Goal: Task Accomplishment & Management: Use online tool/utility

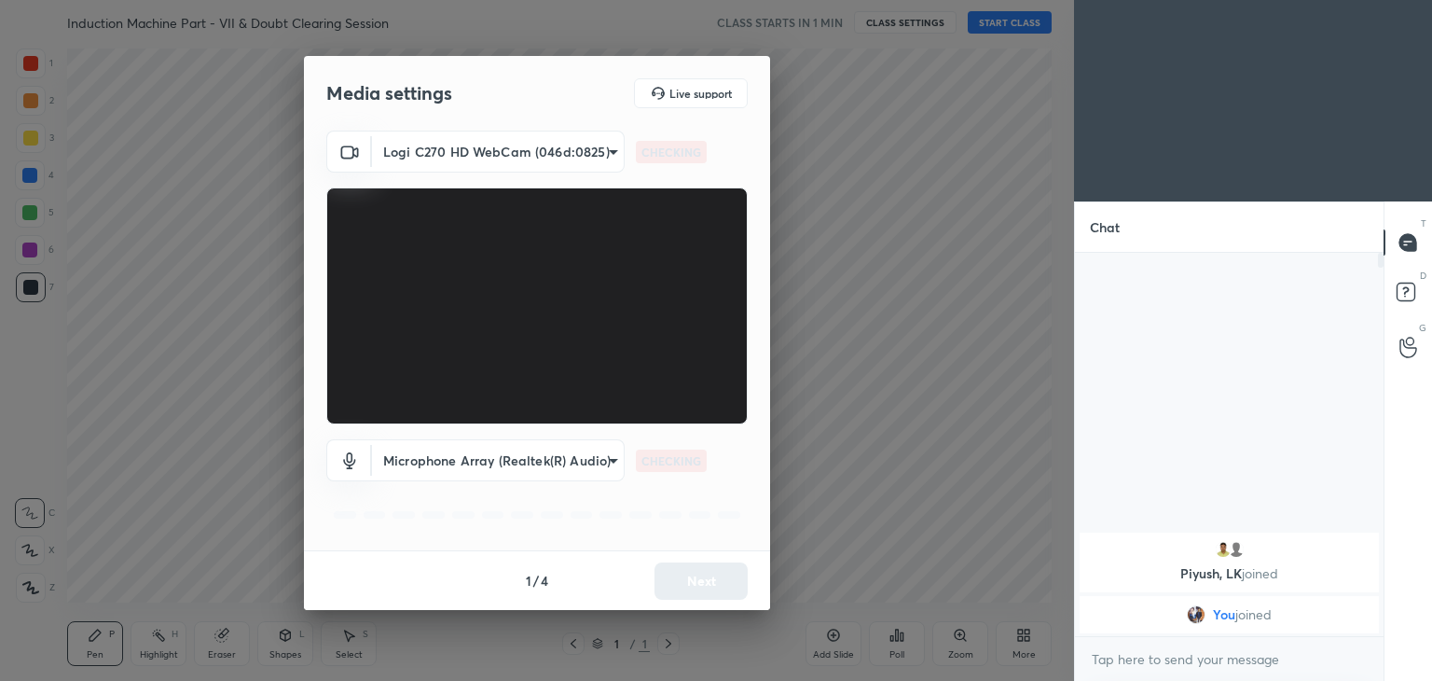
click at [466, 136] on body "1 2 3 4 5 6 7 C X Z C X Z E E Erase all H H Induction Machine Part - VII & Doub…" at bounding box center [716, 340] width 1432 height 681
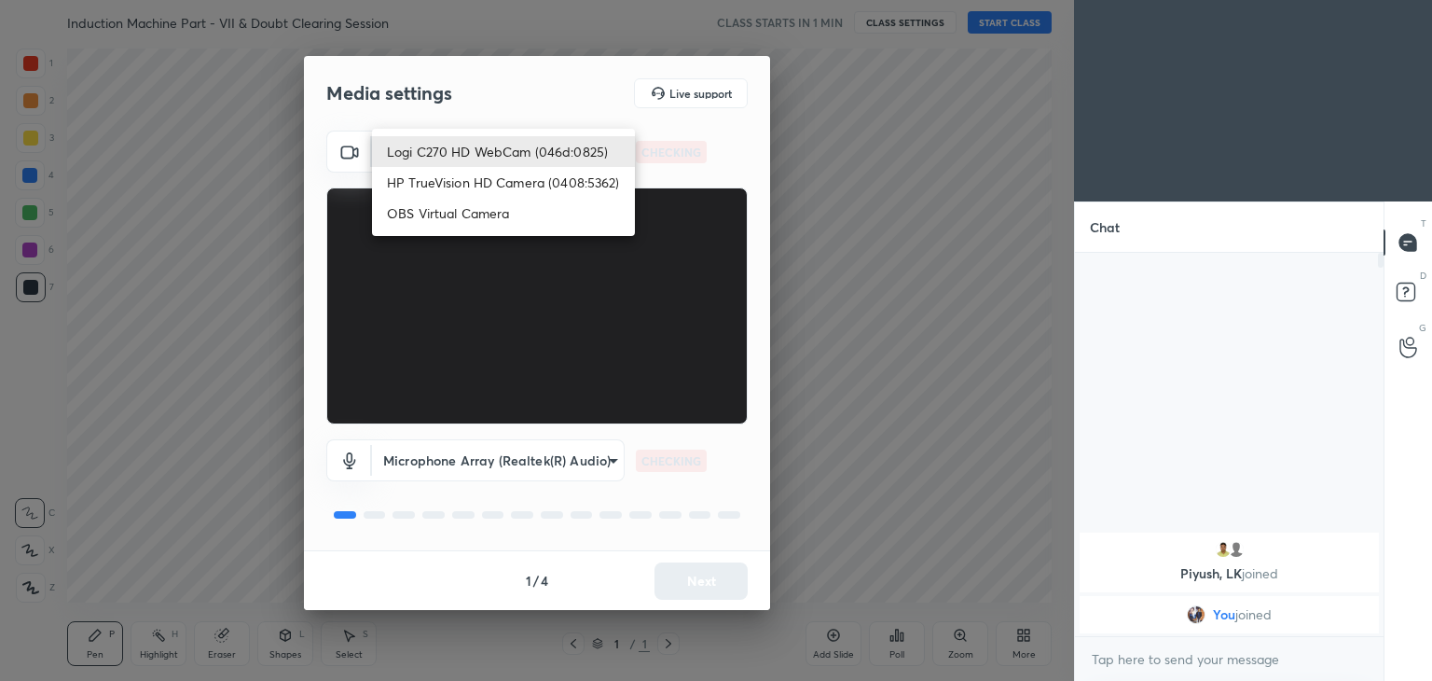
click at [466, 185] on li "HP TrueVision HD Camera (0408:5362)" at bounding box center [503, 182] width 263 height 31
type input "6e129c3dbbea9c9f038ced86e3329b4af5251c06b4e783936748cd200869bc07"
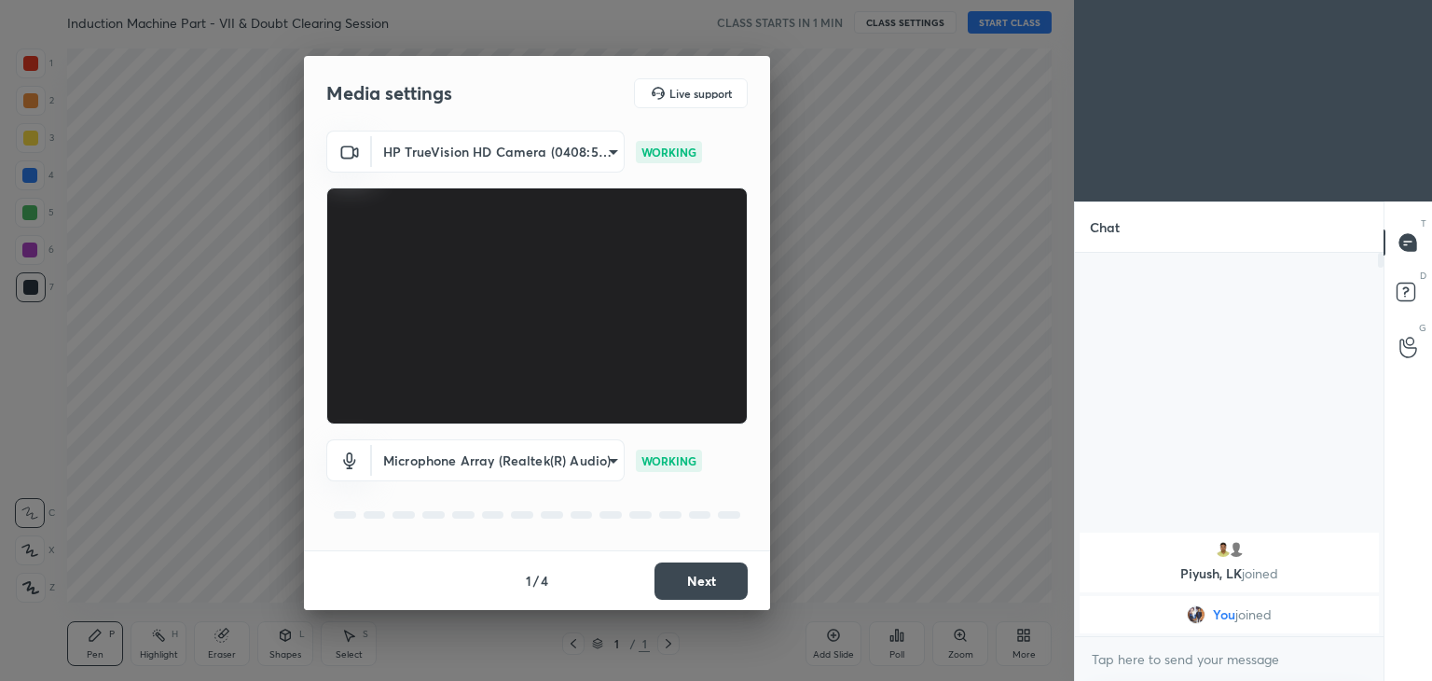
click at [525, 158] on body "1 2 3 4 5 6 7 C X Z C X Z E E Erase all H H Induction Machine Part - VII & Doub…" at bounding box center [716, 340] width 1432 height 681
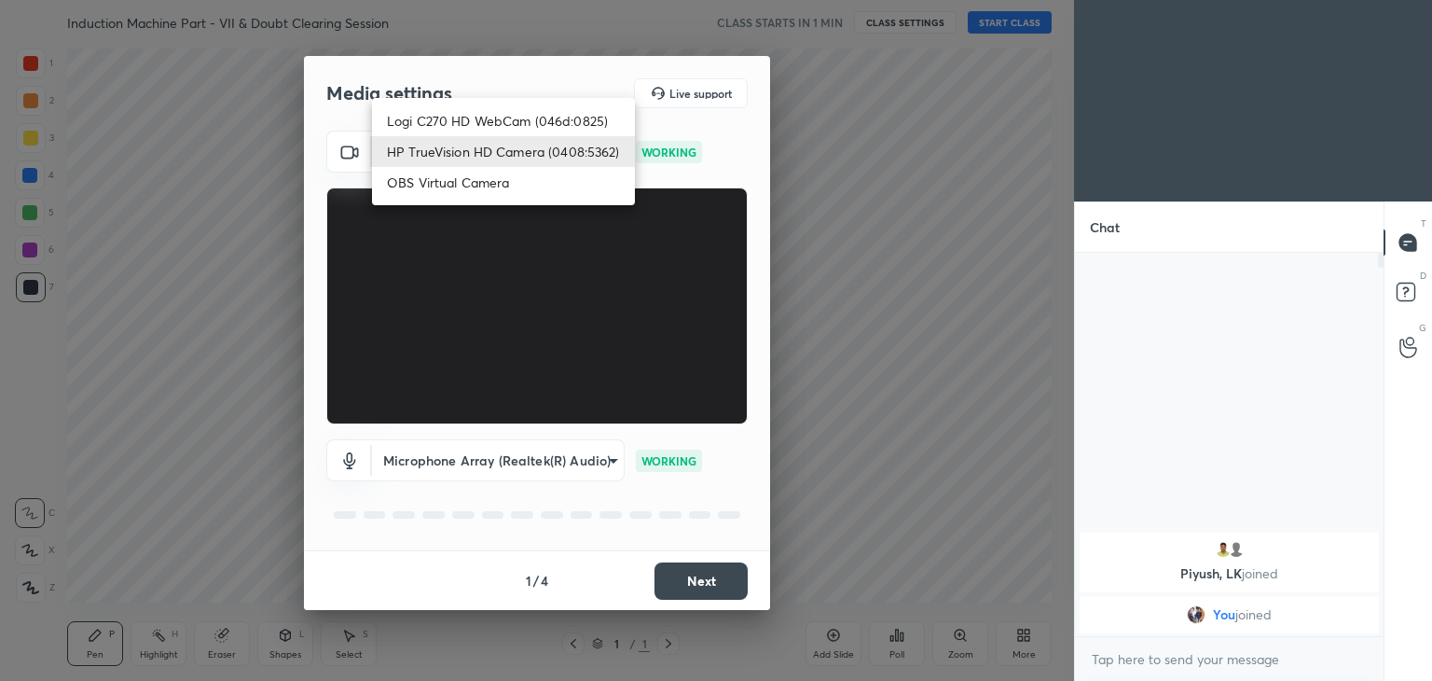
click at [497, 155] on li "HP TrueVision HD Camera (0408:5362)" at bounding box center [503, 151] width 263 height 31
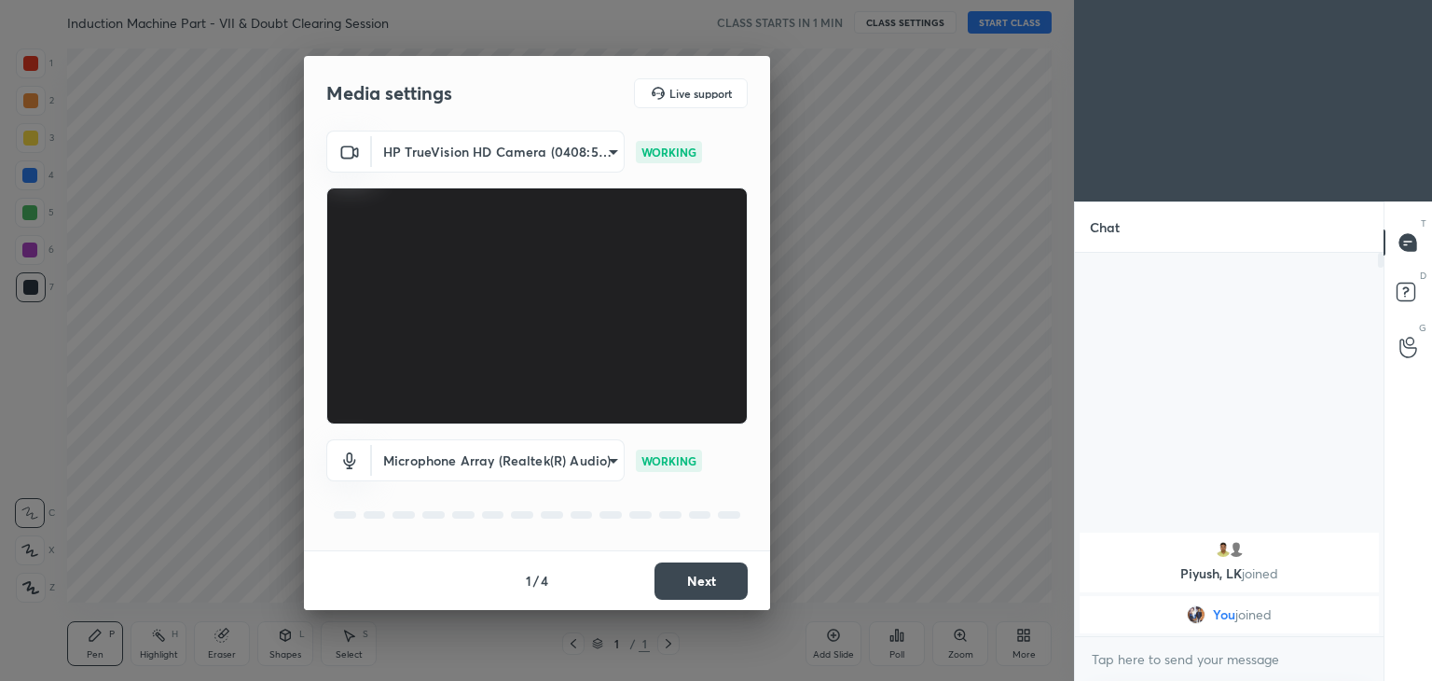
click at [711, 584] on button "Next" at bounding box center [700, 580] width 93 height 37
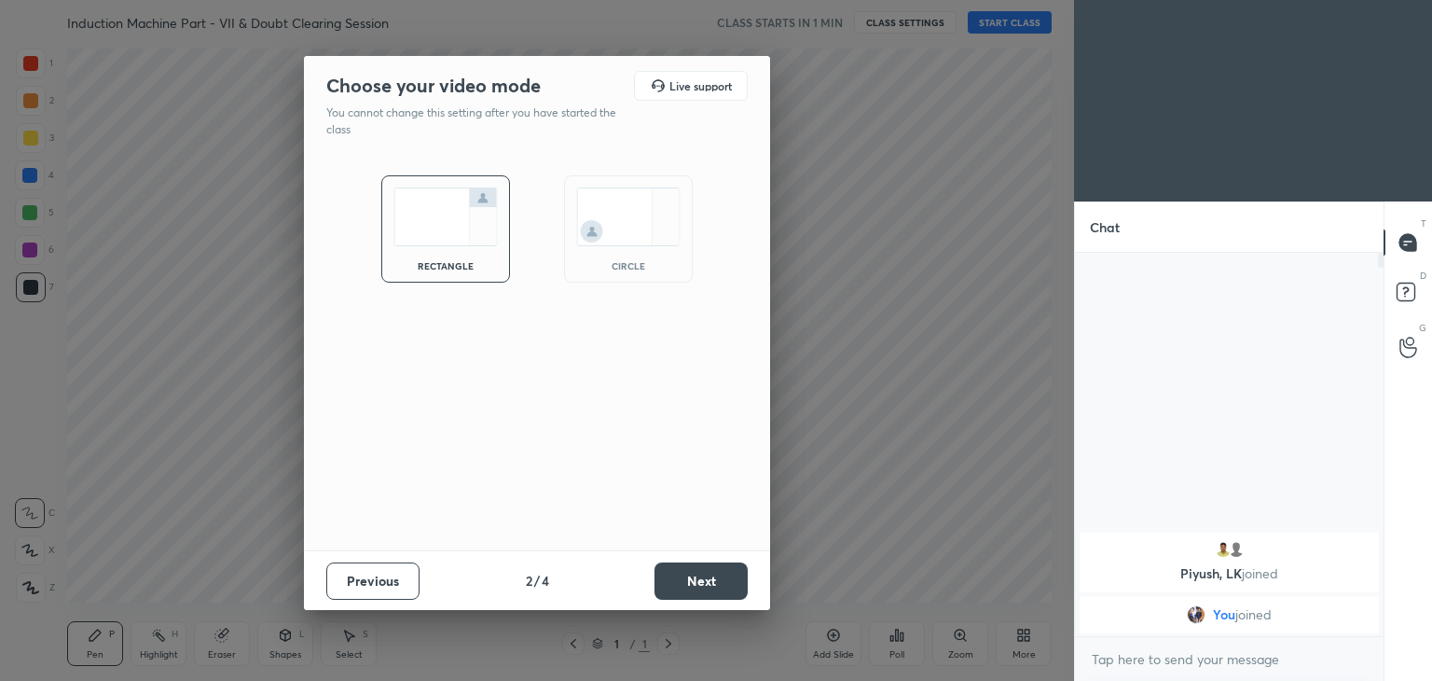
click at [722, 583] on button "Next" at bounding box center [700, 580] width 93 height 37
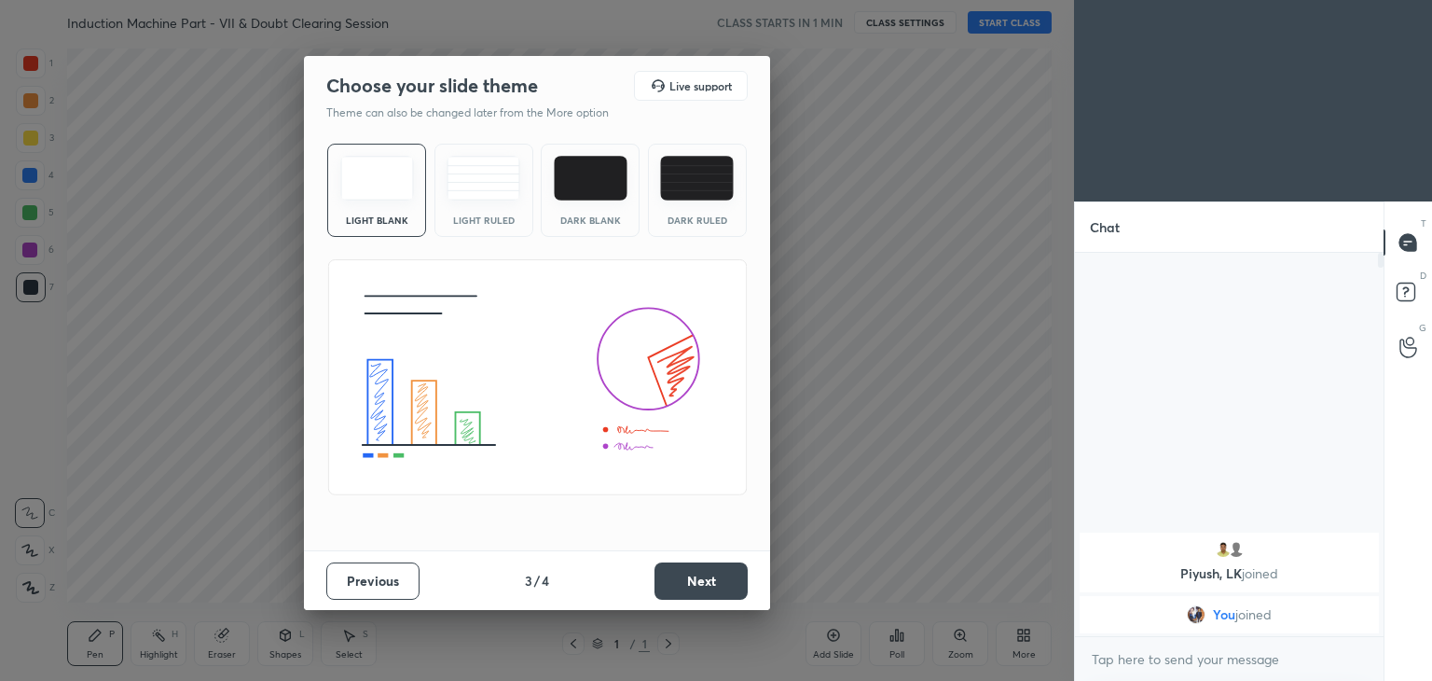
click at [737, 586] on button "Next" at bounding box center [700, 580] width 93 height 37
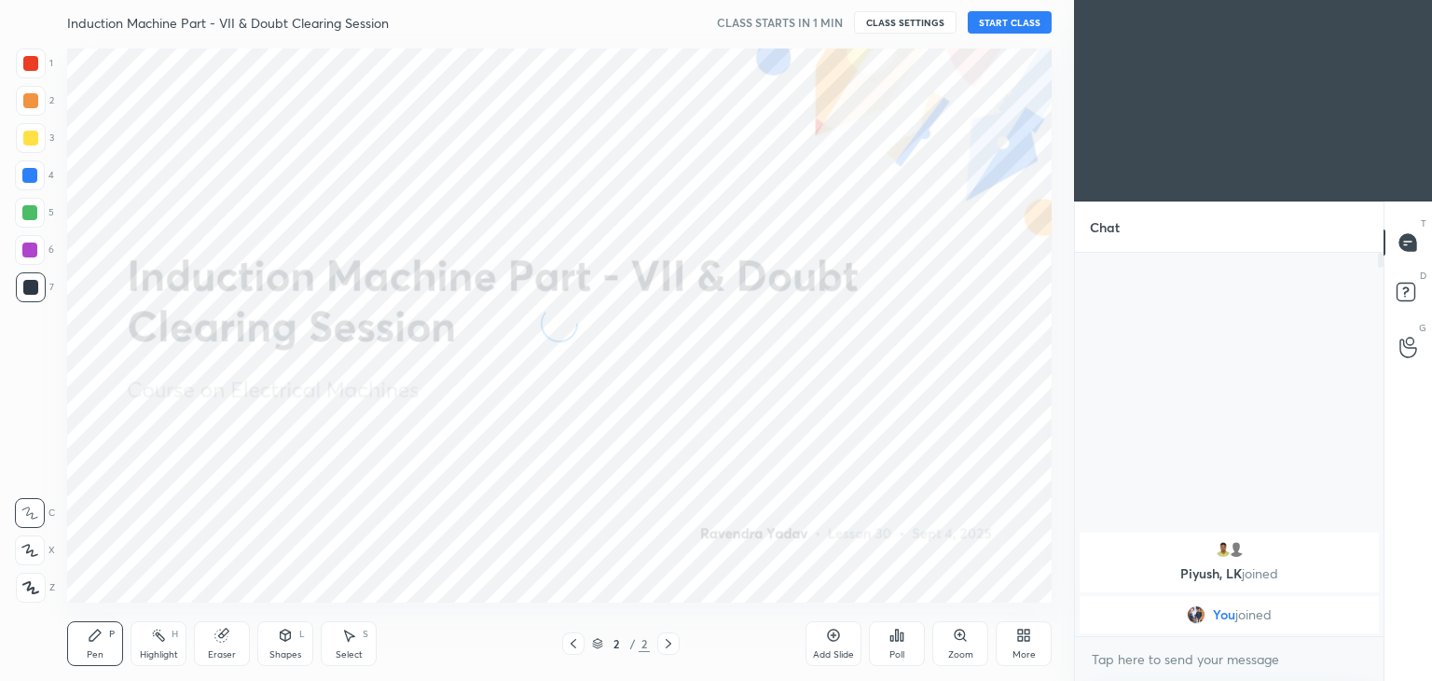
click at [1013, 23] on button "START CLASS" at bounding box center [1010, 22] width 84 height 22
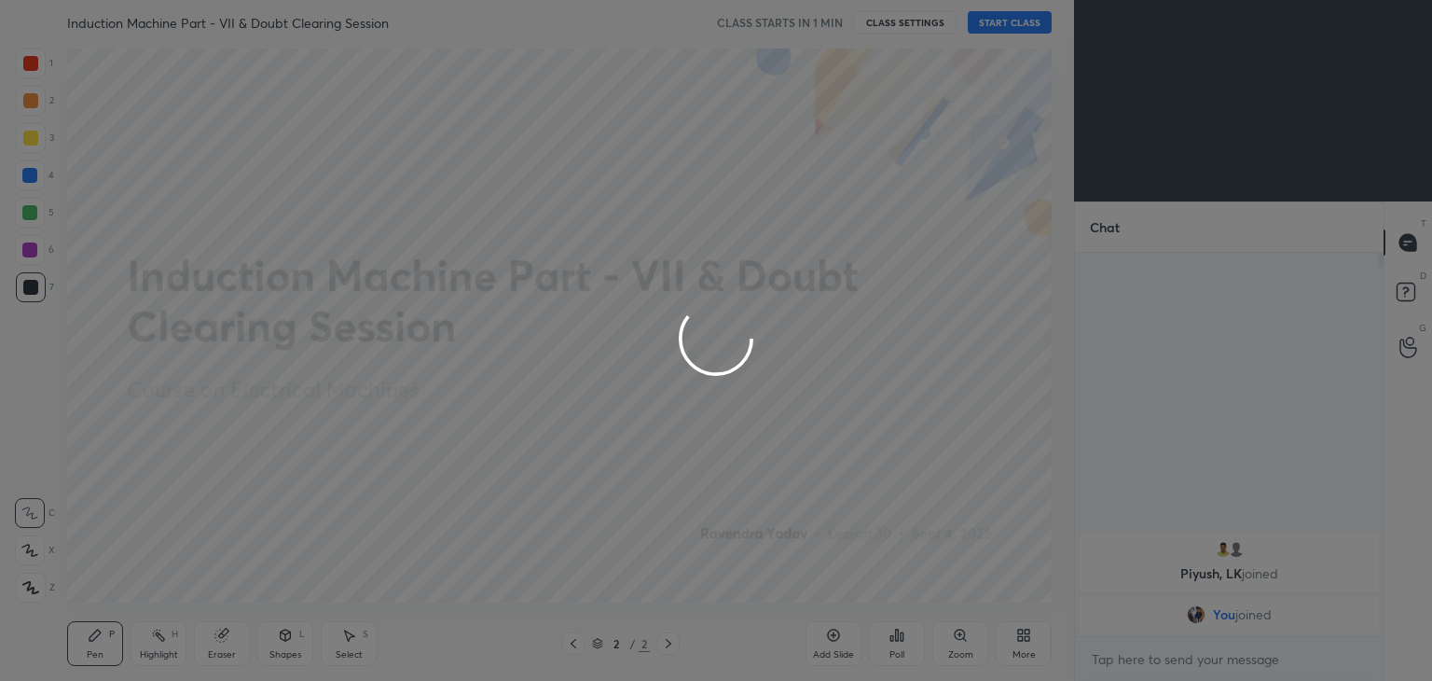
type textarea "x"
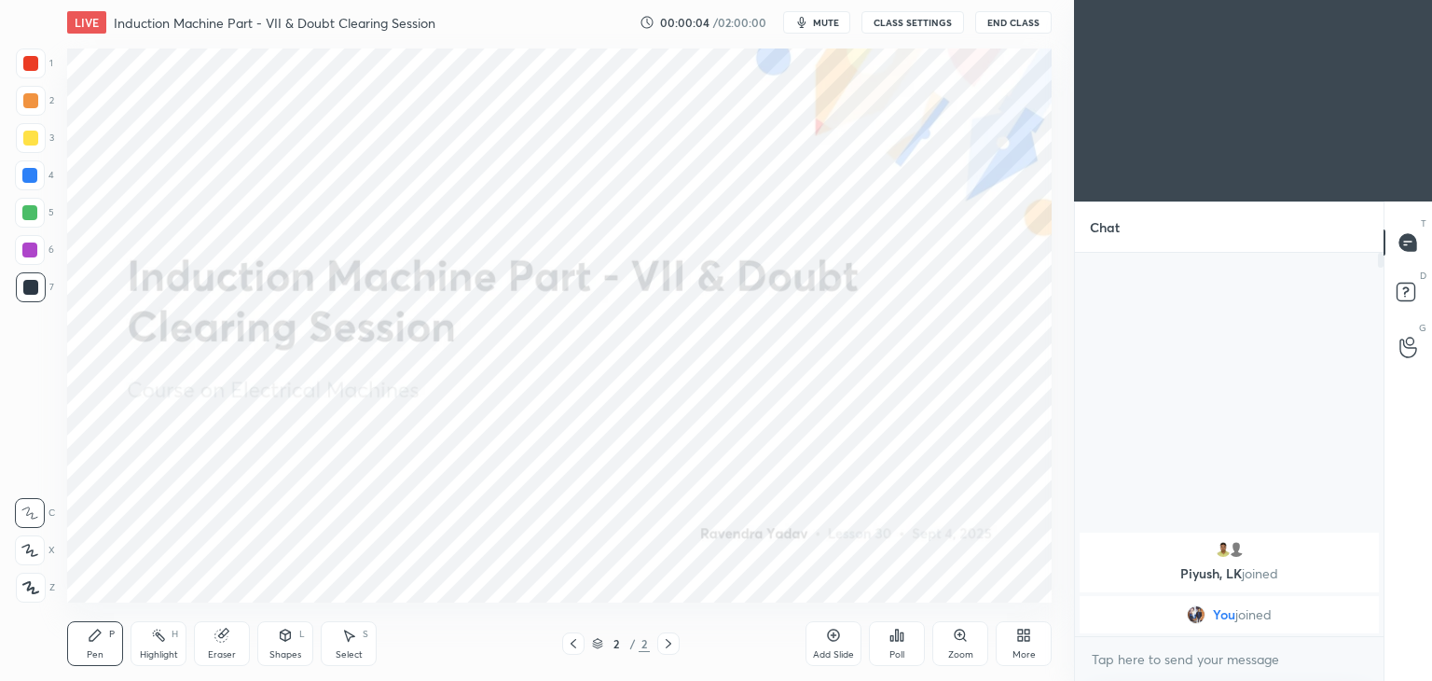
click at [825, 21] on span "mute" at bounding box center [826, 22] width 26 height 13
click at [835, 18] on span "unmute" at bounding box center [825, 22] width 40 height 13
click at [920, 21] on button "CLASS SETTINGS" at bounding box center [912, 22] width 103 height 22
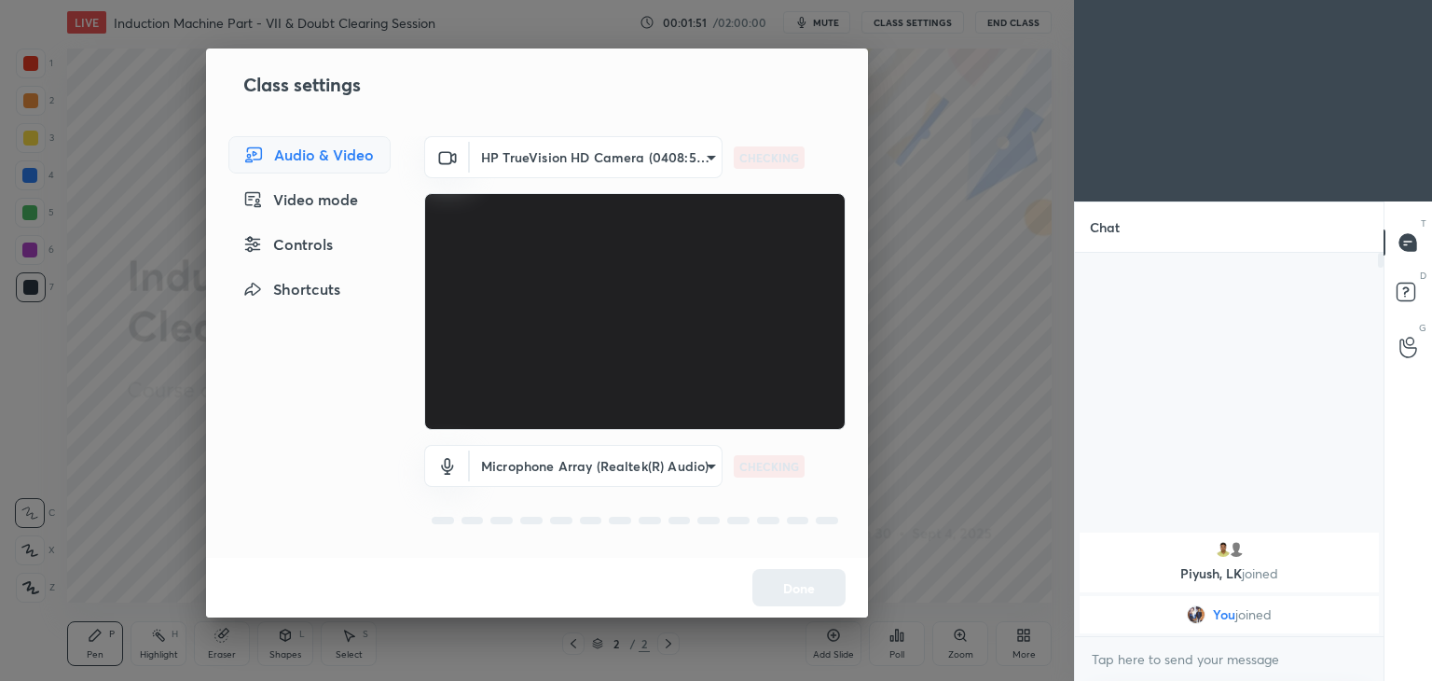
click at [597, 154] on body "1 2 3 4 5 6 7 C X Z C X Z E E Erase all H H LIVE Induction Machine Part - VII &…" at bounding box center [716, 340] width 1432 height 681
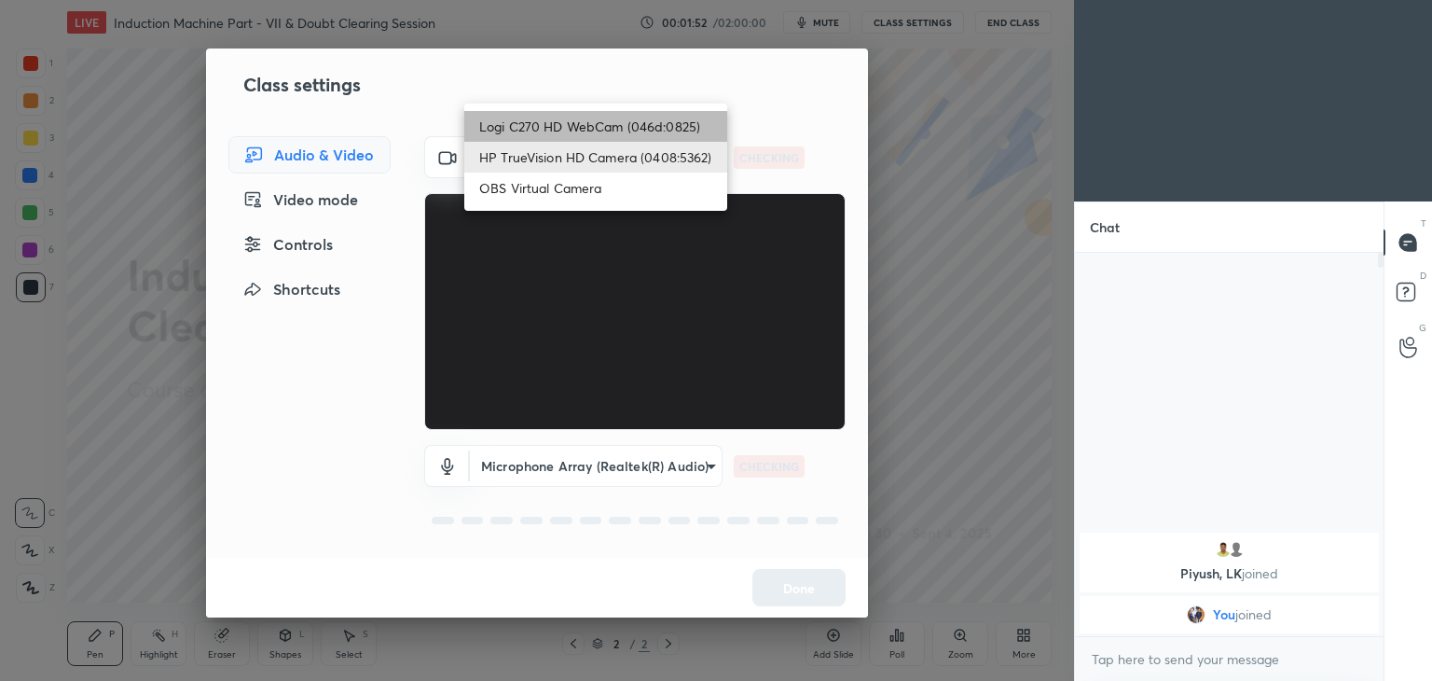
click at [592, 118] on li "Logi C270 HD WebCam (046d:0825)" at bounding box center [595, 126] width 263 height 31
type input "f7d1afb7c9de9e4a754af8163ae90a07716e8f4ac3369fe1a9090404ef363049"
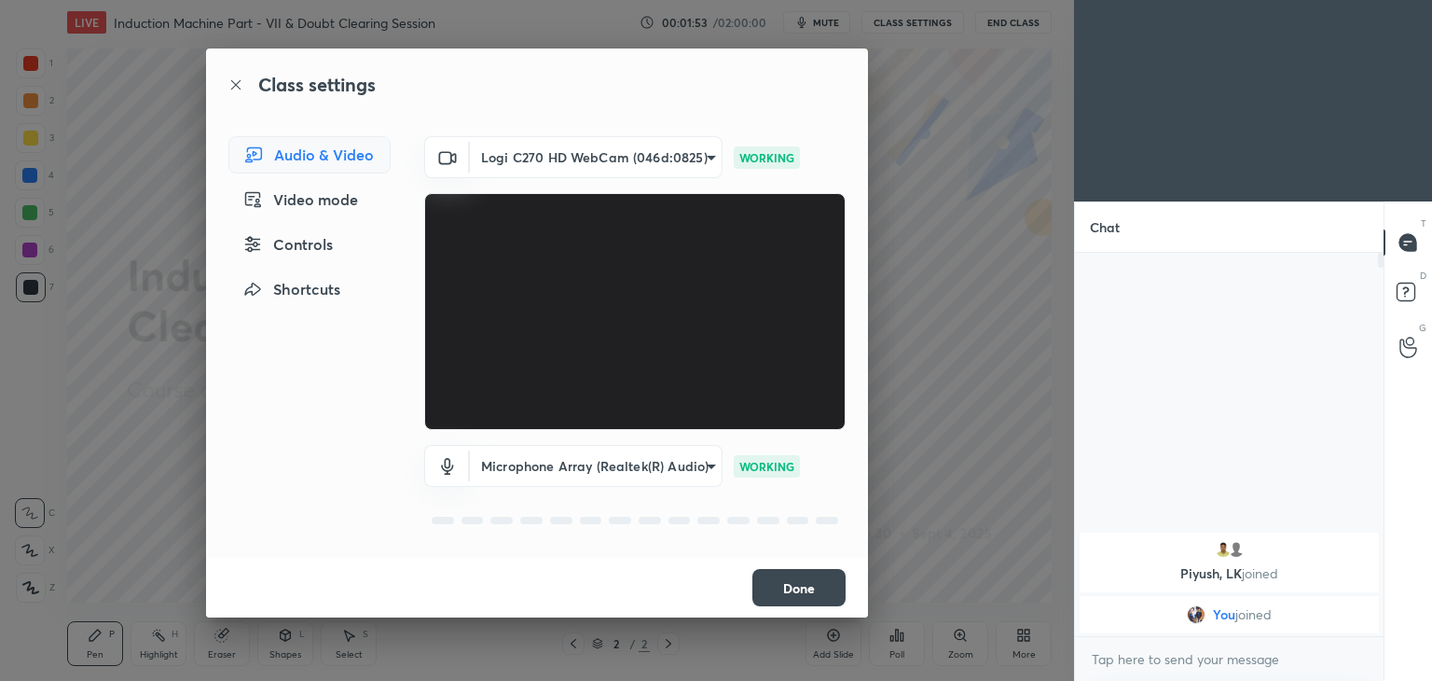
click at [801, 590] on button "Done" at bounding box center [798, 587] width 93 height 37
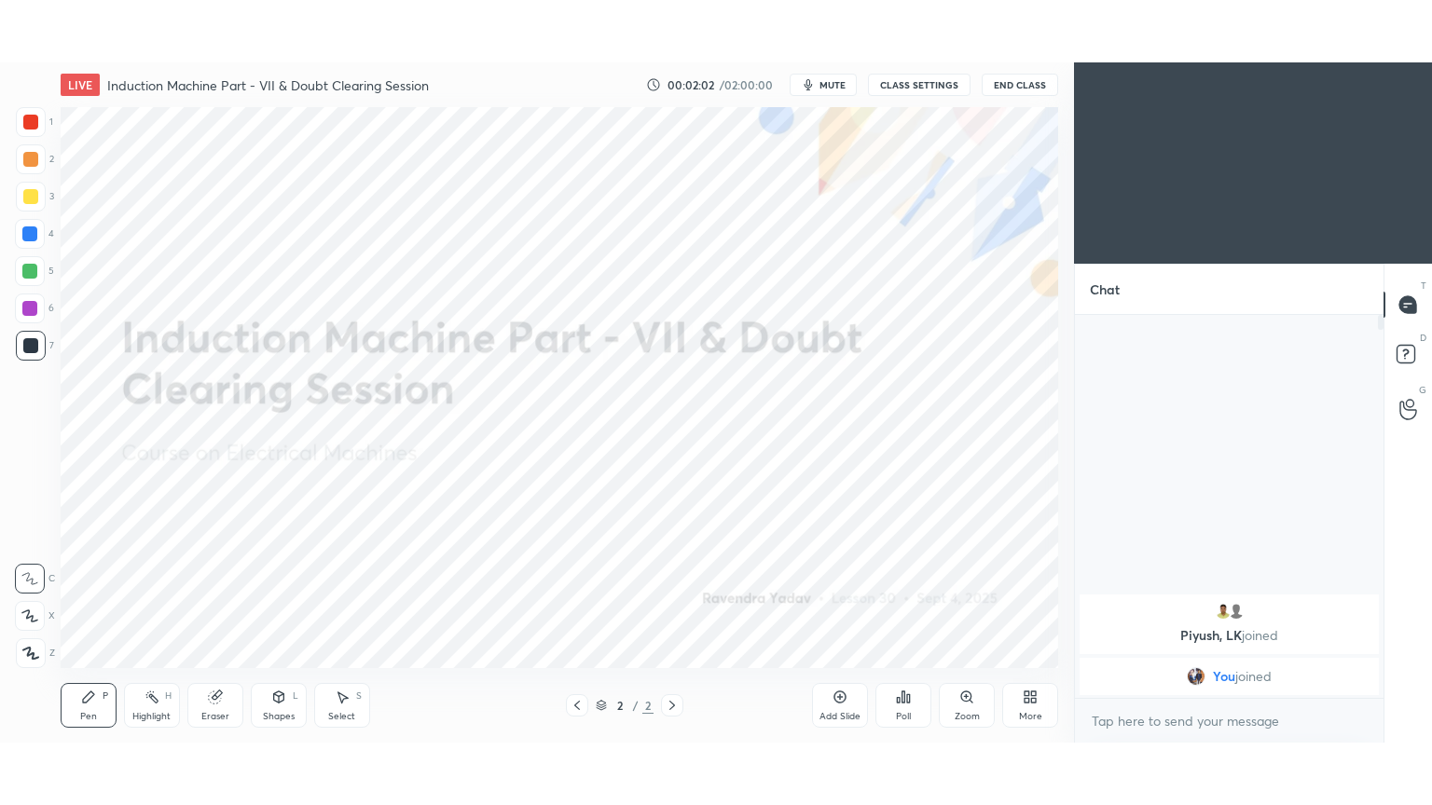
scroll to position [92660, 92223]
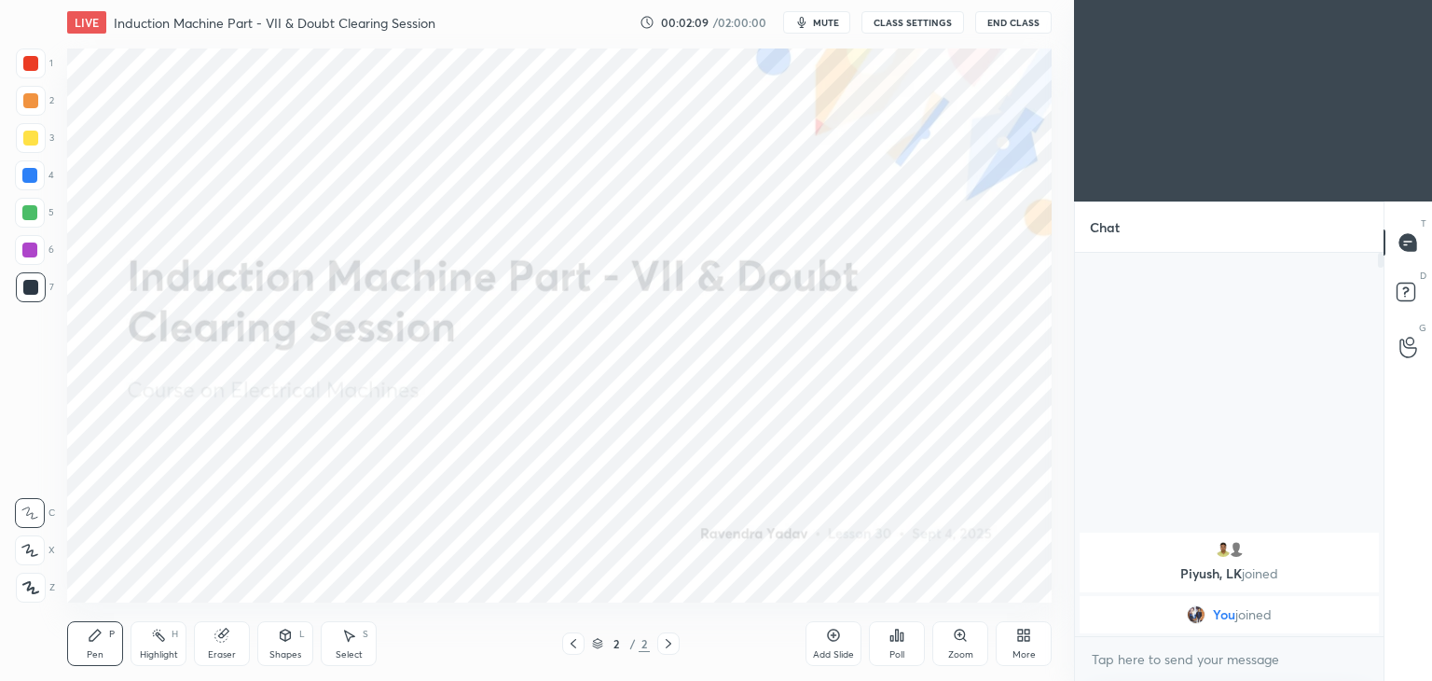
click at [35, 67] on div at bounding box center [30, 63] width 15 height 15
click at [34, 554] on icon at bounding box center [29, 549] width 17 height 13
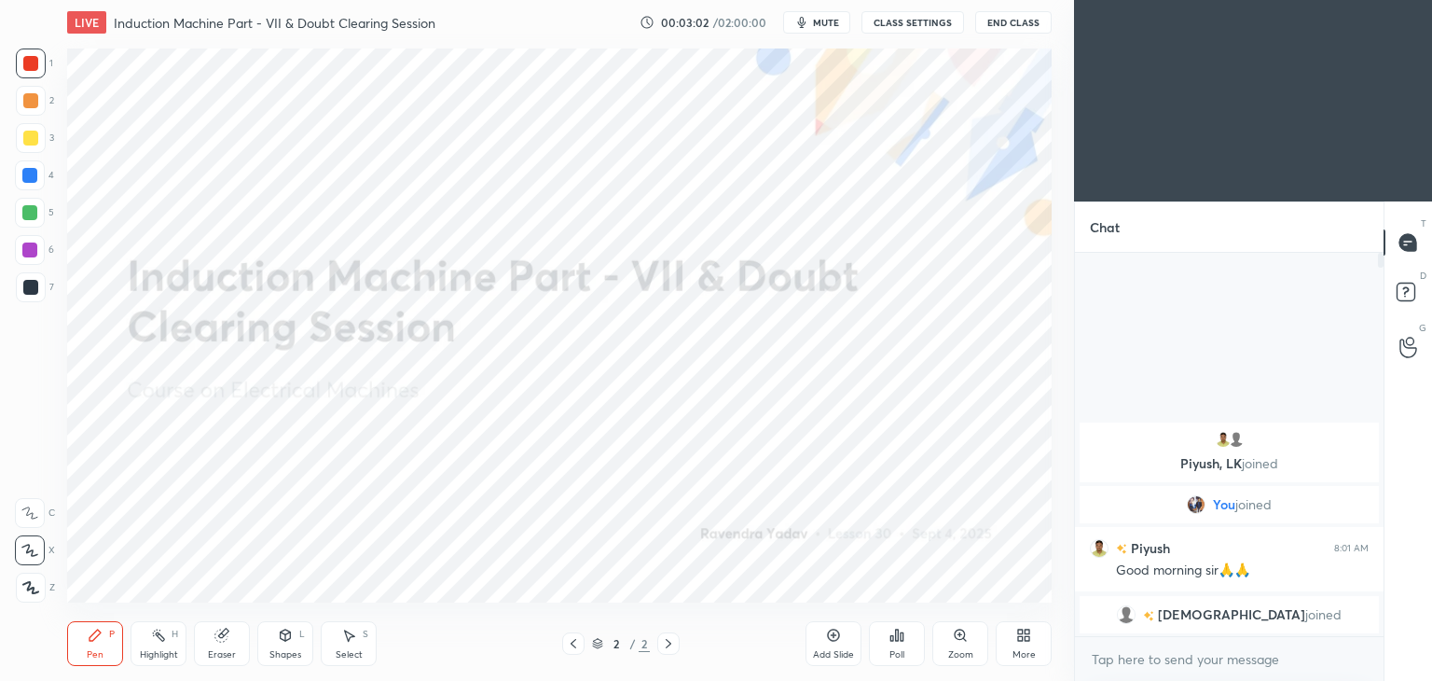
click at [34, 62] on div at bounding box center [30, 63] width 15 height 15
click at [41, 554] on div at bounding box center [30, 550] width 30 height 30
click at [1020, 647] on div "More" at bounding box center [1024, 643] width 56 height 45
click at [997, 503] on div "Full screen F" at bounding box center [1000, 500] width 75 height 45
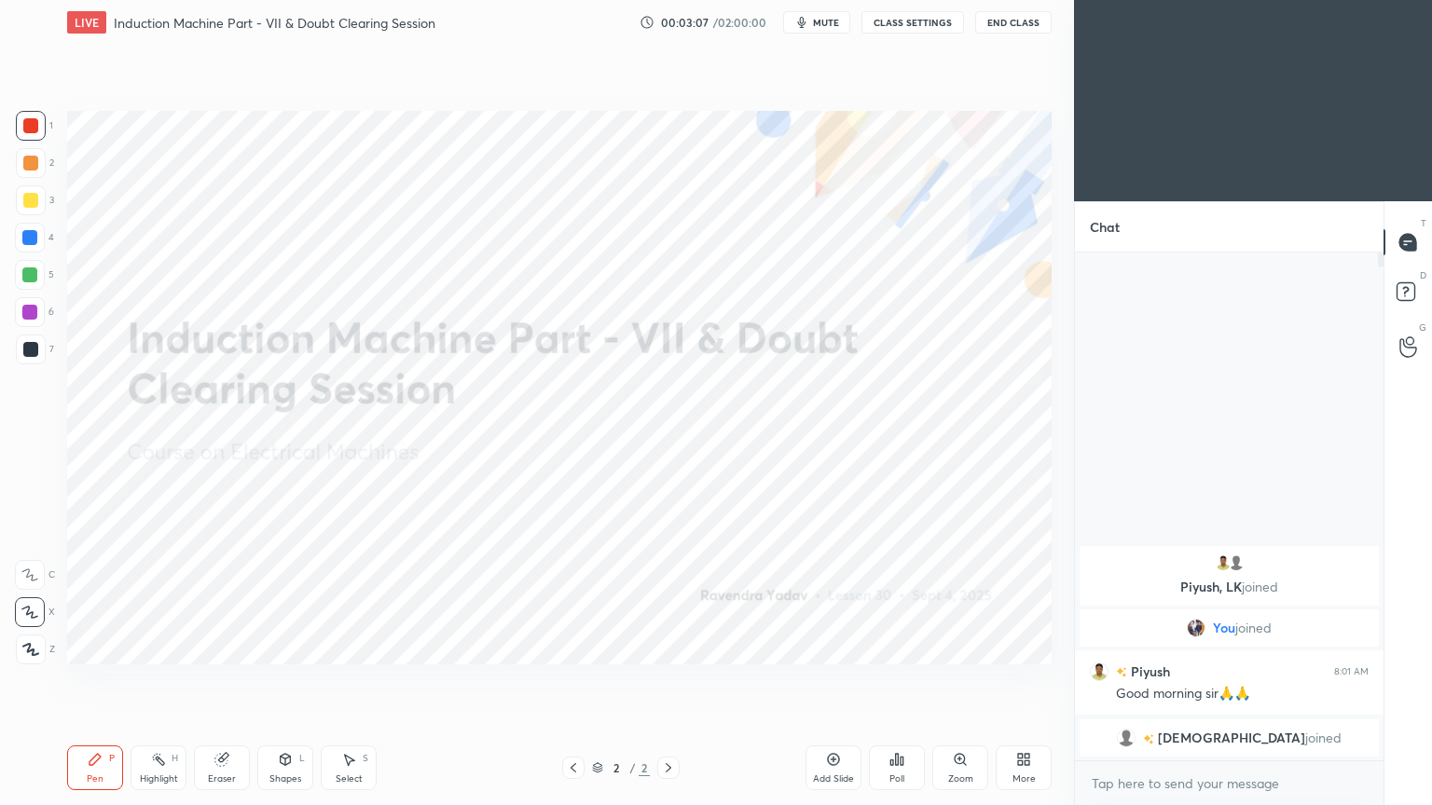
scroll to position [348, 303]
click at [843, 680] on div "Add Slide" at bounding box center [833, 768] width 56 height 45
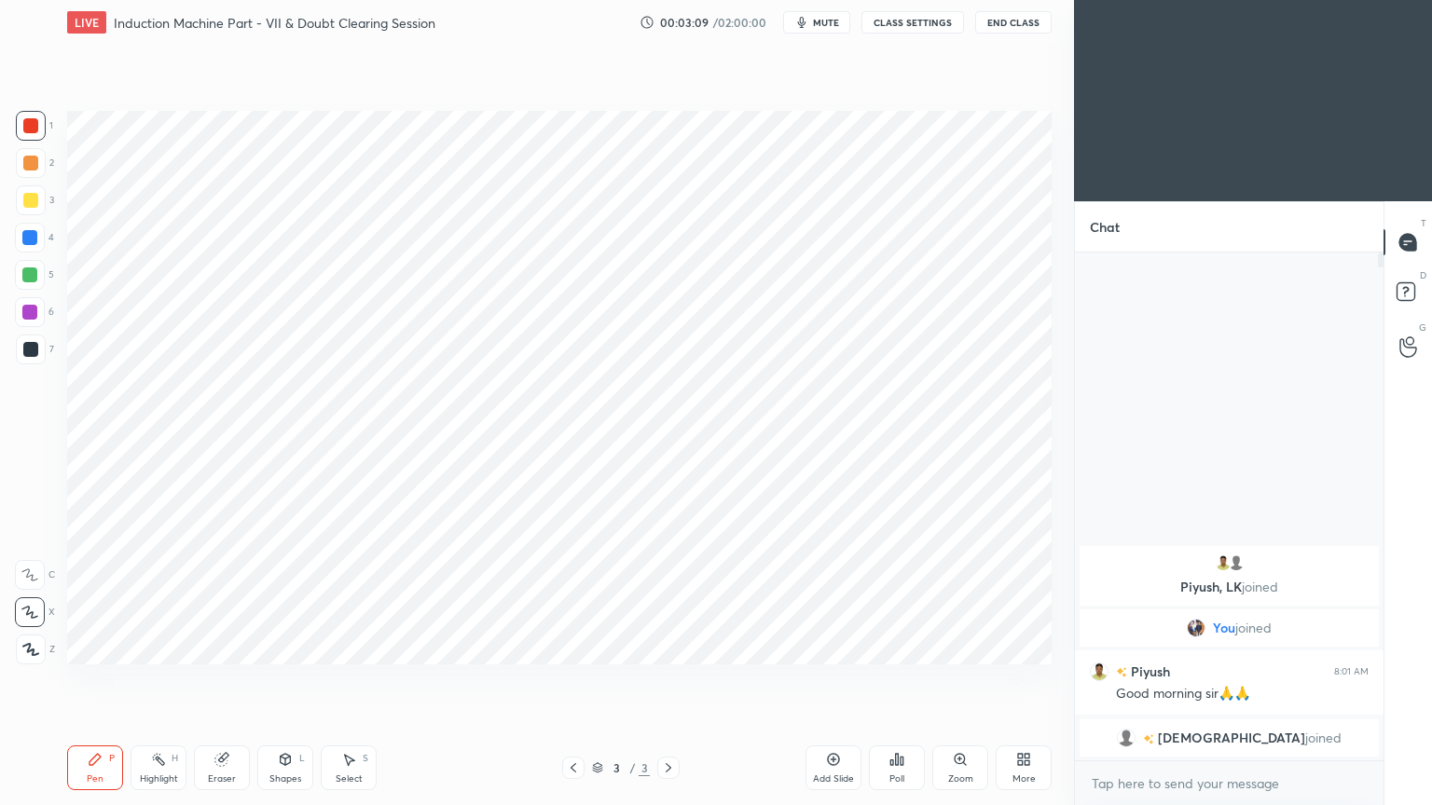
click at [22, 120] on div at bounding box center [31, 126] width 30 height 30
click at [26, 277] on div at bounding box center [29, 275] width 15 height 15
click at [287, 680] on div "Shapes L" at bounding box center [285, 768] width 56 height 45
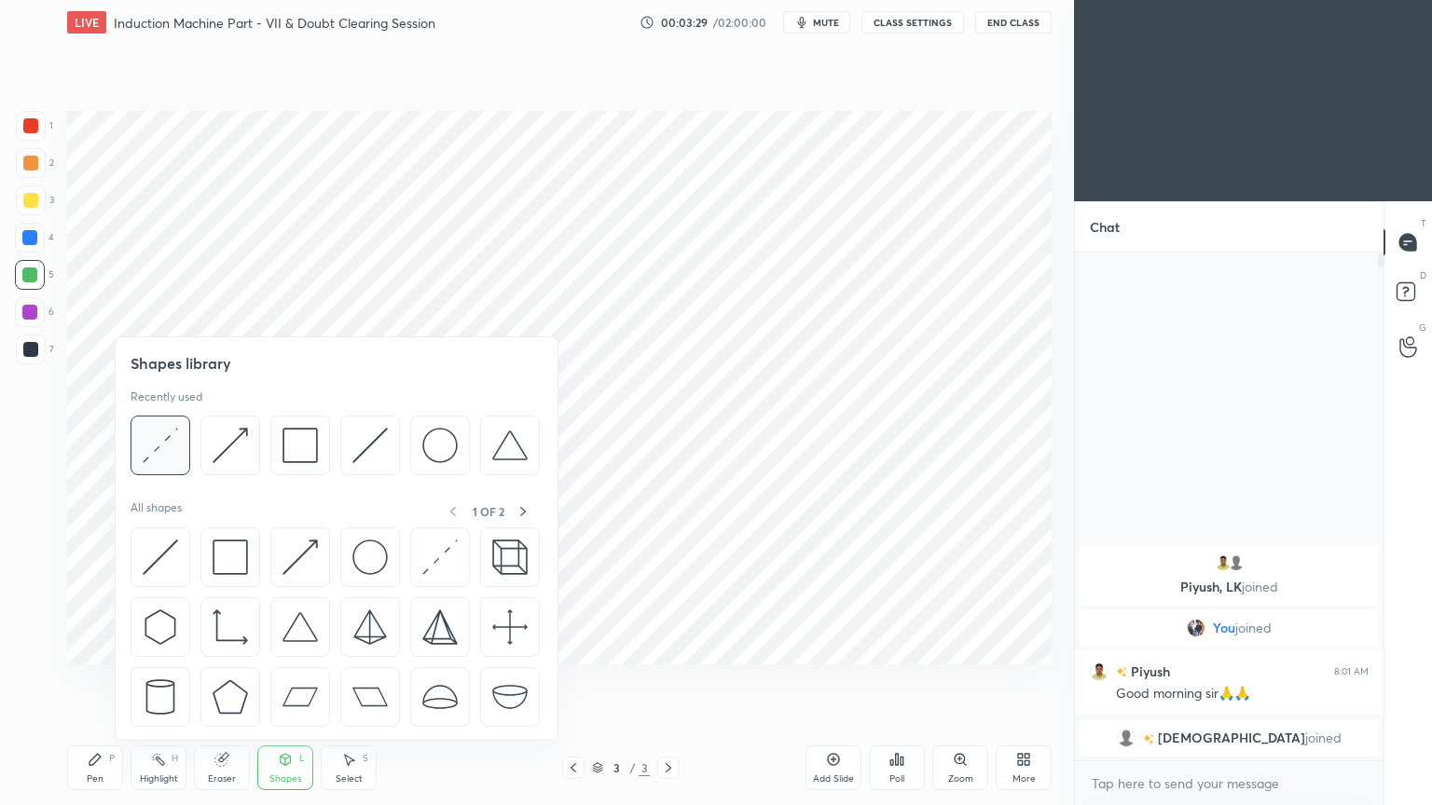
click at [181, 463] on div at bounding box center [161, 446] width 60 height 60
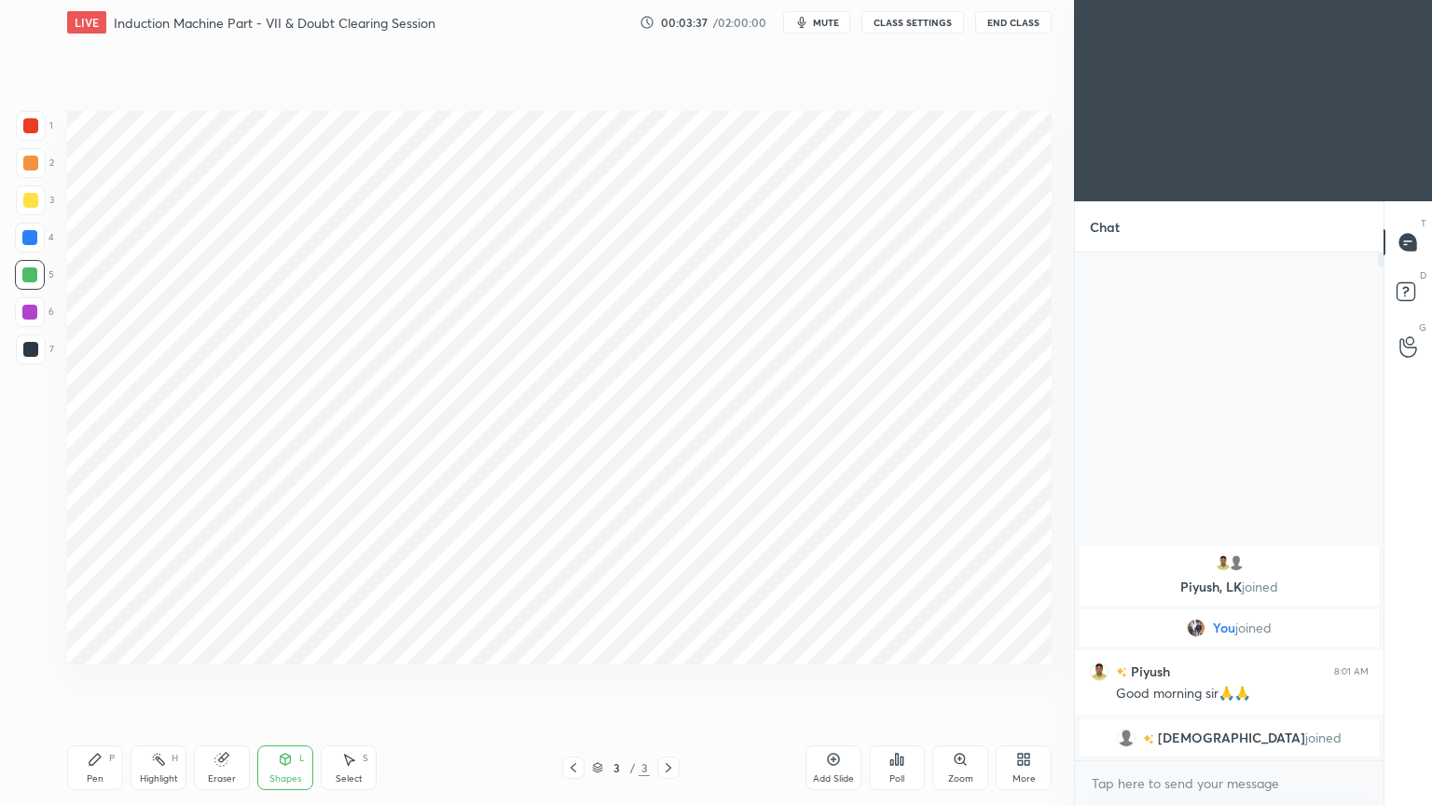
click at [39, 240] on div at bounding box center [30, 238] width 30 height 30
click at [102, 680] on div "Pen" at bounding box center [95, 779] width 17 height 9
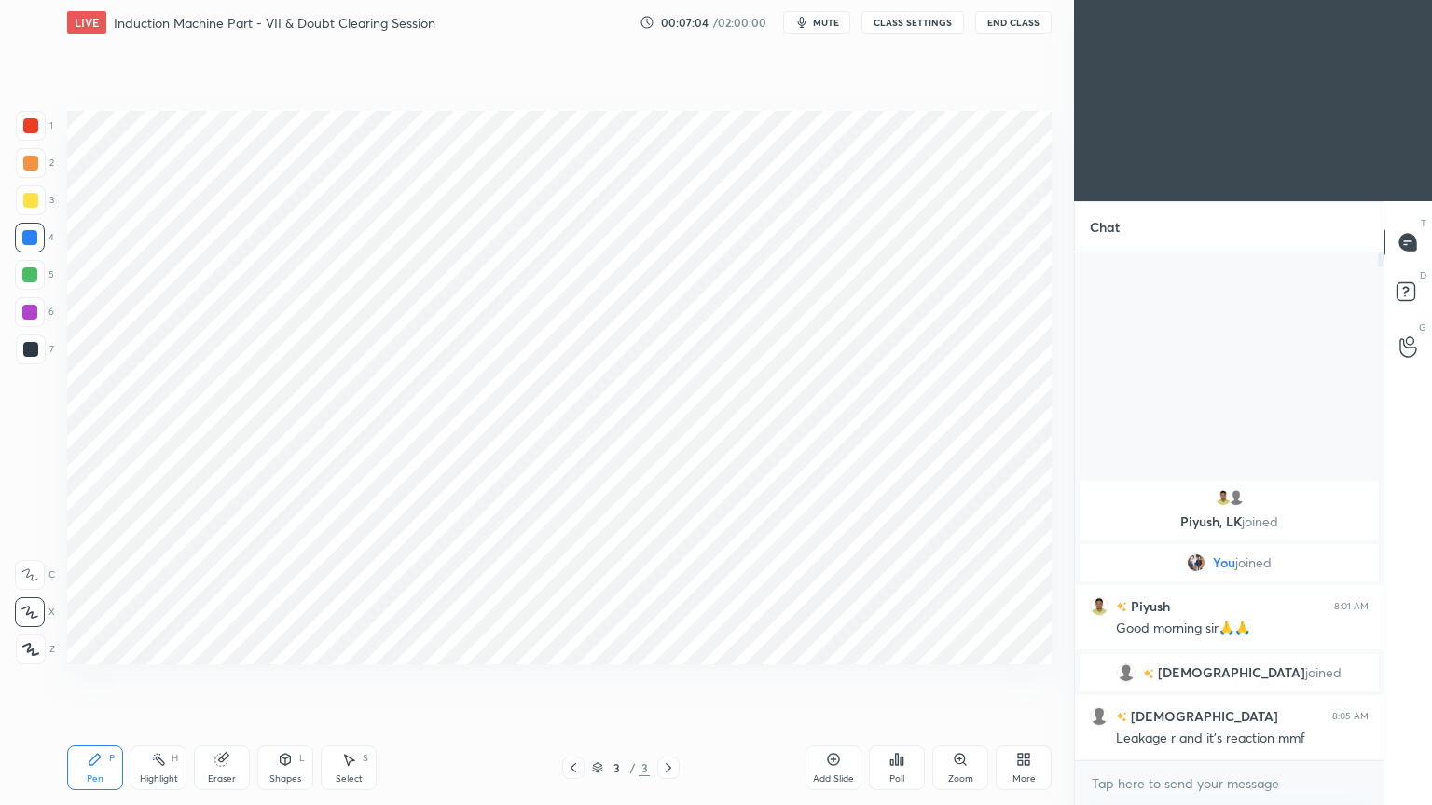
click at [37, 314] on div at bounding box center [30, 312] width 30 height 30
click at [296, 680] on div "Shapes L" at bounding box center [285, 768] width 56 height 45
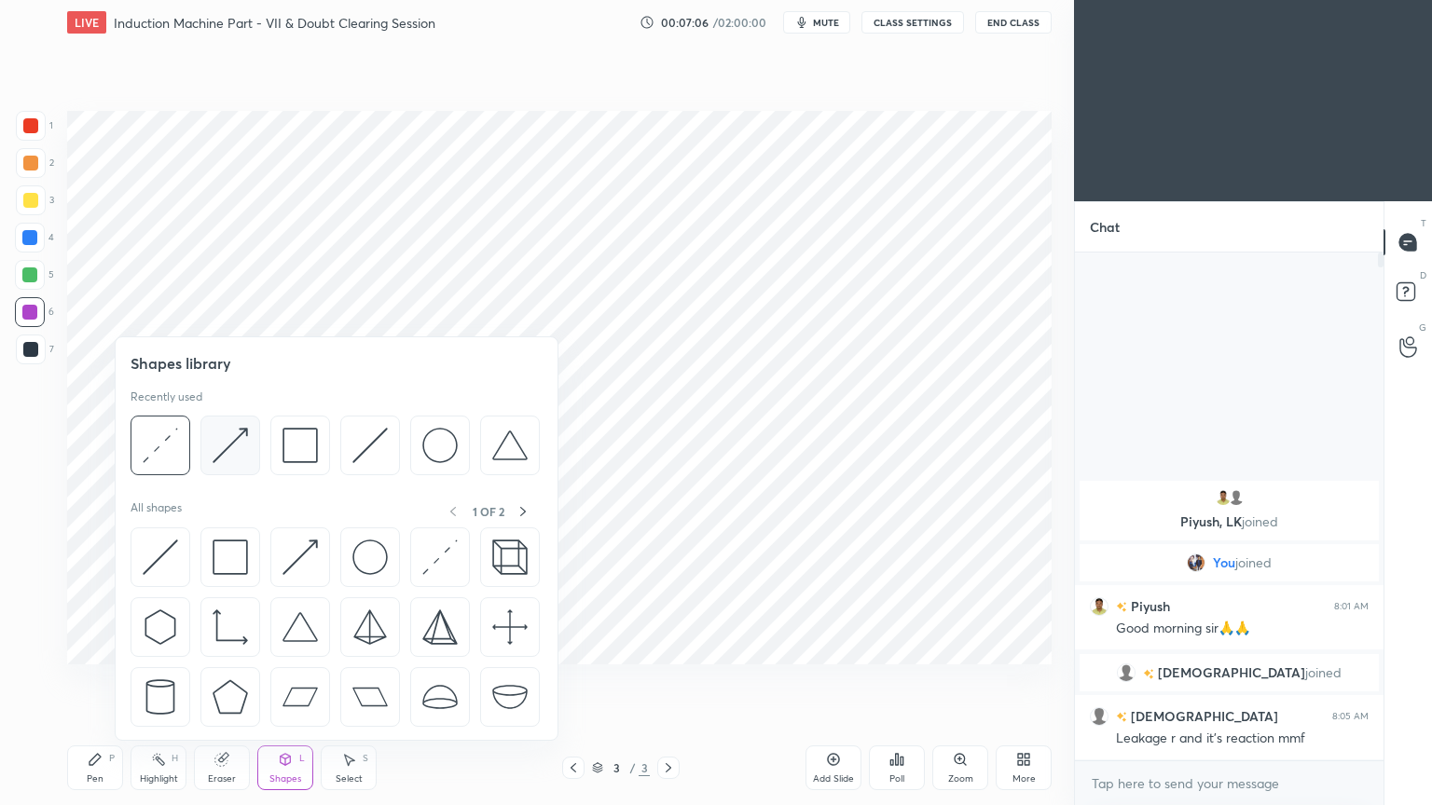
click at [233, 448] on img at bounding box center [230, 445] width 35 height 35
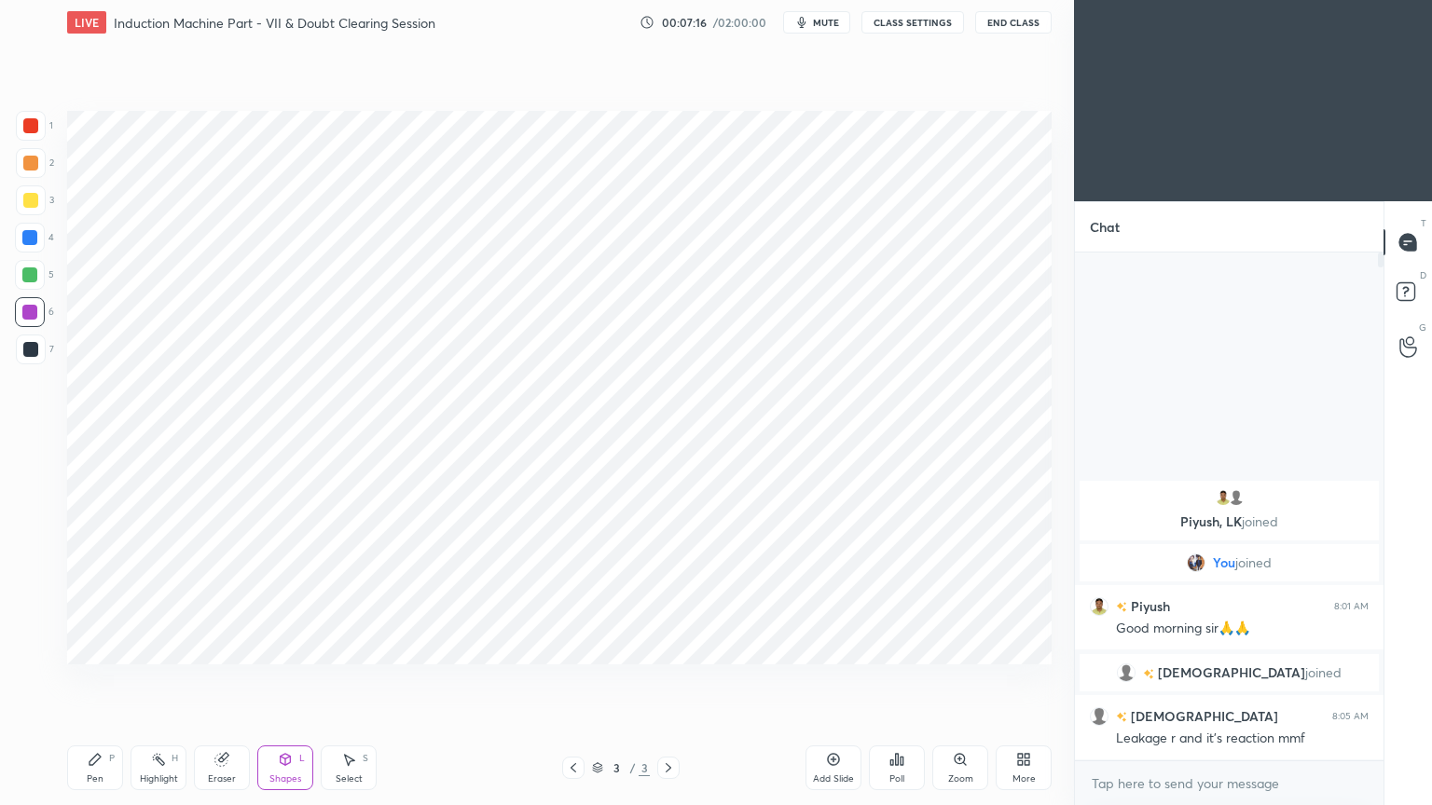
click at [35, 353] on div at bounding box center [30, 349] width 15 height 15
click at [84, 680] on div "Pen P" at bounding box center [95, 768] width 56 height 45
click at [28, 128] on div at bounding box center [30, 125] width 15 height 15
click at [26, 318] on div at bounding box center [29, 312] width 15 height 15
click at [15, 253] on div "4" at bounding box center [34, 241] width 39 height 37
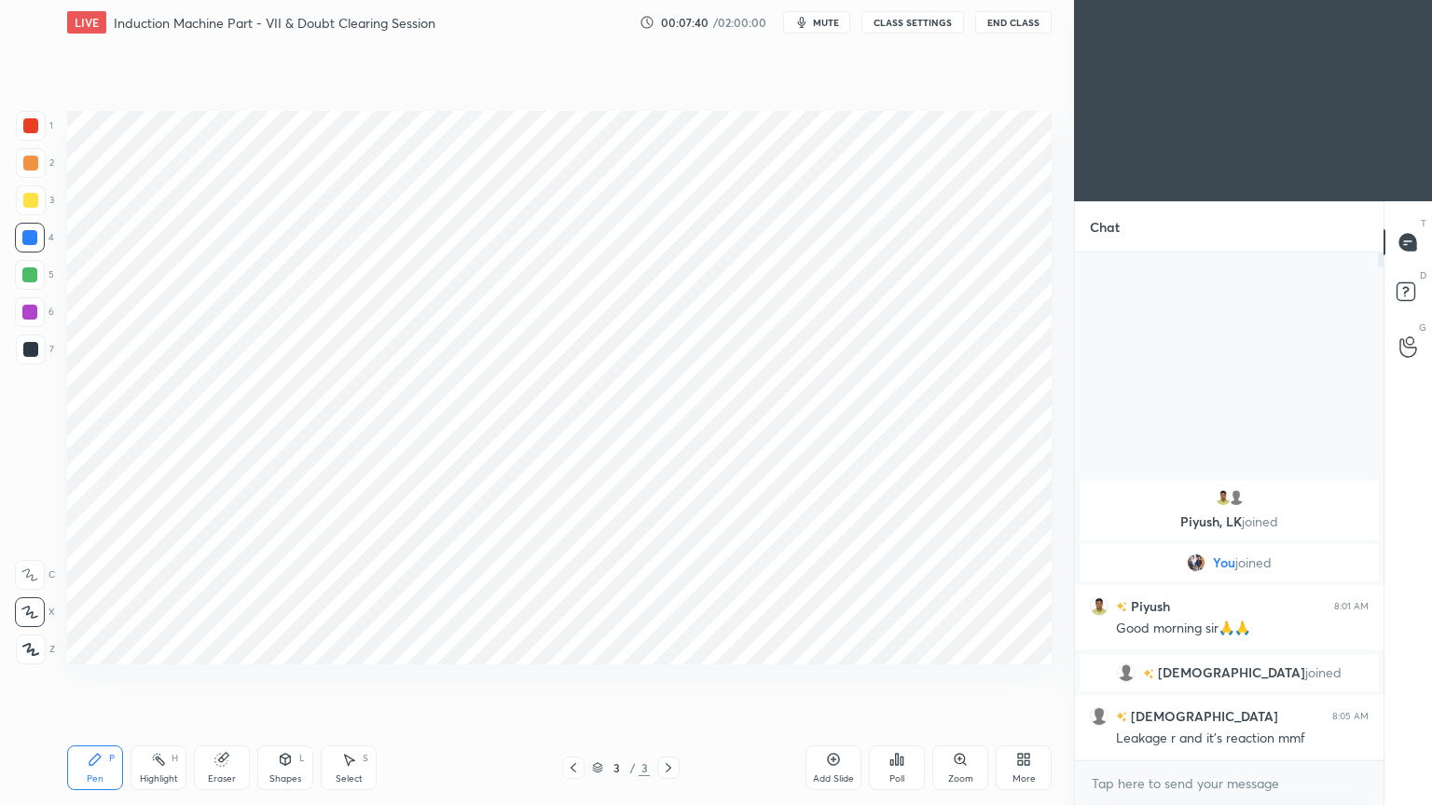
click at [31, 273] on div at bounding box center [29, 275] width 15 height 15
click at [353, 680] on icon at bounding box center [348, 759] width 15 height 15
drag, startPoint x: 333, startPoint y: 392, endPoint x: 426, endPoint y: 471, distance: 122.3
click at [424, 471] on div "0 ° Undo Copy Duplicate Duplicate to new slide Delete" at bounding box center [559, 388] width 984 height 554
drag, startPoint x: 376, startPoint y: 411, endPoint x: 422, endPoint y: 450, distance: 60.9
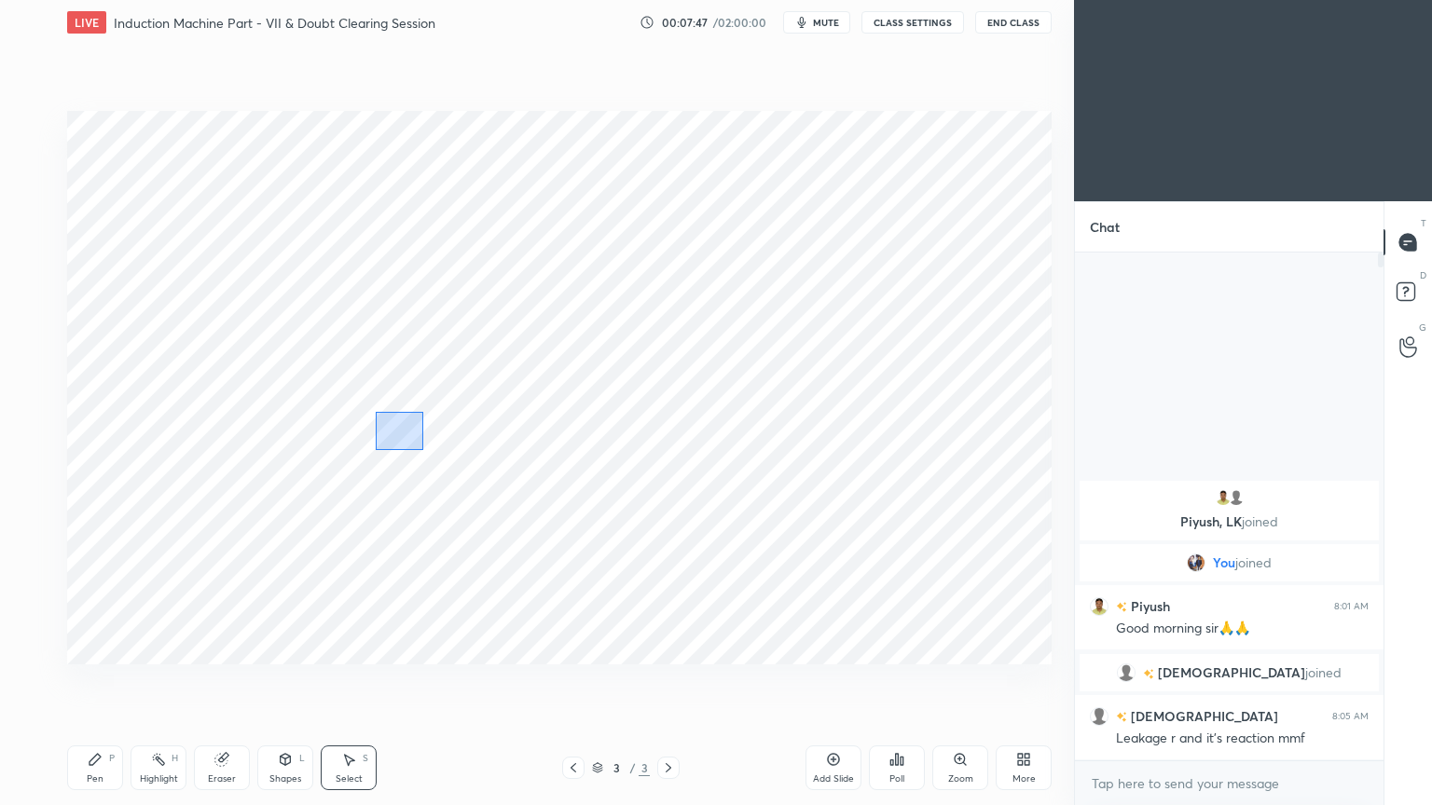
click at [422, 450] on div "0 ° Undo Copy Duplicate Duplicate to new slide Delete" at bounding box center [559, 388] width 984 height 554
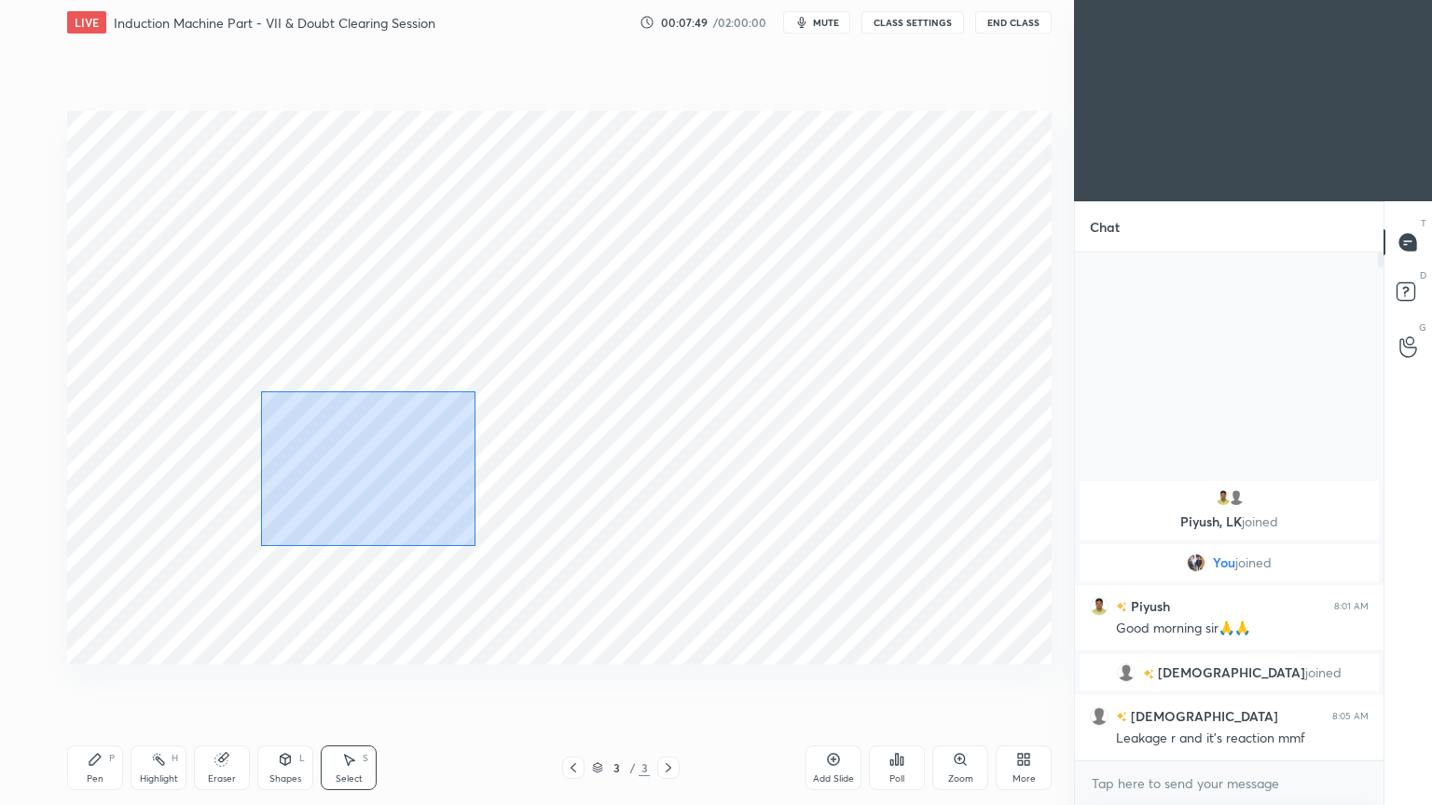
drag, startPoint x: 261, startPoint y: 545, endPoint x: 475, endPoint y: 392, distance: 263.1
click at [475, 392] on div "0 ° Undo Copy Duplicate Duplicate to new slide Delete" at bounding box center [559, 388] width 984 height 554
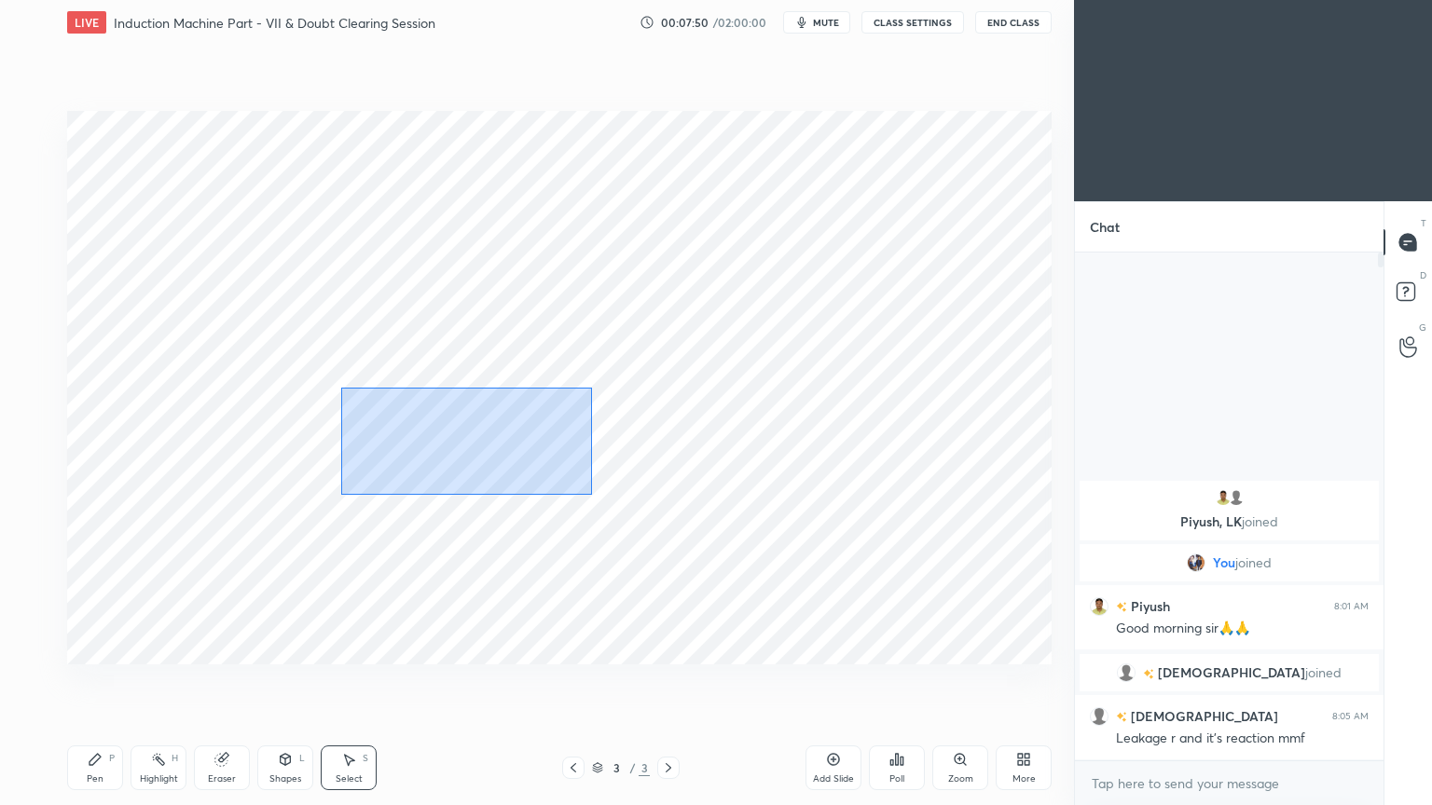
drag, startPoint x: 332, startPoint y: 384, endPoint x: 600, endPoint y: 501, distance: 292.7
click at [601, 501] on div "0 ° Undo Copy Duplicate Duplicate to new slide Delete" at bounding box center [559, 388] width 984 height 554
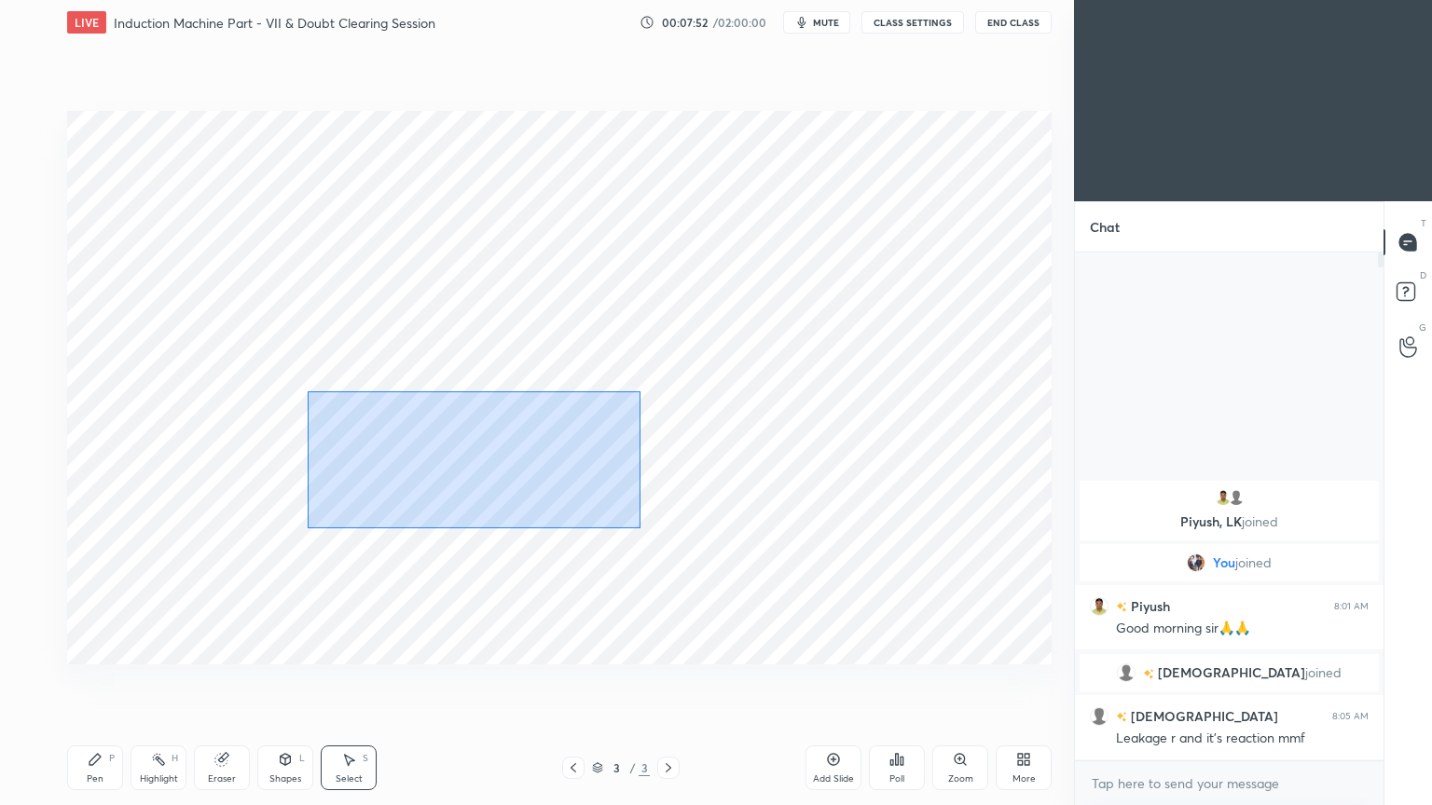
drag, startPoint x: 306, startPoint y: 389, endPoint x: 640, endPoint y: 529, distance: 362.7
click at [640, 529] on div "0 ° Undo Copy Duplicate Duplicate to new slide Delete" at bounding box center [559, 388] width 984 height 554
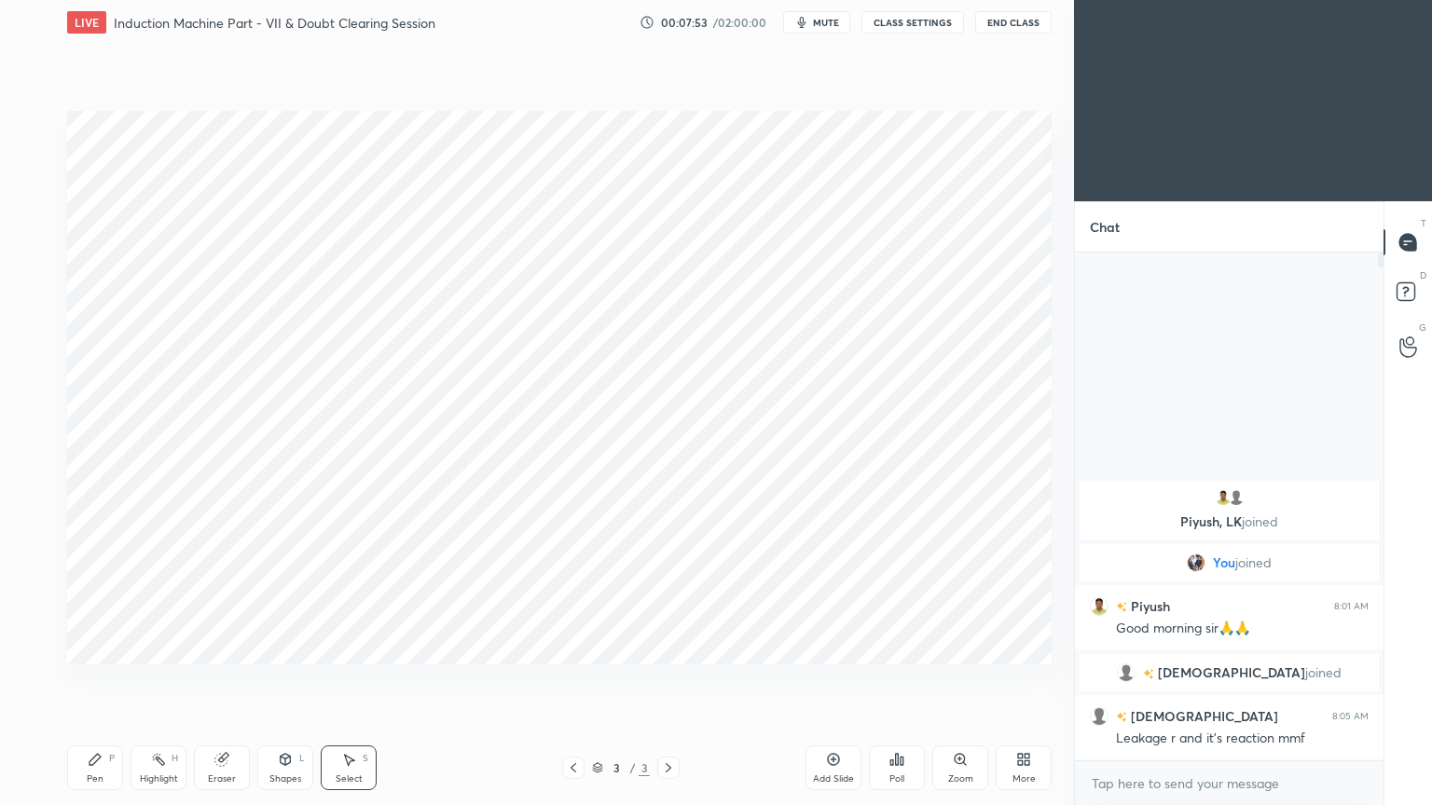
click at [105, 680] on div "Pen P" at bounding box center [95, 768] width 56 height 45
click at [37, 127] on div at bounding box center [30, 125] width 15 height 15
click at [97, 680] on icon at bounding box center [95, 759] width 15 height 15
click at [27, 351] on div at bounding box center [30, 349] width 15 height 15
click at [25, 120] on div at bounding box center [31, 126] width 30 height 30
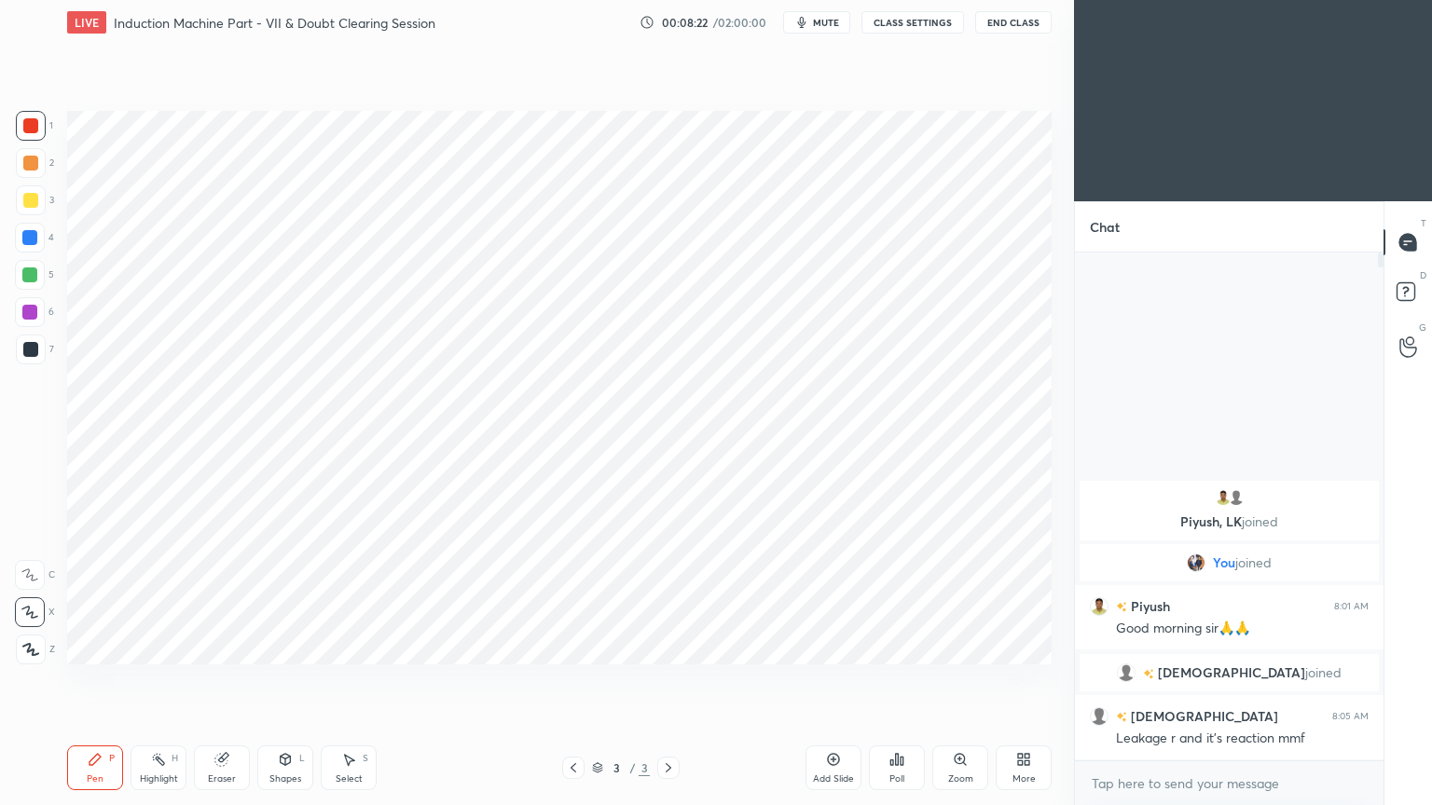
click at [288, 680] on div "Shapes L" at bounding box center [285, 768] width 56 height 45
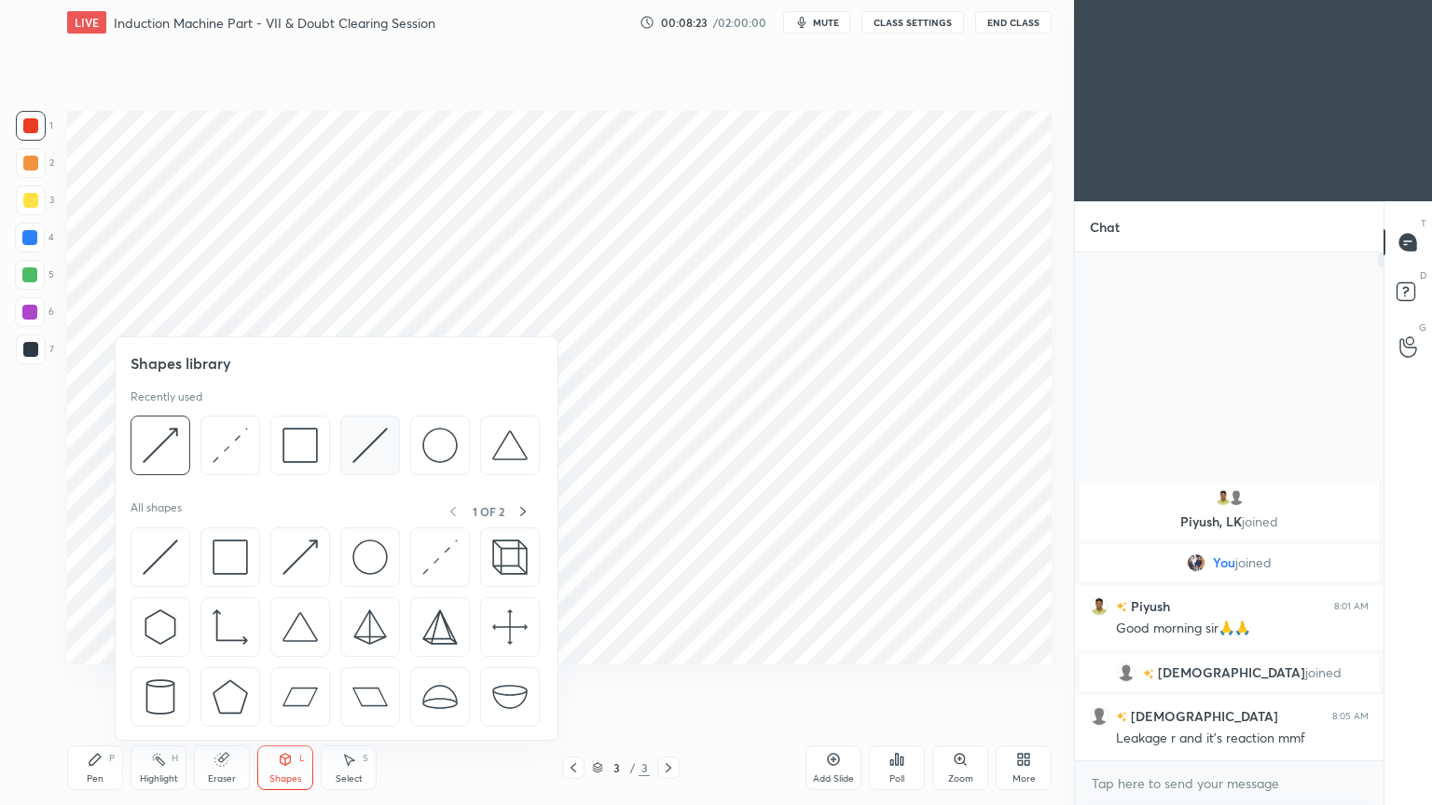
click at [369, 448] on img at bounding box center [369, 445] width 35 height 35
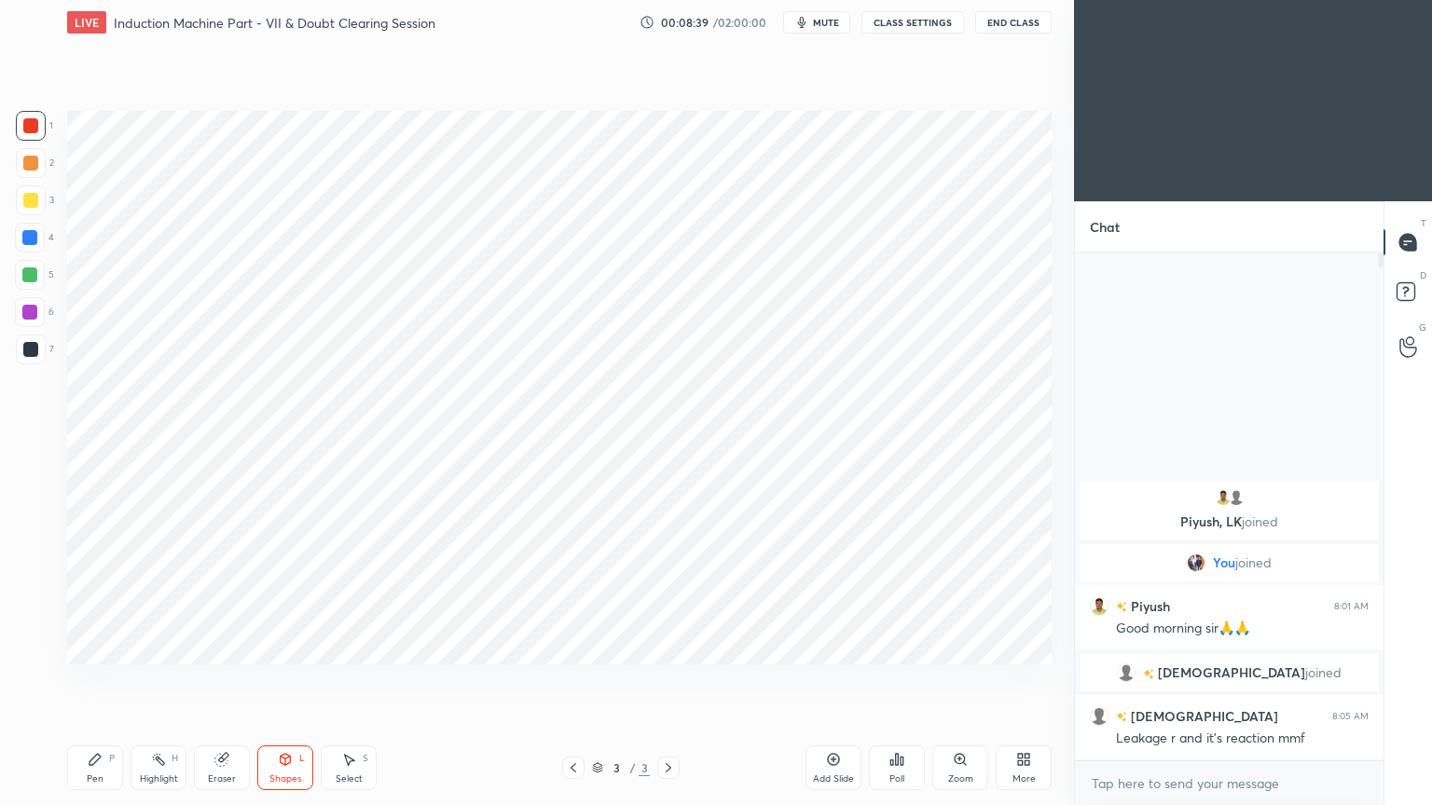
click at [37, 208] on div at bounding box center [31, 201] width 30 height 30
click at [283, 680] on div "Shapes" at bounding box center [285, 779] width 32 height 9
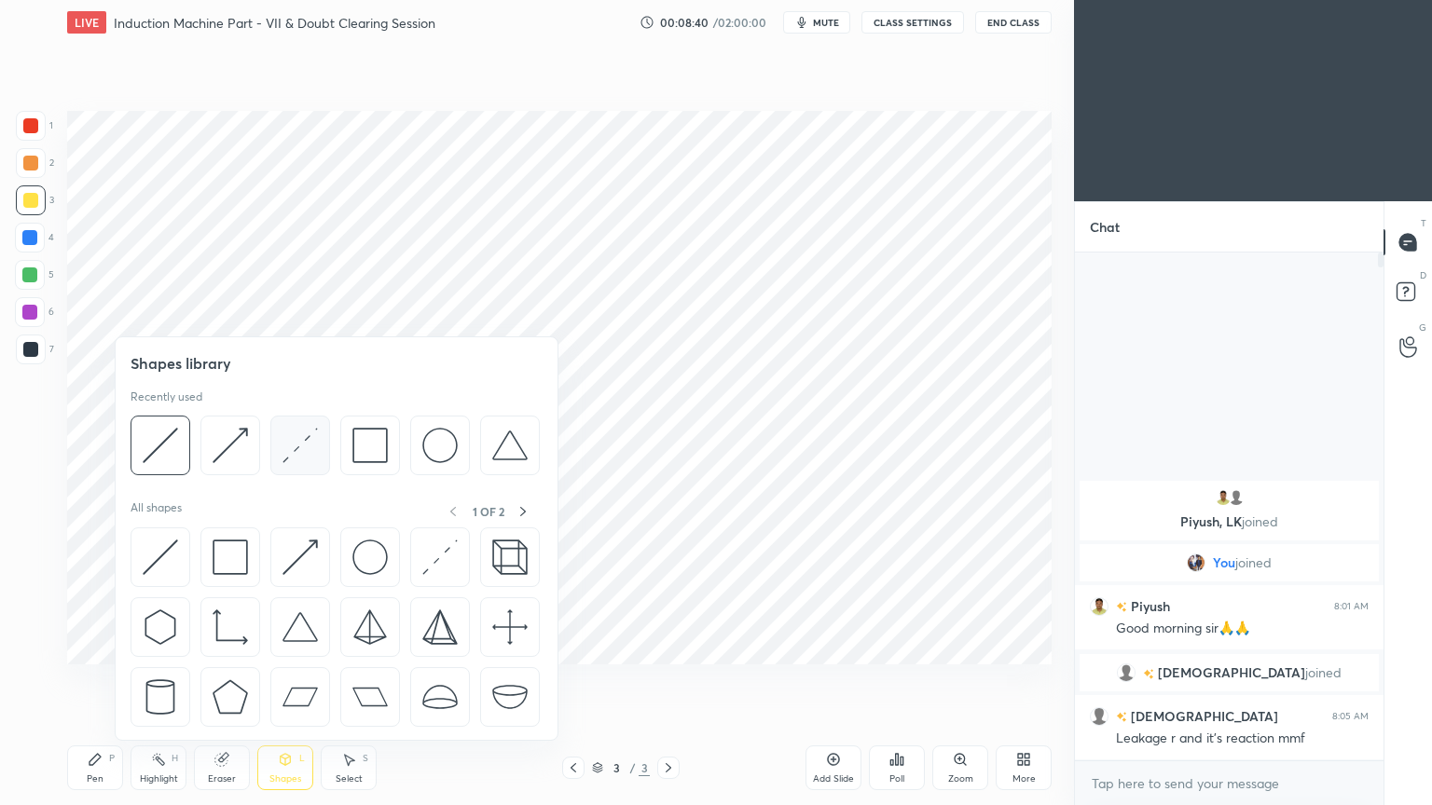
click at [284, 445] on img at bounding box center [299, 445] width 35 height 35
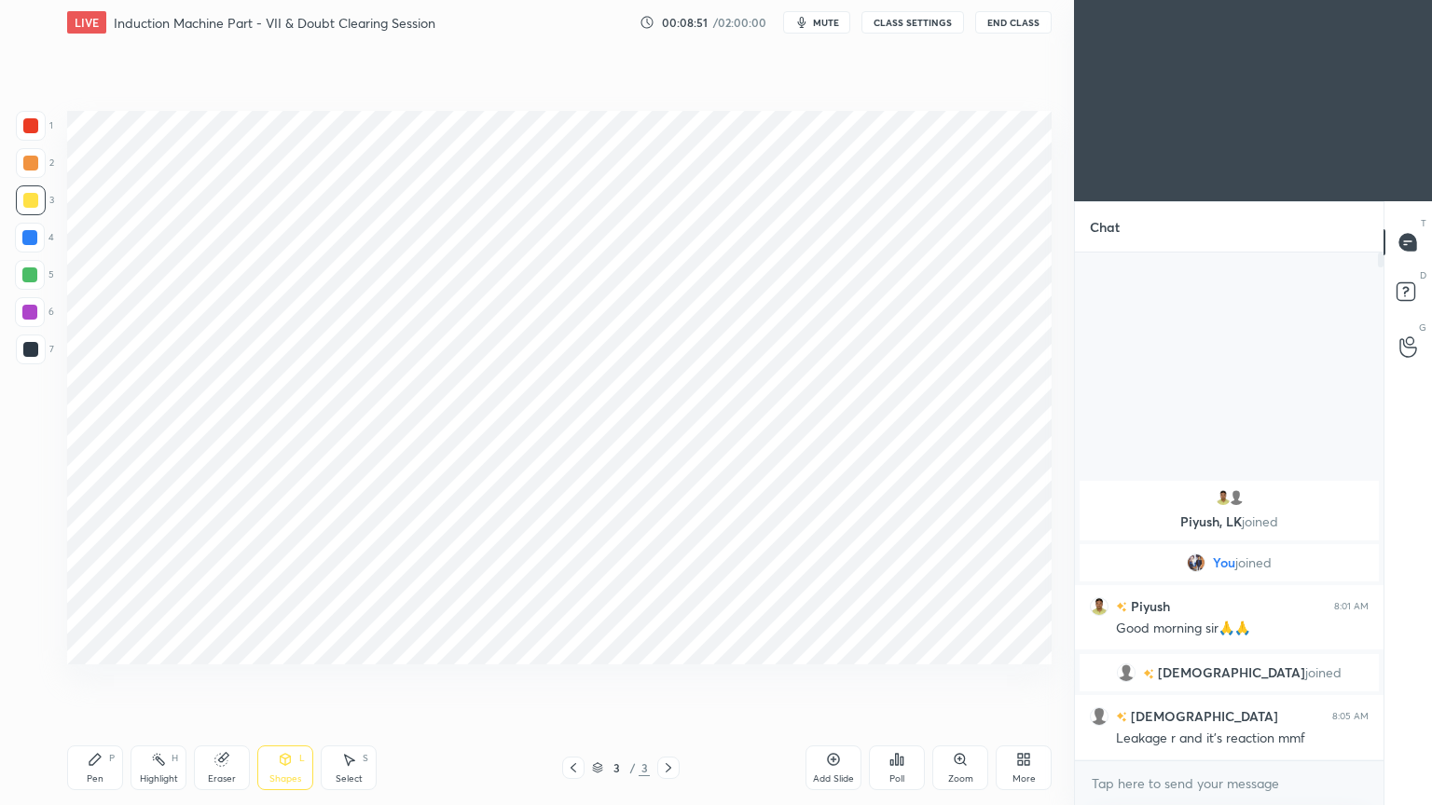
click at [172, 680] on div "Highlight" at bounding box center [159, 779] width 38 height 9
click at [225, 680] on div "Eraser" at bounding box center [222, 768] width 56 height 45
click at [38, 620] on div at bounding box center [30, 613] width 30 height 30
click at [100, 680] on div "Pen" at bounding box center [95, 779] width 17 height 9
click at [31, 316] on div at bounding box center [29, 312] width 15 height 15
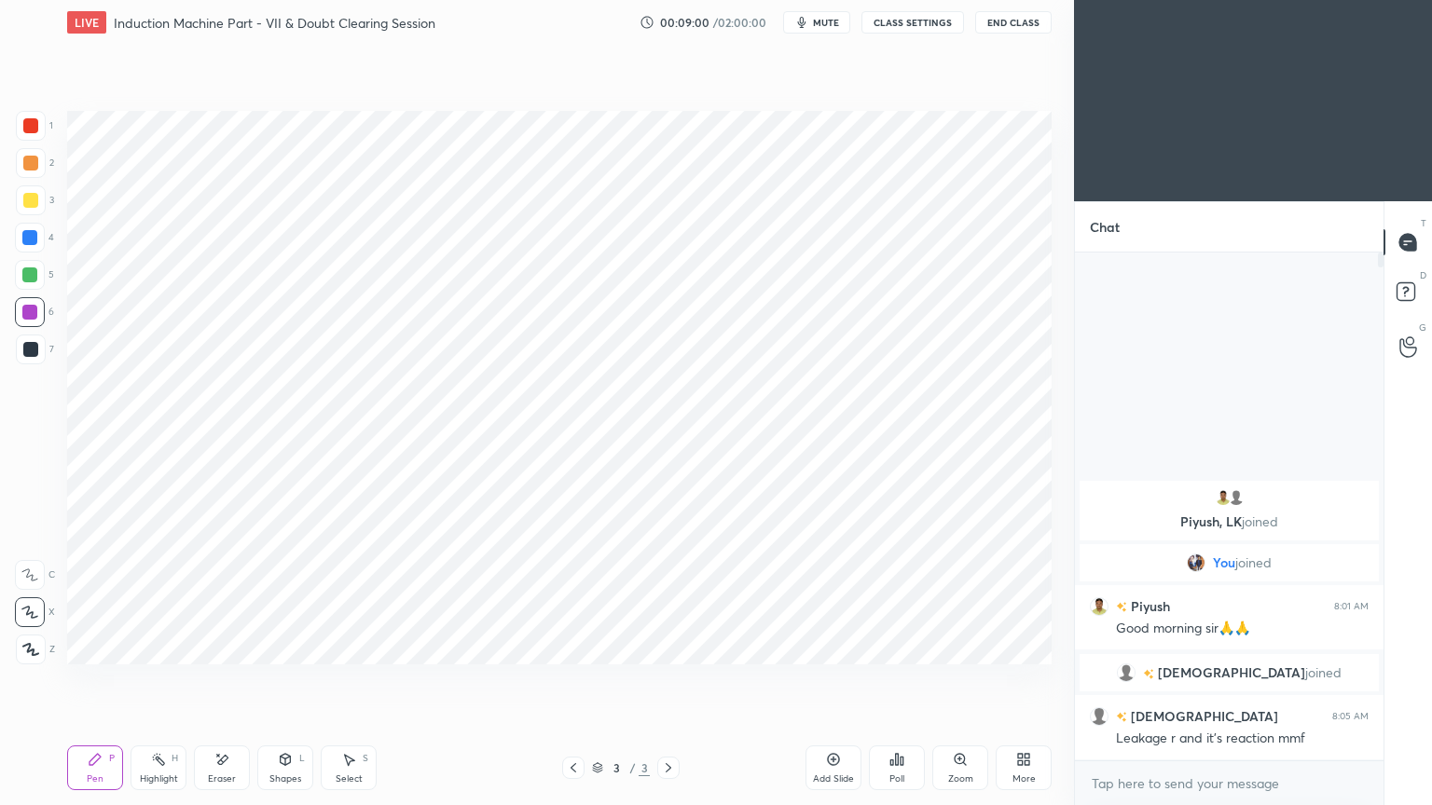
click at [36, 124] on div at bounding box center [30, 125] width 15 height 15
click at [38, 351] on div at bounding box center [31, 350] width 30 height 30
click at [26, 242] on div at bounding box center [29, 237] width 15 height 15
click at [34, 344] on div at bounding box center [30, 349] width 15 height 15
click at [1052, 314] on div "Setting up your live class Poll for secs No correct answer Start poll" at bounding box center [559, 388] width 999 height 686
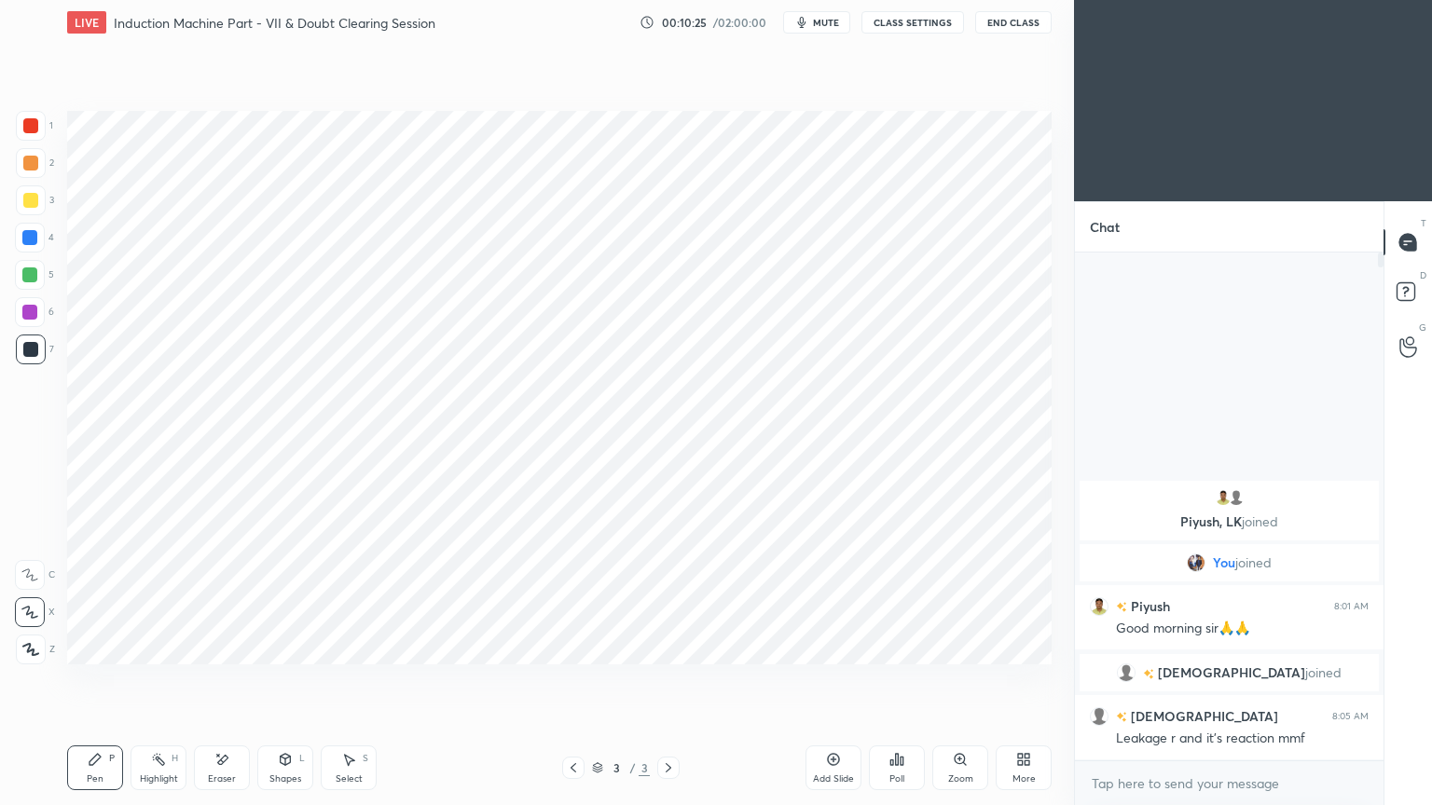
click at [1052, 321] on div "Setting up your live class Poll for secs No correct answer Start poll" at bounding box center [559, 388] width 999 height 686
click at [153, 680] on div "Highlight" at bounding box center [159, 779] width 38 height 9
click at [109, 680] on div "Pen P" at bounding box center [95, 768] width 56 height 45
click at [34, 239] on div at bounding box center [29, 237] width 15 height 15
click at [27, 346] on div at bounding box center [30, 349] width 15 height 15
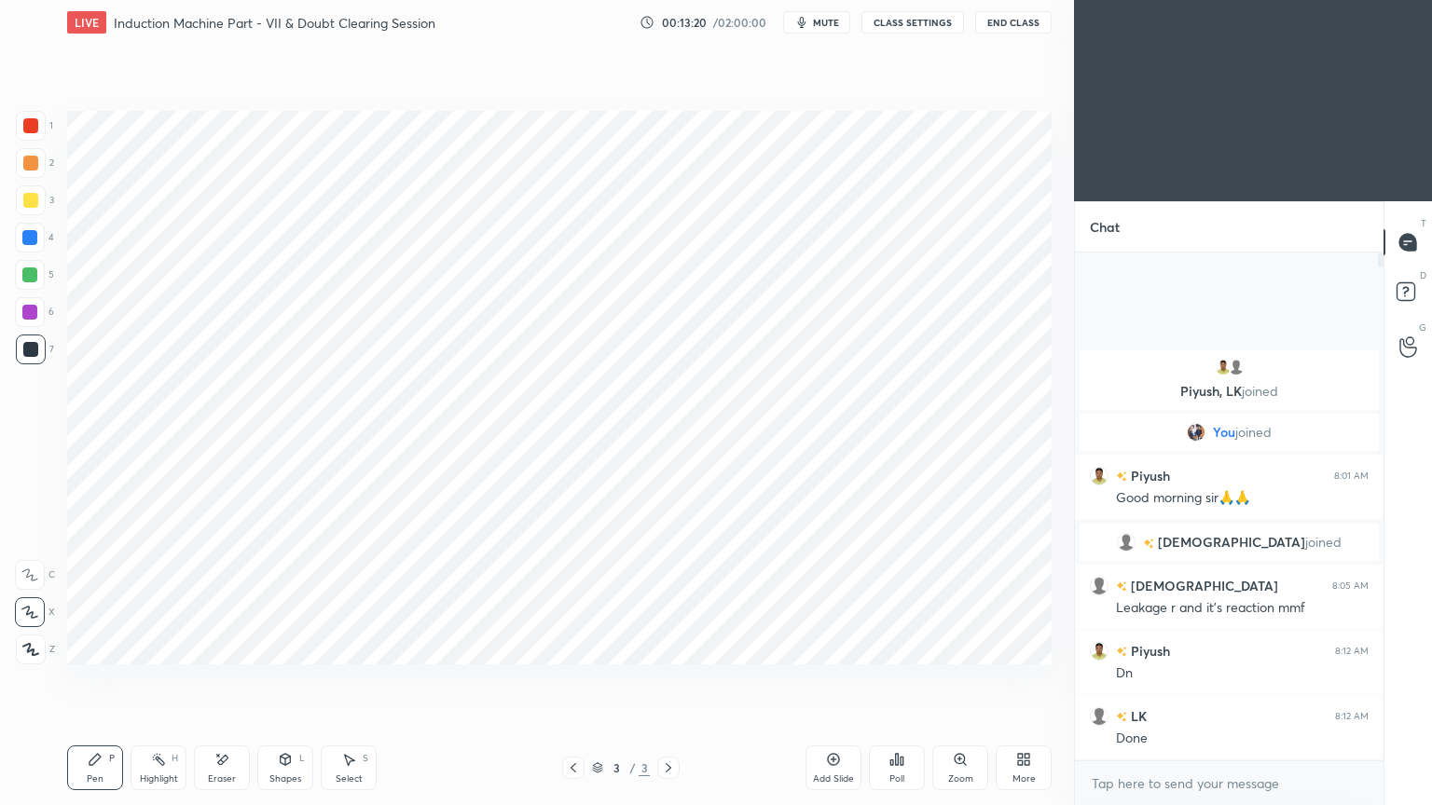
click at [37, 118] on div at bounding box center [31, 126] width 30 height 30
click at [102, 680] on div "Pen P" at bounding box center [95, 768] width 56 height 45
click at [832, 680] on icon at bounding box center [834, 760] width 12 height 12
click at [37, 254] on div "4" at bounding box center [34, 241] width 39 height 37
click at [31, 277] on div at bounding box center [29, 275] width 15 height 15
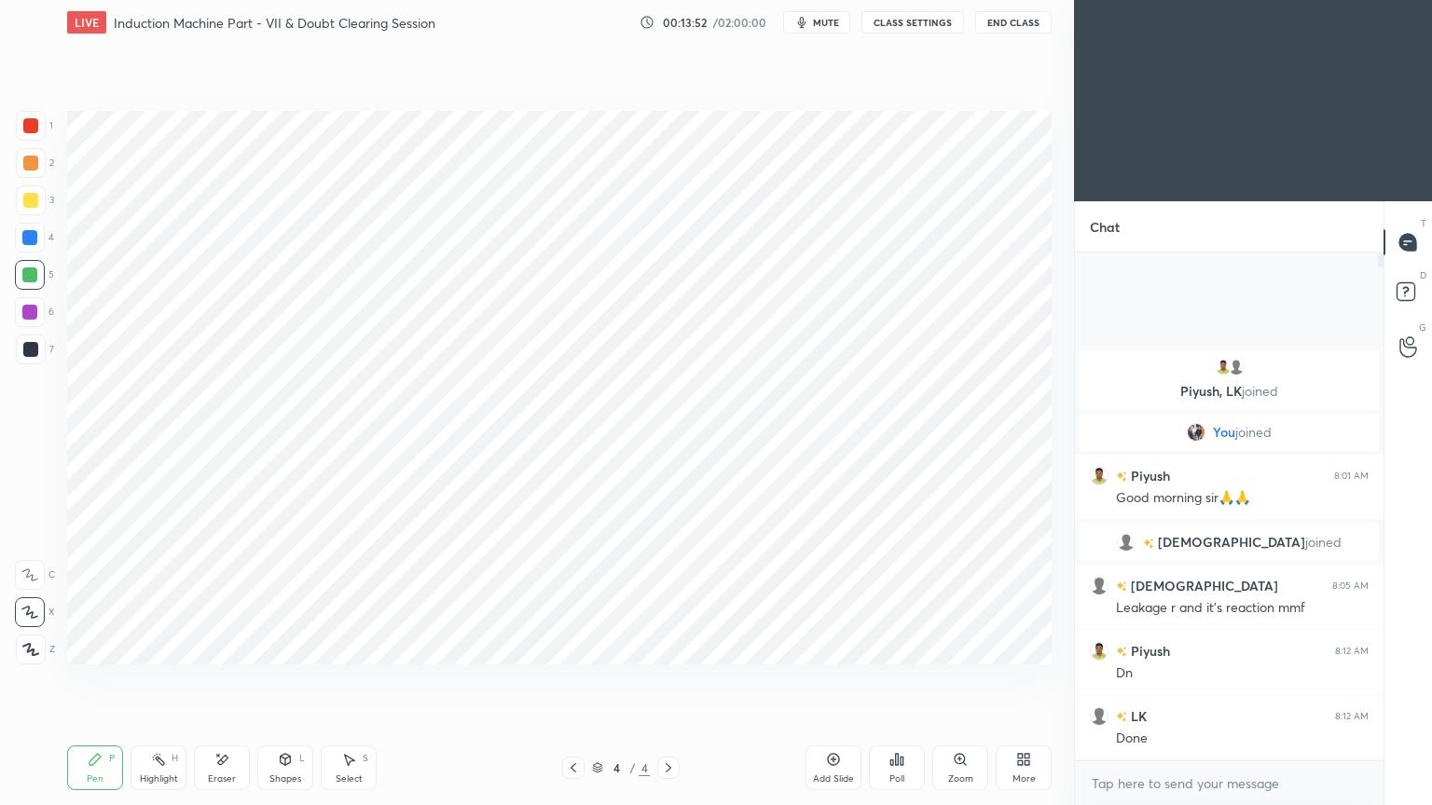
click at [292, 680] on icon at bounding box center [285, 759] width 15 height 15
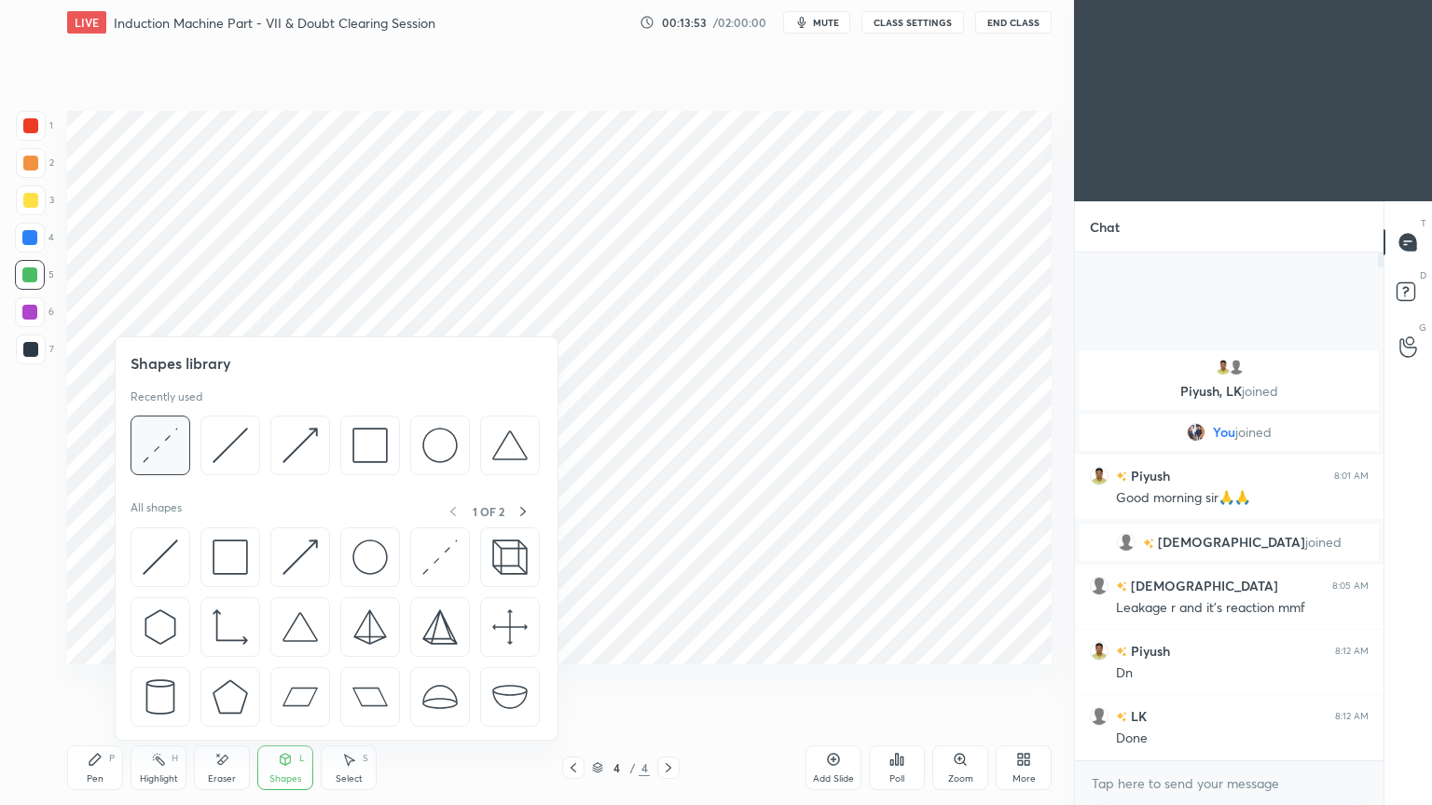
click at [169, 454] on img at bounding box center [160, 445] width 35 height 35
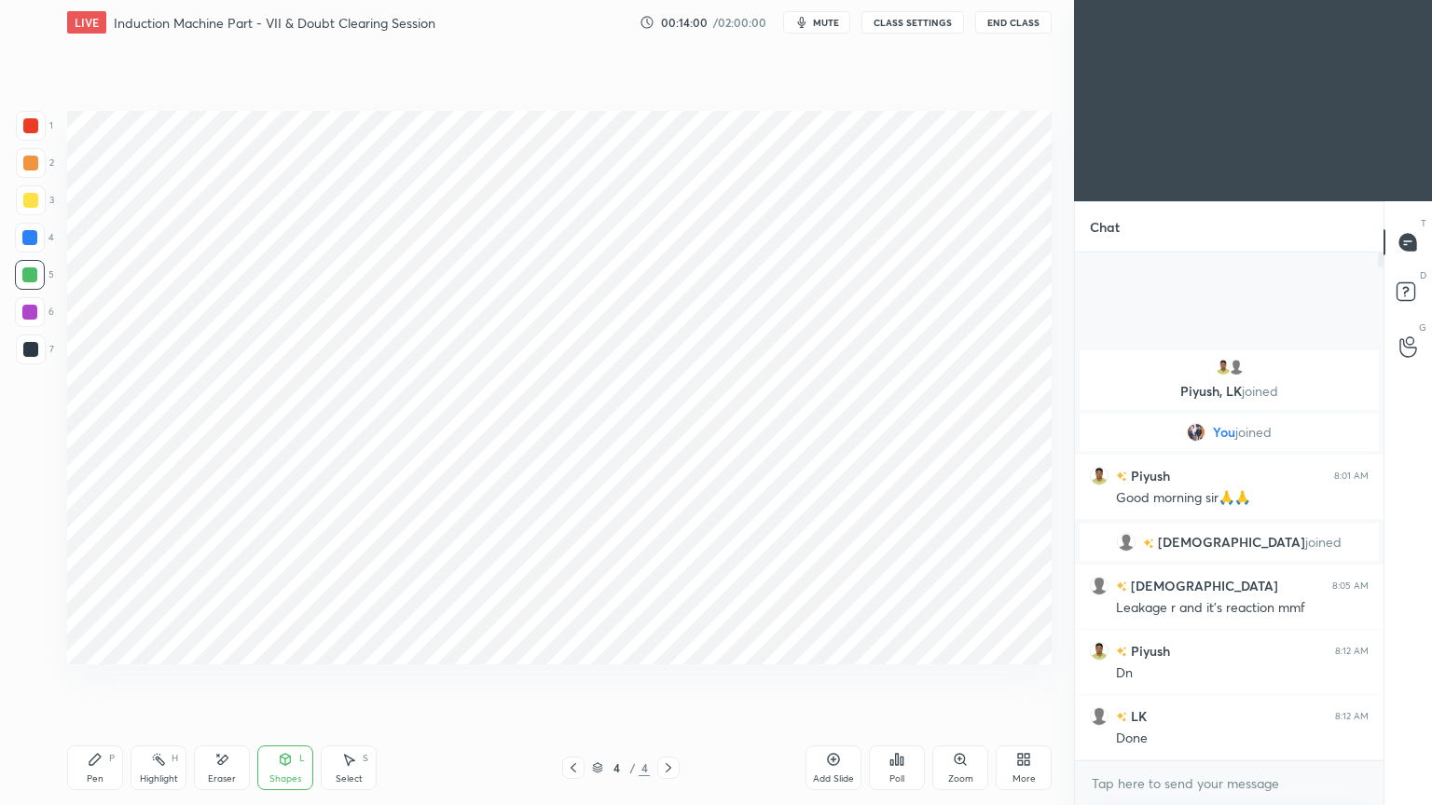
click at [21, 316] on div at bounding box center [30, 312] width 30 height 30
click at [287, 680] on div "Shapes" at bounding box center [285, 779] width 32 height 9
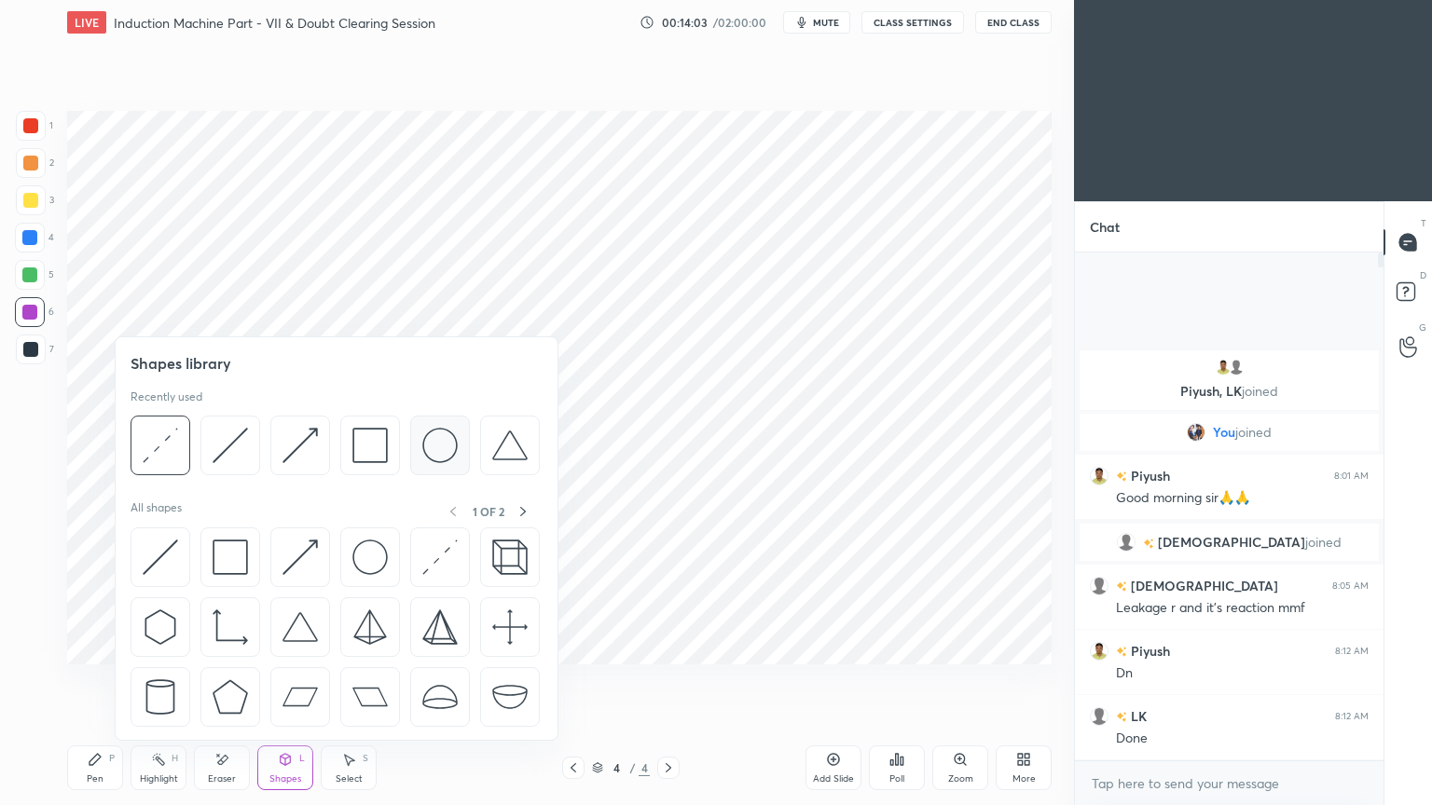
click at [439, 452] on img at bounding box center [439, 445] width 35 height 35
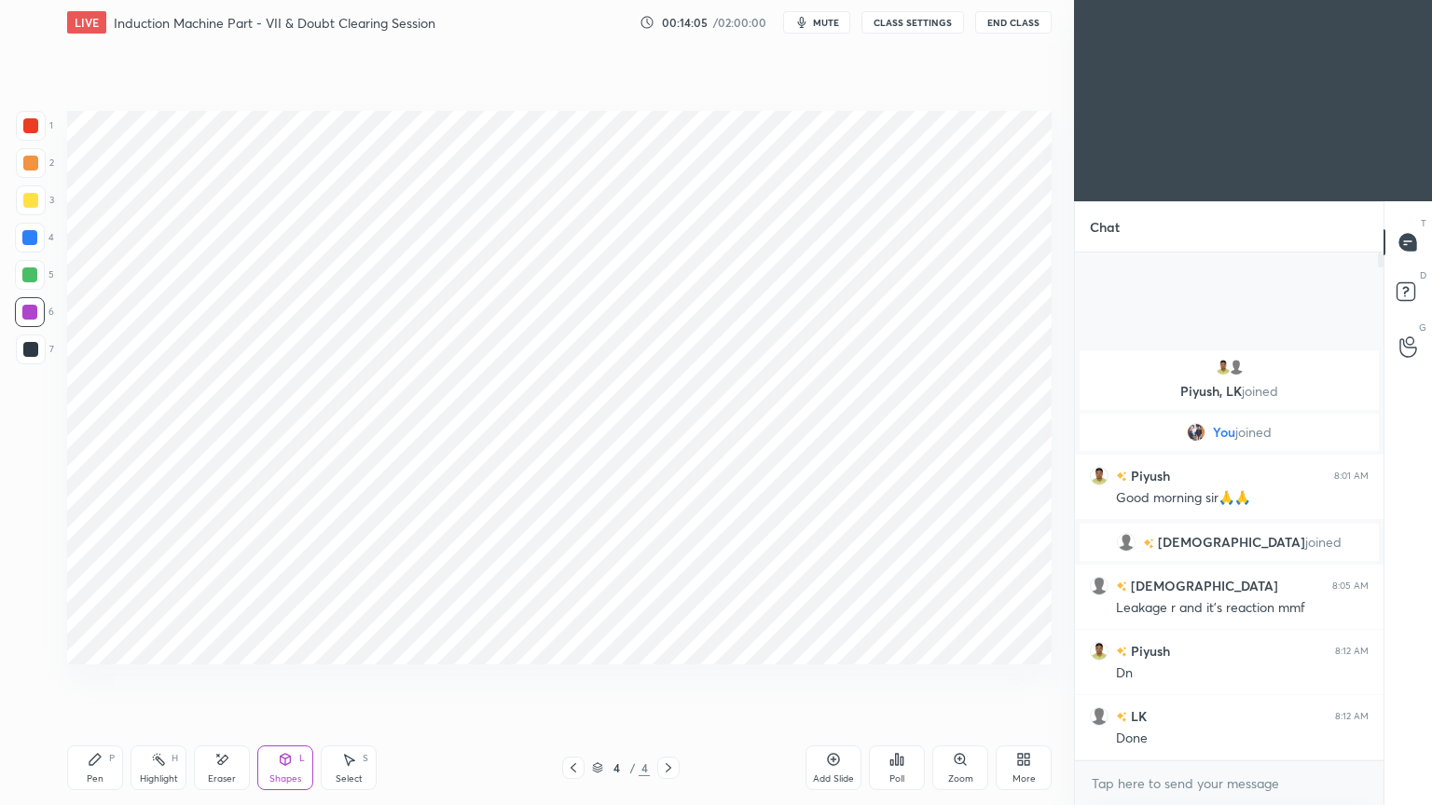
click at [286, 680] on div "Shapes" at bounding box center [285, 779] width 32 height 9
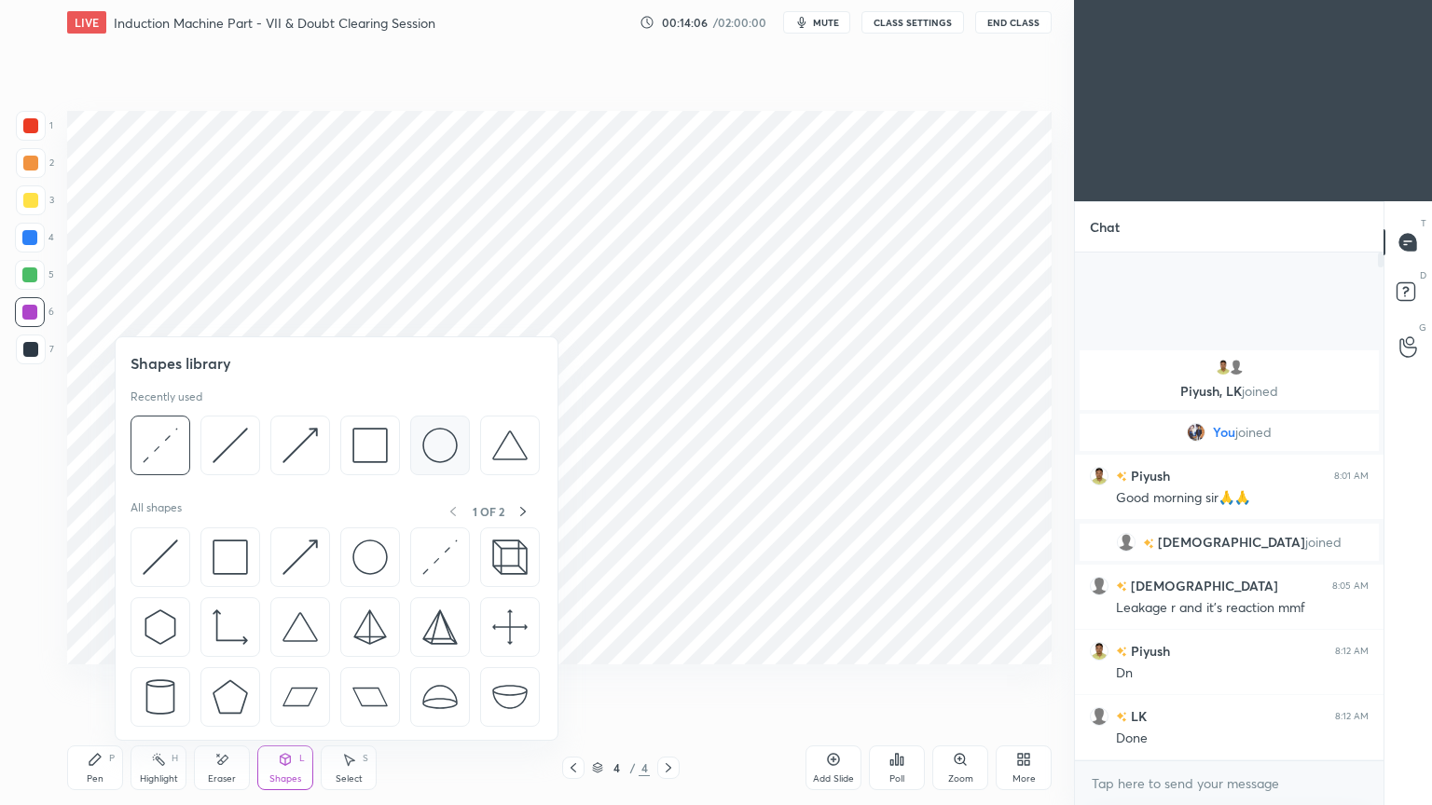
click at [415, 450] on div at bounding box center [440, 446] width 60 height 60
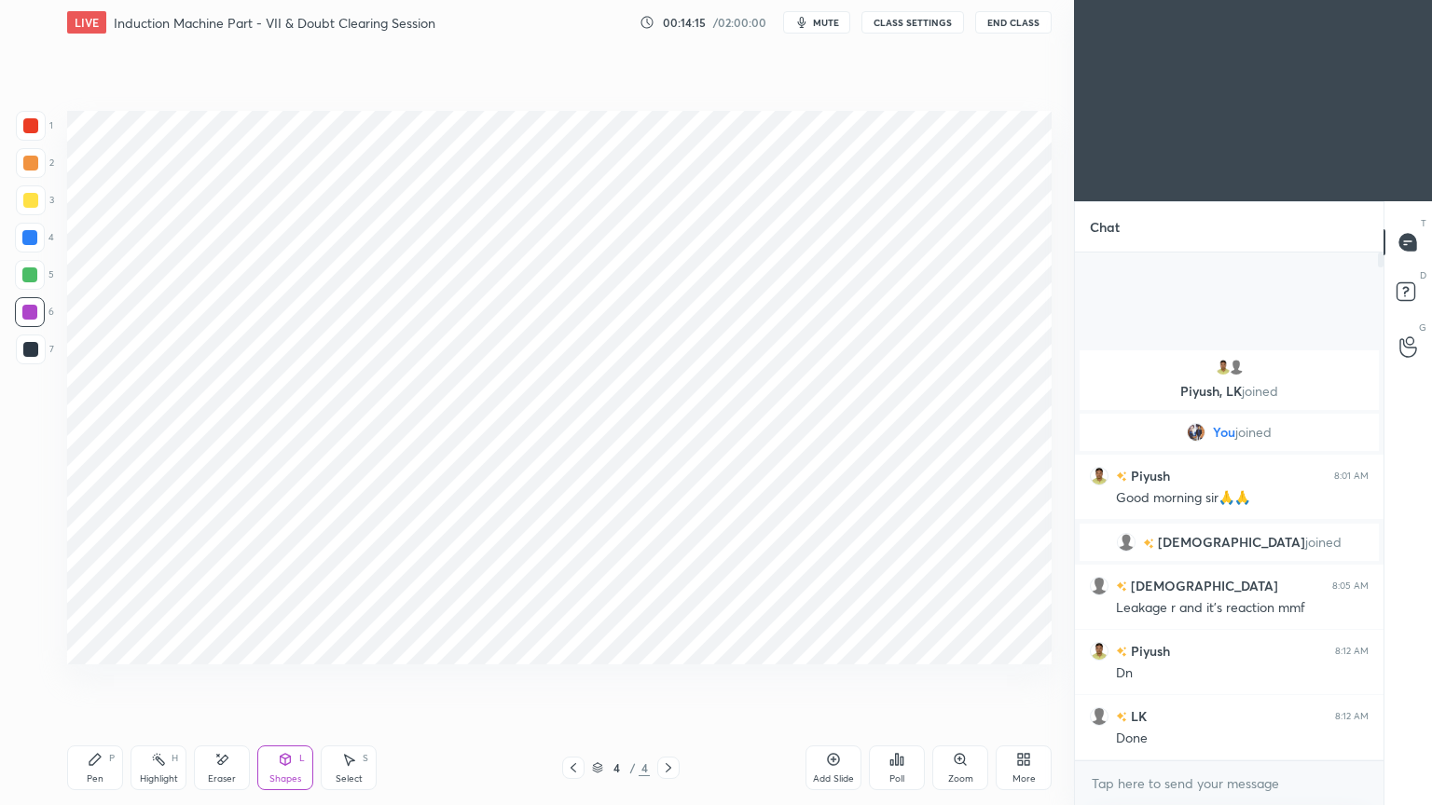
click at [351, 680] on div "Select" at bounding box center [349, 779] width 27 height 9
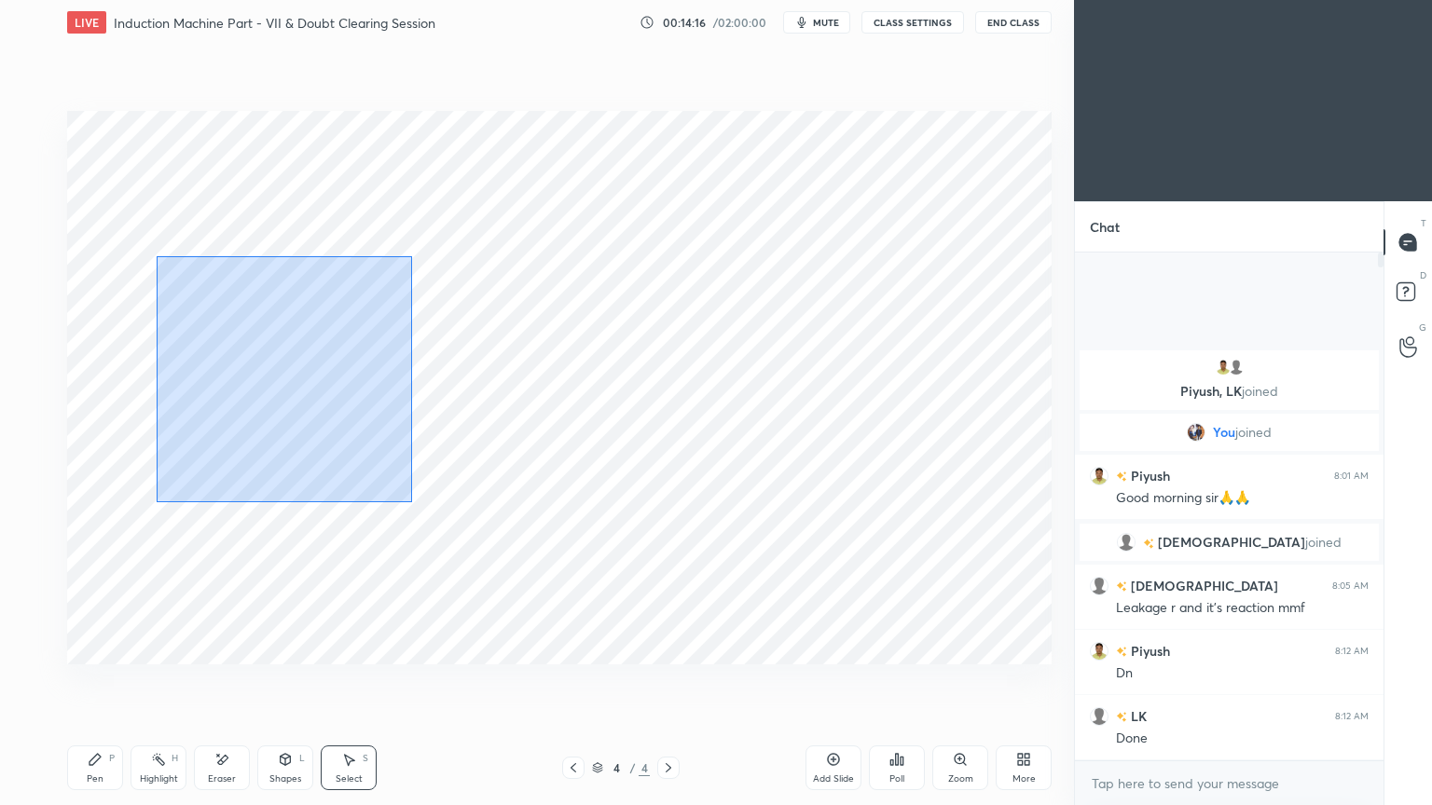
drag, startPoint x: 323, startPoint y: 407, endPoint x: 538, endPoint y: 656, distance: 328.5
click at [542, 661] on div "0 ° Undo Copy Duplicate Duplicate to new slide Delete" at bounding box center [559, 388] width 984 height 554
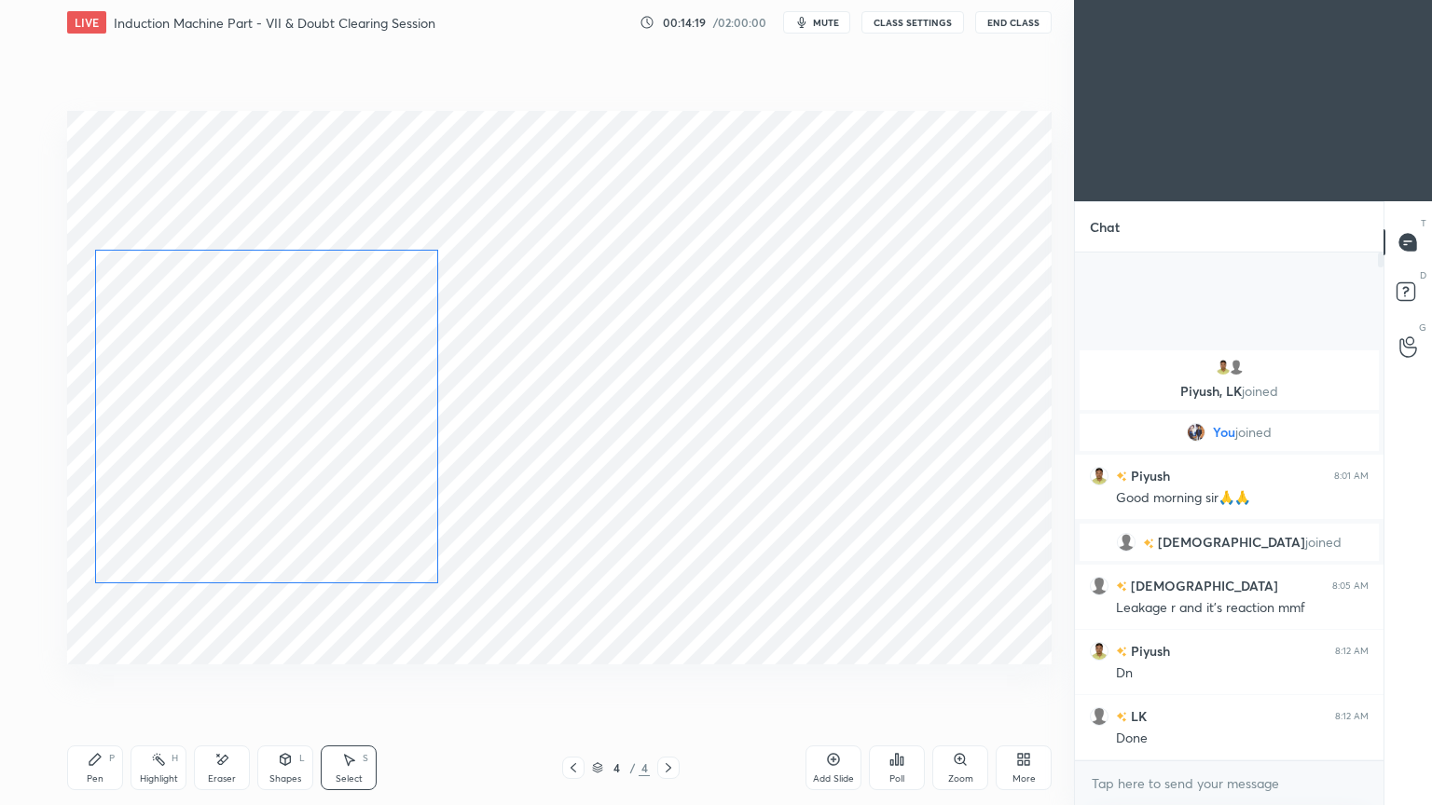
drag, startPoint x: 374, startPoint y: 477, endPoint x: 305, endPoint y: 473, distance: 69.1
click at [305, 473] on div "0 ° Undo Copy Duplicate Duplicate to new slide Delete" at bounding box center [559, 388] width 984 height 554
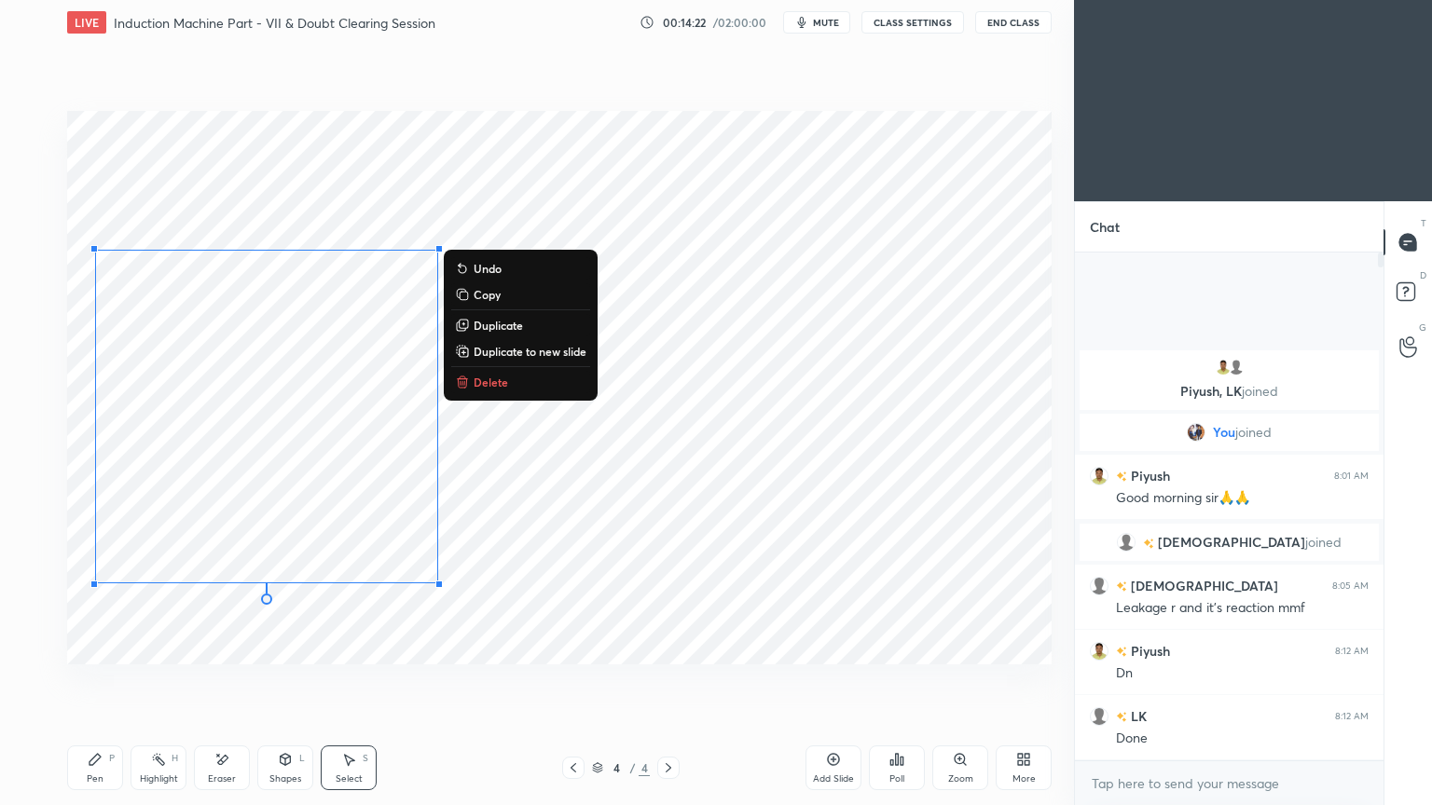
click at [492, 299] on p "Copy" at bounding box center [487, 294] width 27 height 15
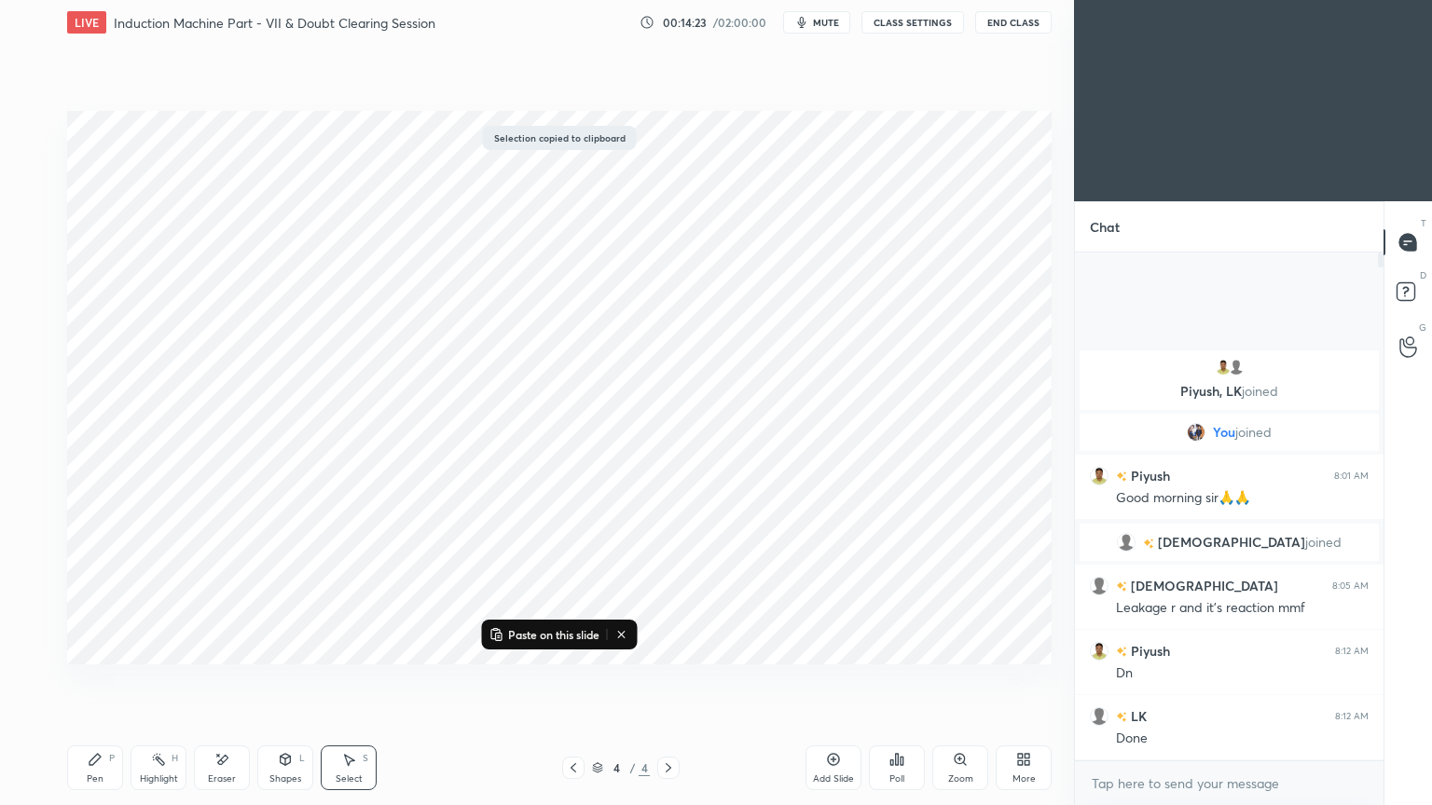
click at [543, 639] on p "Paste on this slide" at bounding box center [553, 634] width 91 height 15
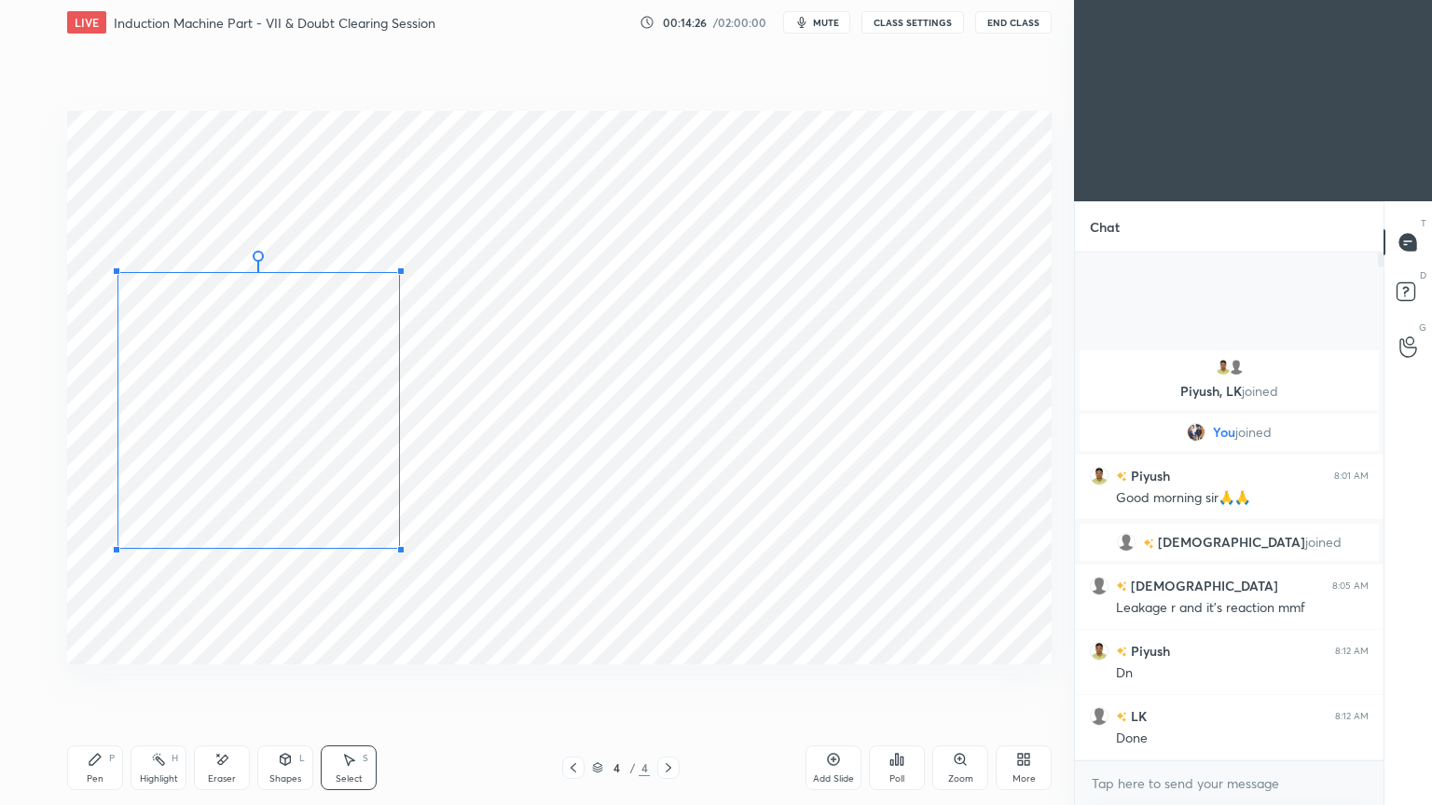
drag, startPoint x: 463, startPoint y: 608, endPoint x: 399, endPoint y: 548, distance: 87.7
click at [399, 548] on div at bounding box center [400, 549] width 7 height 7
drag, startPoint x: 296, startPoint y: 429, endPoint x: 303, endPoint y: 437, distance: 11.2
click at [303, 437] on div "0 ° Undo Copy Paste here Duplicate Duplicate to new slide Delete" at bounding box center [559, 388] width 984 height 554
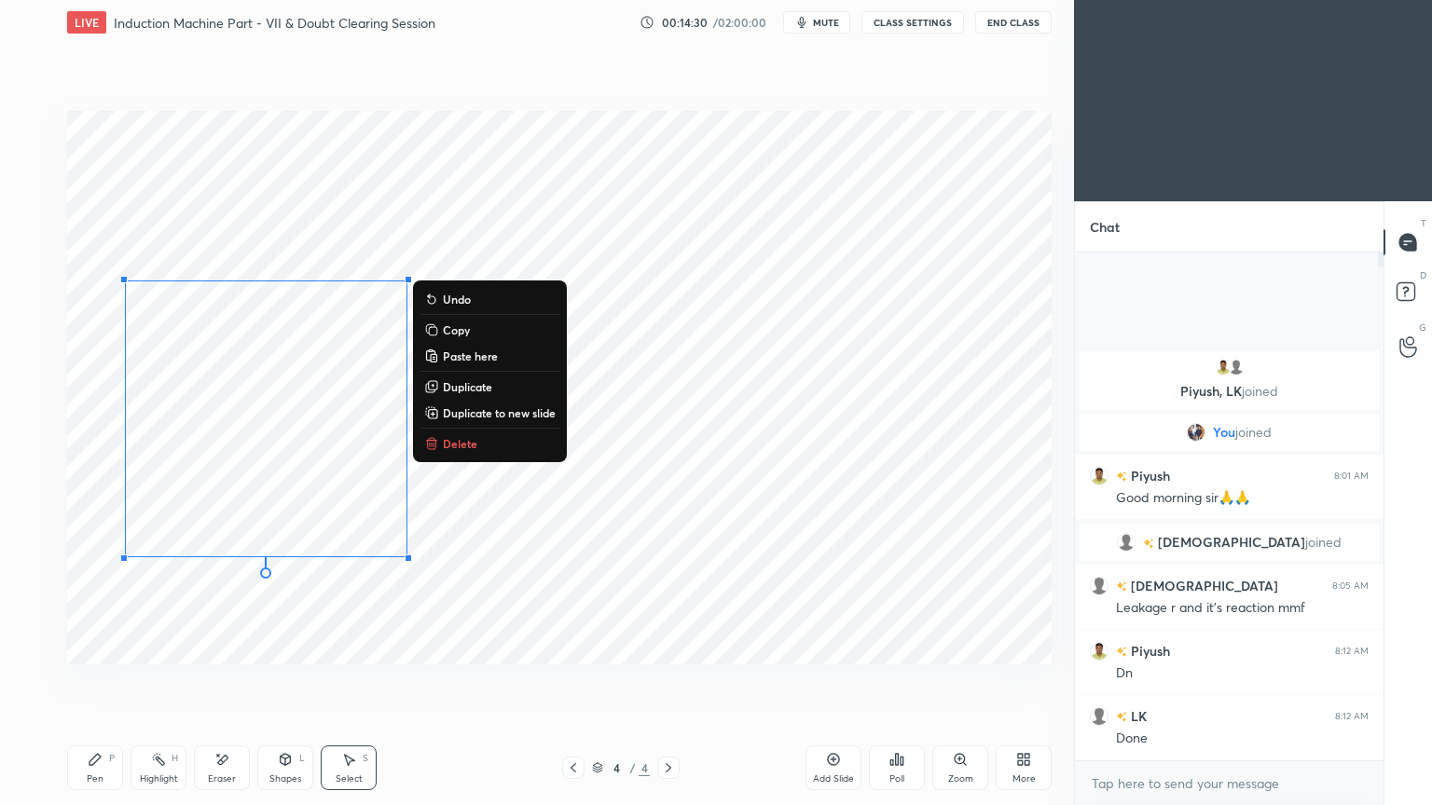
click at [491, 657] on div "0 ° Undo Copy Paste here Duplicate Duplicate to new slide Delete" at bounding box center [559, 388] width 984 height 554
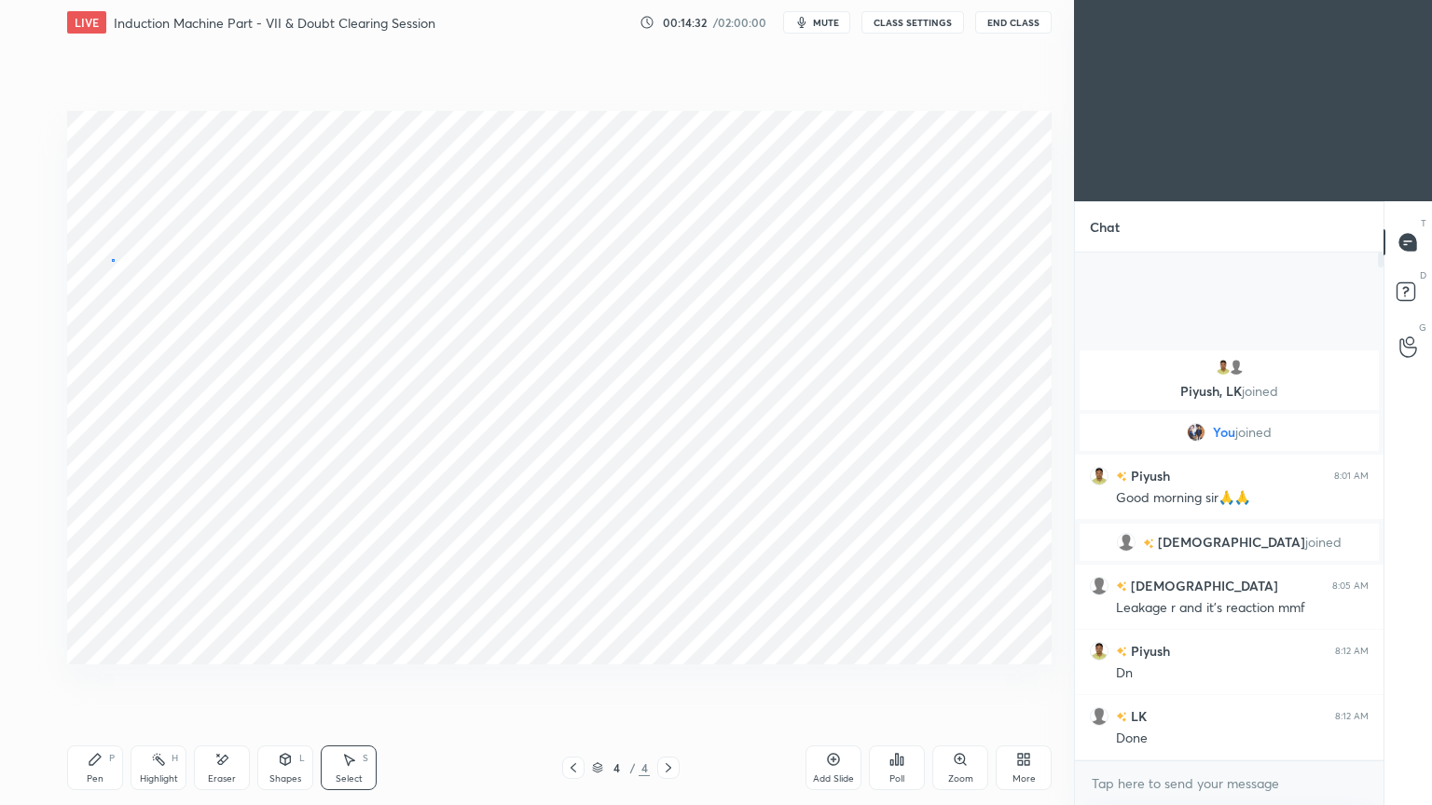
drag, startPoint x: 112, startPoint y: 258, endPoint x: 470, endPoint y: 619, distance: 508.2
click at [475, 622] on div "0 ° Undo Copy Paste here Duplicate Duplicate to new slide Delete" at bounding box center [559, 388] width 984 height 554
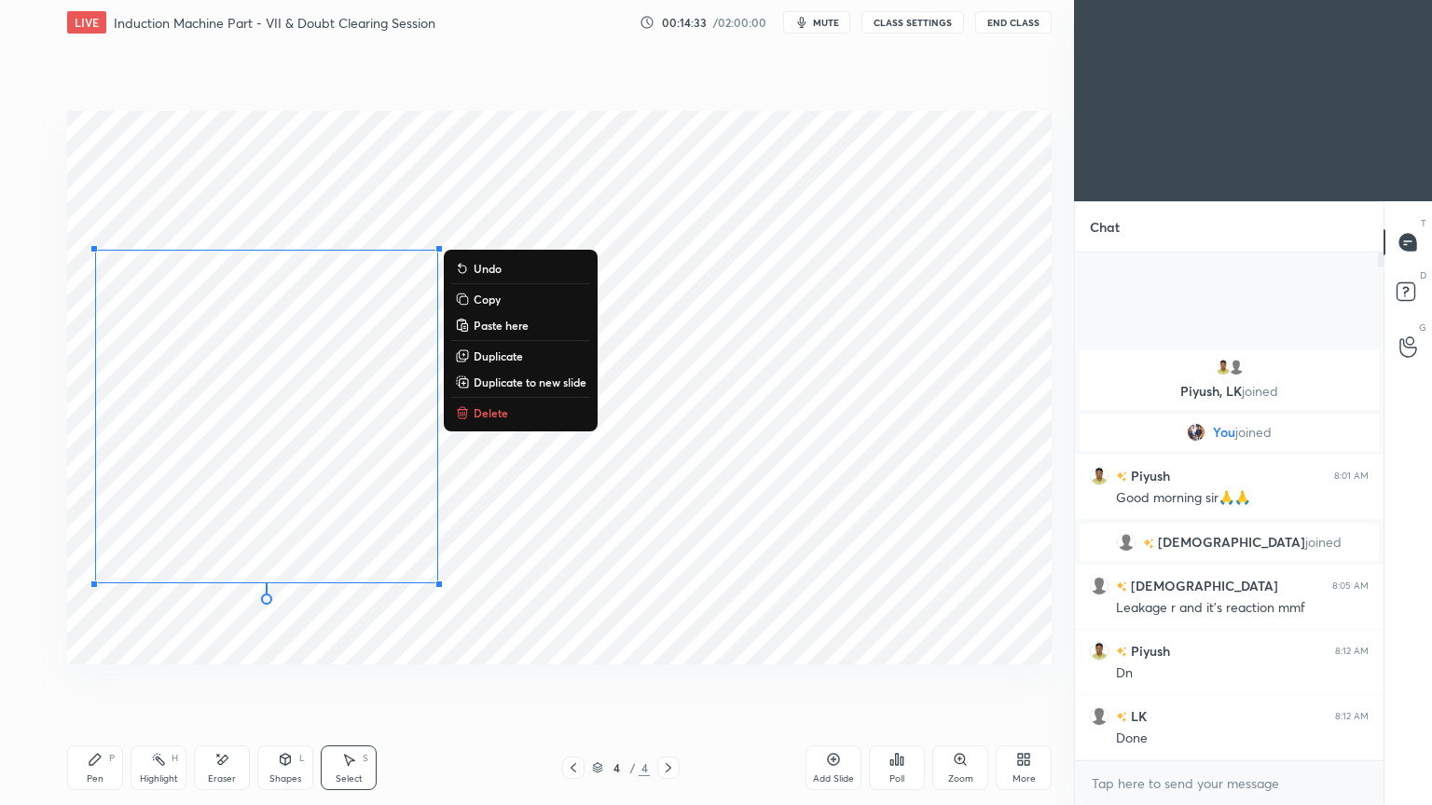
click at [500, 295] on p "Copy" at bounding box center [487, 299] width 27 height 15
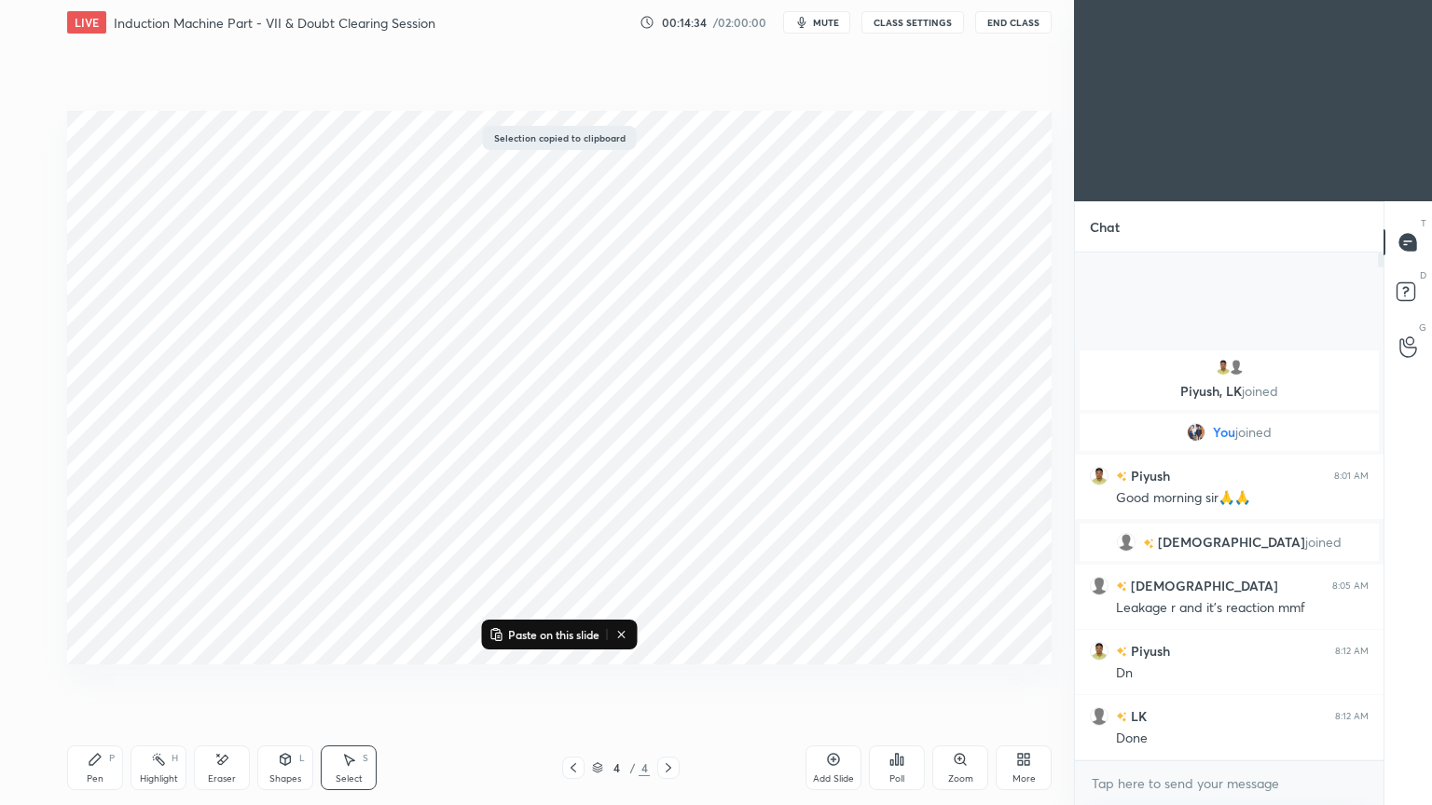
click at [538, 646] on div "Paste on this slide" at bounding box center [560, 635] width 156 height 30
click at [538, 642] on button "Paste on this slide" at bounding box center [544, 635] width 117 height 22
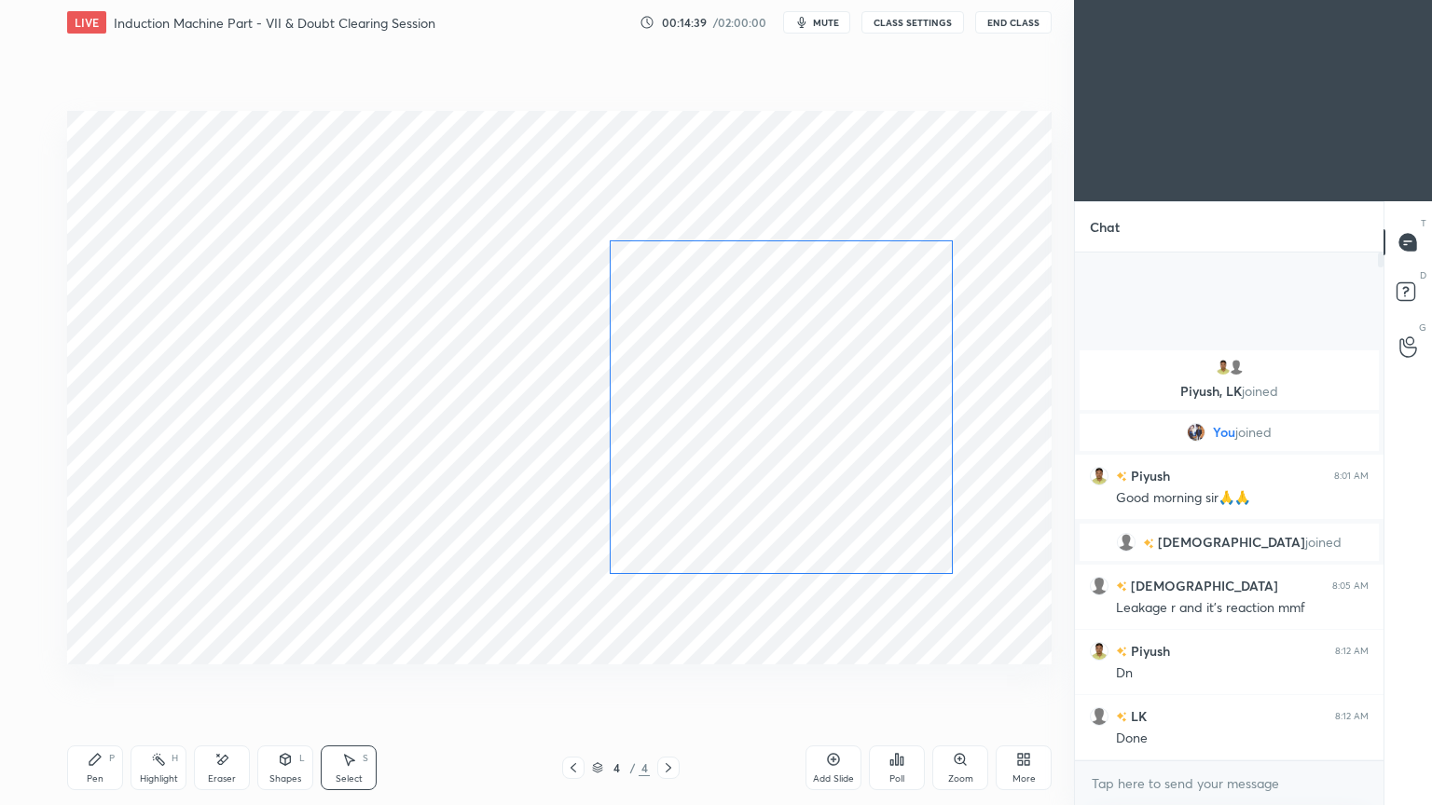
drag, startPoint x: 450, startPoint y: 564, endPoint x: 895, endPoint y: 530, distance: 445.9
click at [898, 530] on div "0 ° Undo Copy Paste here Duplicate Duplicate to new slide Delete" at bounding box center [559, 388] width 984 height 554
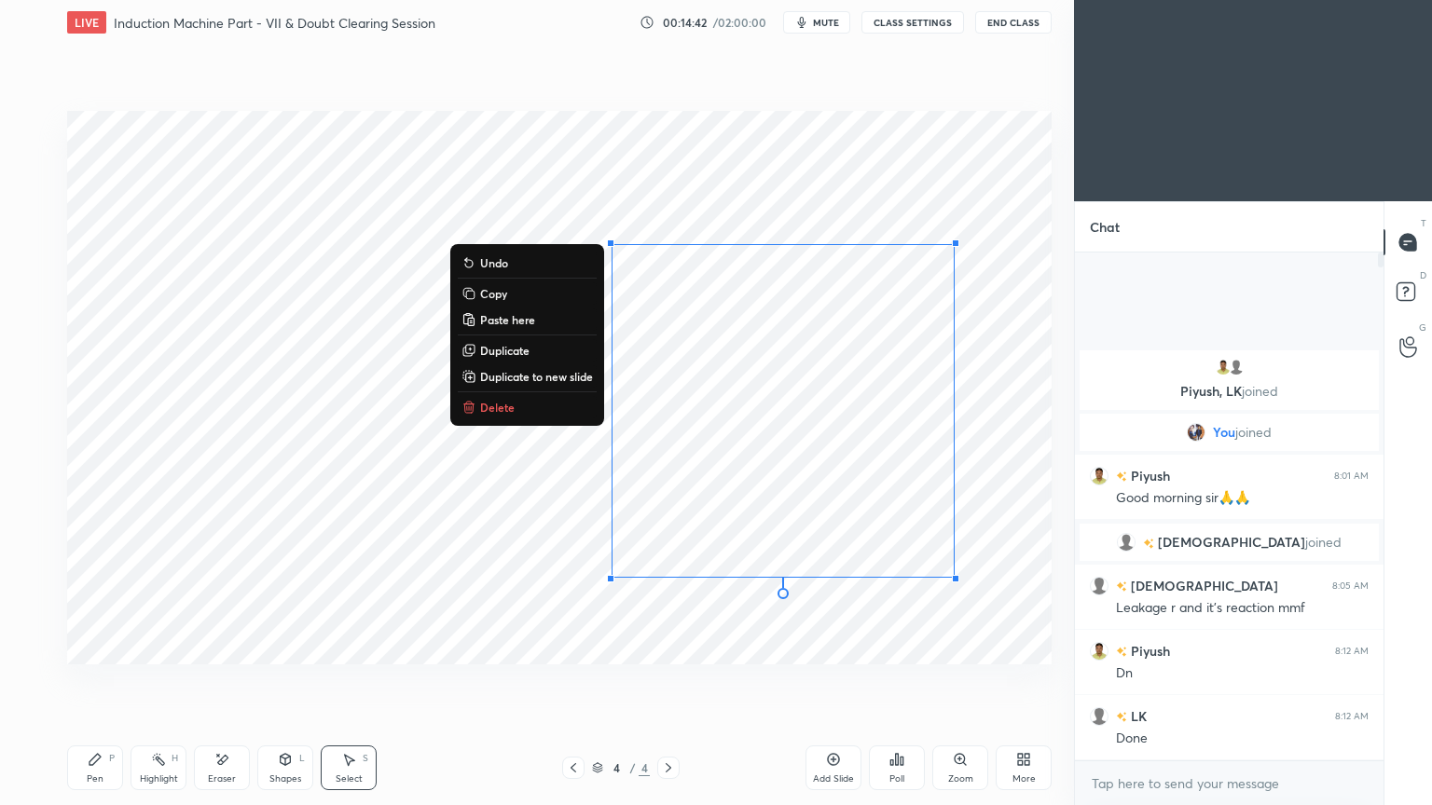
click at [523, 579] on div "0 ° Undo Copy Paste here Duplicate Duplicate to new slide Delete" at bounding box center [559, 388] width 984 height 554
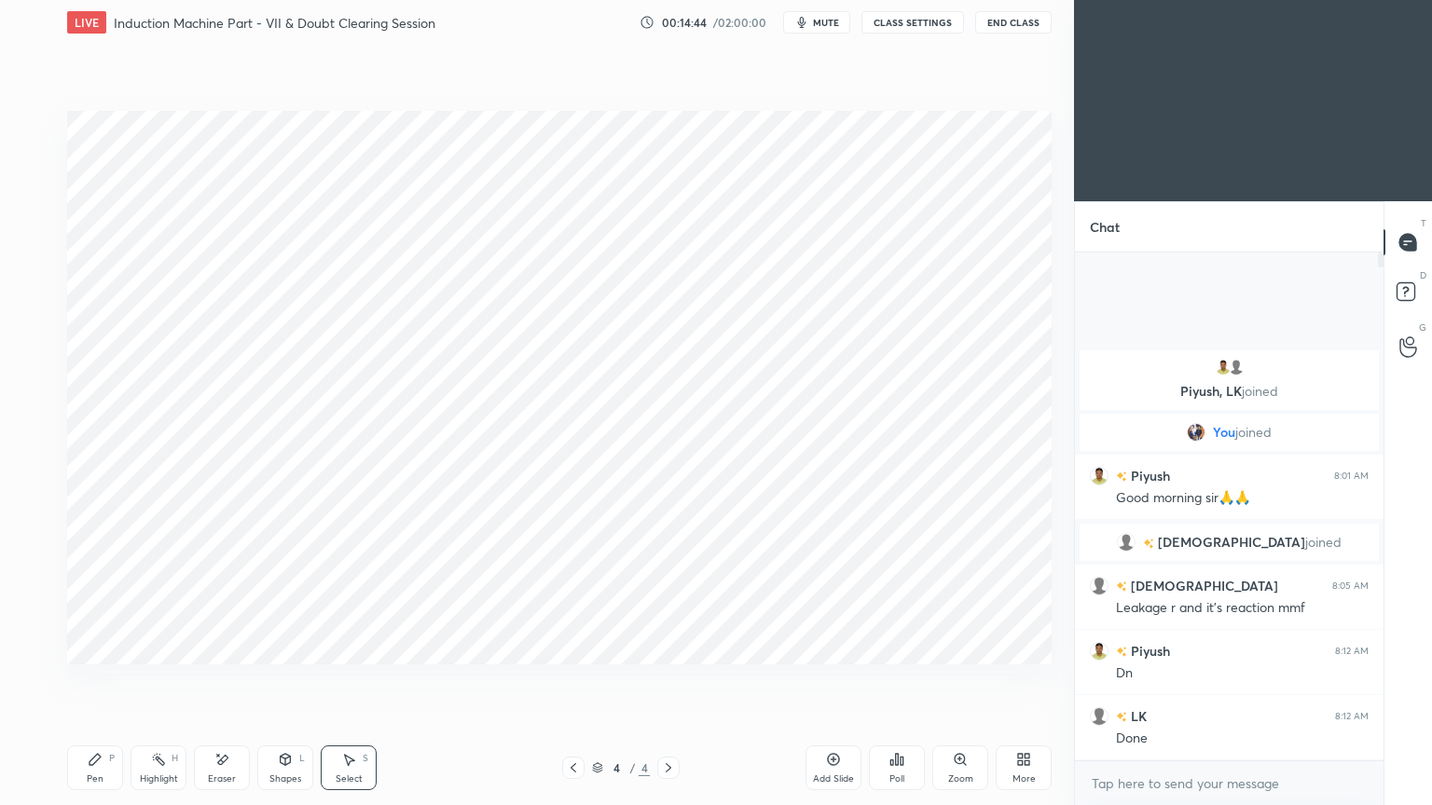
click at [90, 680] on icon at bounding box center [94, 759] width 11 height 11
click at [34, 359] on div at bounding box center [31, 350] width 30 height 30
click at [287, 680] on div "Shapes" at bounding box center [285, 779] width 32 height 9
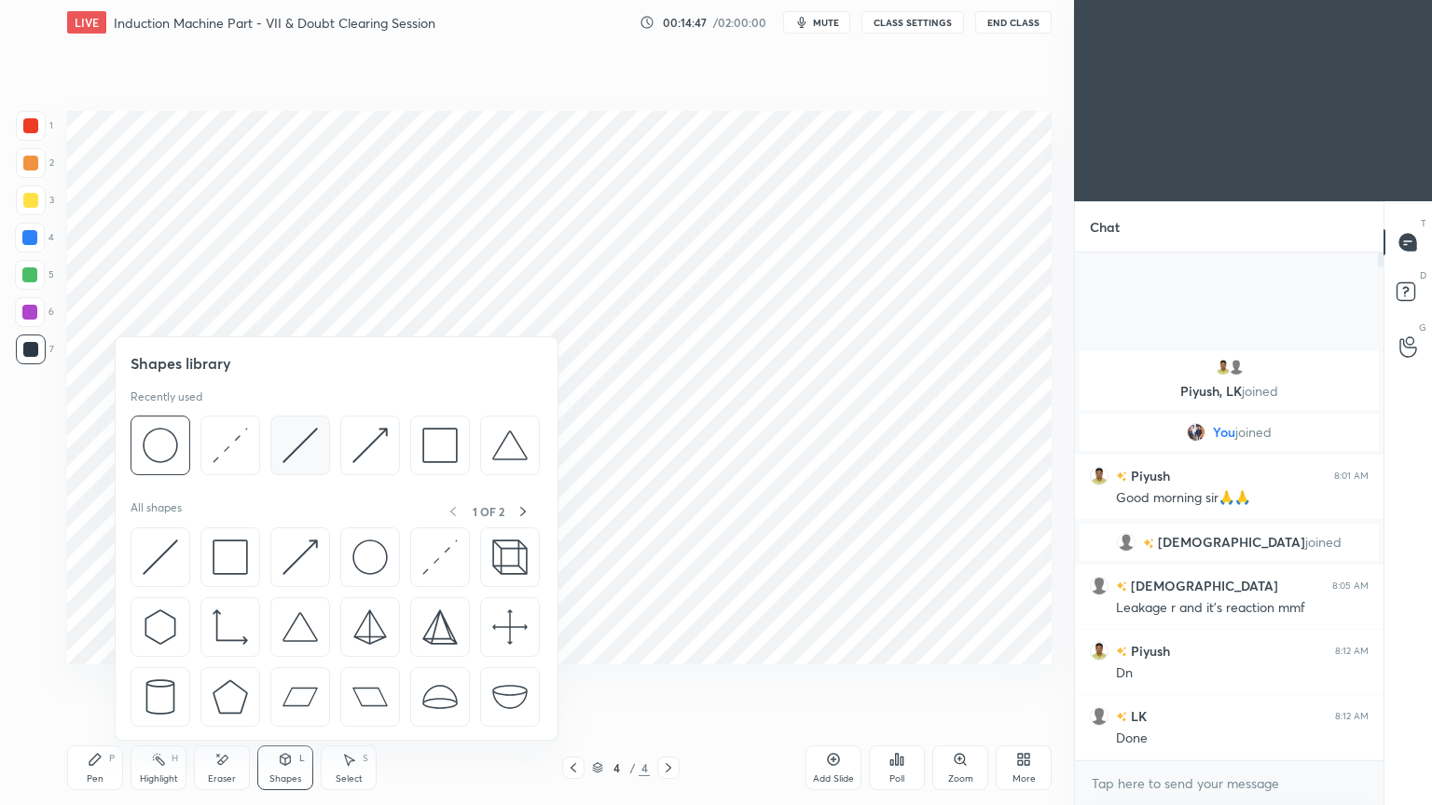
click at [299, 458] on img at bounding box center [299, 445] width 35 height 35
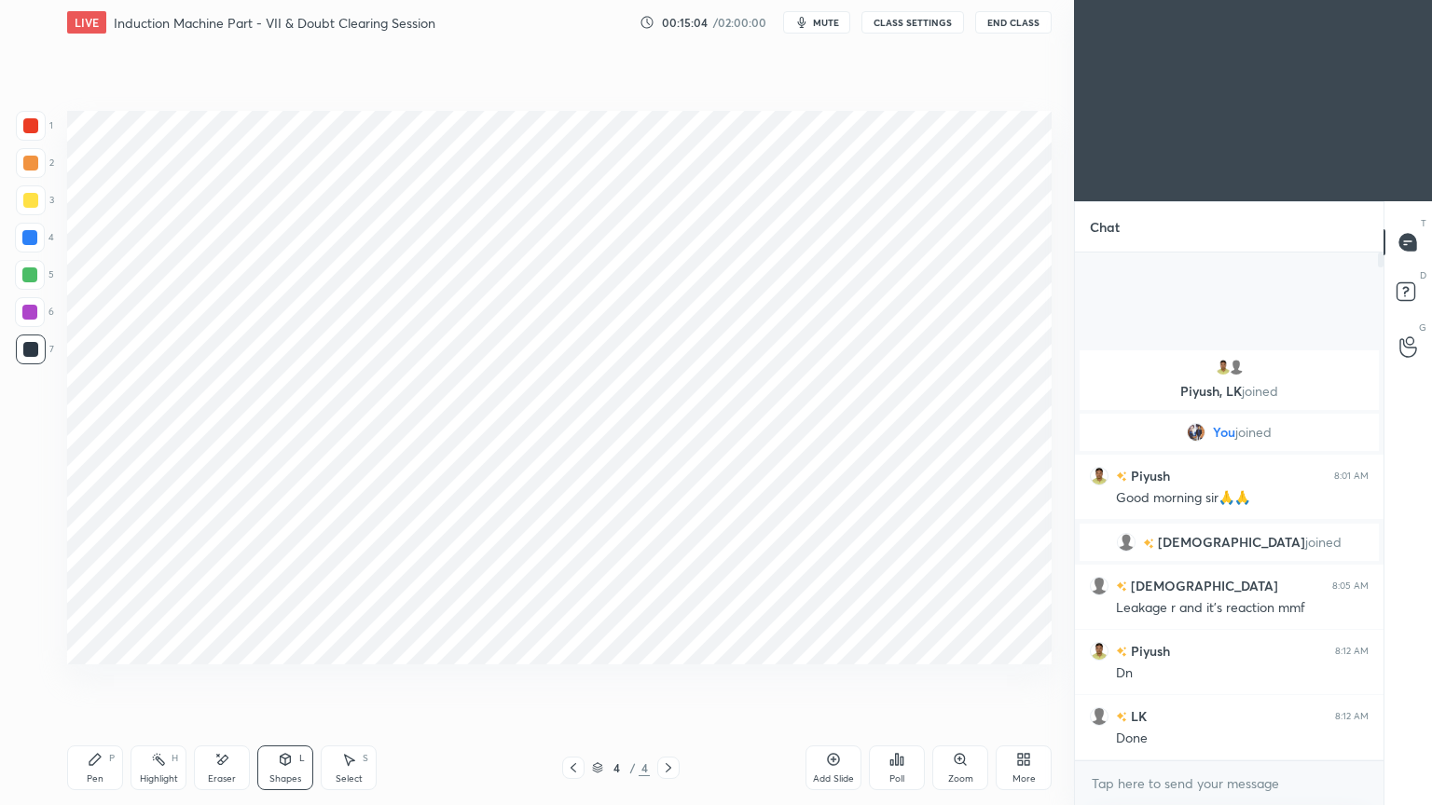
click at [90, 680] on div "Pen P" at bounding box center [95, 768] width 56 height 45
click at [287, 680] on div "Shapes L" at bounding box center [285, 768] width 56 height 45
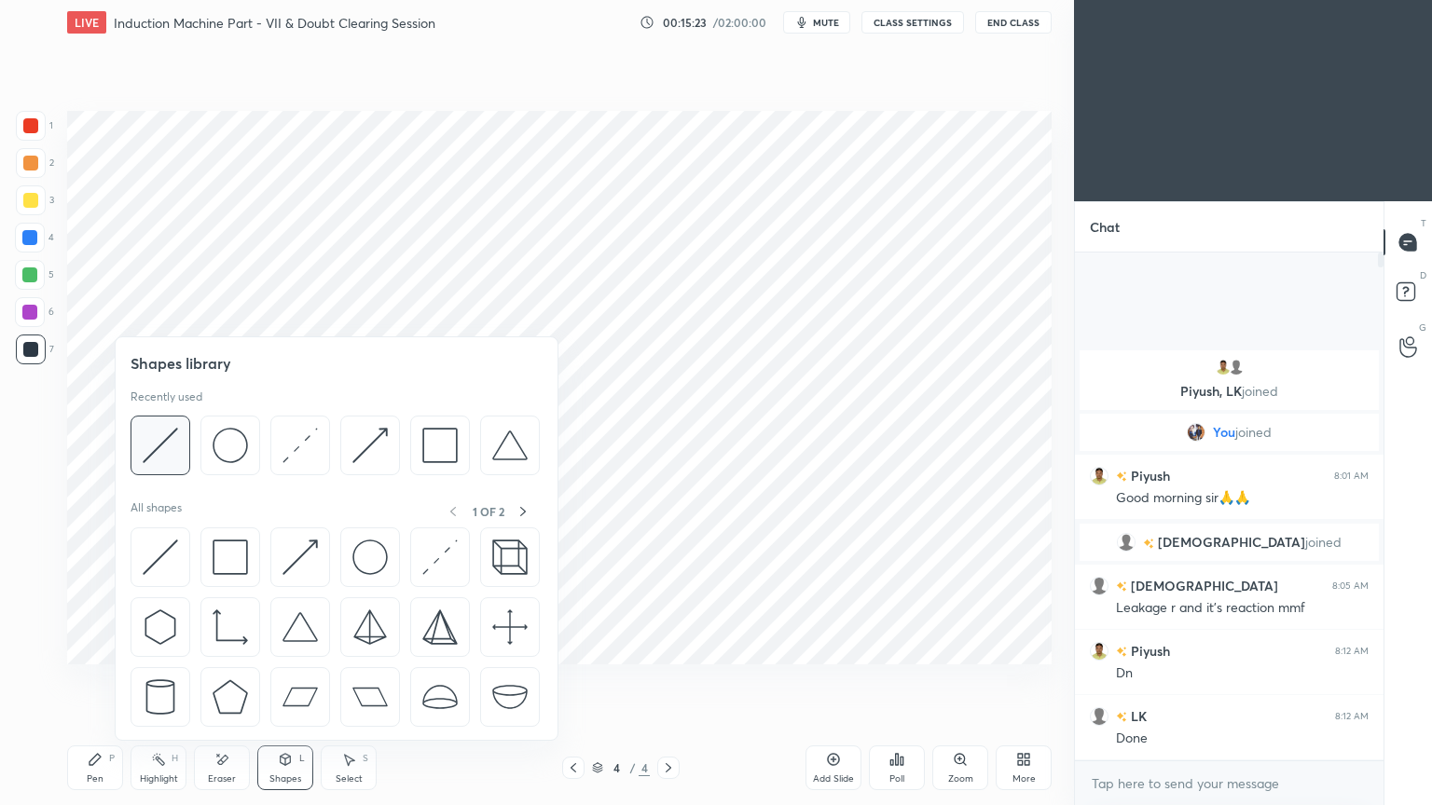
click at [169, 448] on img at bounding box center [160, 445] width 35 height 35
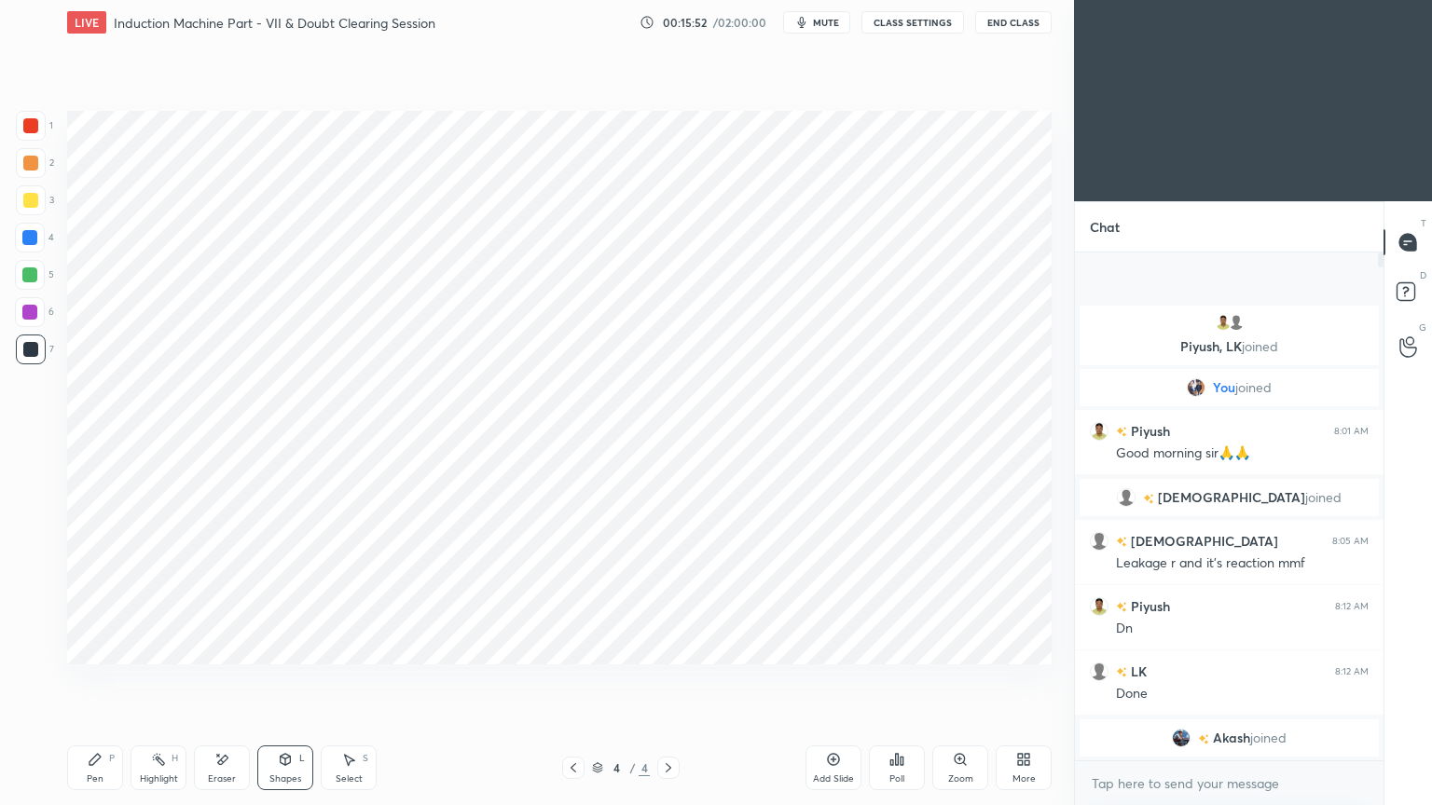
click at [101, 680] on icon at bounding box center [95, 759] width 15 height 15
click at [34, 120] on div at bounding box center [30, 125] width 15 height 15
click at [27, 279] on div at bounding box center [29, 275] width 15 height 15
click at [288, 680] on div "Shapes" at bounding box center [285, 779] width 32 height 9
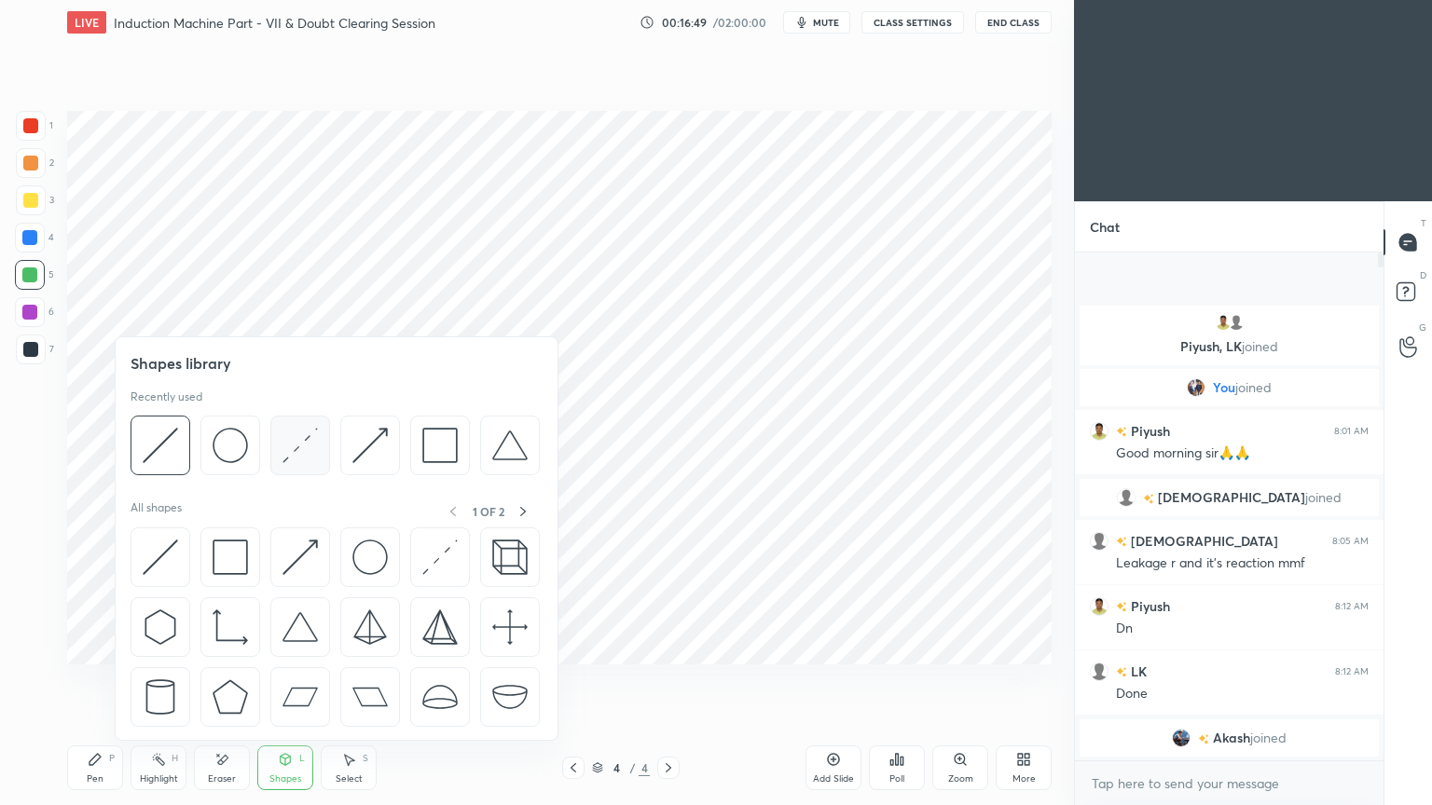
click at [296, 450] on img at bounding box center [299, 445] width 35 height 35
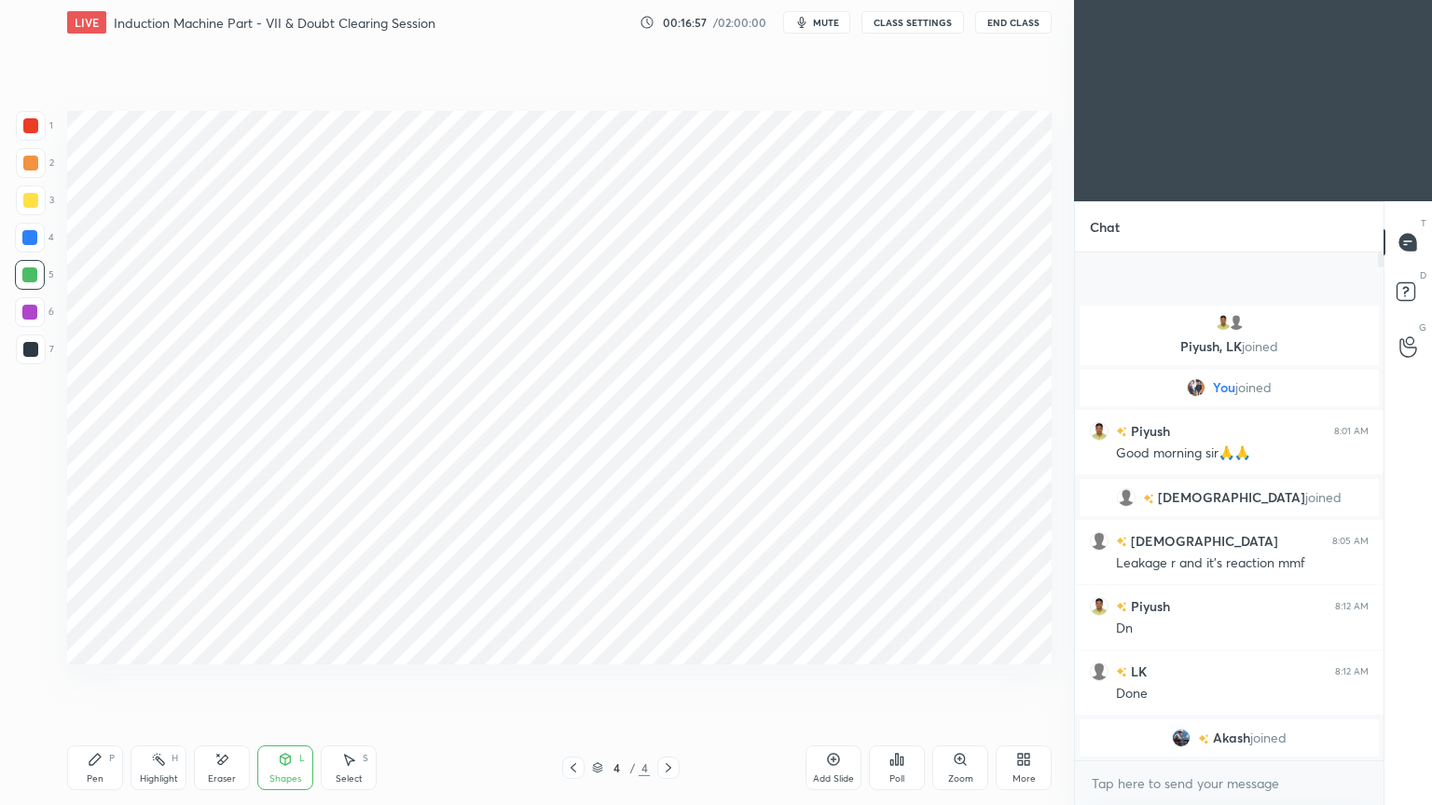
click at [90, 680] on icon at bounding box center [94, 759] width 11 height 11
click at [31, 128] on div at bounding box center [30, 125] width 15 height 15
click at [29, 281] on div at bounding box center [29, 275] width 15 height 15
click at [286, 680] on div "Shapes" at bounding box center [285, 779] width 32 height 9
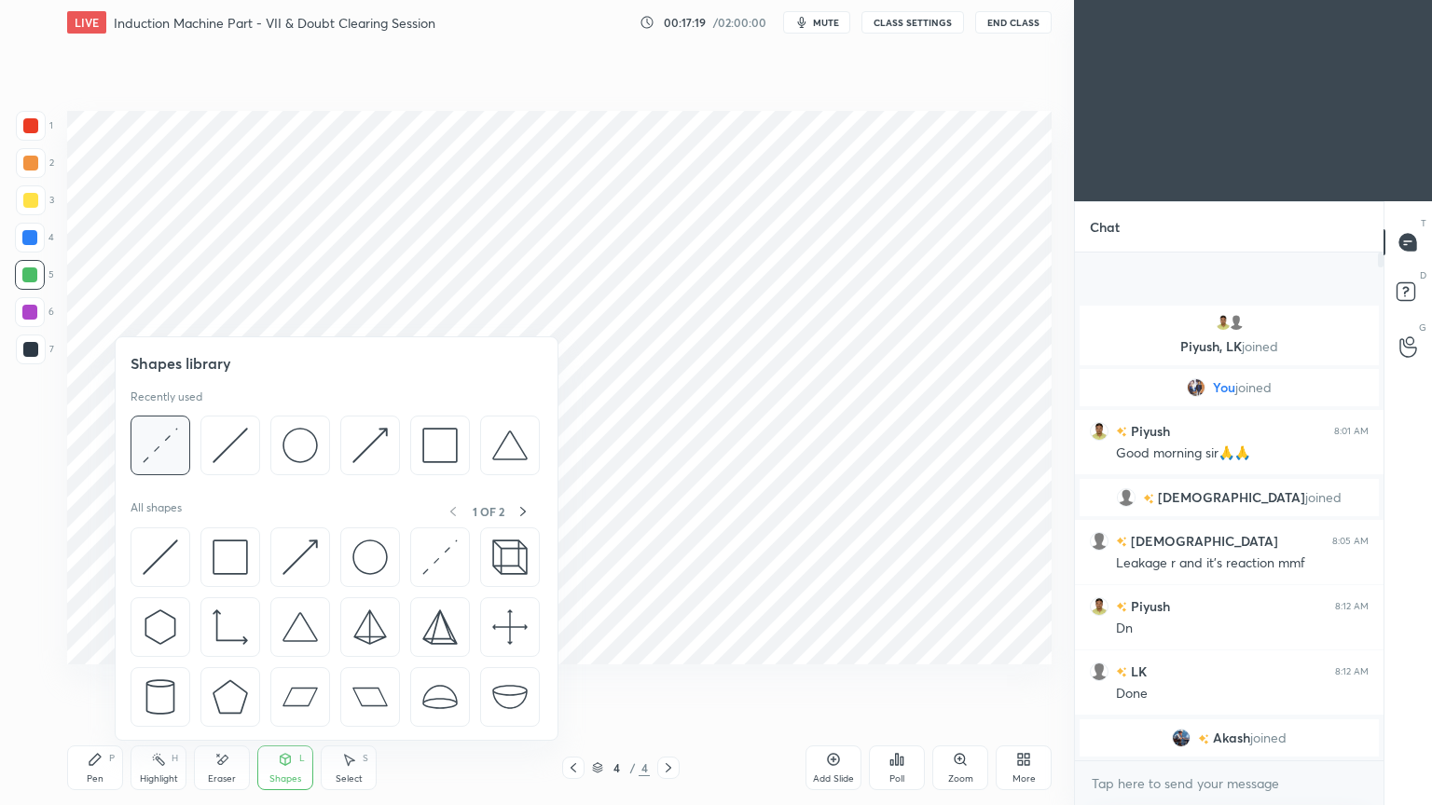
click at [165, 458] on img at bounding box center [160, 445] width 35 height 35
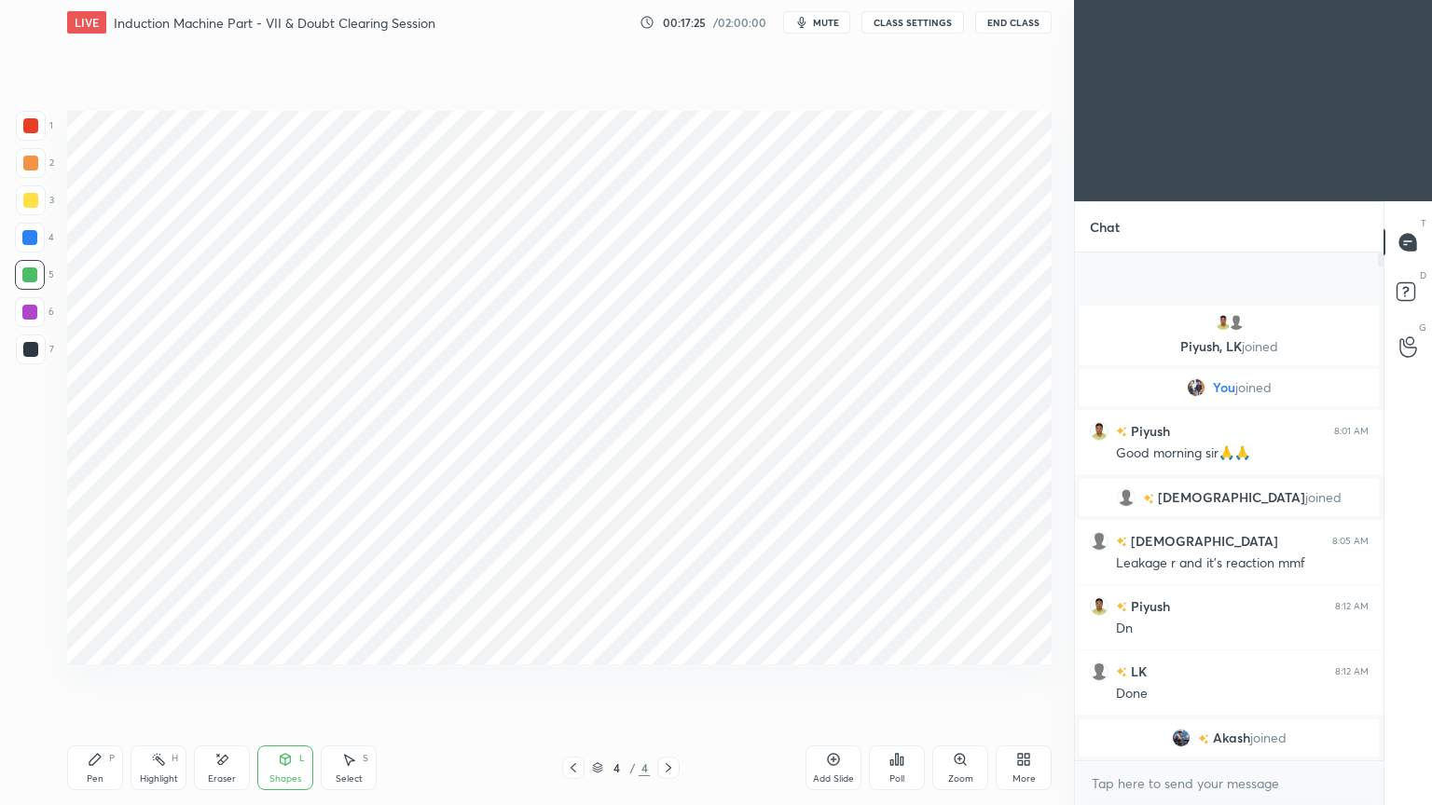
click at [31, 275] on div at bounding box center [29, 275] width 15 height 15
click at [86, 680] on div "Pen P" at bounding box center [95, 768] width 56 height 45
click at [281, 680] on div "Shapes L" at bounding box center [285, 768] width 56 height 45
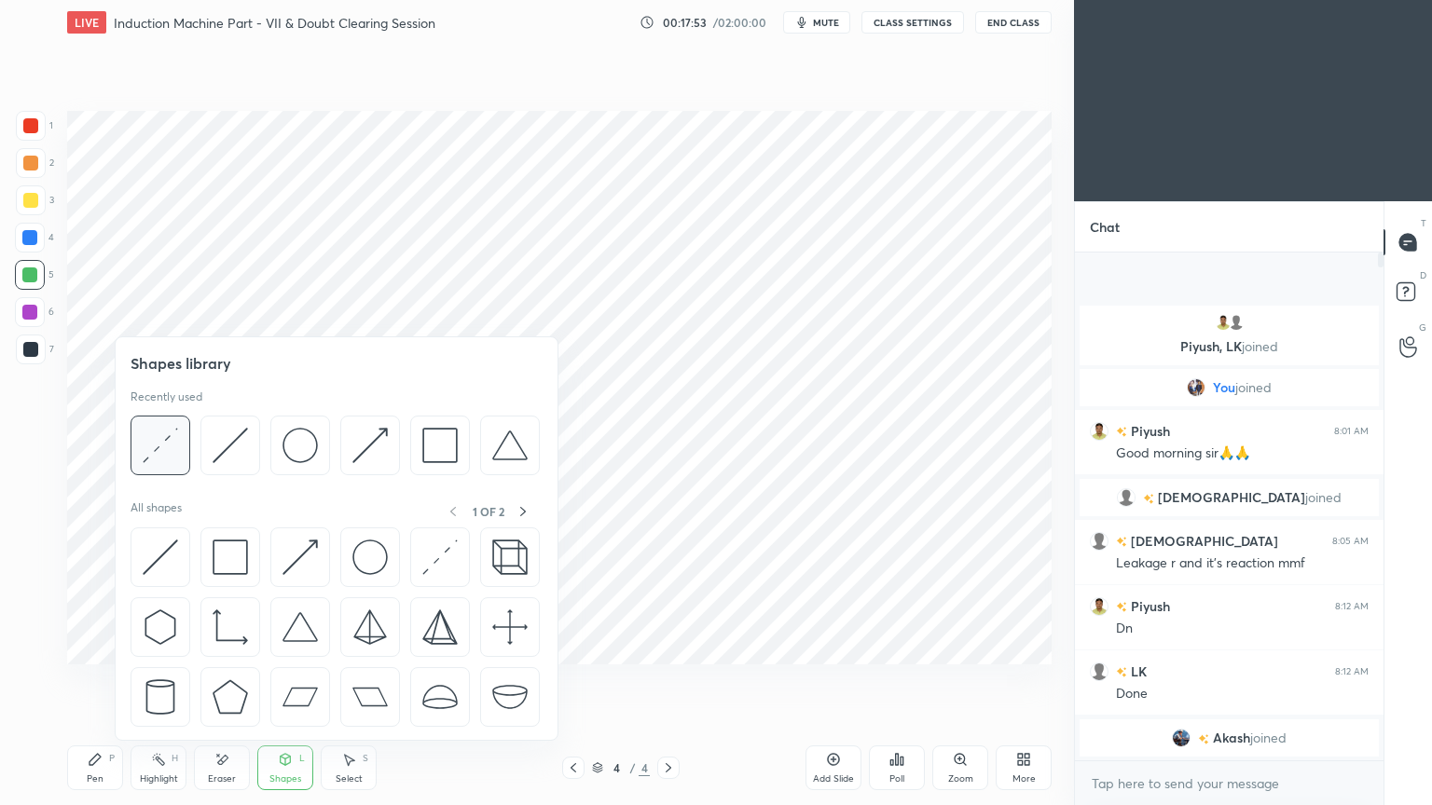
click at [158, 456] on img at bounding box center [160, 445] width 35 height 35
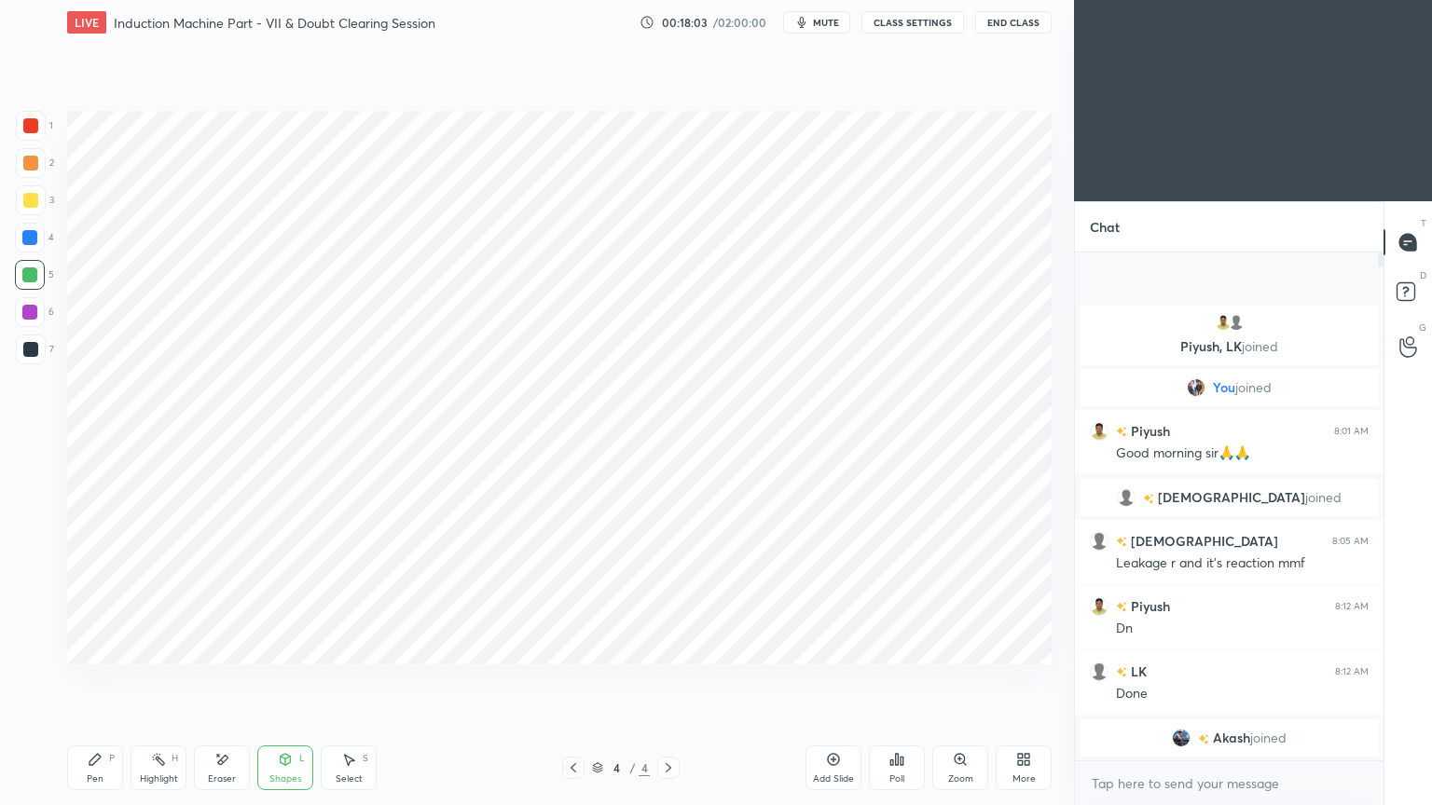
click at [34, 314] on div at bounding box center [29, 312] width 15 height 15
click at [26, 133] on div at bounding box center [31, 126] width 30 height 30
click at [90, 680] on icon at bounding box center [94, 759] width 11 height 11
click at [266, 680] on div "Shapes L" at bounding box center [285, 768] width 56 height 45
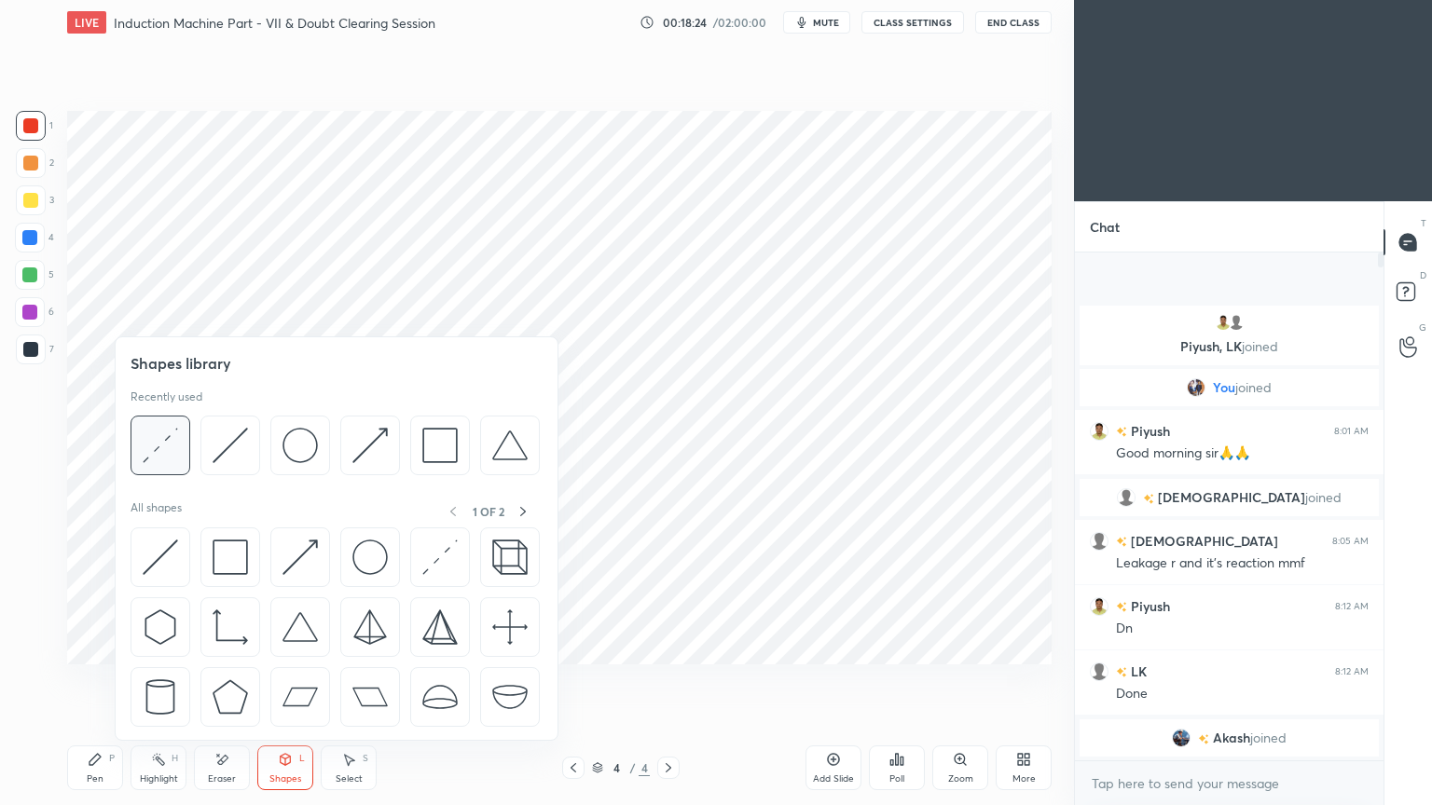
click at [164, 455] on img at bounding box center [160, 445] width 35 height 35
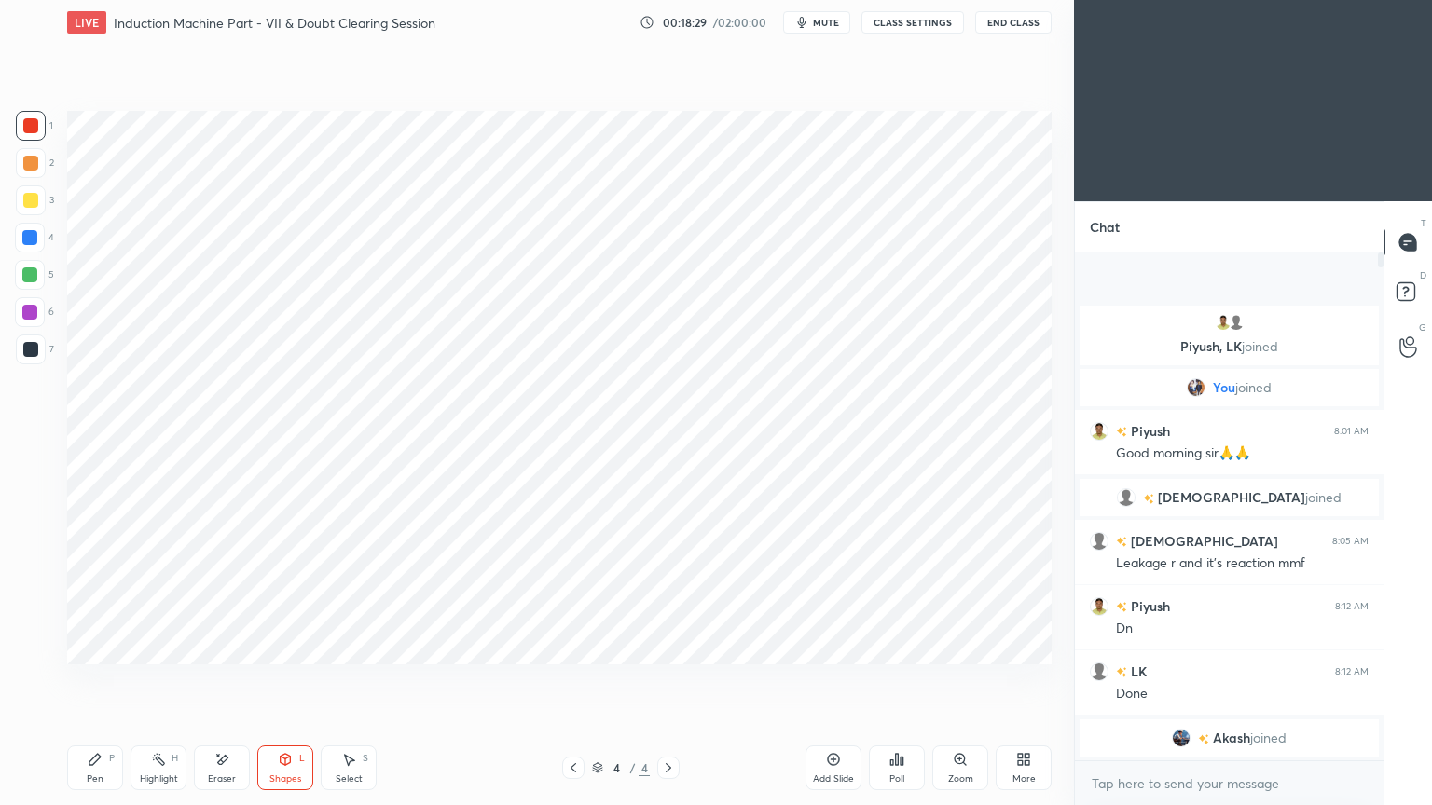
click at [224, 680] on icon at bounding box center [221, 760] width 15 height 16
click at [281, 680] on div "Shapes" at bounding box center [285, 779] width 32 height 9
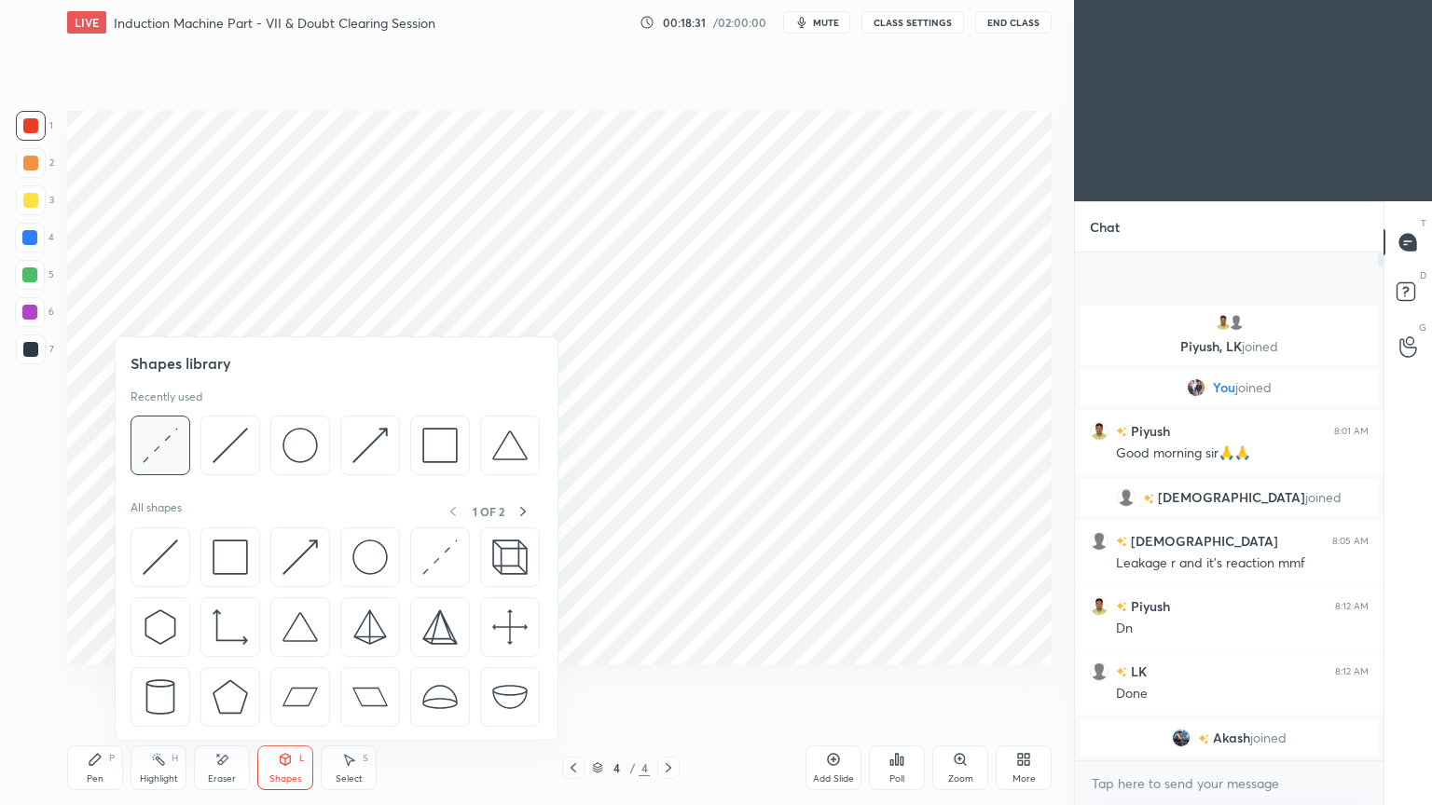
click at [175, 469] on div at bounding box center [161, 446] width 60 height 60
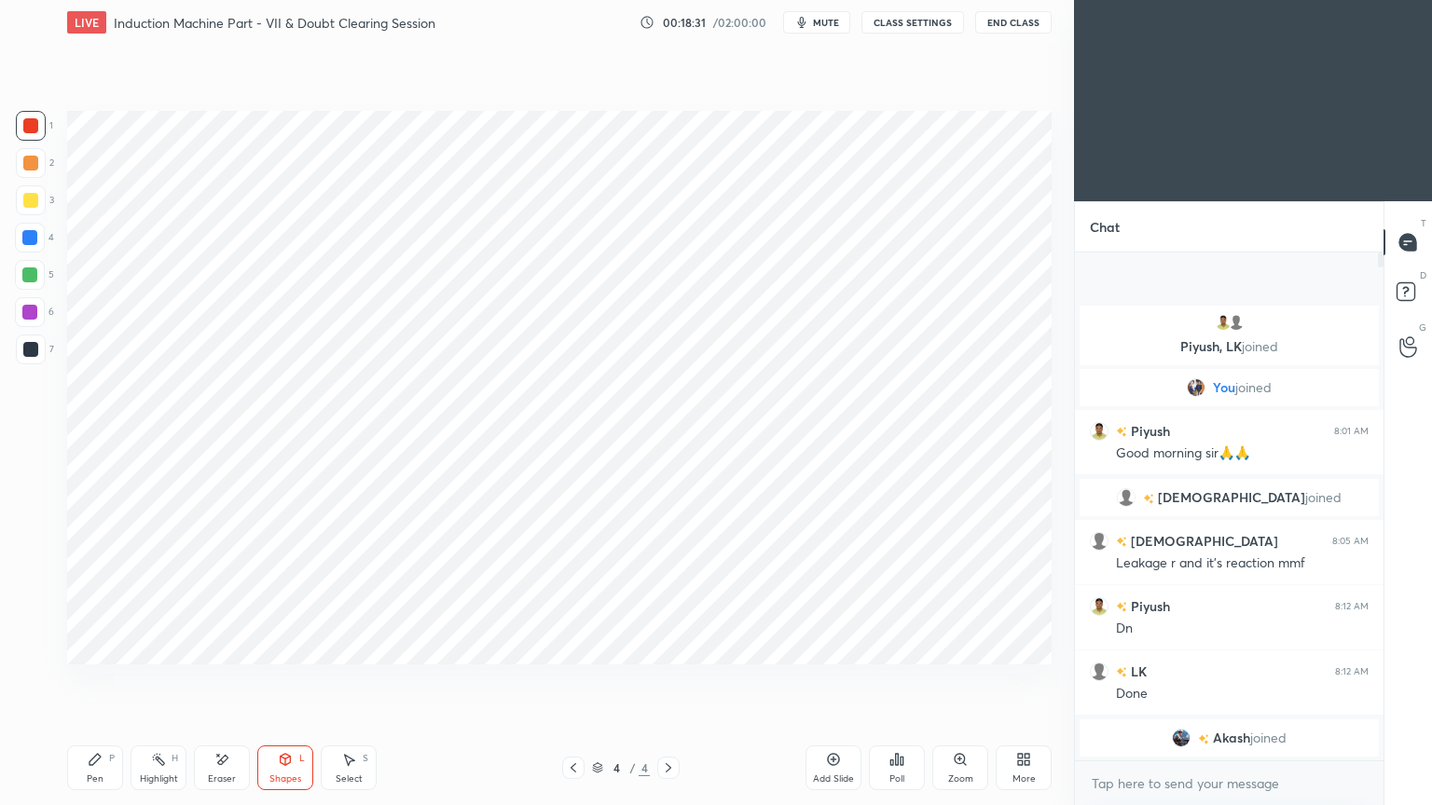
click at [23, 286] on div at bounding box center [30, 275] width 30 height 30
click at [34, 266] on div at bounding box center [30, 275] width 30 height 30
click at [42, 126] on div at bounding box center [31, 126] width 30 height 30
click at [104, 680] on div "Pen P" at bounding box center [95, 768] width 56 height 45
click at [30, 277] on div at bounding box center [29, 275] width 15 height 15
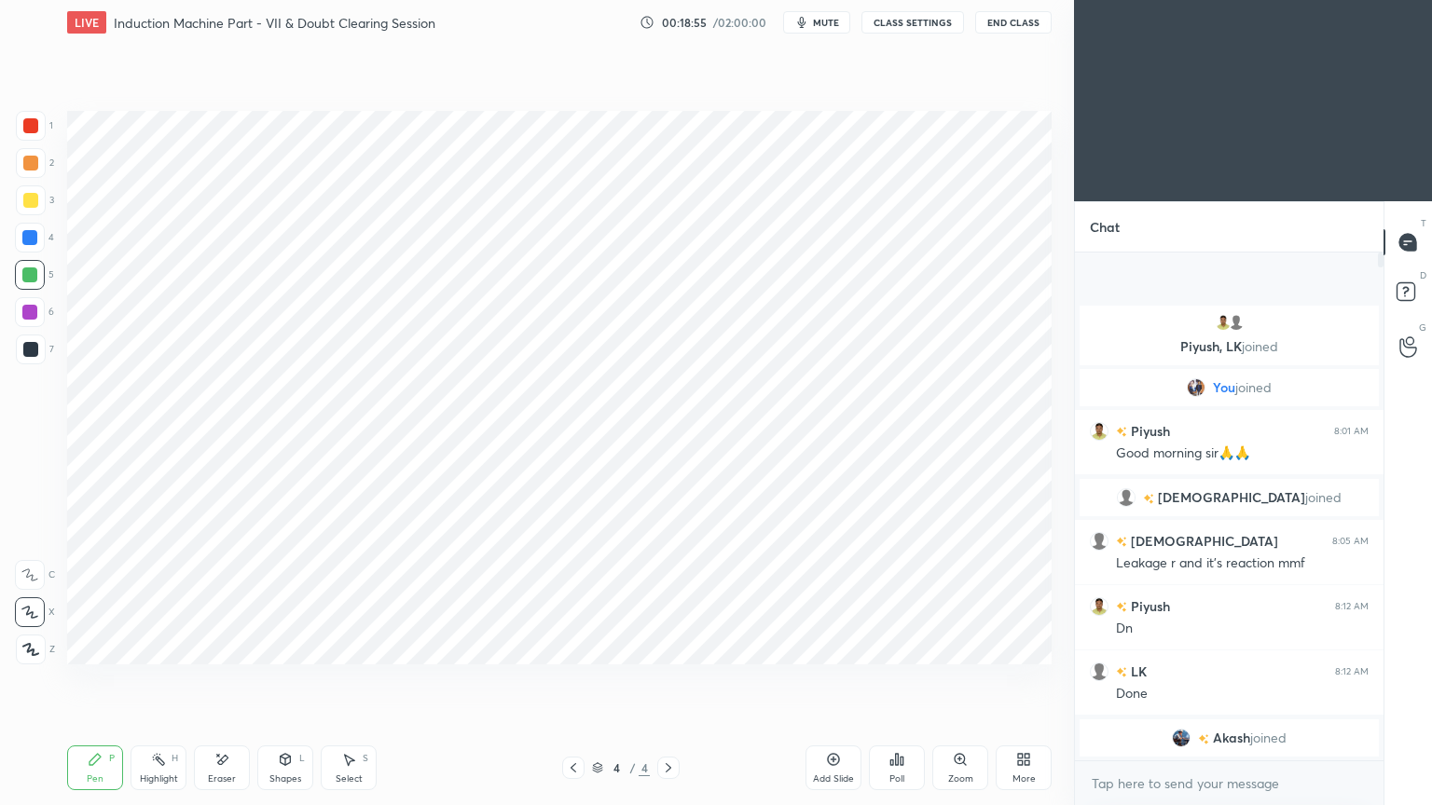
drag, startPoint x: 288, startPoint y: 775, endPoint x: 281, endPoint y: 743, distance: 32.6
click at [290, 680] on div "Shapes L" at bounding box center [285, 768] width 56 height 45
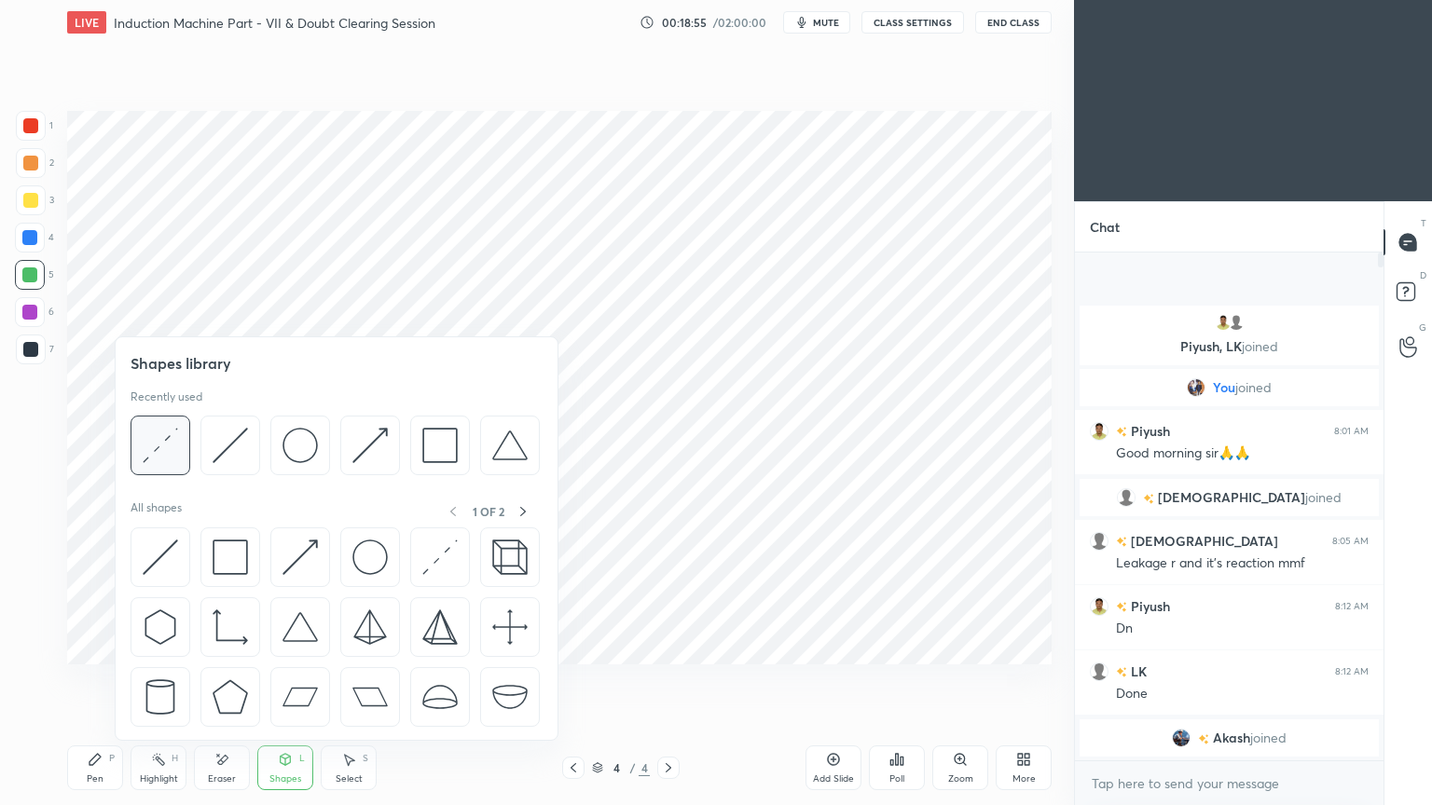
click at [172, 460] on img at bounding box center [160, 445] width 35 height 35
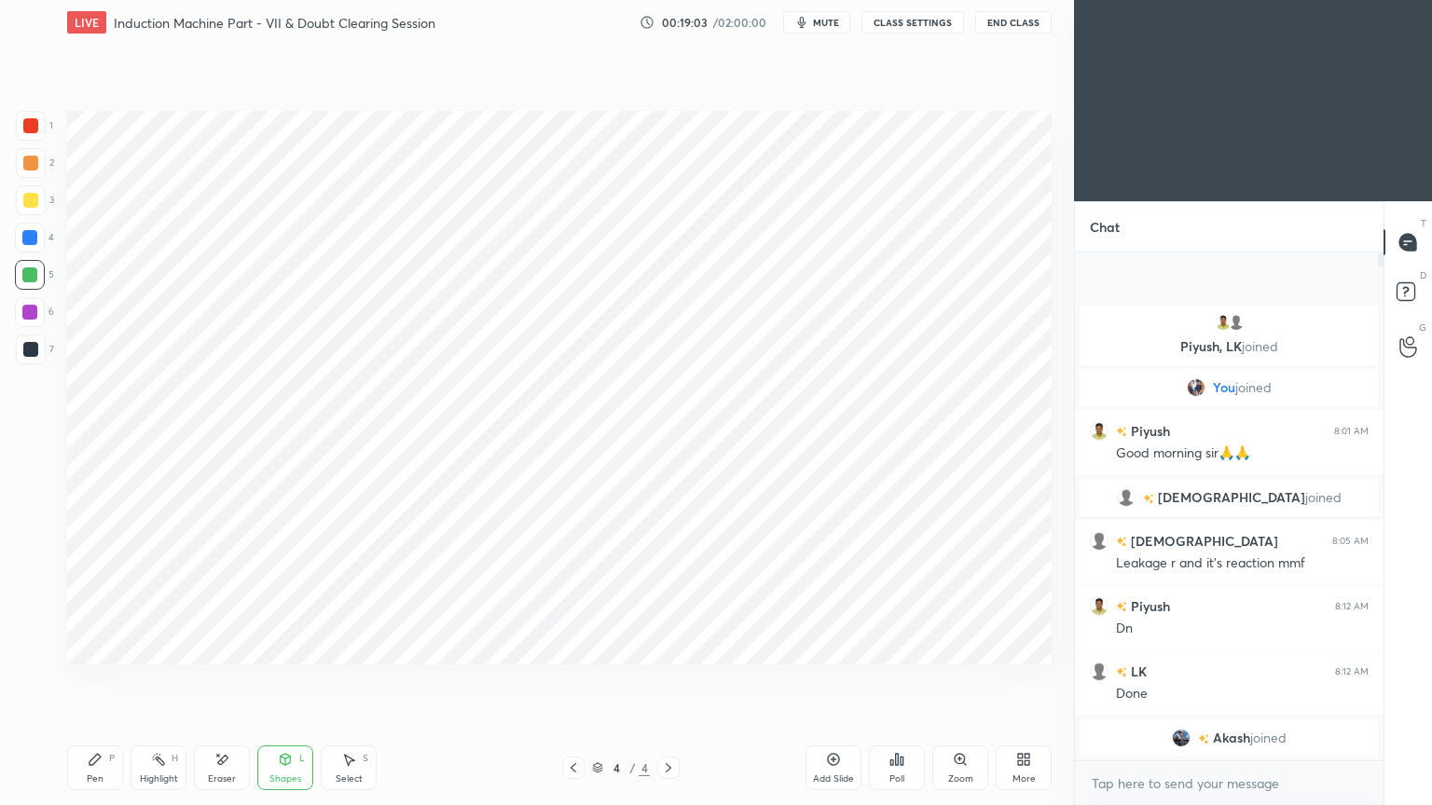
click at [31, 123] on div at bounding box center [30, 125] width 15 height 15
click at [225, 680] on div "Eraser" at bounding box center [222, 779] width 28 height 9
click at [89, 680] on div "Pen P" at bounding box center [95, 768] width 56 height 45
click at [31, 350] on div at bounding box center [30, 349] width 15 height 15
click at [29, 123] on div at bounding box center [30, 125] width 15 height 15
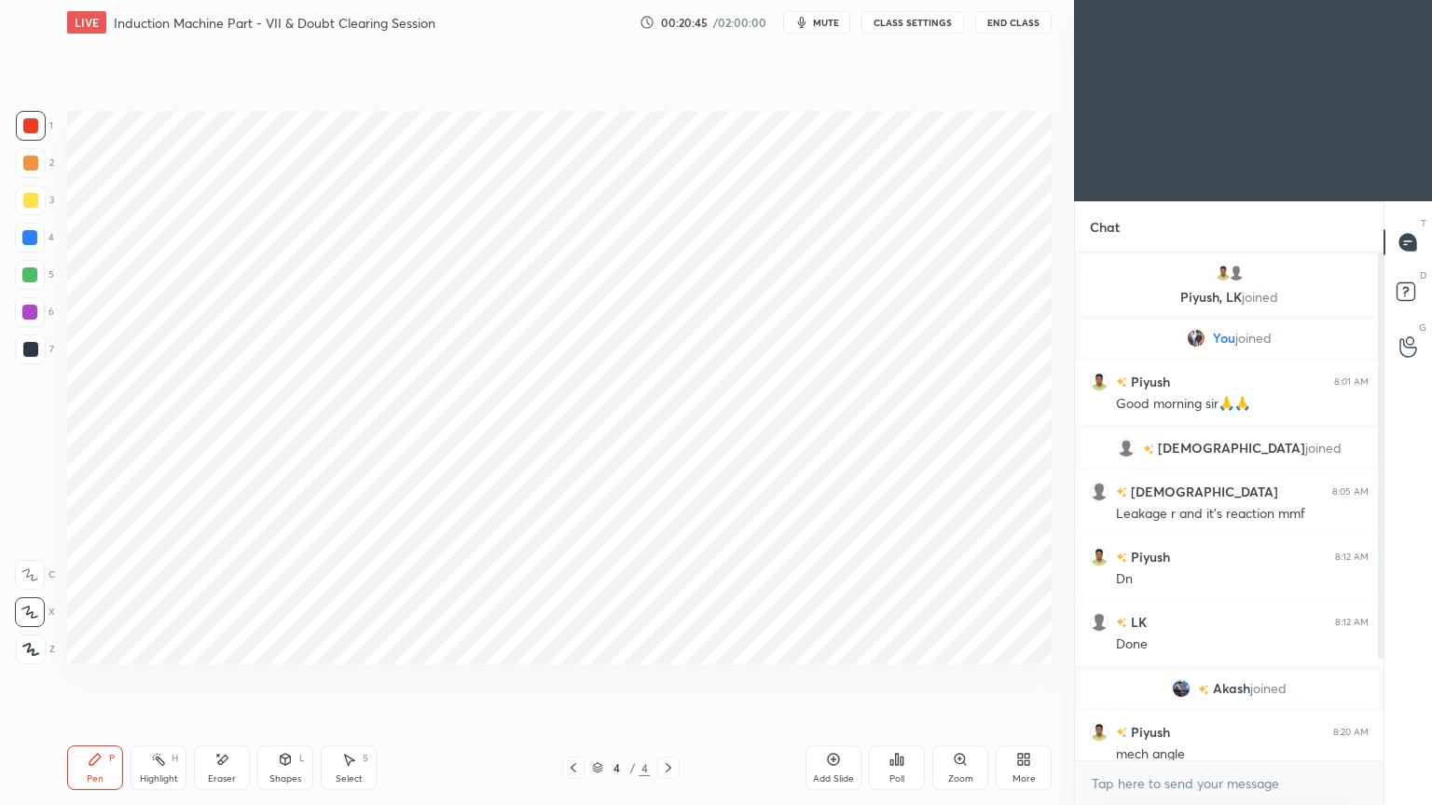
scroll to position [146, 0]
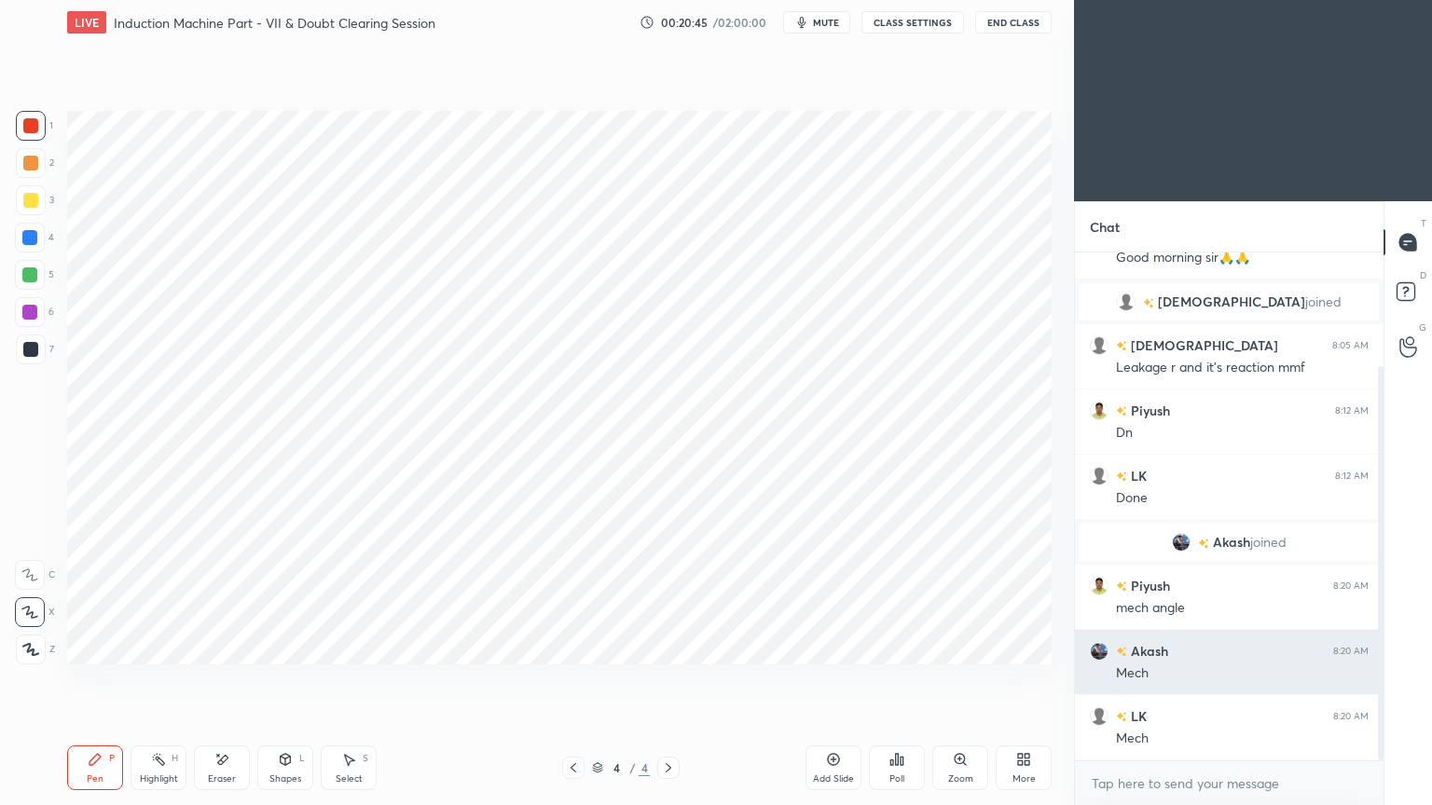
drag, startPoint x: 1382, startPoint y: 522, endPoint x: 1369, endPoint y: 675, distance: 153.4
click at [1369, 680] on div "You joined Piyush 8:01 AM Good morning sir🙏🙏 [PERSON_NAME] joined [PERSON_NAME]…" at bounding box center [1229, 507] width 309 height 508
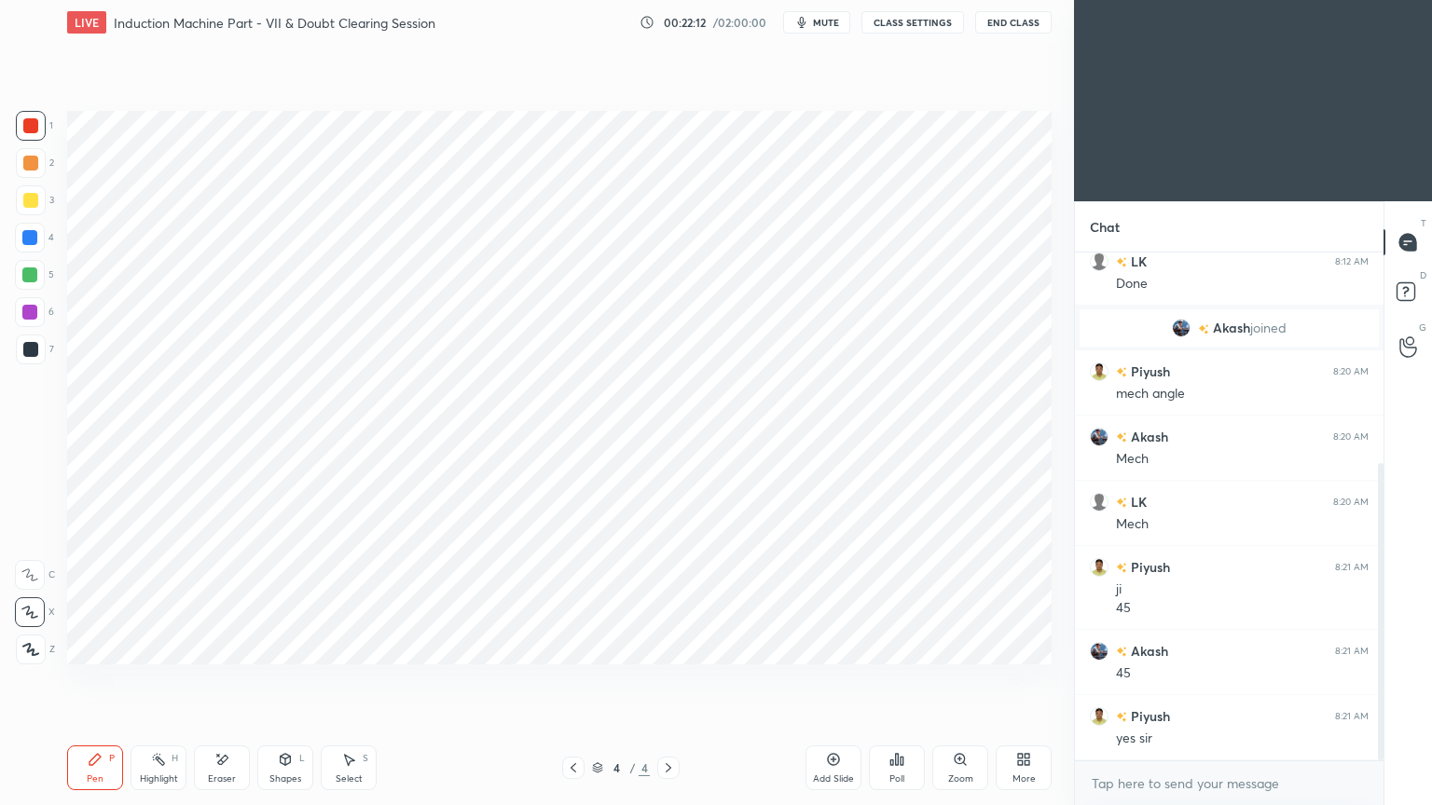
scroll to position [425, 0]
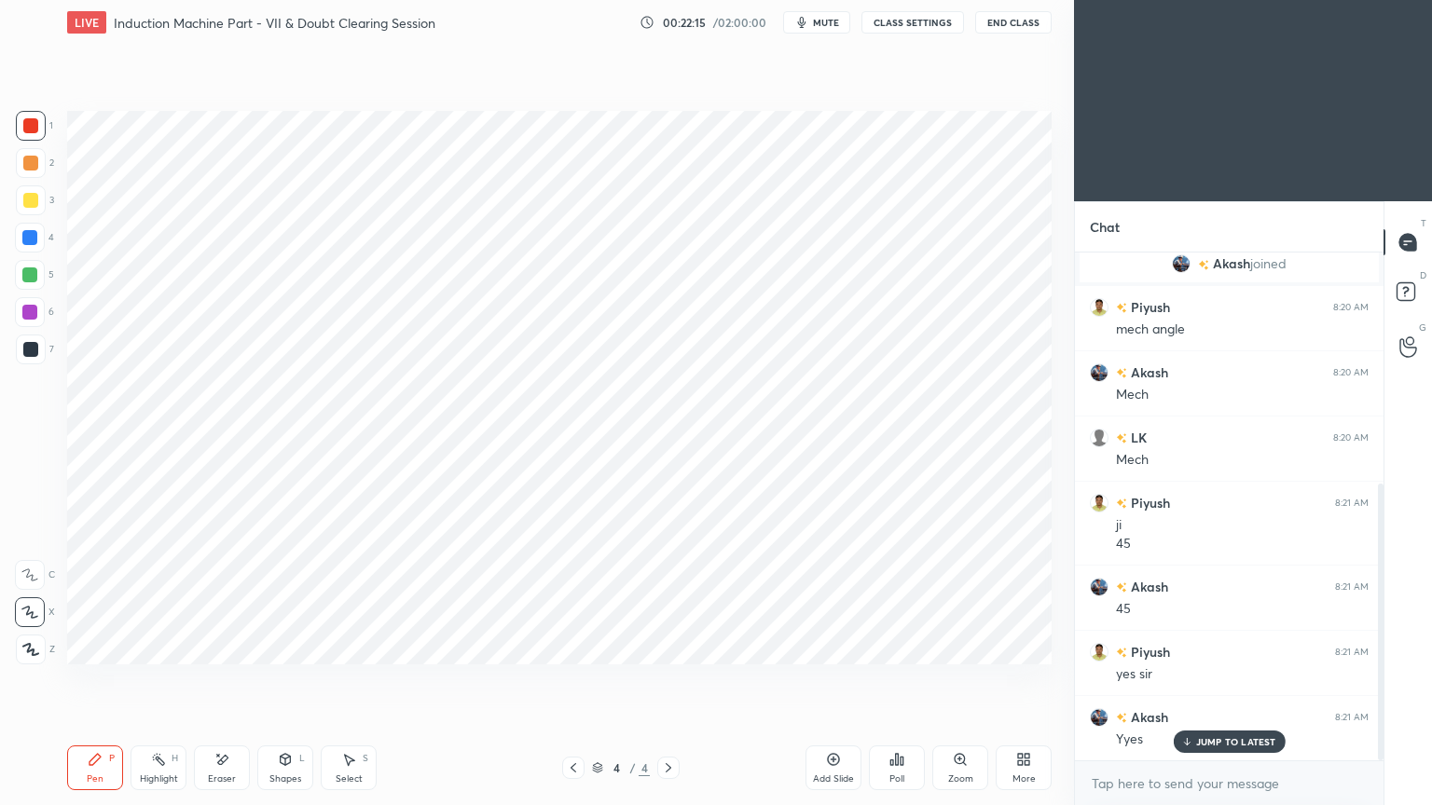
click at [832, 680] on div "Add Slide" at bounding box center [833, 768] width 56 height 45
click at [27, 241] on div at bounding box center [29, 237] width 15 height 15
click at [34, 322] on div at bounding box center [30, 312] width 30 height 30
click at [34, 355] on div at bounding box center [30, 349] width 15 height 15
click at [237, 680] on div "Eraser" at bounding box center [222, 768] width 56 height 45
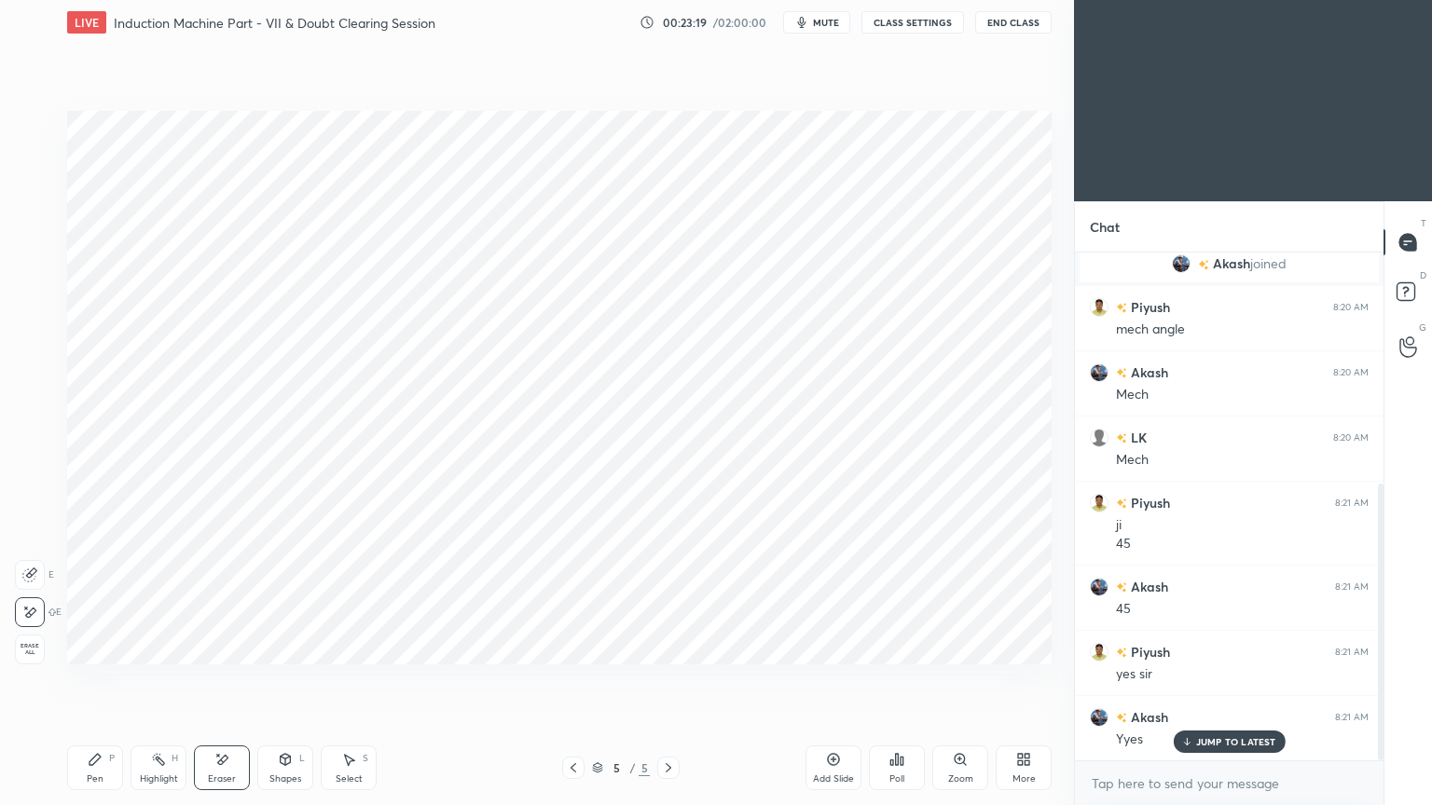
click at [103, 680] on div "Pen P" at bounding box center [95, 768] width 56 height 45
click at [26, 122] on div at bounding box center [30, 125] width 15 height 15
click at [572, 680] on icon at bounding box center [574, 767] width 6 height 9
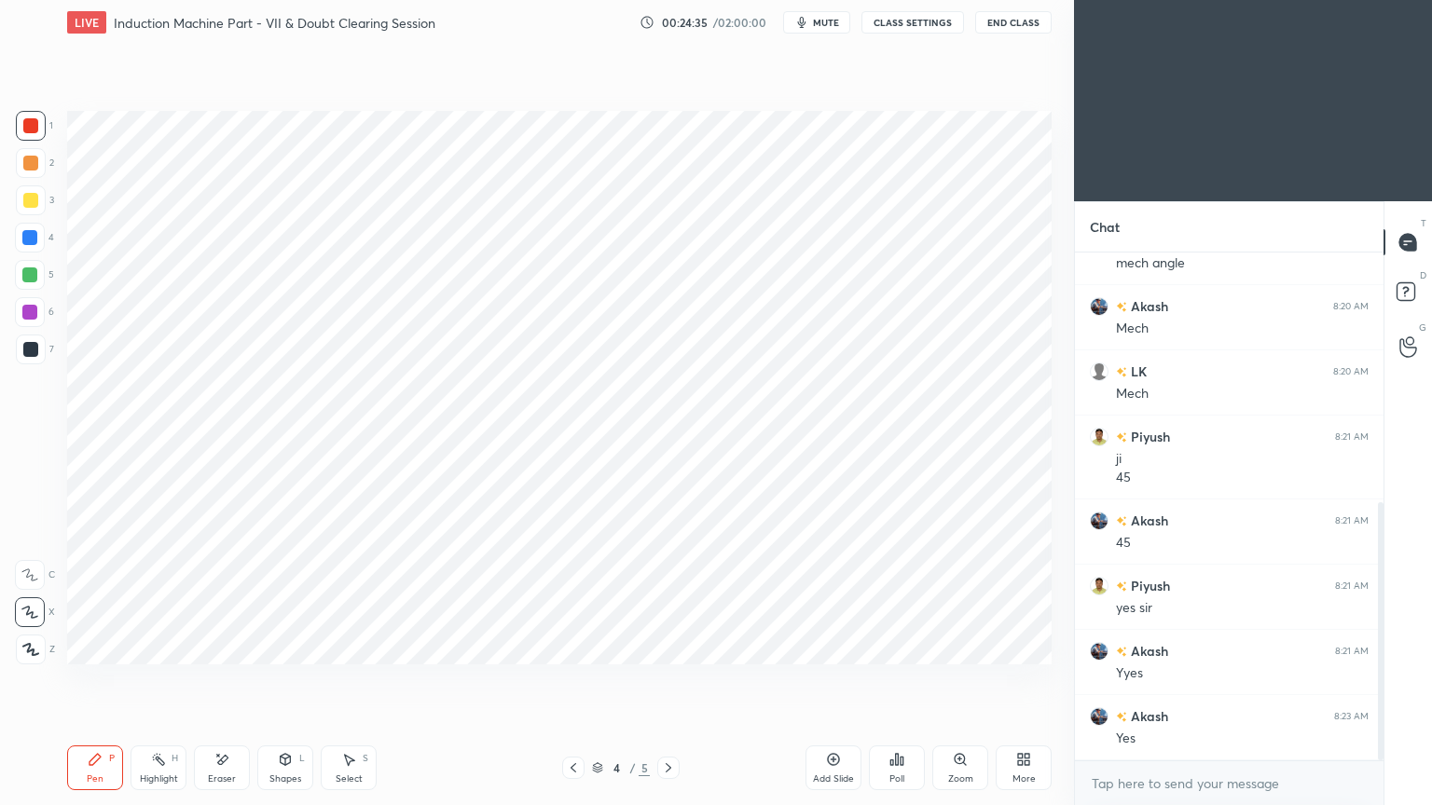
scroll to position [556, 0]
click at [664, 680] on icon at bounding box center [668, 768] width 15 height 15
click at [30, 322] on div at bounding box center [30, 312] width 30 height 30
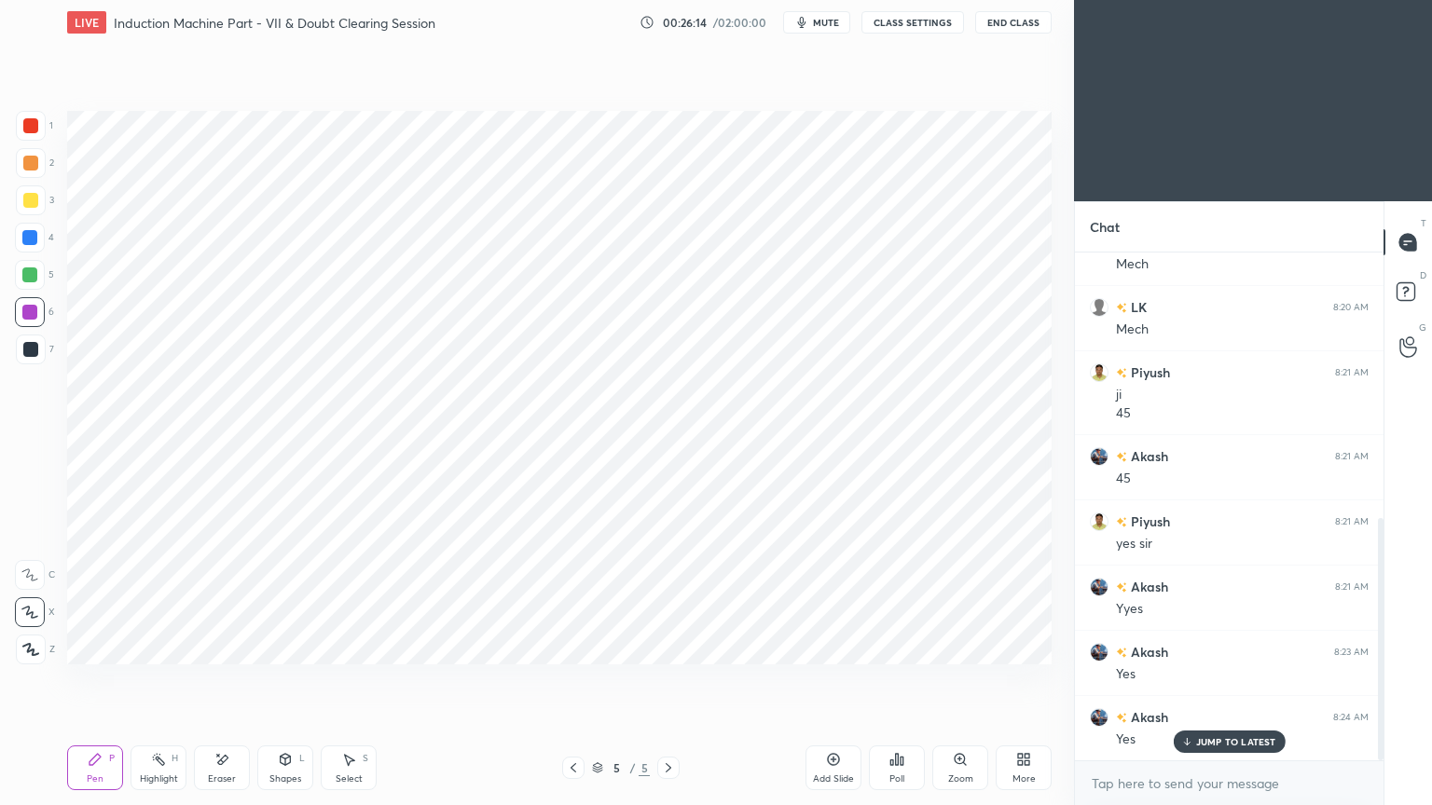
drag, startPoint x: 19, startPoint y: 227, endPoint x: 27, endPoint y: 217, distance: 13.2
click at [17, 225] on div at bounding box center [30, 238] width 30 height 30
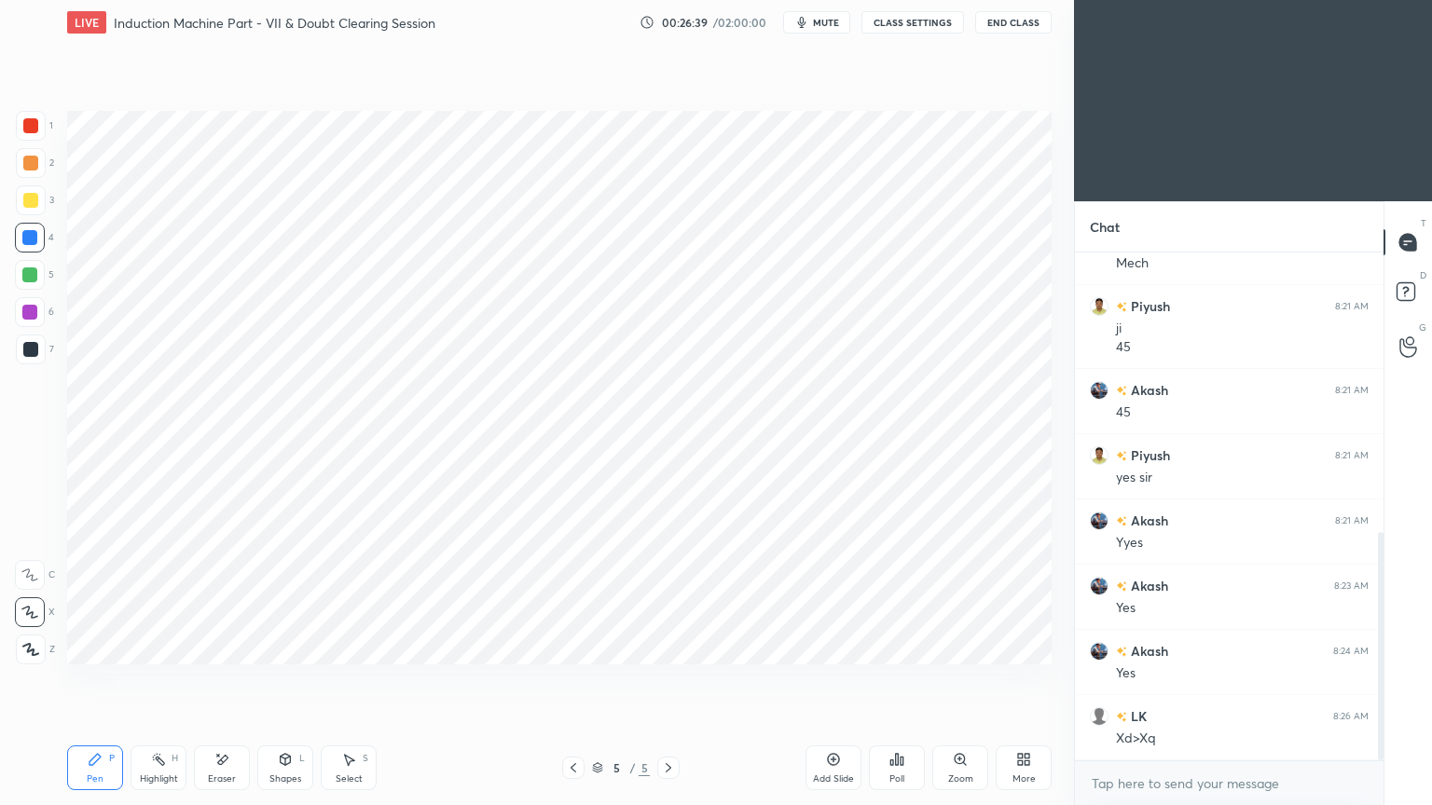
click at [226, 680] on div "Eraser" at bounding box center [222, 768] width 56 height 45
drag, startPoint x: 101, startPoint y: 777, endPoint x: 113, endPoint y: 765, distance: 16.5
click at [98, 680] on div "Pen" at bounding box center [95, 779] width 17 height 9
click at [30, 133] on div at bounding box center [31, 126] width 30 height 30
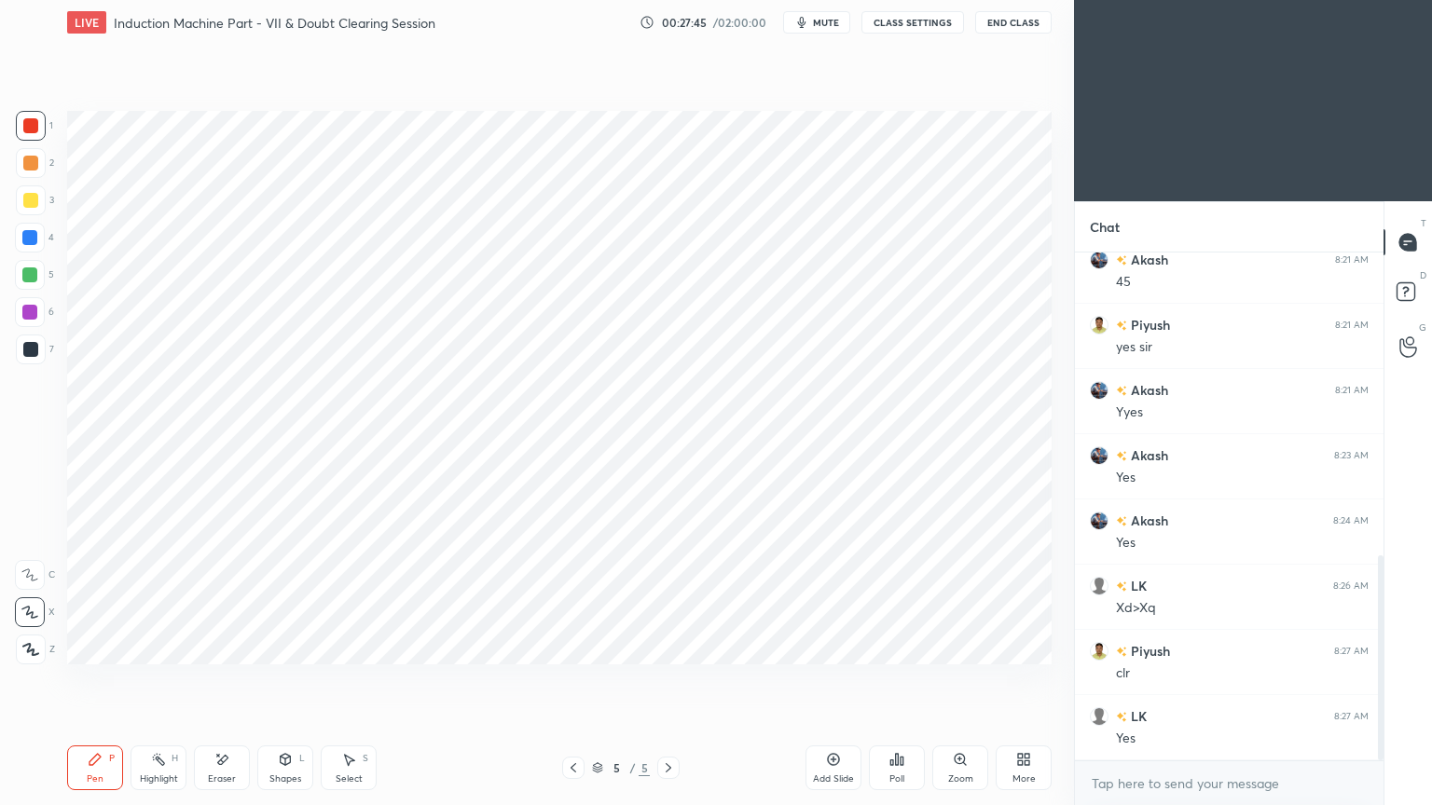
click at [828, 680] on div "Add Slide" at bounding box center [833, 779] width 41 height 9
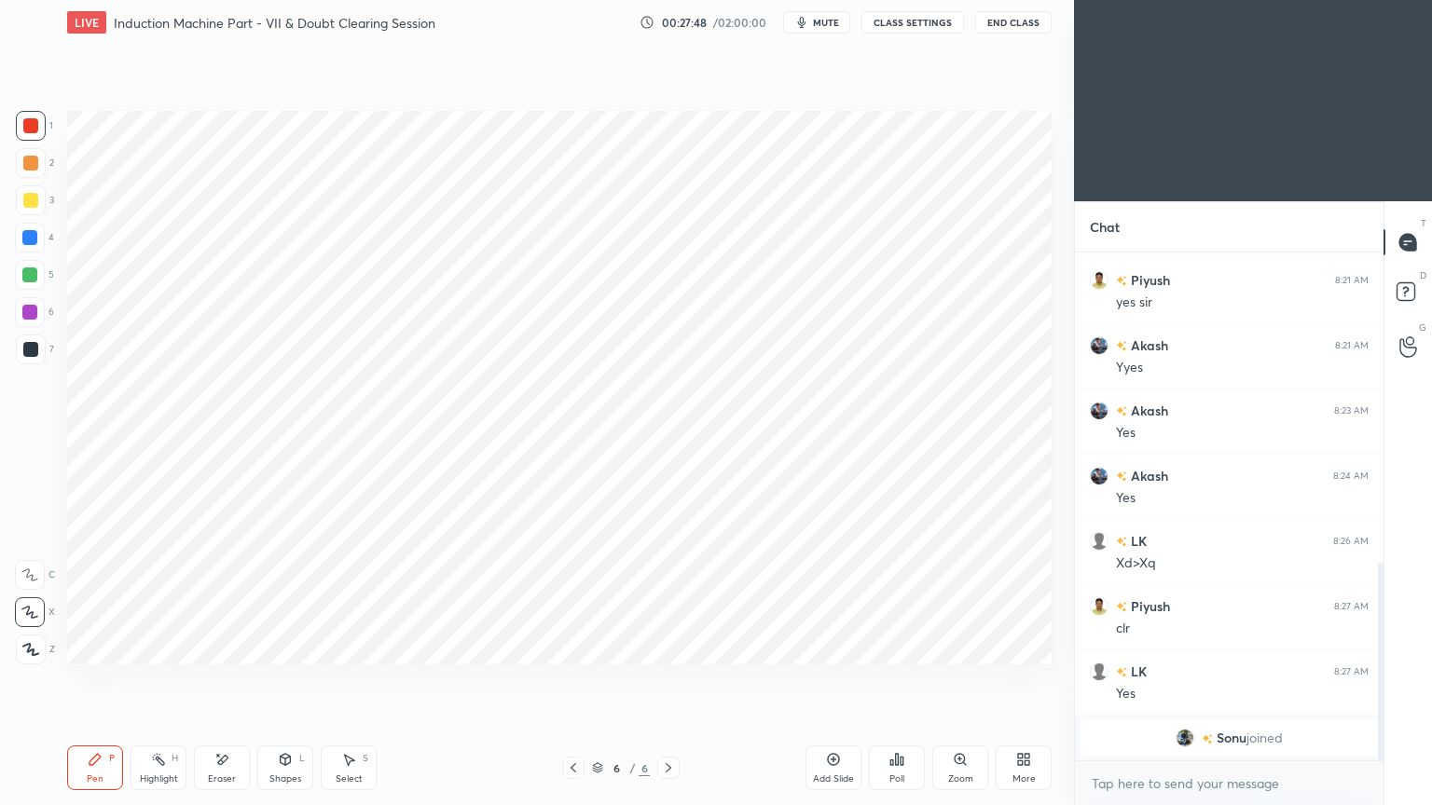
scroll to position [842, 0]
click at [32, 126] on div at bounding box center [30, 125] width 15 height 15
click at [19, 282] on div "1 2 3 4 5 6 7 C X Z E E Erase all H H" at bounding box center [30, 388] width 60 height 554
click at [39, 276] on div at bounding box center [30, 275] width 30 height 30
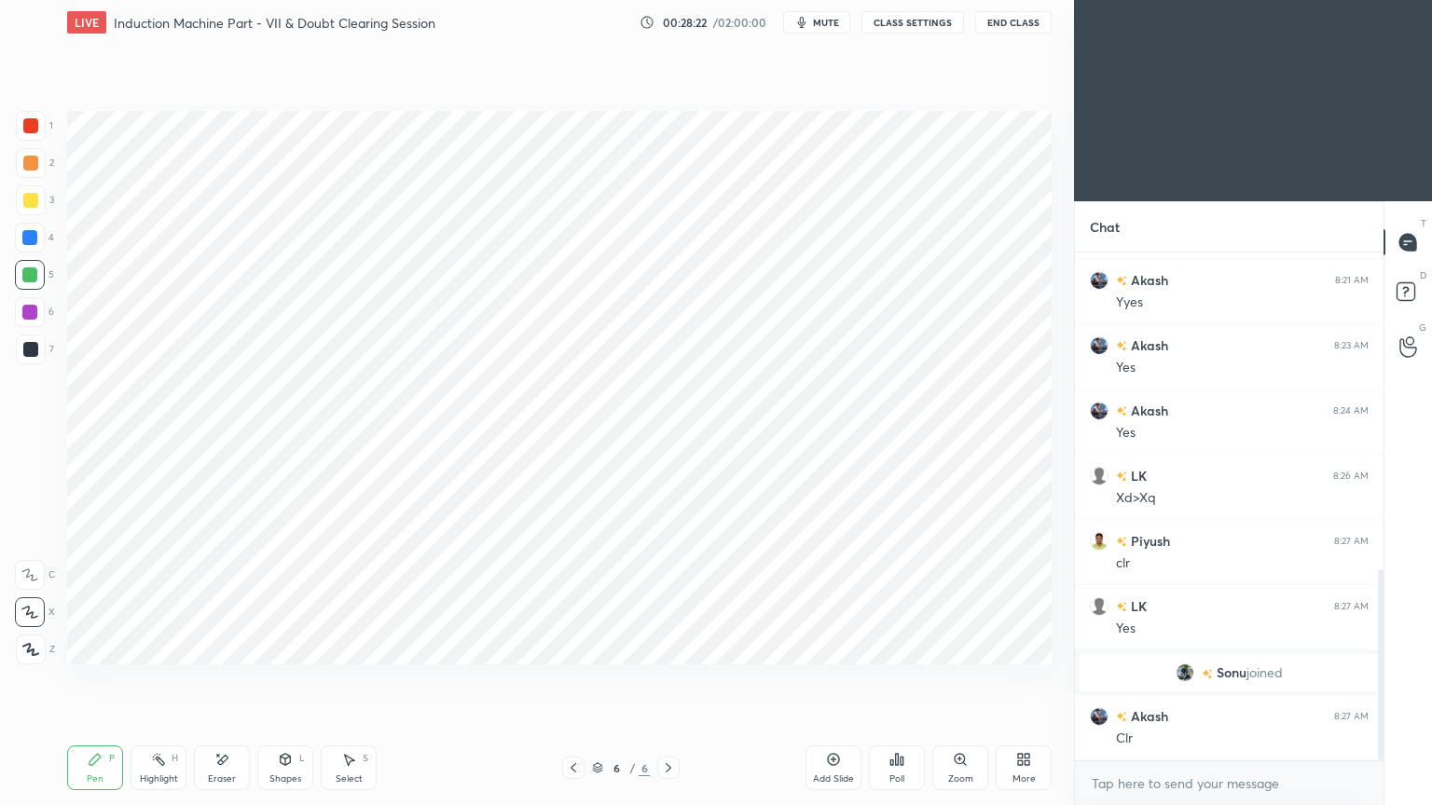
click at [295, 680] on div "Shapes L" at bounding box center [285, 768] width 56 height 45
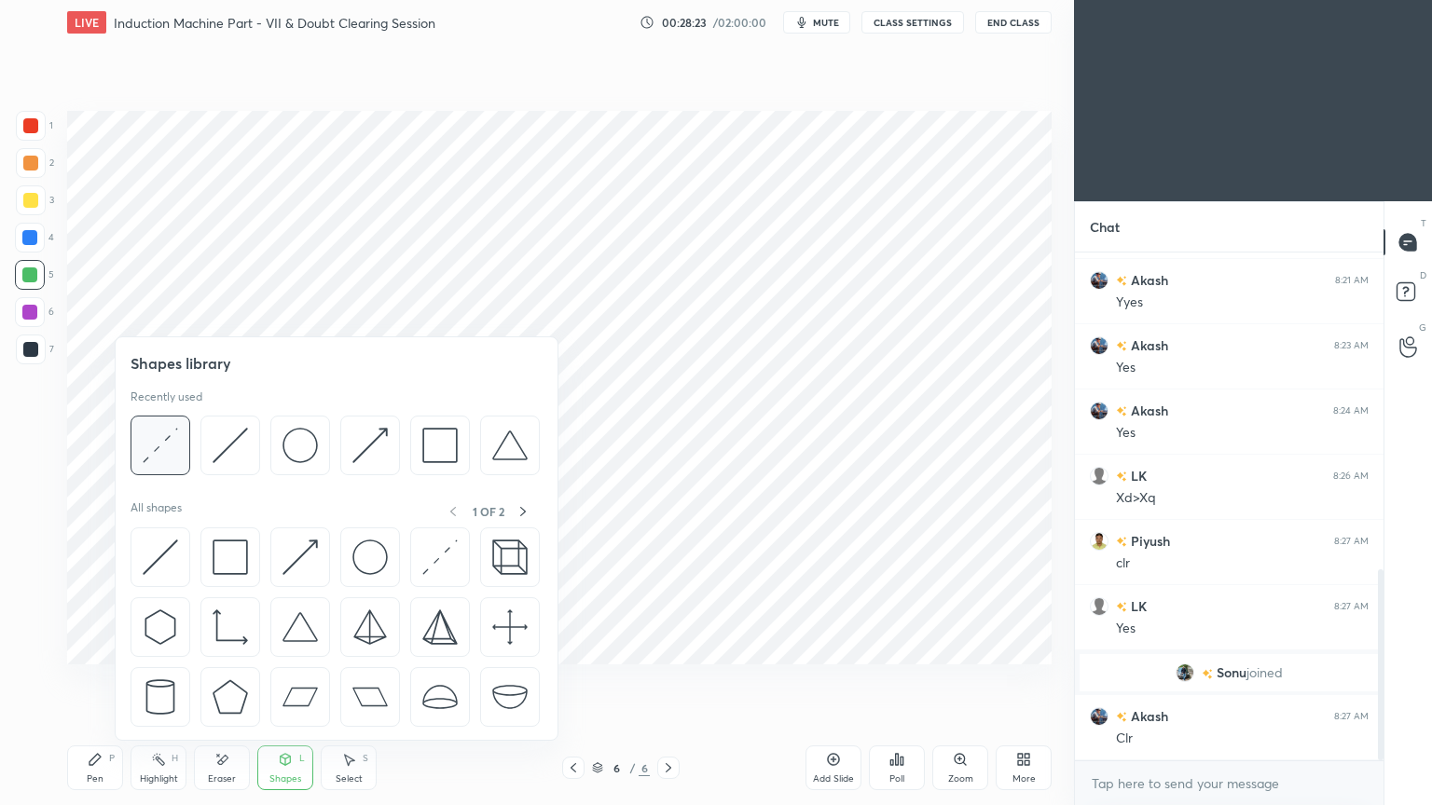
click at [166, 443] on img at bounding box center [160, 445] width 35 height 35
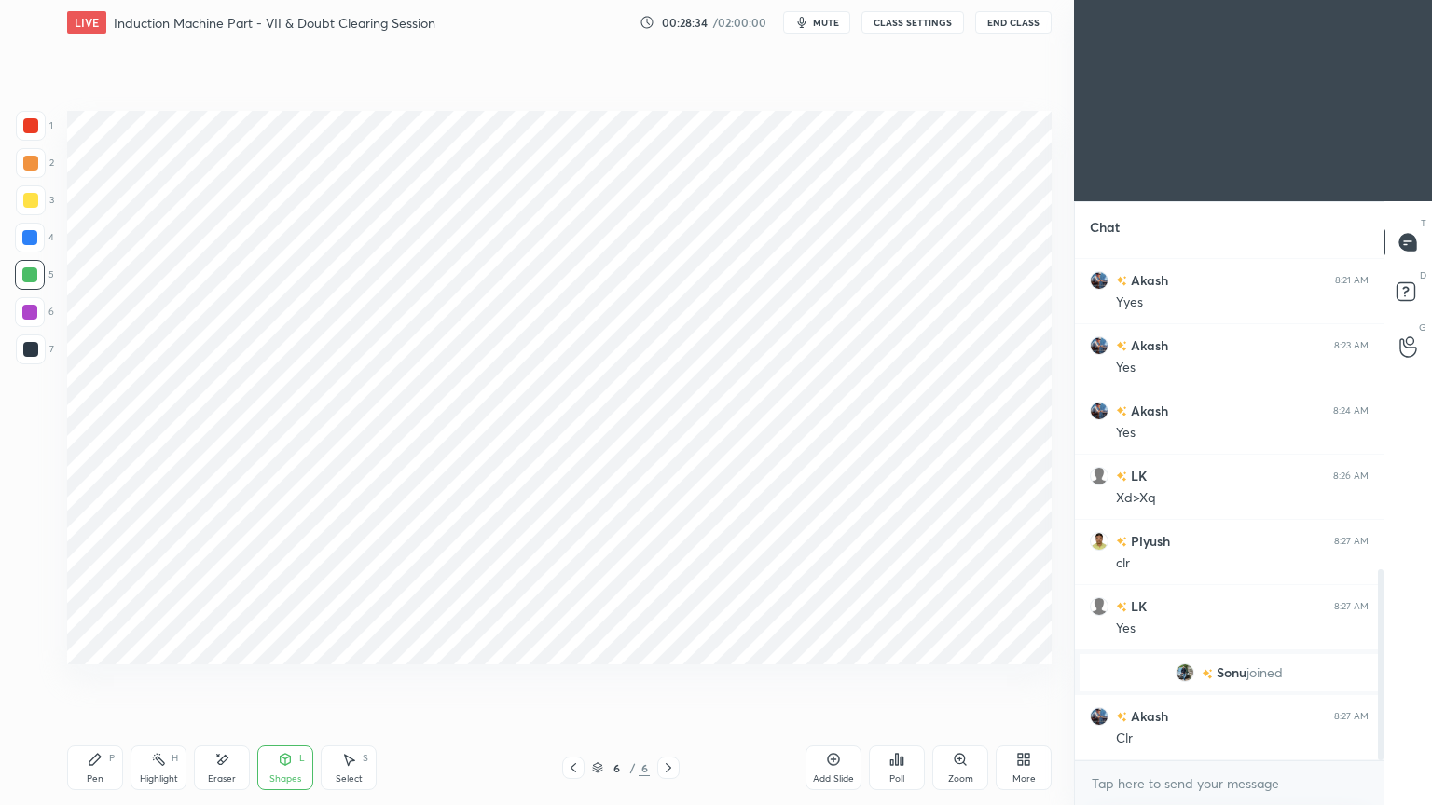
click at [35, 243] on div at bounding box center [29, 237] width 15 height 15
click at [97, 680] on div "Pen P" at bounding box center [95, 768] width 56 height 45
click at [30, 318] on div at bounding box center [29, 312] width 15 height 15
click at [224, 680] on div "Eraser" at bounding box center [222, 779] width 28 height 9
click at [89, 680] on div "Pen" at bounding box center [95, 779] width 17 height 9
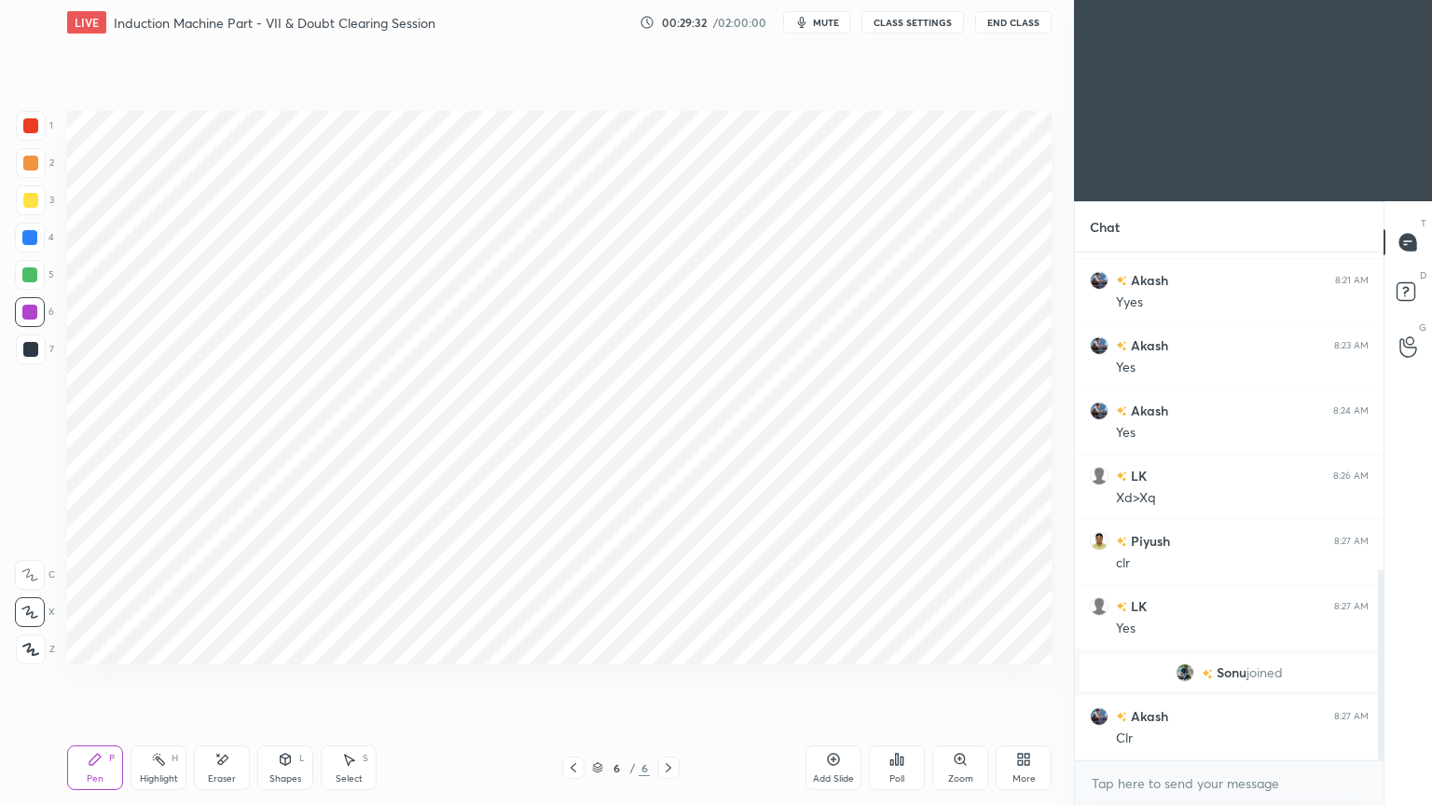
click at [26, 339] on div at bounding box center [31, 350] width 30 height 30
click at [37, 127] on div at bounding box center [30, 125] width 15 height 15
click at [34, 239] on div at bounding box center [29, 237] width 15 height 15
click at [289, 680] on div "Shapes L" at bounding box center [285, 768] width 56 height 45
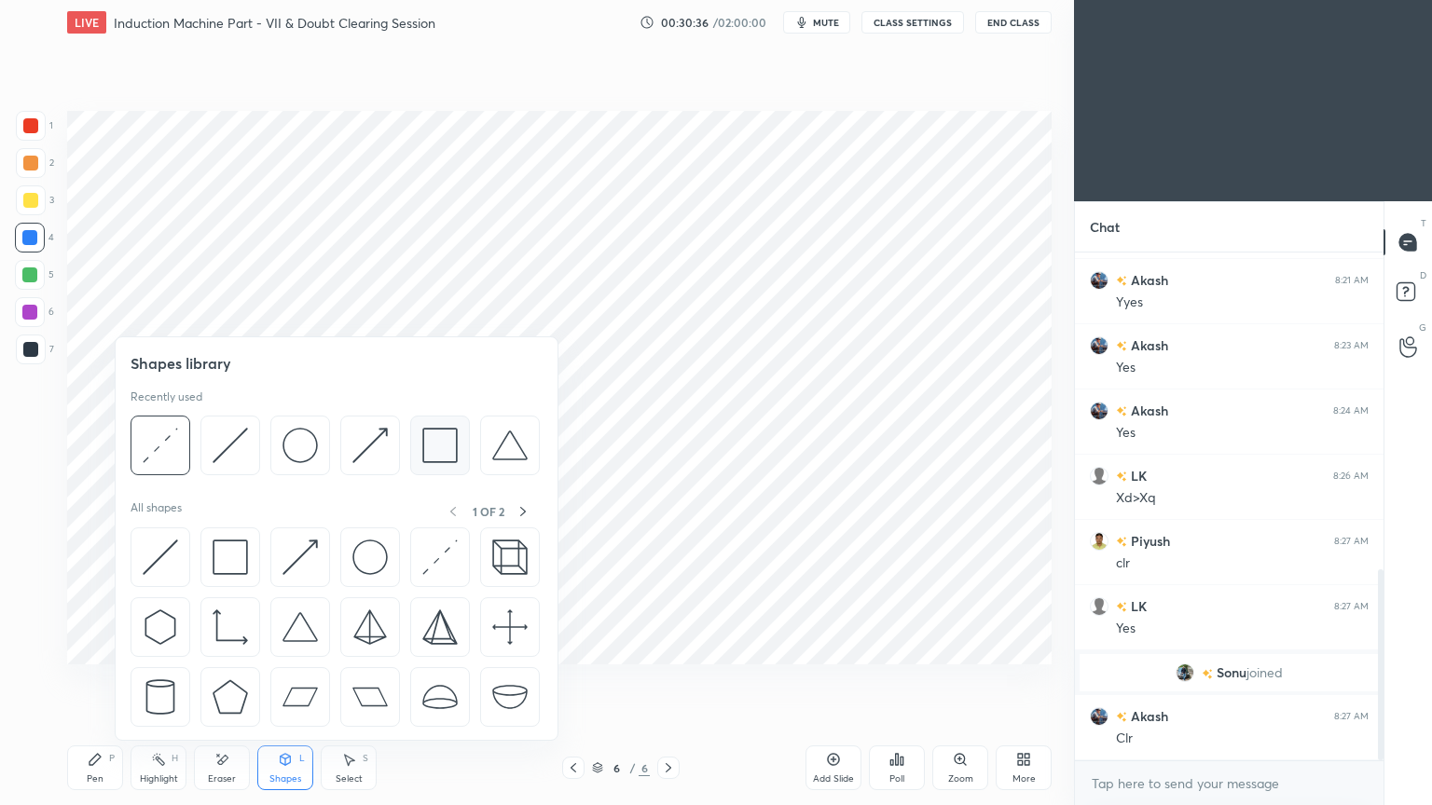
click at [436, 447] on img at bounding box center [439, 445] width 35 height 35
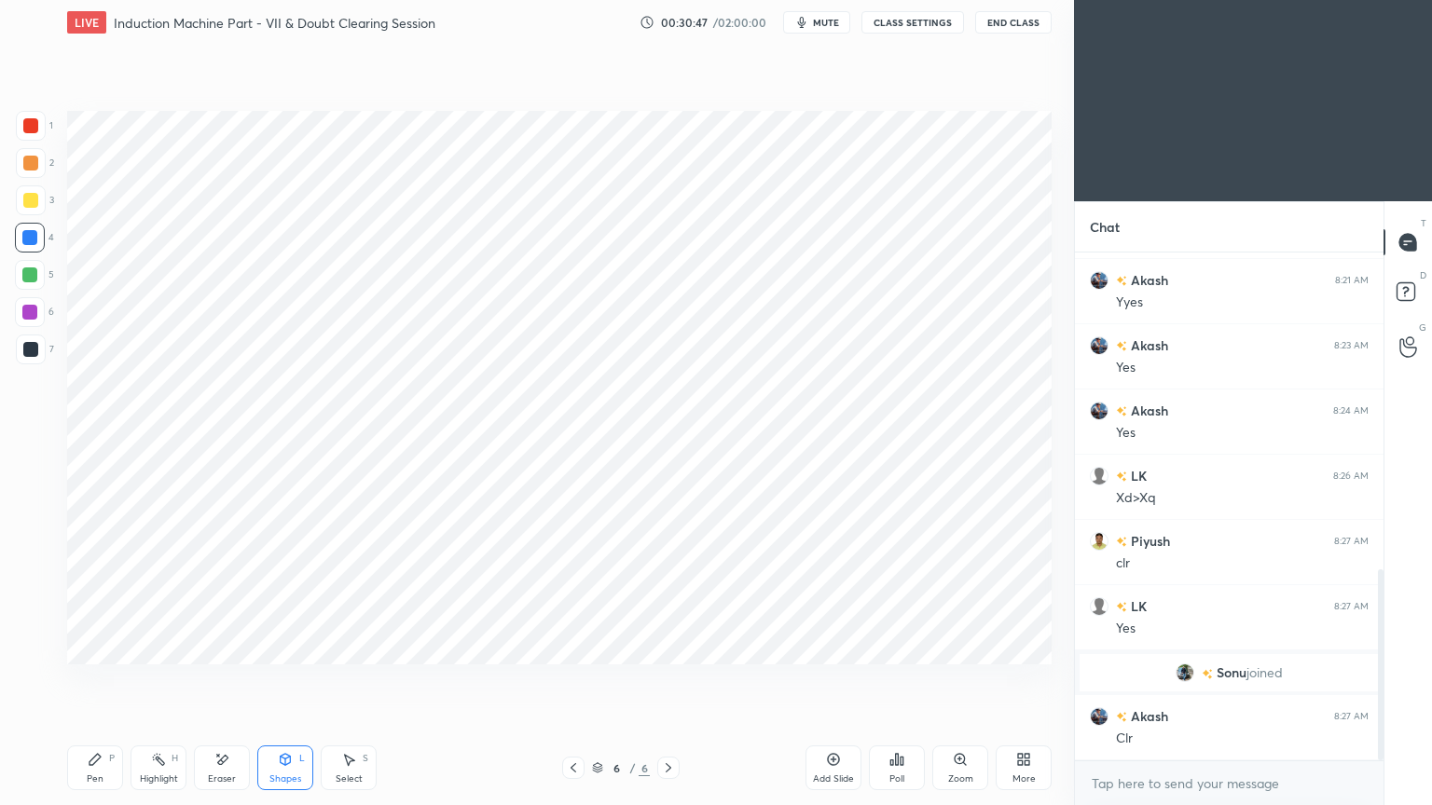
click at [207, 680] on div "Eraser" at bounding box center [222, 768] width 56 height 45
click at [280, 680] on div "Shapes" at bounding box center [285, 779] width 32 height 9
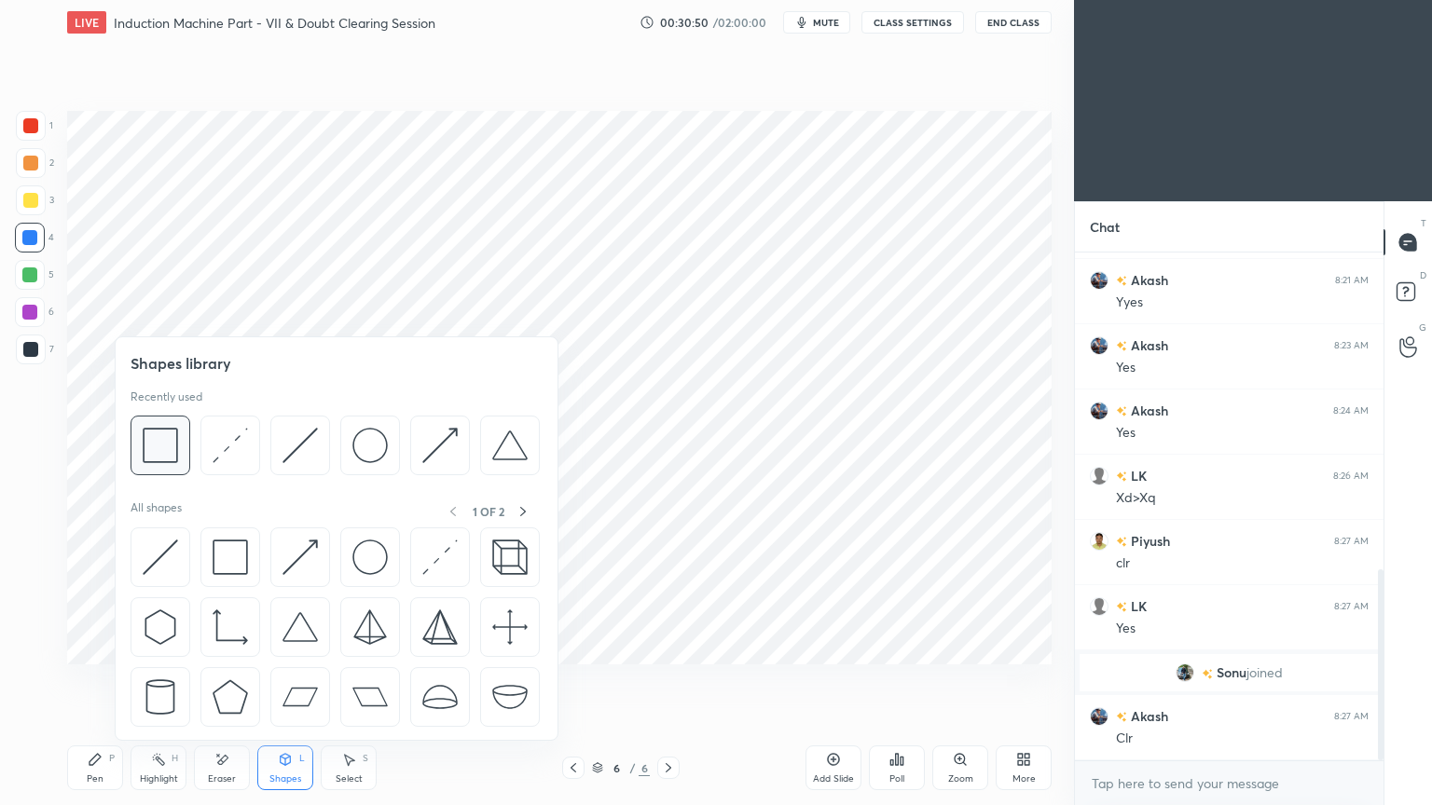
click at [162, 444] on img at bounding box center [160, 445] width 35 height 35
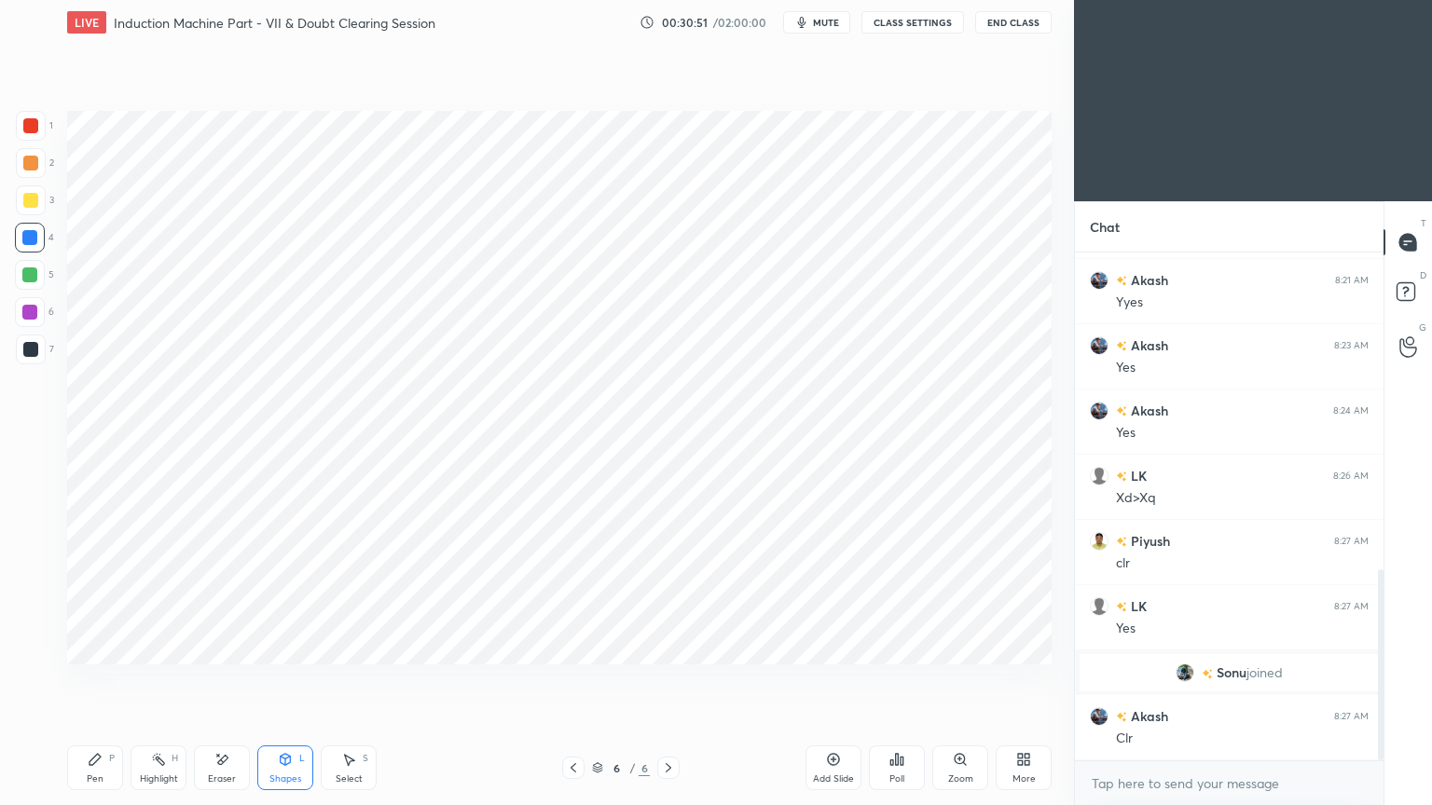
drag, startPoint x: 39, startPoint y: 134, endPoint x: 48, endPoint y: 133, distance: 9.4
click at [41, 134] on div at bounding box center [31, 126] width 30 height 30
click at [30, 287] on div at bounding box center [30, 275] width 30 height 30
click at [34, 220] on div "3" at bounding box center [35, 204] width 38 height 37
click at [37, 243] on div at bounding box center [30, 238] width 30 height 30
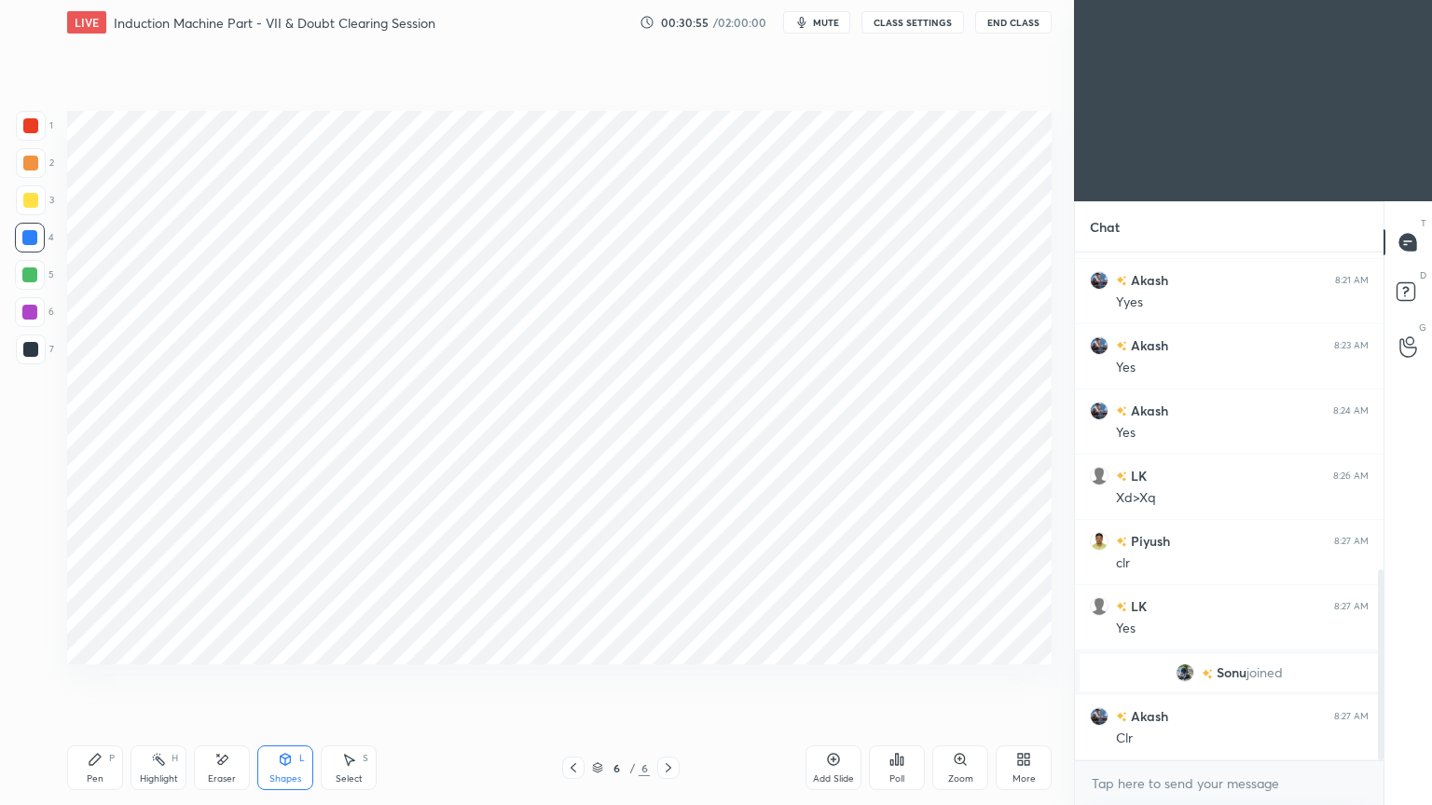
click at [101, 680] on div "Pen" at bounding box center [95, 779] width 17 height 9
click at [35, 361] on div at bounding box center [31, 350] width 30 height 30
click at [28, 316] on div at bounding box center [29, 312] width 15 height 15
click at [27, 350] on div at bounding box center [30, 349] width 15 height 15
click at [13, 243] on div "1 2 3 4 5 6 7 C X Z E E Erase all H H" at bounding box center [30, 388] width 60 height 554
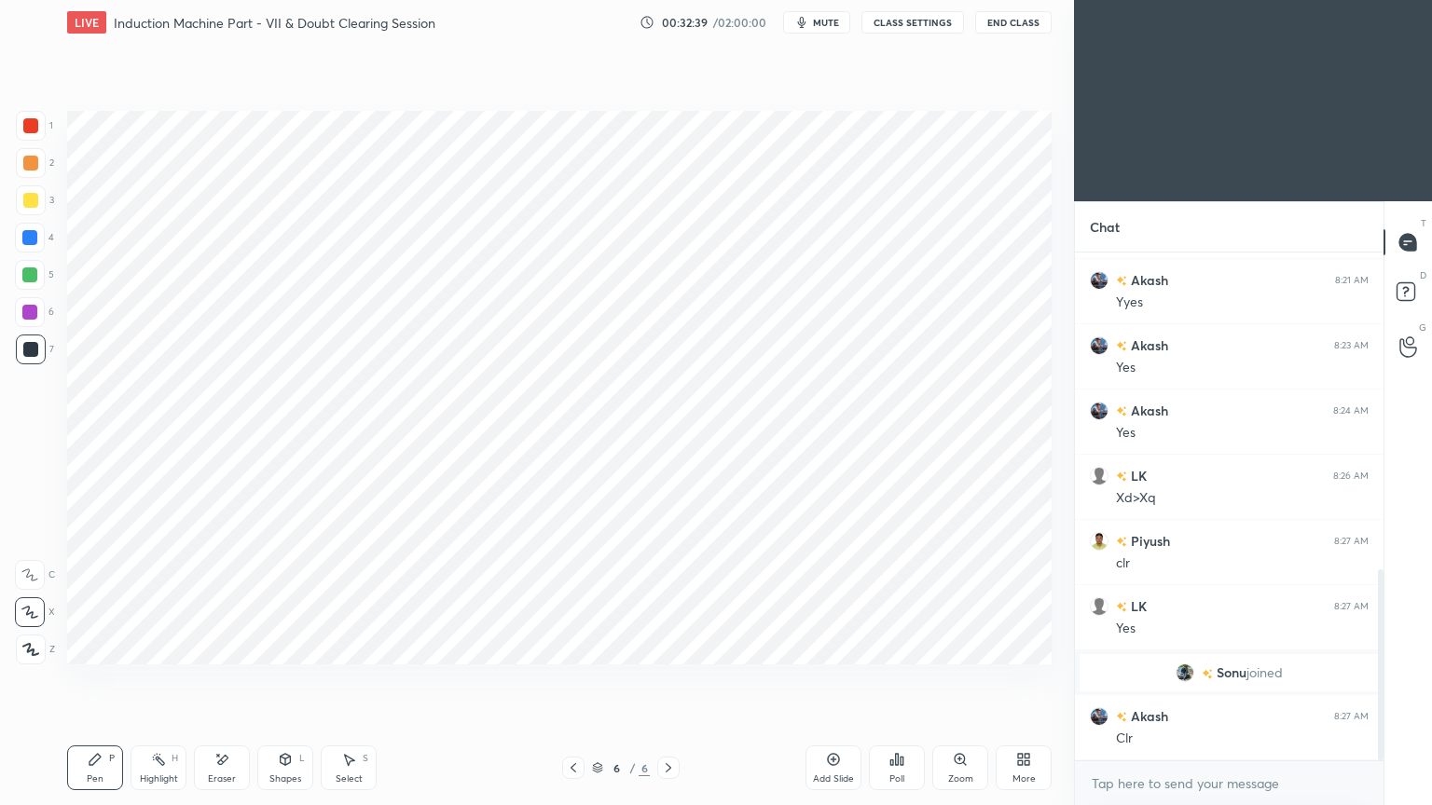
click at [26, 253] on div "4" at bounding box center [34, 241] width 39 height 37
click at [37, 131] on div at bounding box center [30, 125] width 15 height 15
click at [226, 680] on div "Eraser" at bounding box center [222, 768] width 56 height 45
click at [106, 680] on div "Pen P" at bounding box center [95, 768] width 56 height 45
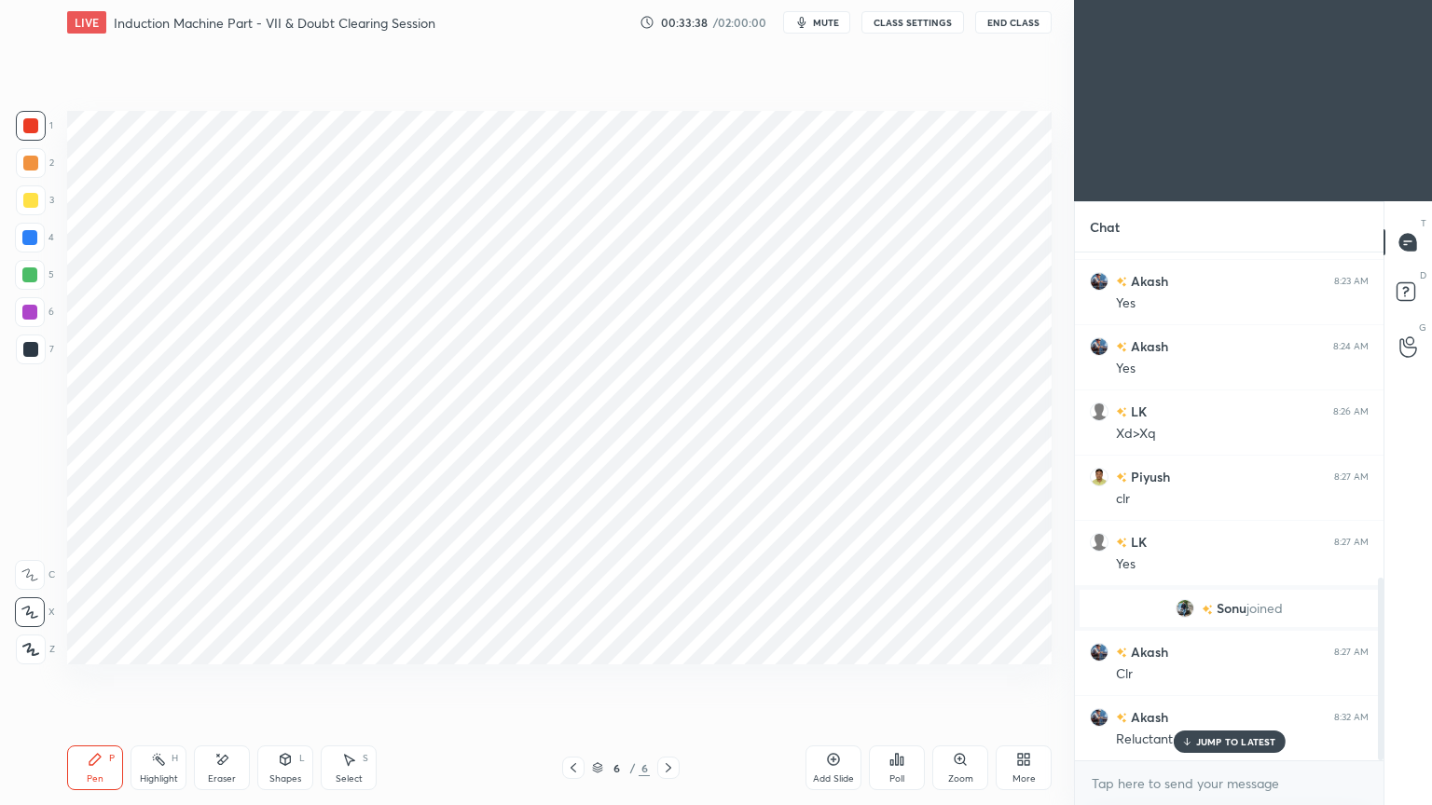
click at [45, 275] on div at bounding box center [30, 275] width 30 height 30
click at [283, 680] on icon at bounding box center [286, 759] width 10 height 11
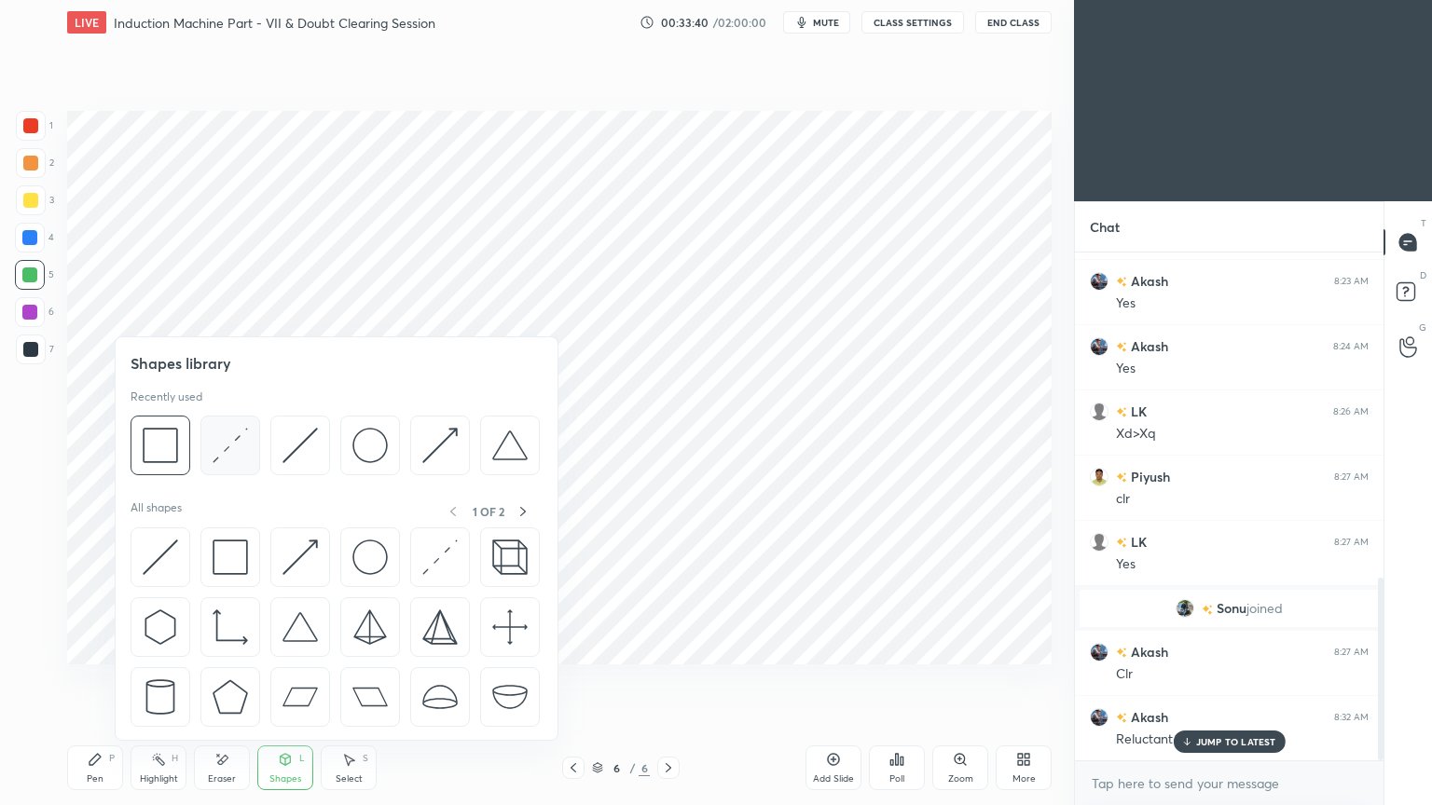
click at [225, 461] on img at bounding box center [230, 445] width 35 height 35
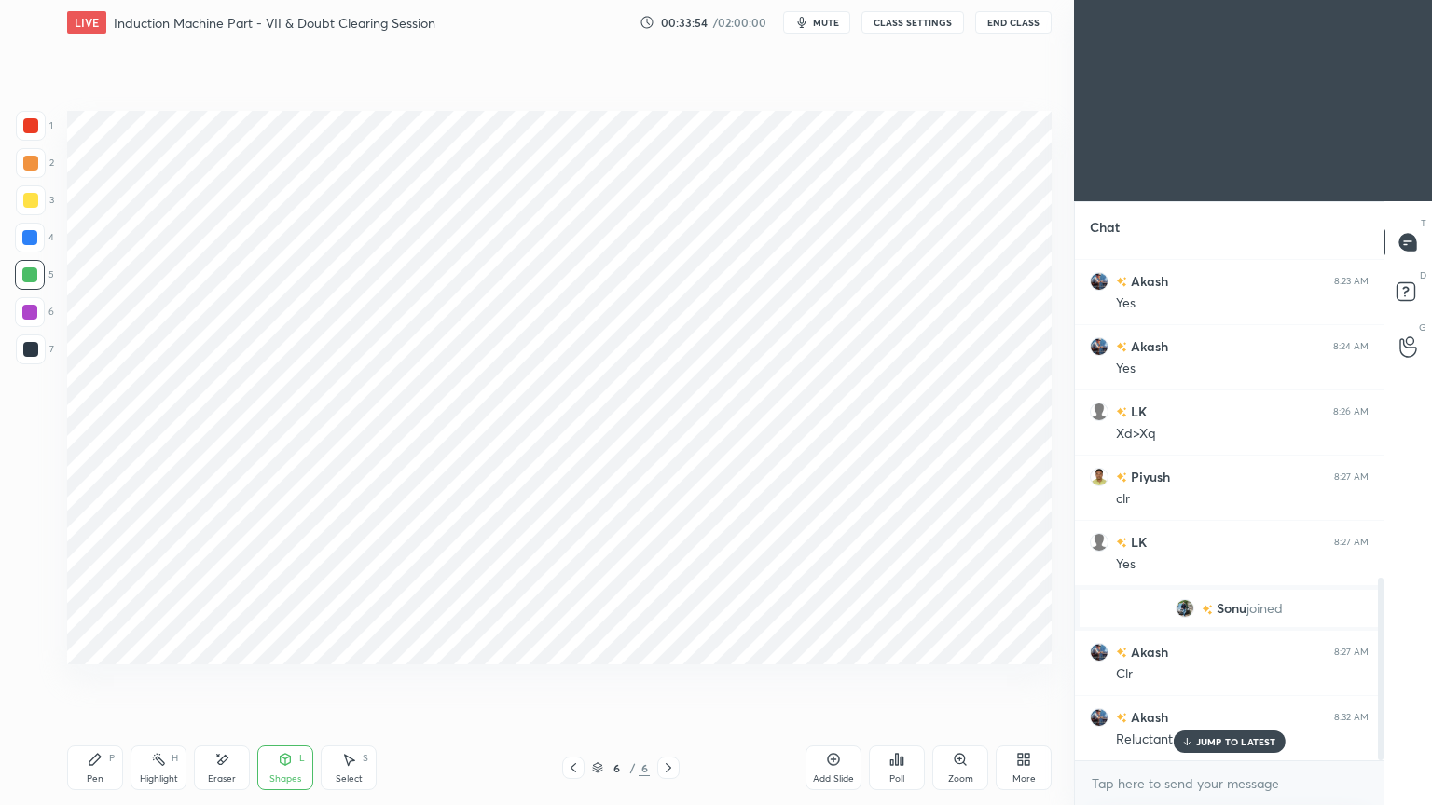
click at [97, 680] on icon at bounding box center [94, 759] width 11 height 11
click at [37, 231] on div at bounding box center [30, 238] width 30 height 30
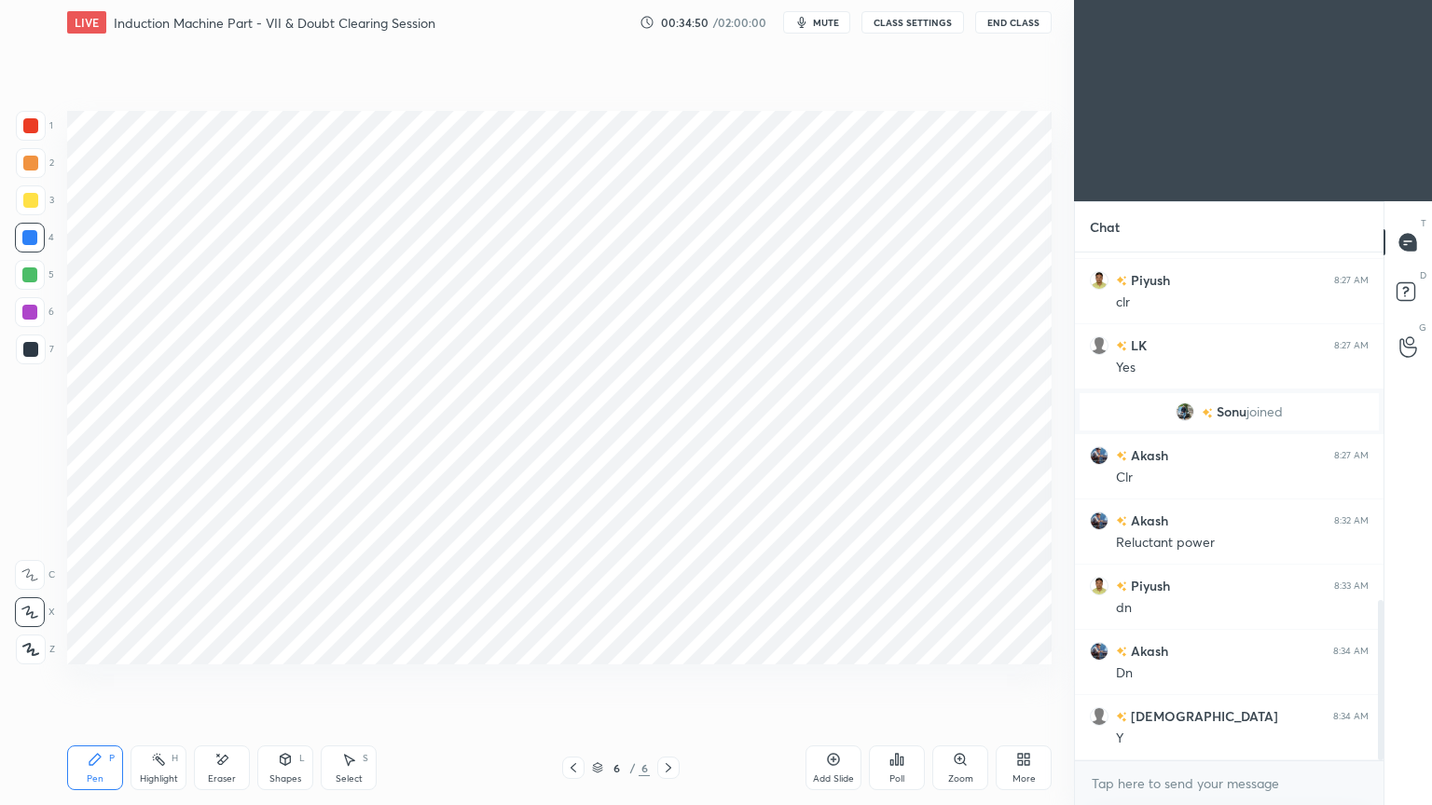
scroll to position [6, 6]
click at [826, 680] on div "Add Slide" at bounding box center [833, 768] width 56 height 45
click at [35, 117] on div at bounding box center [31, 126] width 30 height 30
click at [30, 279] on div at bounding box center [29, 275] width 15 height 15
click at [278, 680] on div "Shapes" at bounding box center [285, 779] width 32 height 9
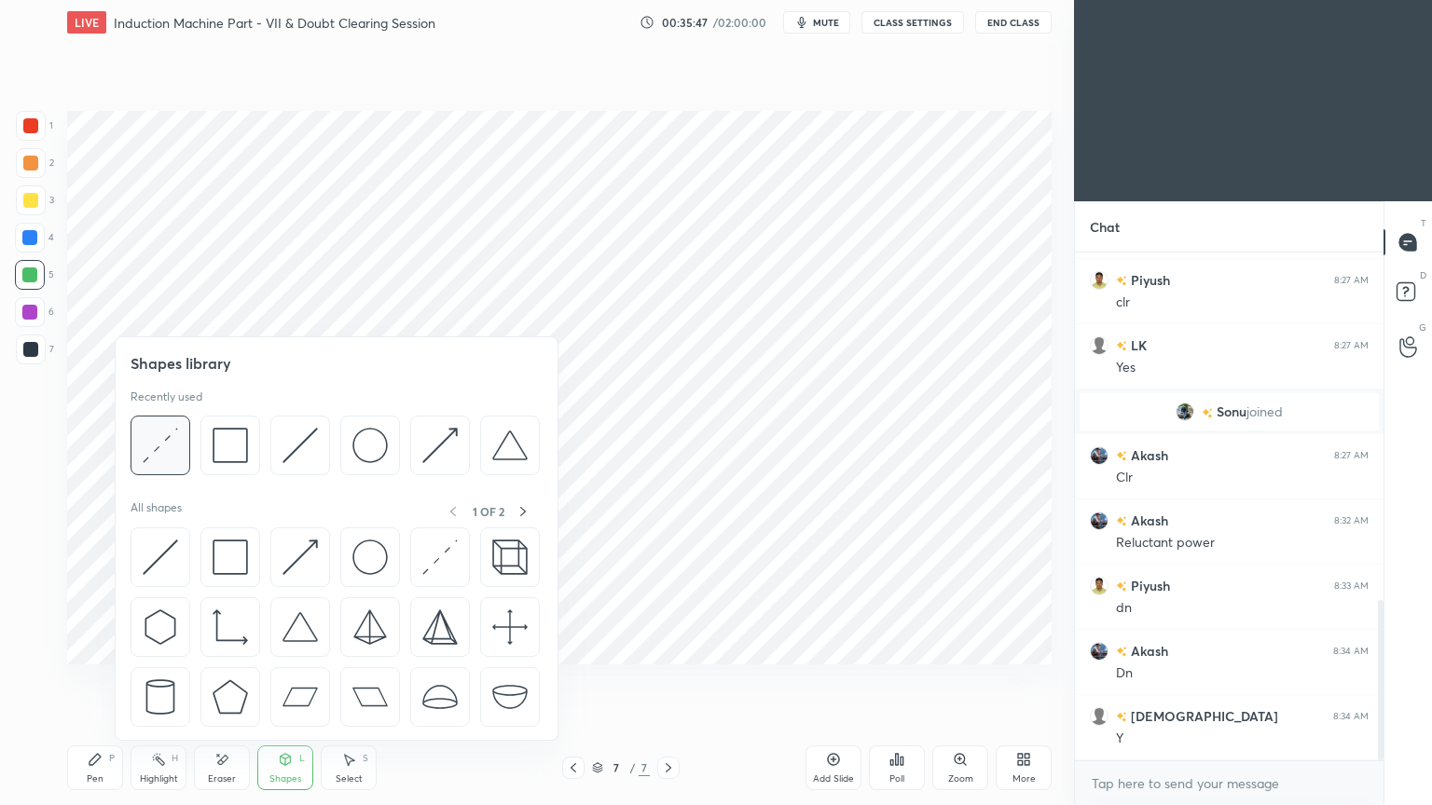
click at [144, 451] on img at bounding box center [160, 445] width 35 height 35
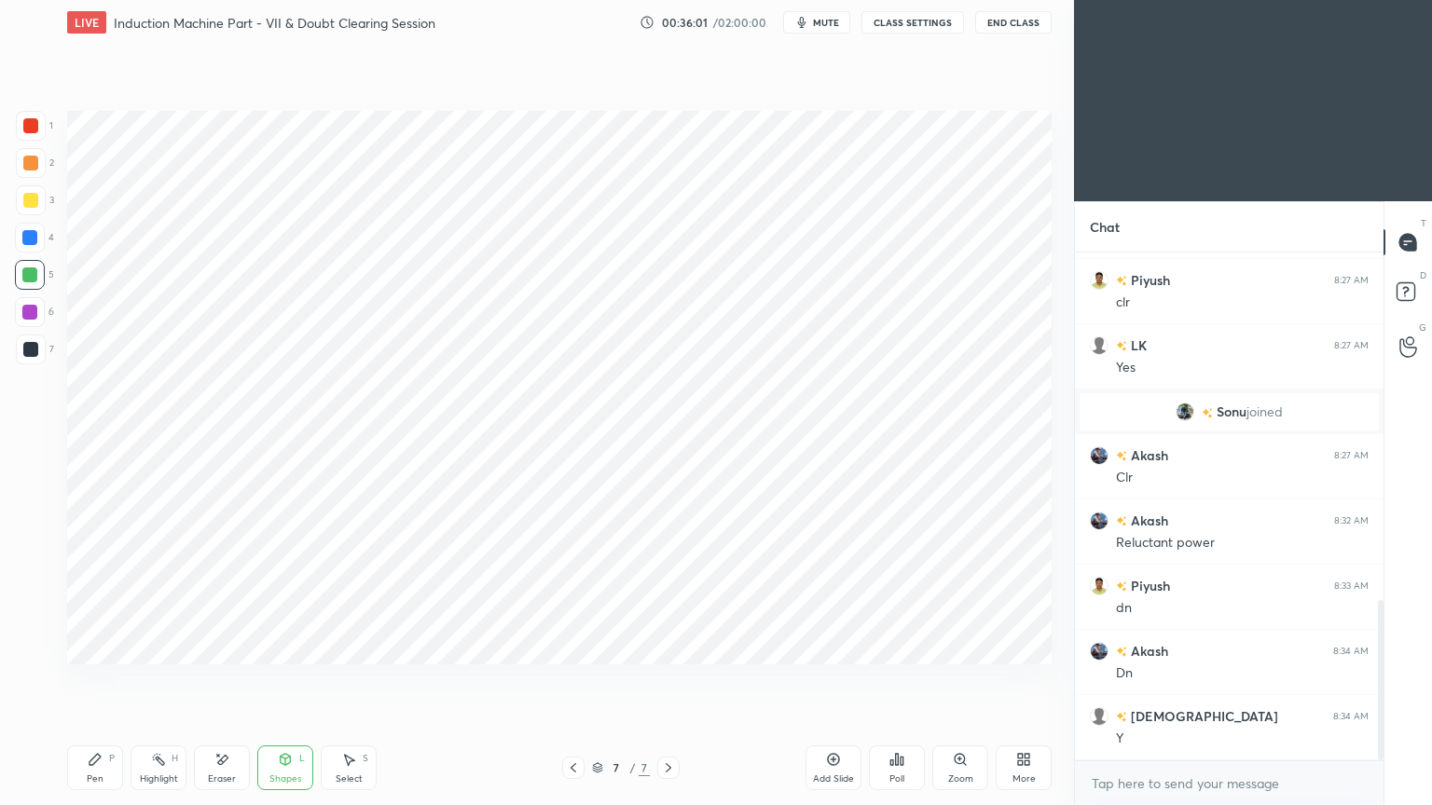
click at [235, 680] on div "Eraser" at bounding box center [222, 768] width 56 height 45
click at [72, 680] on div "Pen P" at bounding box center [95, 768] width 56 height 45
click at [39, 238] on div at bounding box center [30, 238] width 30 height 30
click at [298, 680] on div "Shapes L" at bounding box center [285, 768] width 56 height 45
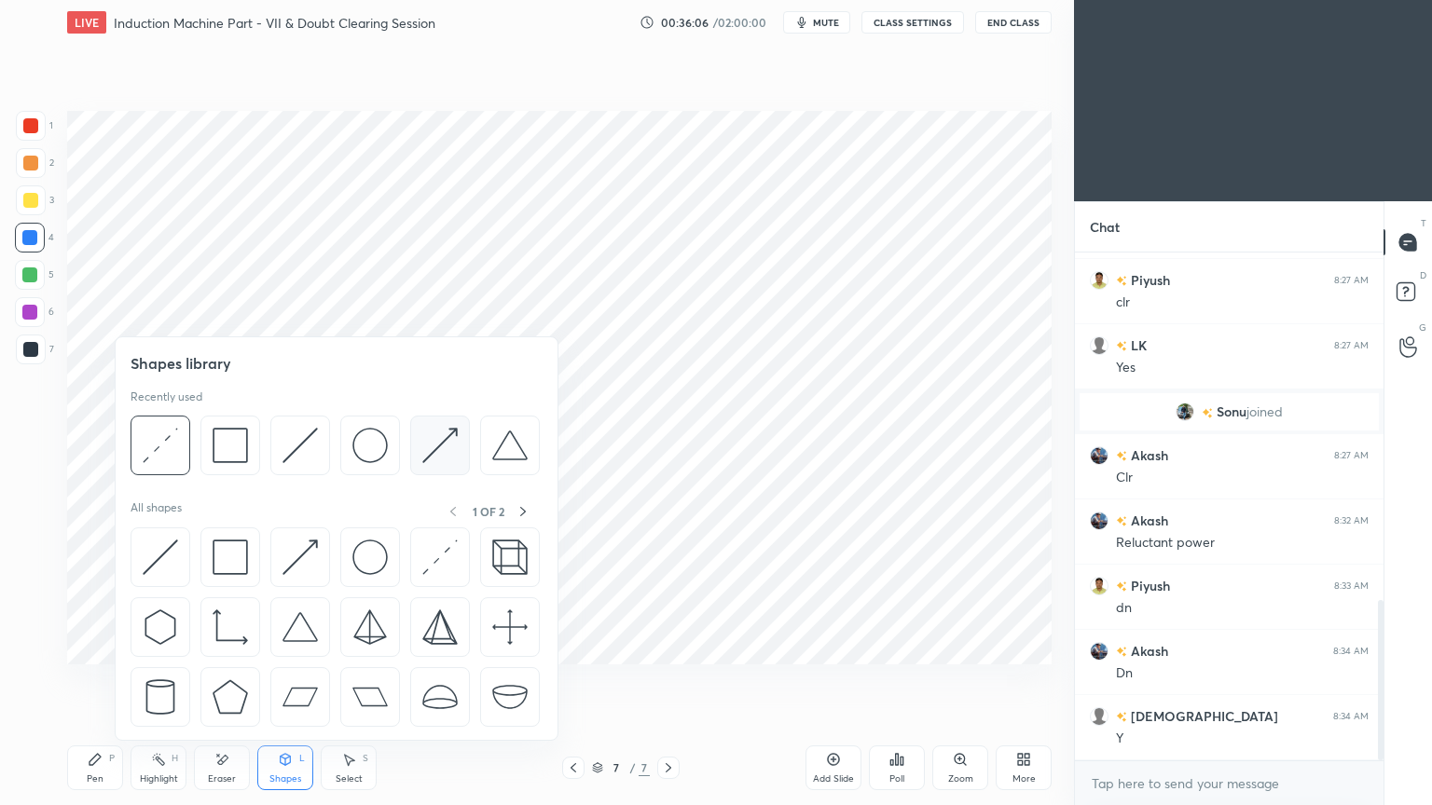
click at [427, 447] on img at bounding box center [439, 445] width 35 height 35
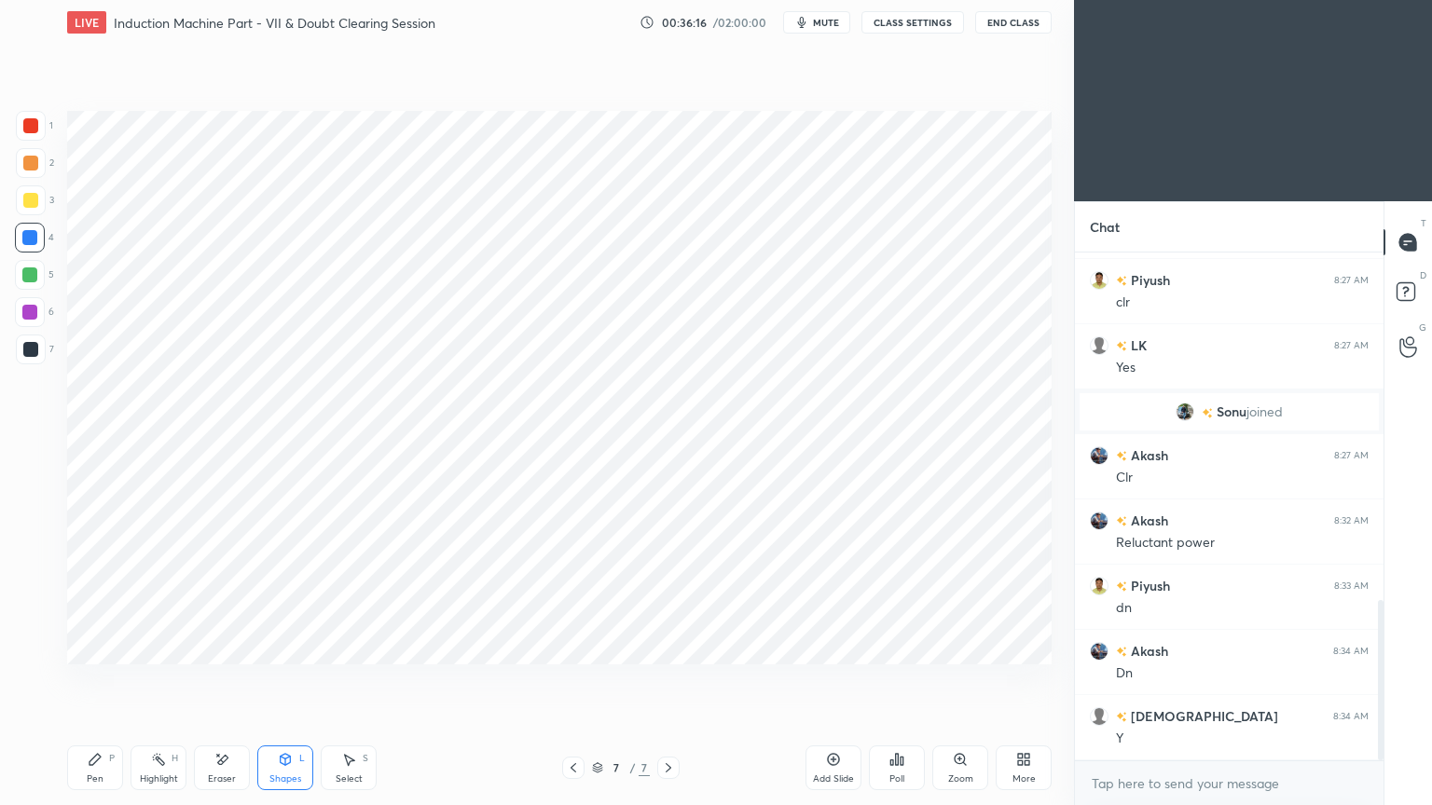
click at [23, 350] on div at bounding box center [30, 349] width 15 height 15
click at [89, 680] on div "Pen P" at bounding box center [95, 768] width 56 height 45
click at [572, 680] on icon at bounding box center [573, 768] width 15 height 15
click at [666, 680] on icon at bounding box center [668, 768] width 15 height 15
click at [19, 131] on div at bounding box center [31, 126] width 30 height 30
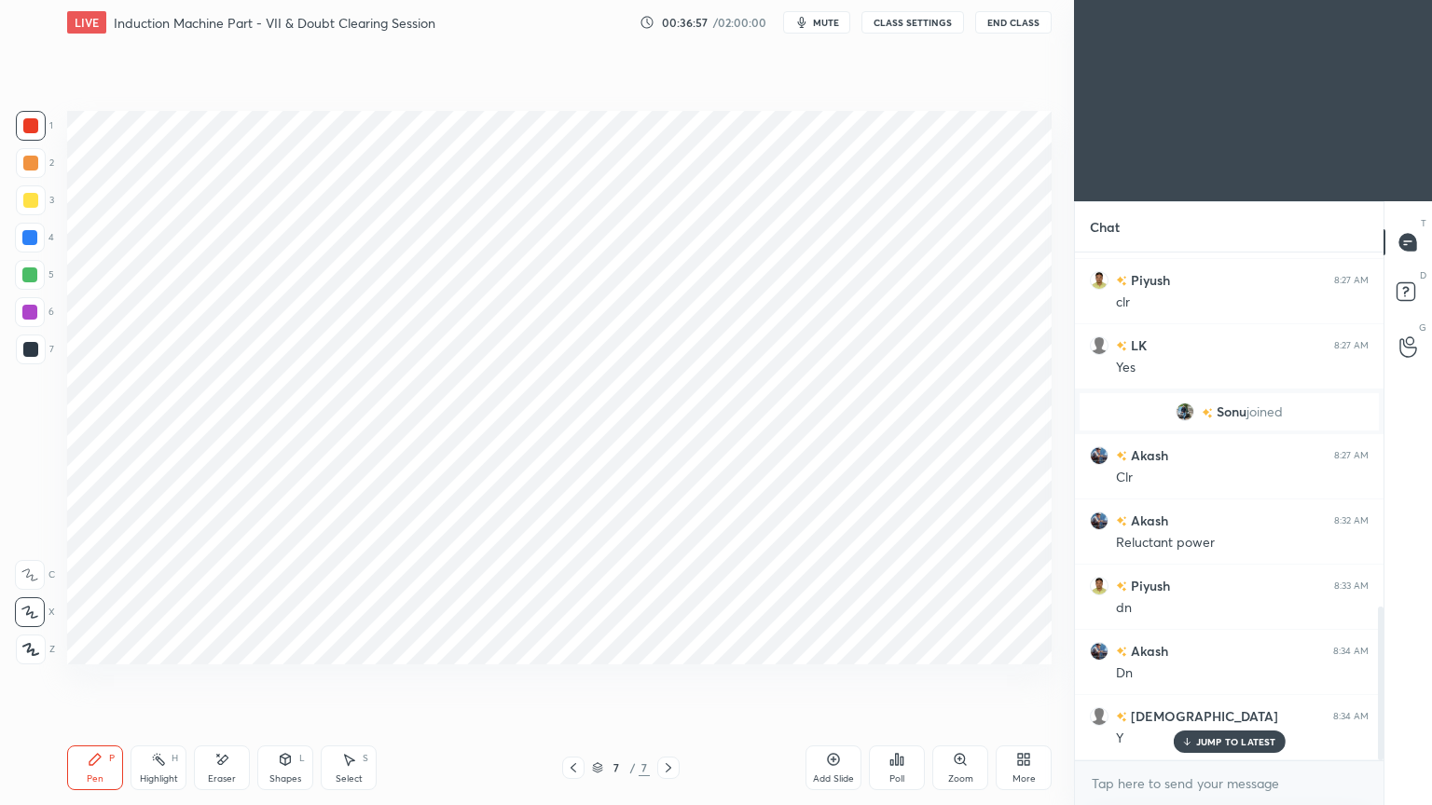
scroll to position [1167, 0]
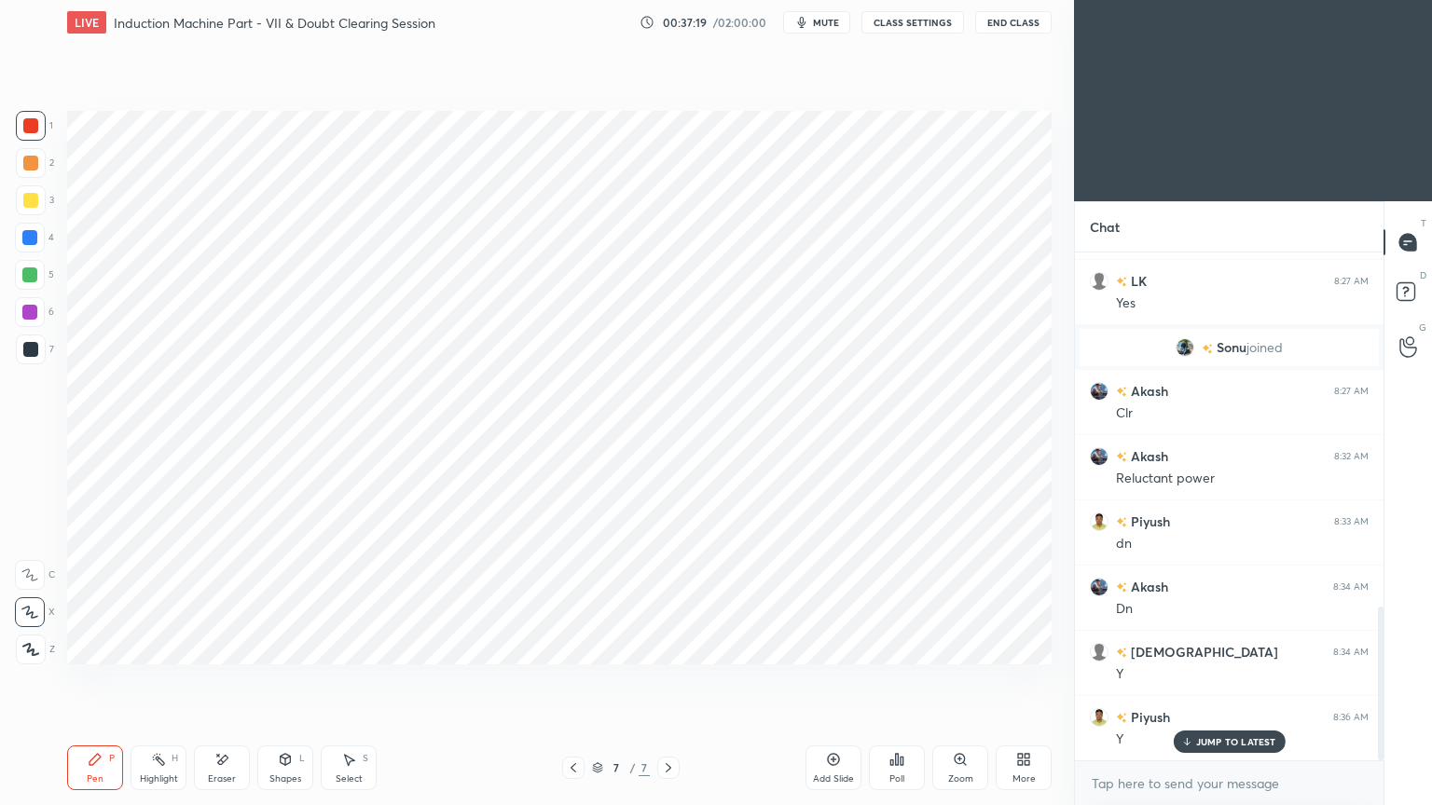
click at [26, 309] on div at bounding box center [29, 312] width 15 height 15
click at [568, 680] on icon at bounding box center [573, 768] width 15 height 15
click at [675, 680] on div at bounding box center [668, 768] width 22 height 22
click at [34, 127] on div at bounding box center [30, 125] width 15 height 15
click at [281, 680] on div "Shapes" at bounding box center [285, 779] width 32 height 9
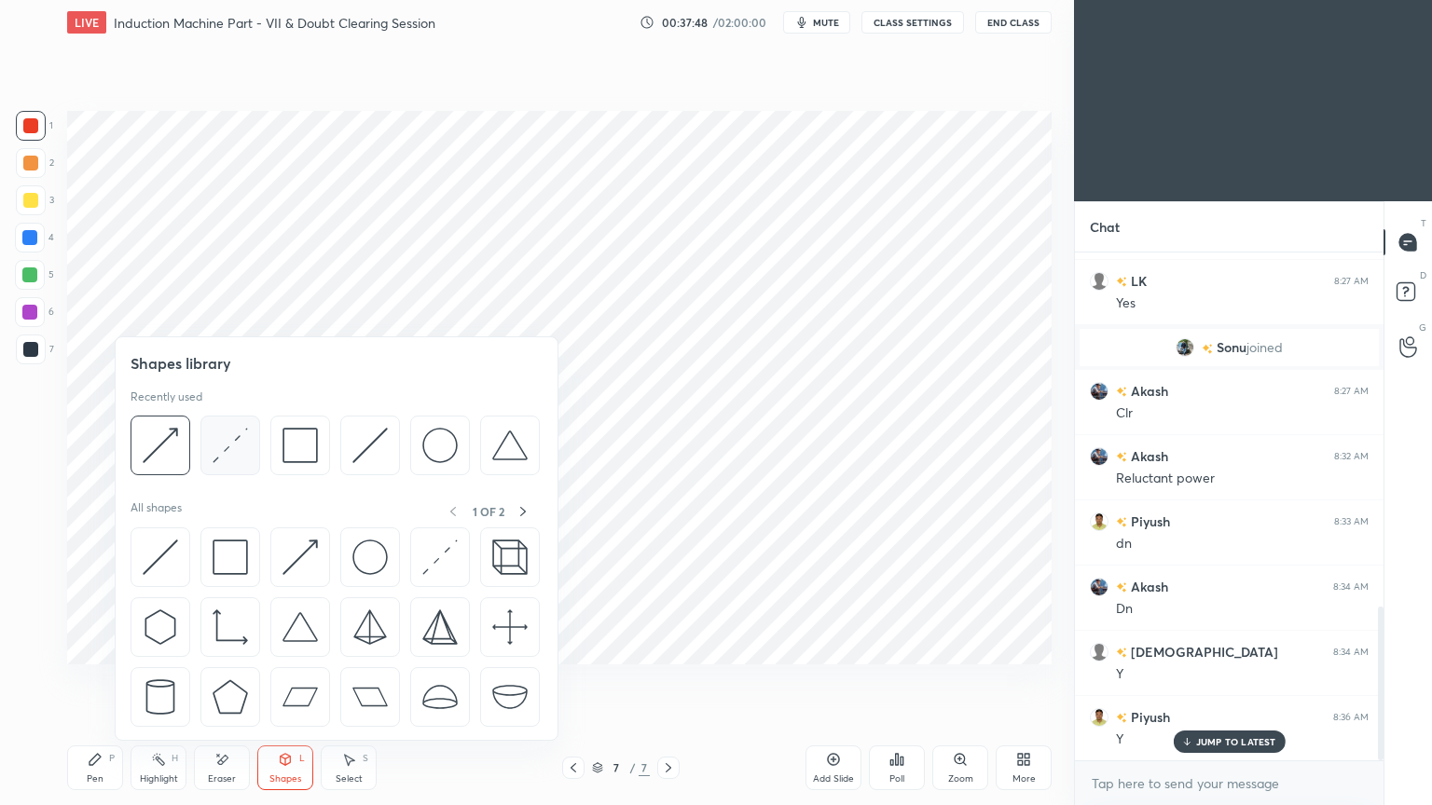
click at [221, 454] on img at bounding box center [230, 445] width 35 height 35
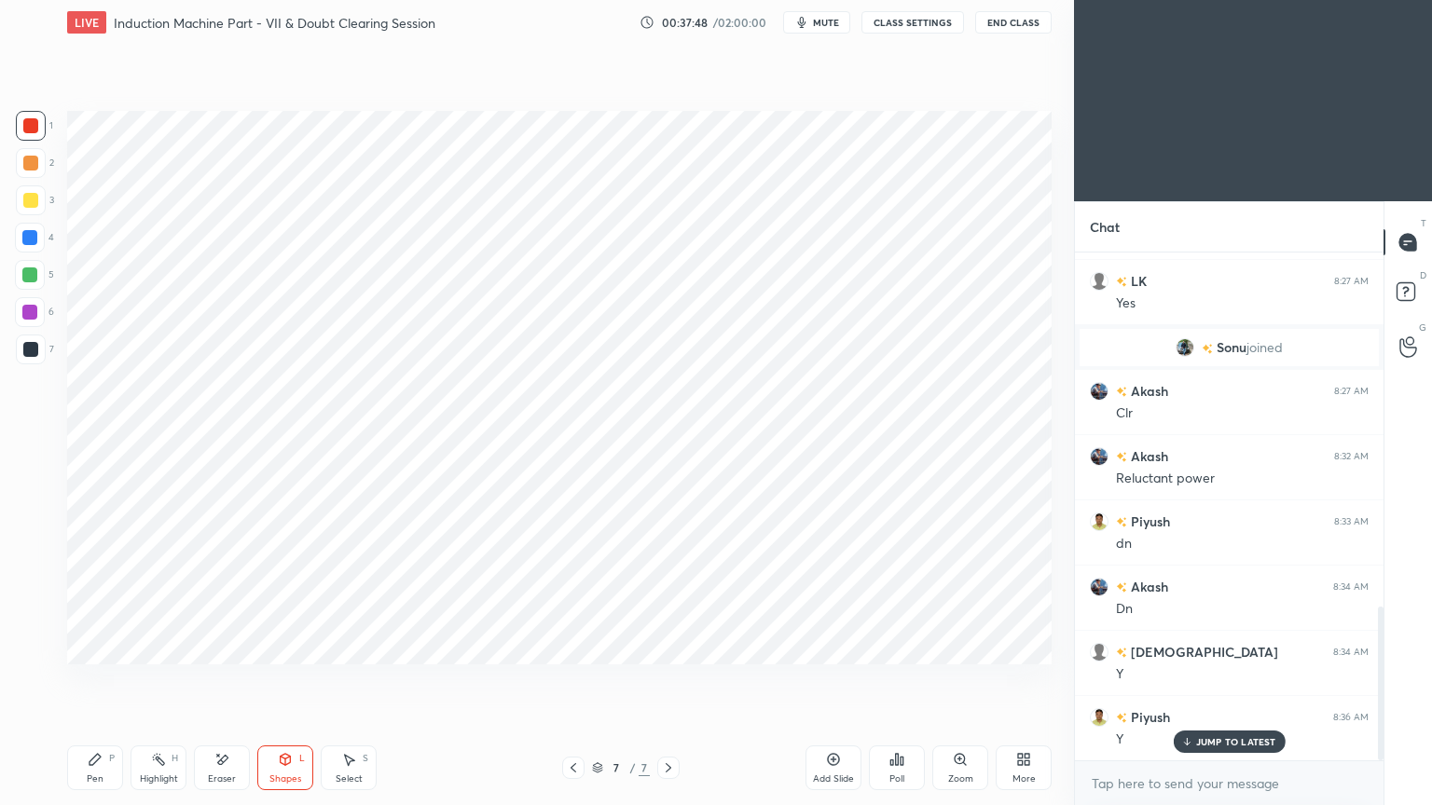
click at [26, 276] on div at bounding box center [29, 275] width 15 height 15
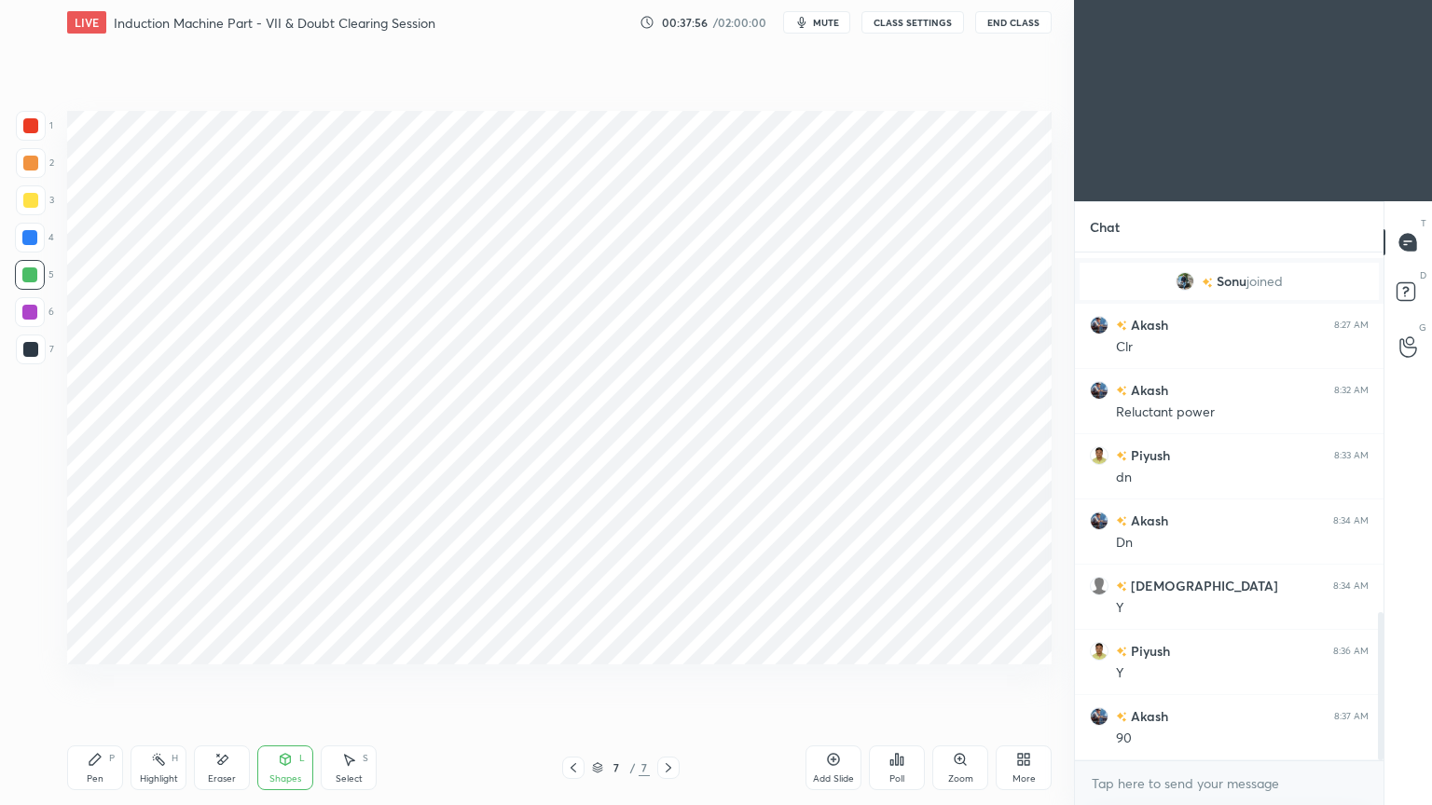
click at [41, 344] on div at bounding box center [31, 350] width 30 height 30
click at [99, 680] on icon at bounding box center [95, 759] width 15 height 15
click at [32, 200] on div at bounding box center [30, 200] width 15 height 15
click at [296, 680] on div "Shapes L" at bounding box center [285, 768] width 56 height 45
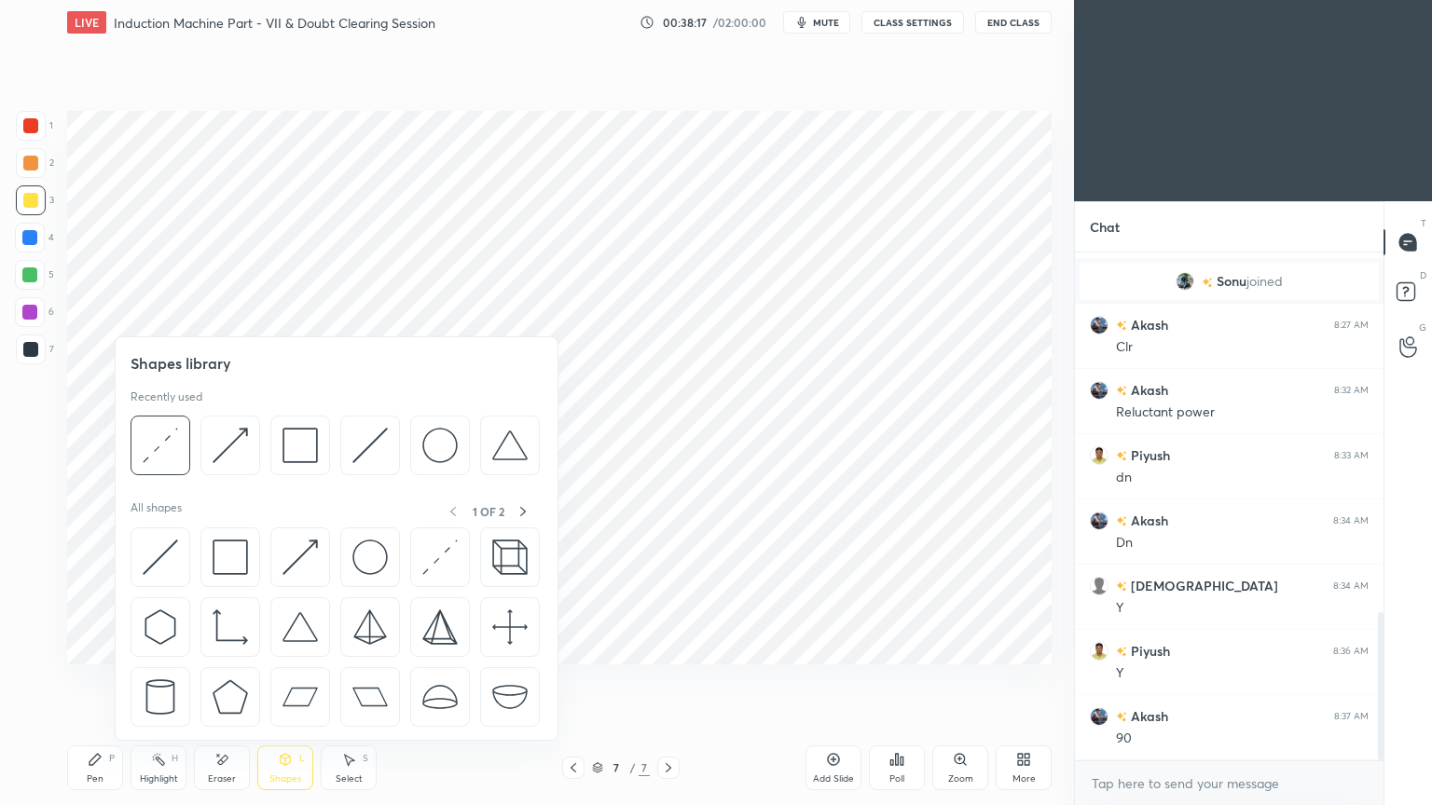
click at [216, 680] on div "Eraser" at bounding box center [222, 768] width 56 height 45
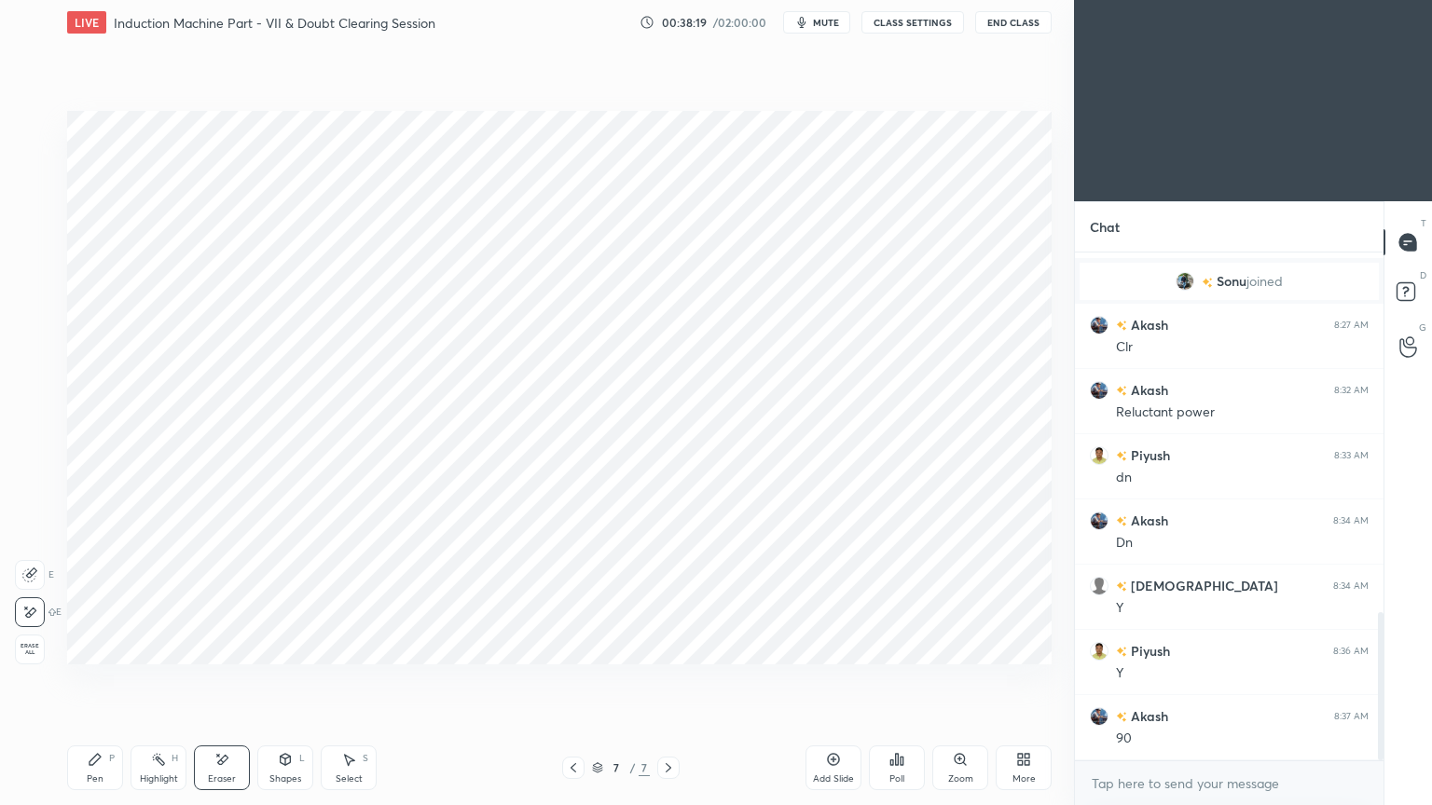
click at [106, 680] on div "Pen P" at bounding box center [95, 768] width 56 height 45
drag, startPoint x: 48, startPoint y: 284, endPoint x: 61, endPoint y: 287, distance: 12.4
click at [42, 283] on div "5" at bounding box center [34, 275] width 39 height 30
click at [287, 680] on icon at bounding box center [286, 759] width 10 height 11
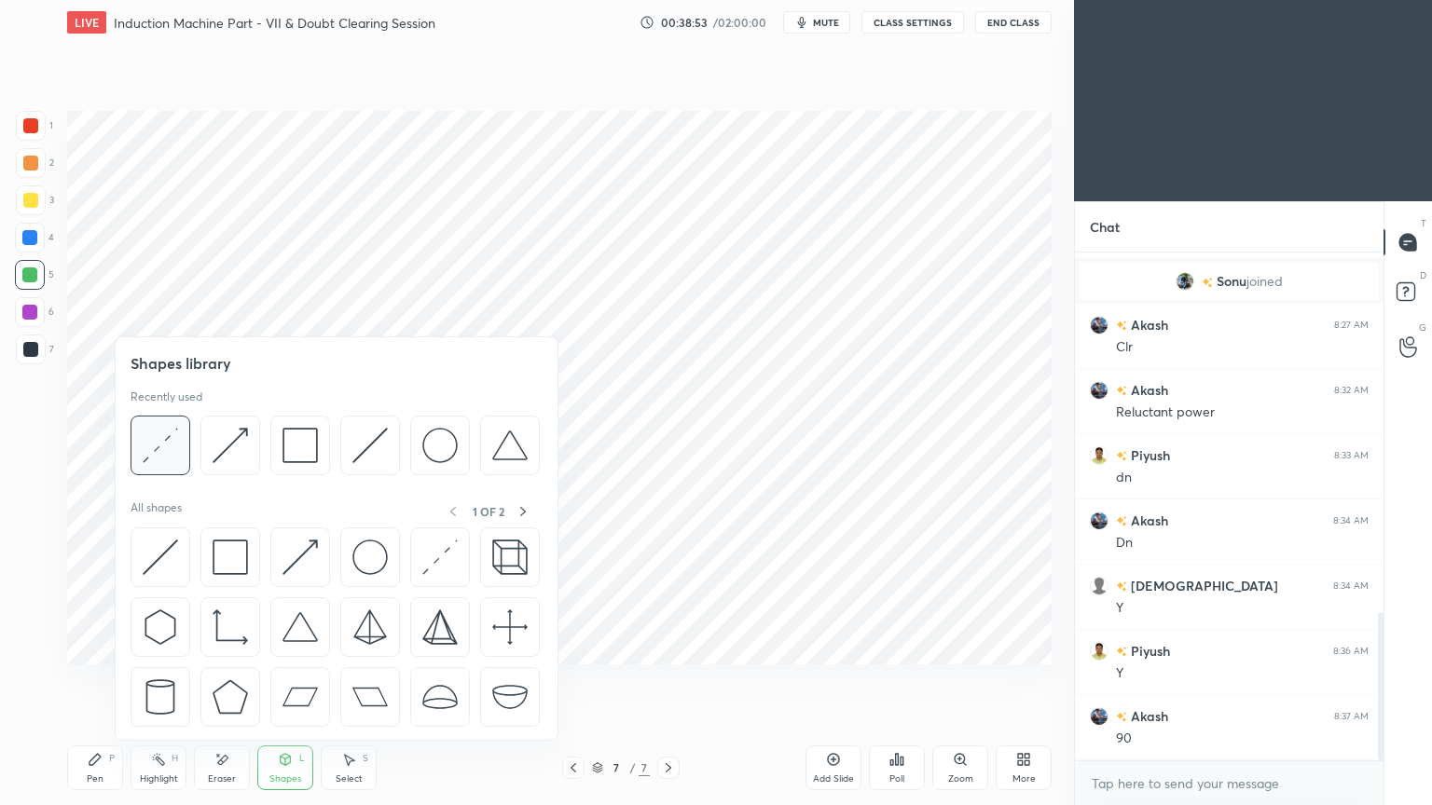
click at [183, 447] on div at bounding box center [161, 446] width 60 height 60
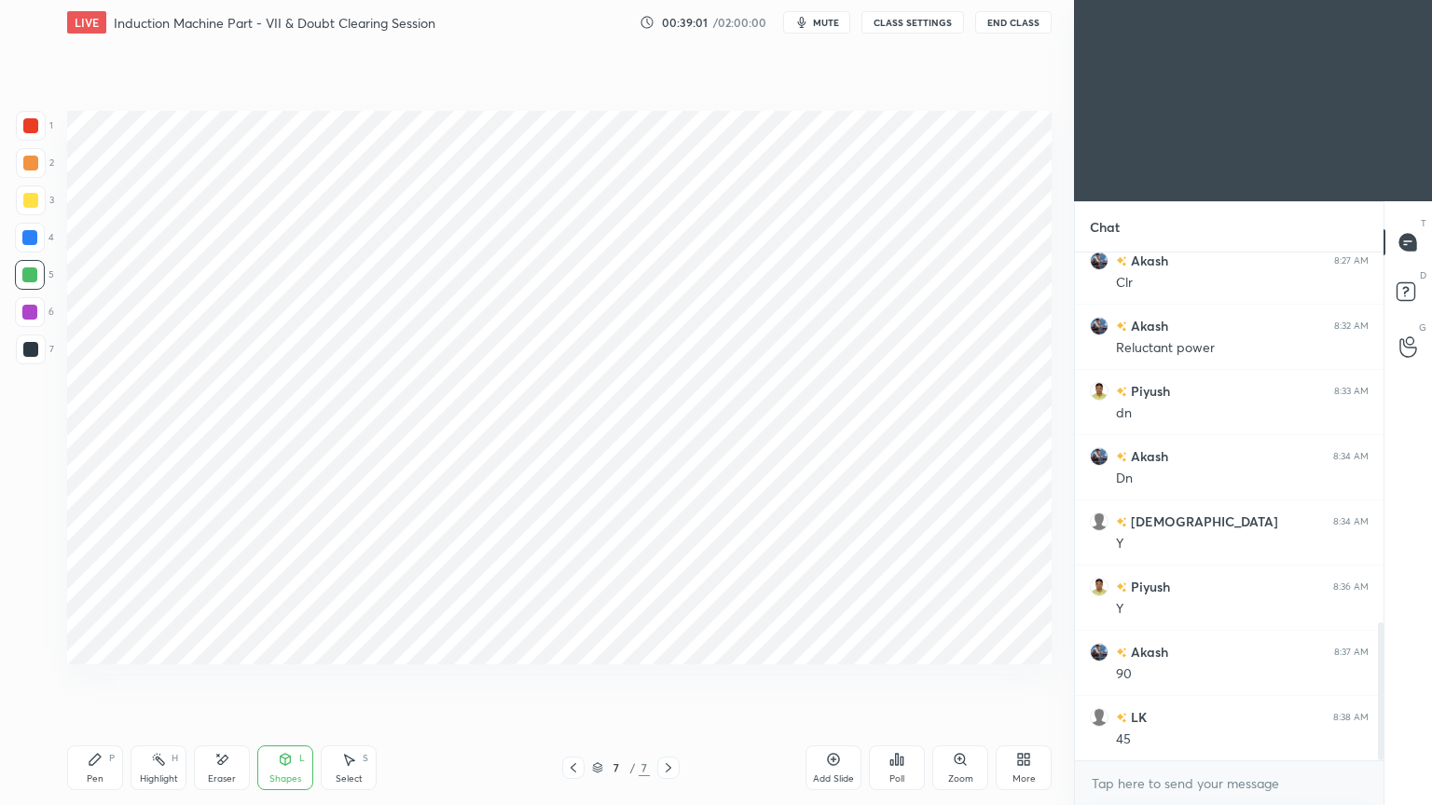
scroll to position [1364, 0]
click at [30, 348] on div at bounding box center [30, 349] width 15 height 15
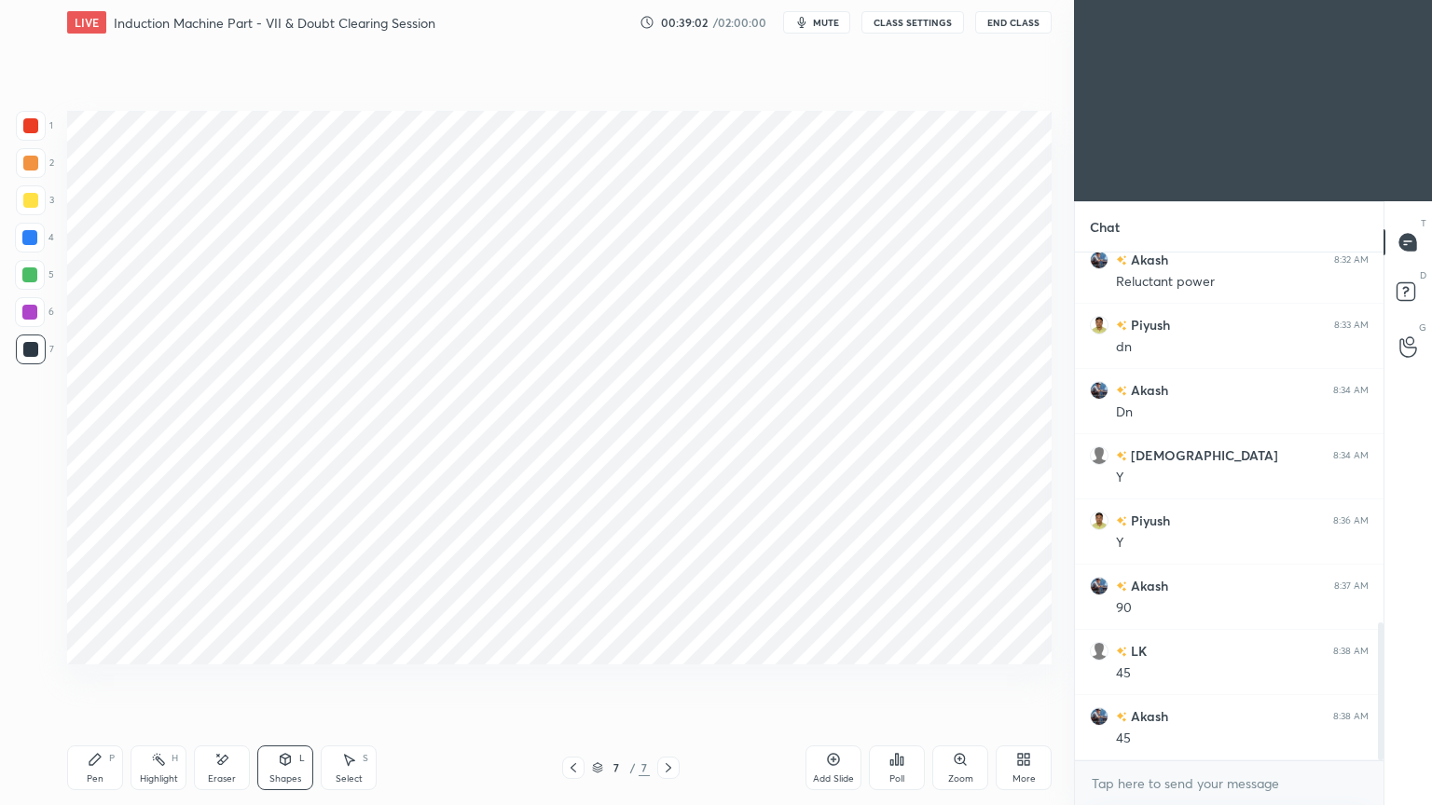
click at [91, 680] on div "Pen P" at bounding box center [95, 768] width 56 height 45
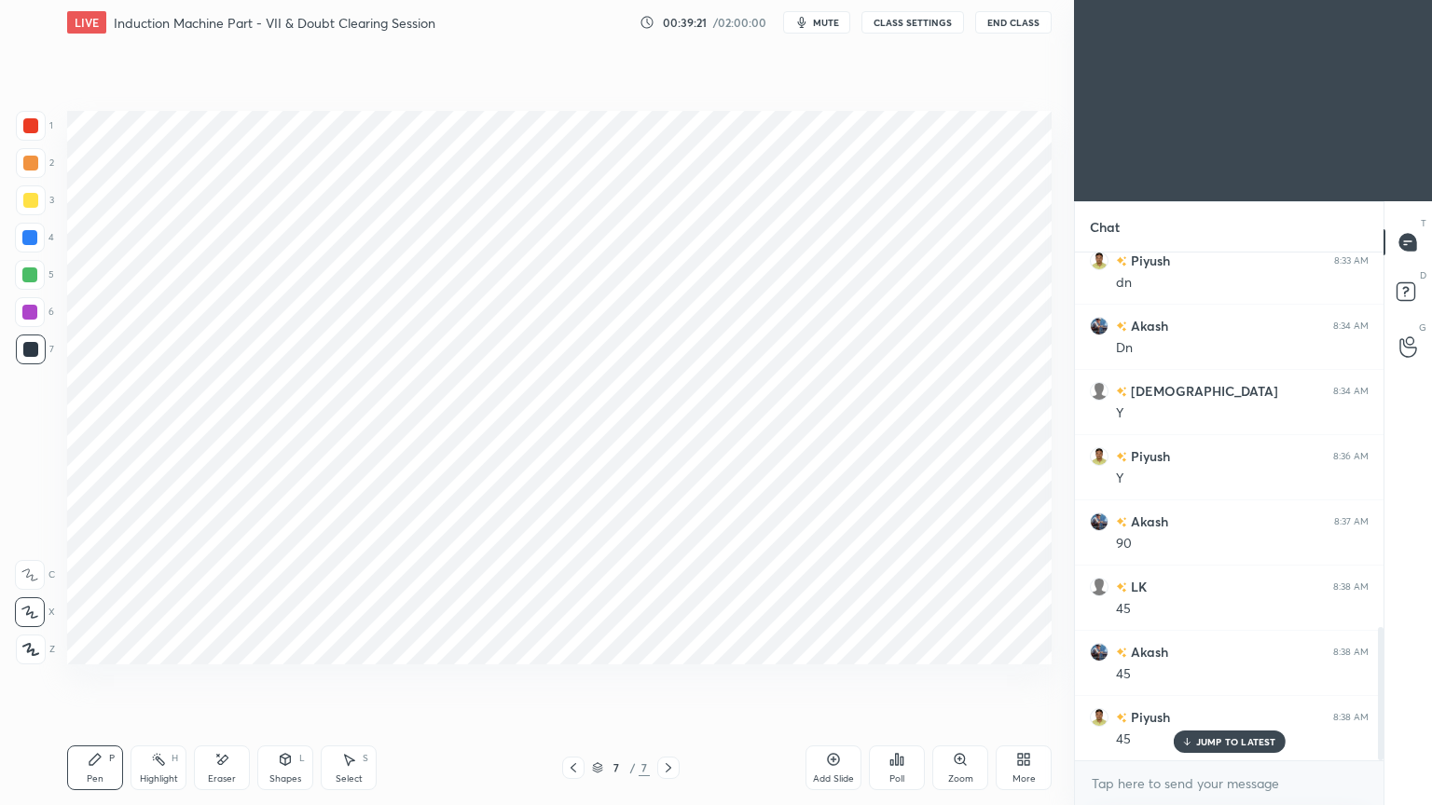
scroll to position [1447, 0]
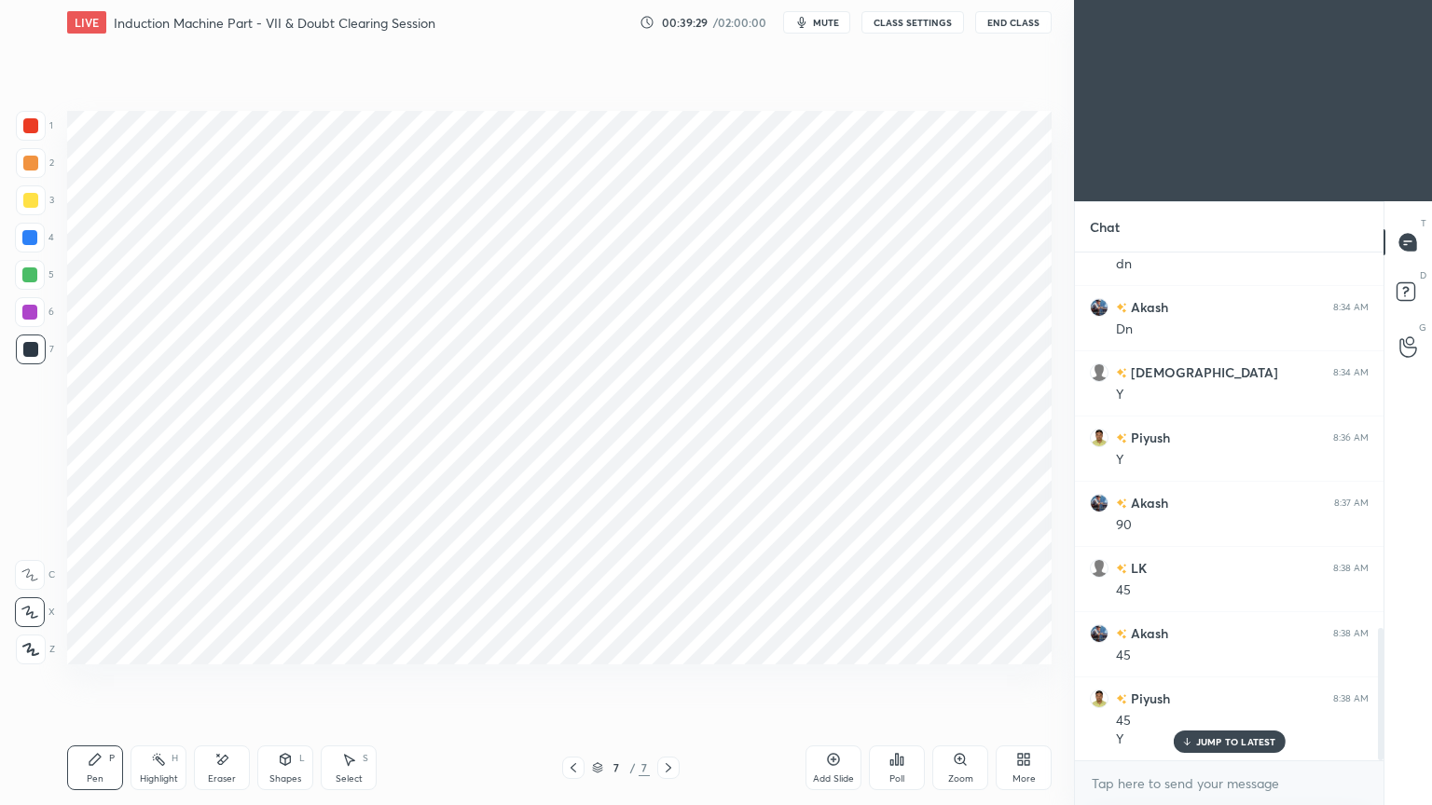
click at [37, 317] on div at bounding box center [30, 312] width 30 height 30
click at [27, 351] on div at bounding box center [30, 349] width 15 height 15
click at [34, 277] on div at bounding box center [29, 275] width 15 height 15
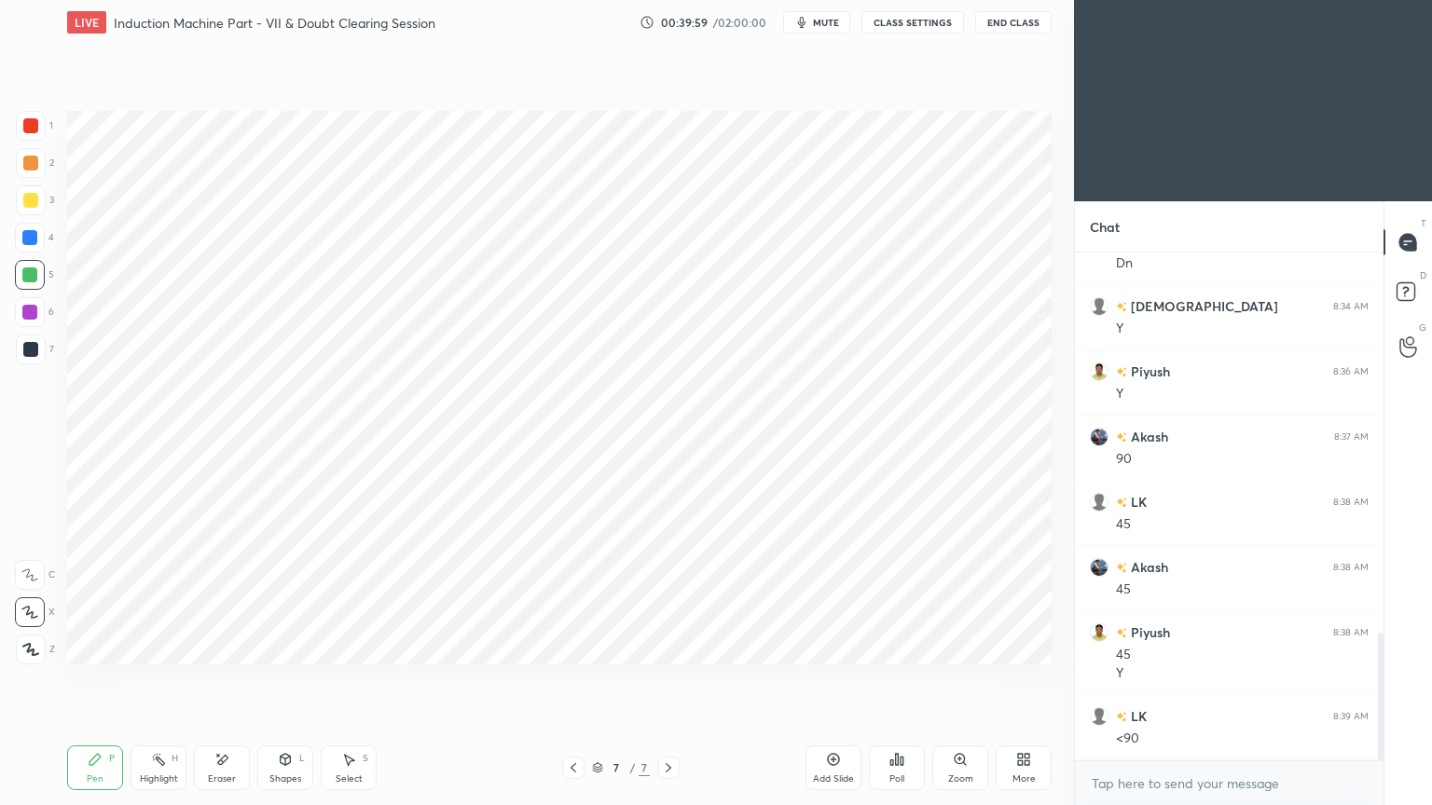
click at [283, 680] on div "Shapes" at bounding box center [285, 779] width 32 height 9
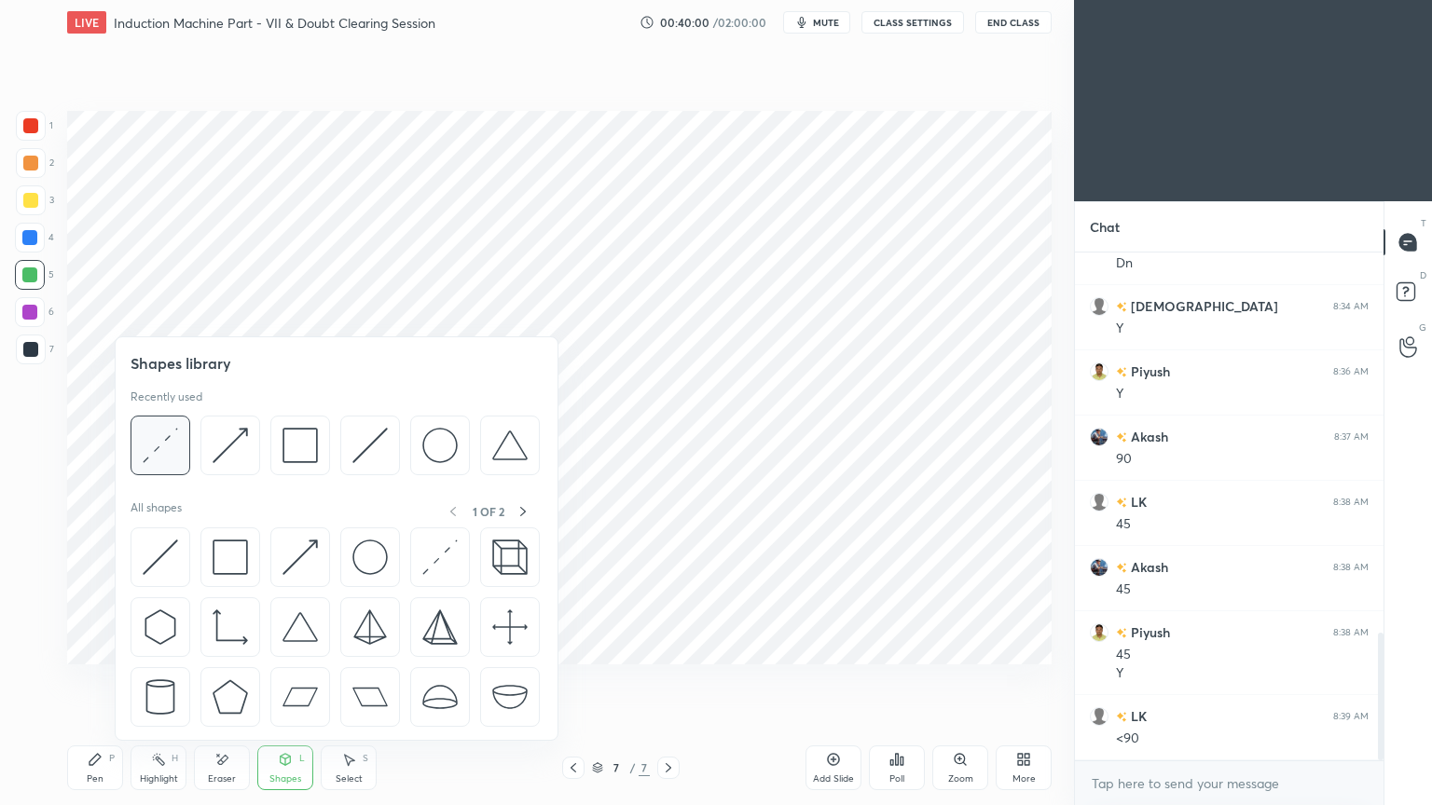
click at [181, 430] on div at bounding box center [161, 446] width 60 height 60
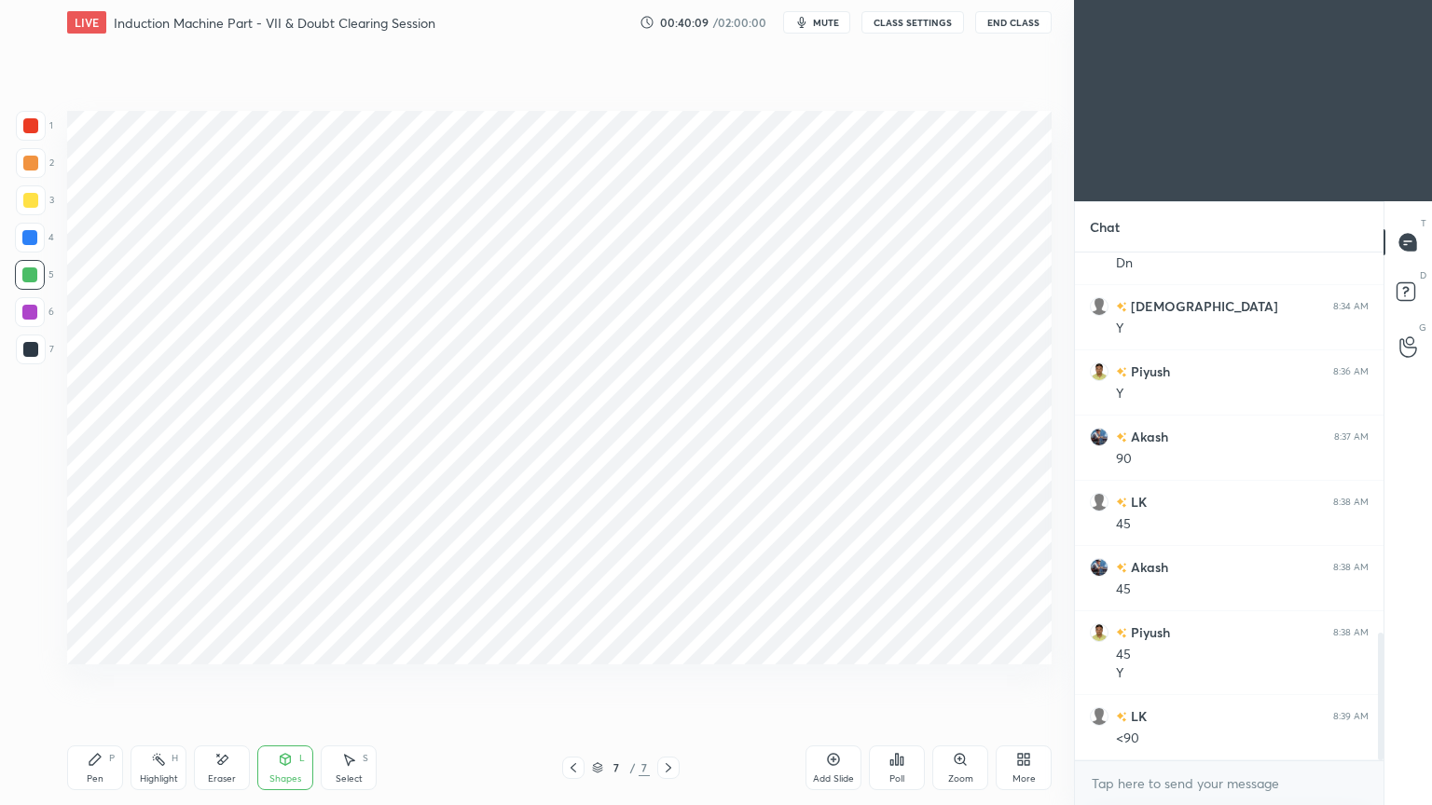
click at [110, 680] on div "Pen P" at bounding box center [95, 768] width 56 height 45
click at [30, 316] on div at bounding box center [29, 312] width 15 height 15
drag, startPoint x: 31, startPoint y: 358, endPoint x: 38, endPoint y: 340, distance: 19.2
click at [34, 358] on div at bounding box center [31, 350] width 30 height 30
click at [23, 281] on div at bounding box center [29, 275] width 15 height 15
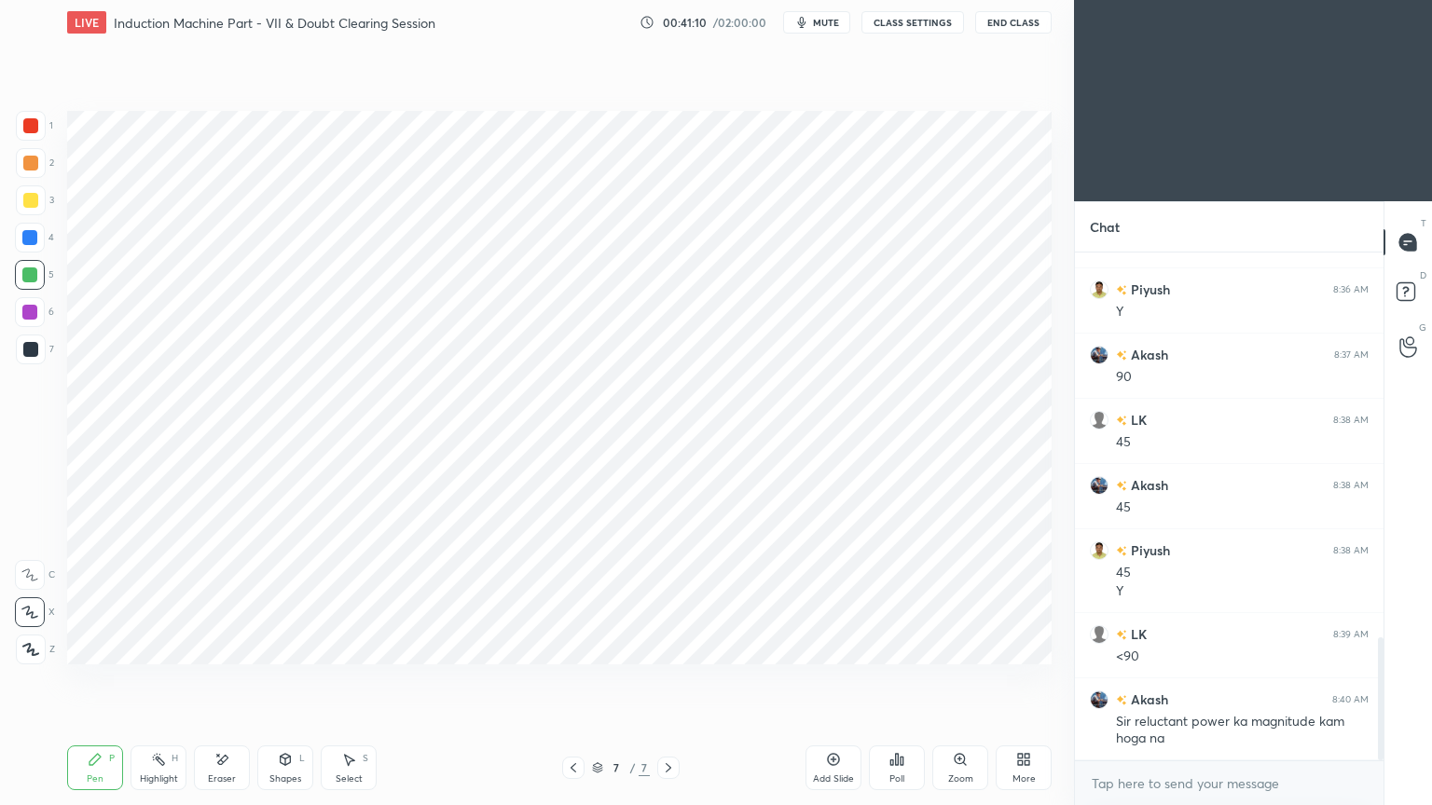
scroll to position [1614, 0]
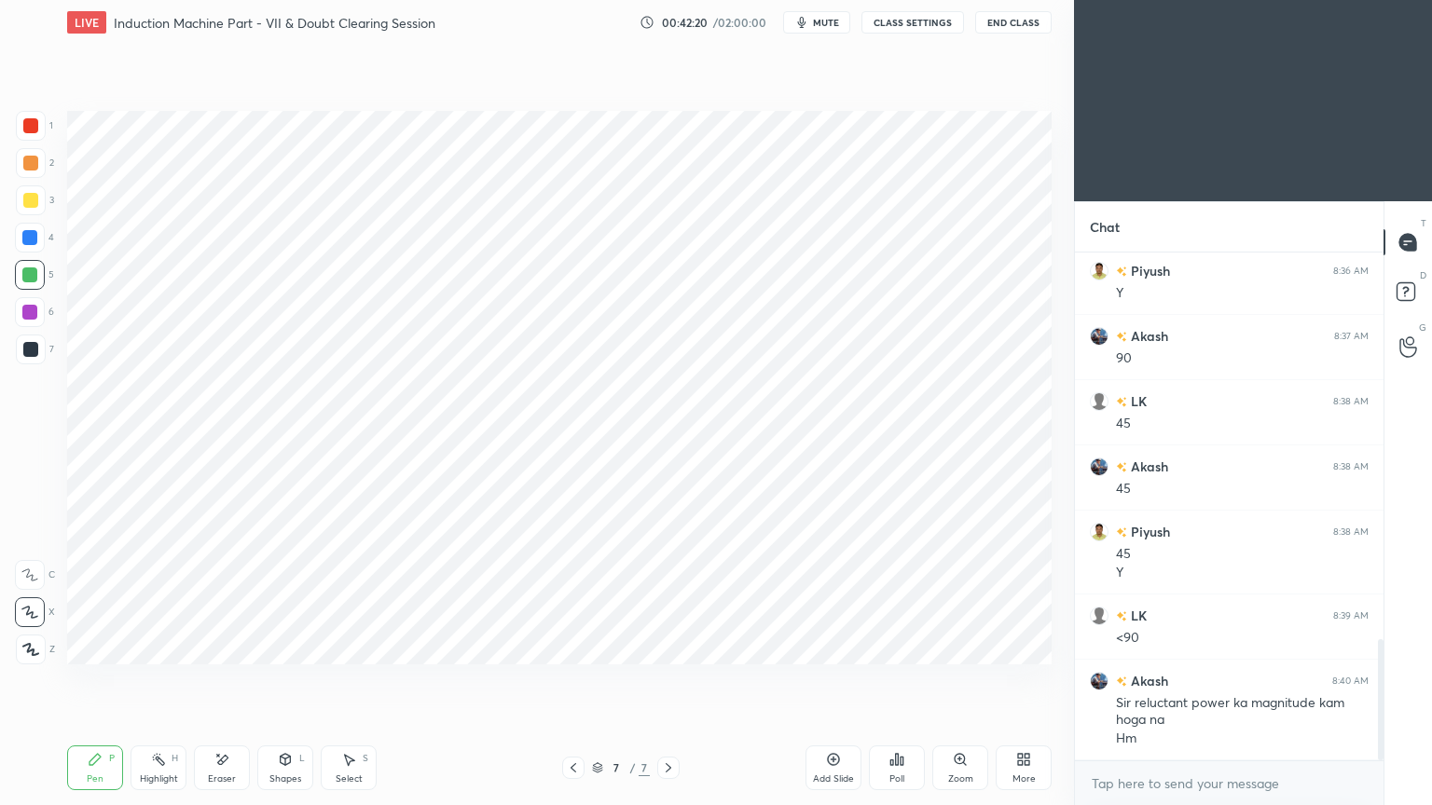
drag, startPoint x: 820, startPoint y: 23, endPoint x: 834, endPoint y: 40, distance: 21.8
click at [818, 22] on span "mute" at bounding box center [826, 22] width 26 height 13
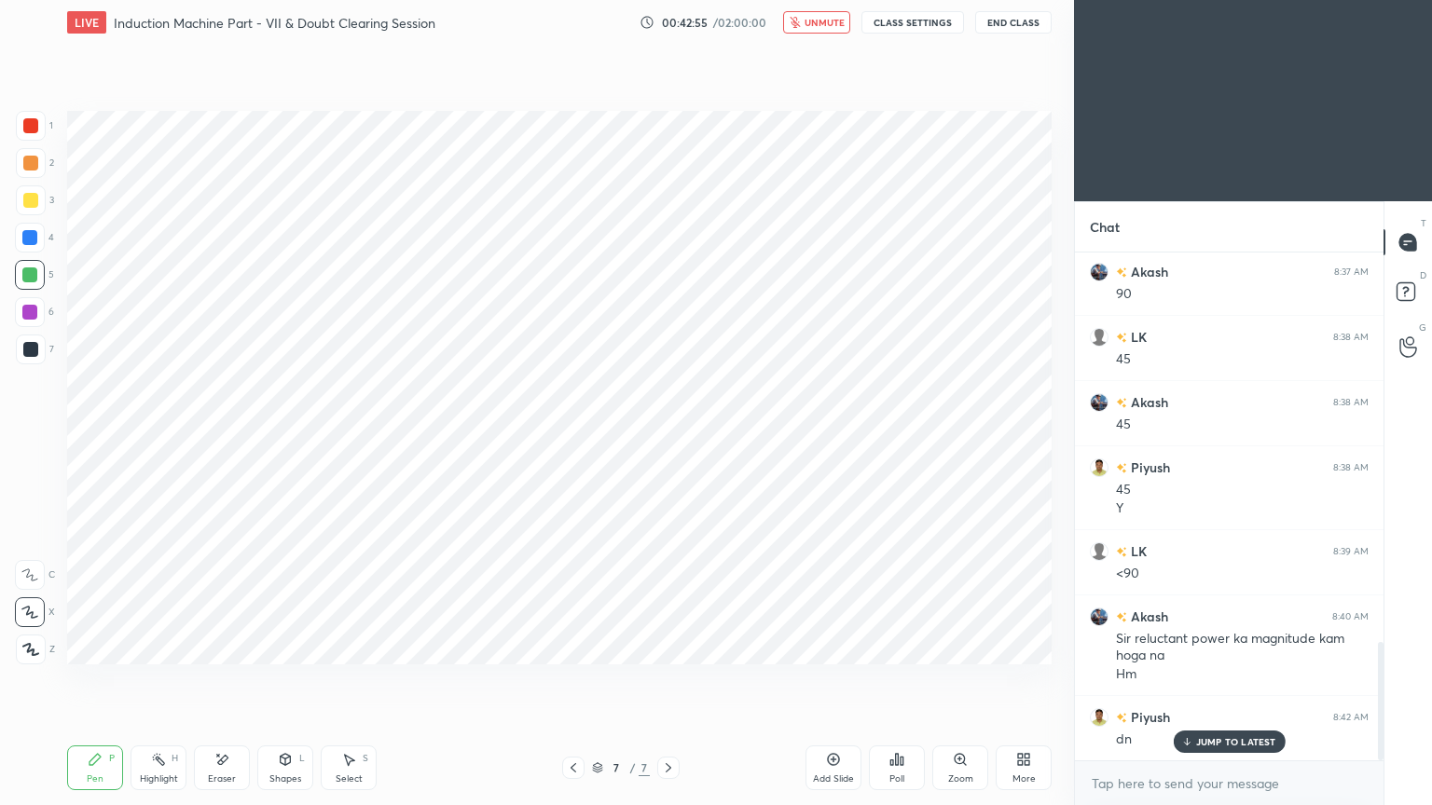
scroll to position [1744, 0]
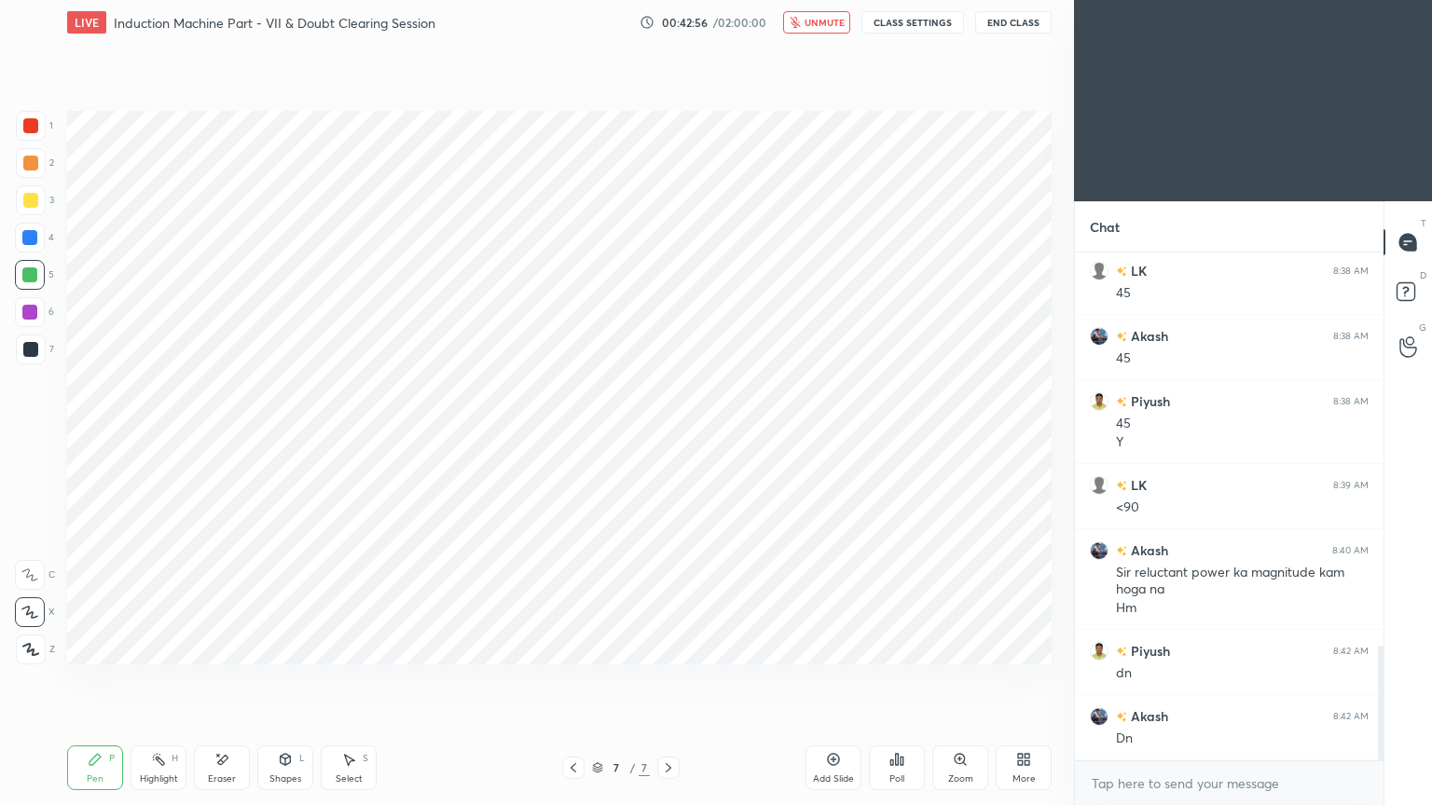
click at [598, 680] on icon at bounding box center [597, 768] width 11 height 11
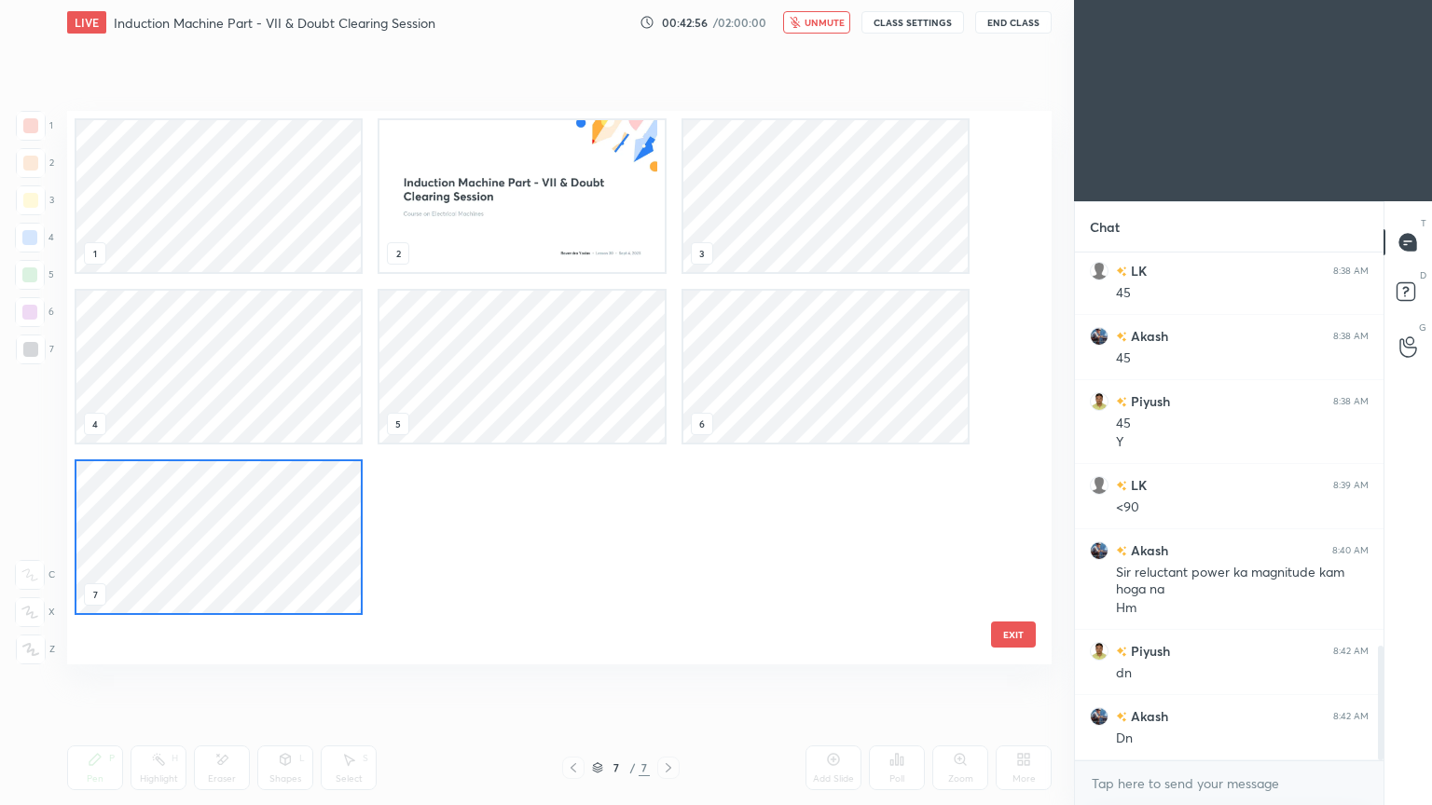
scroll to position [548, 975]
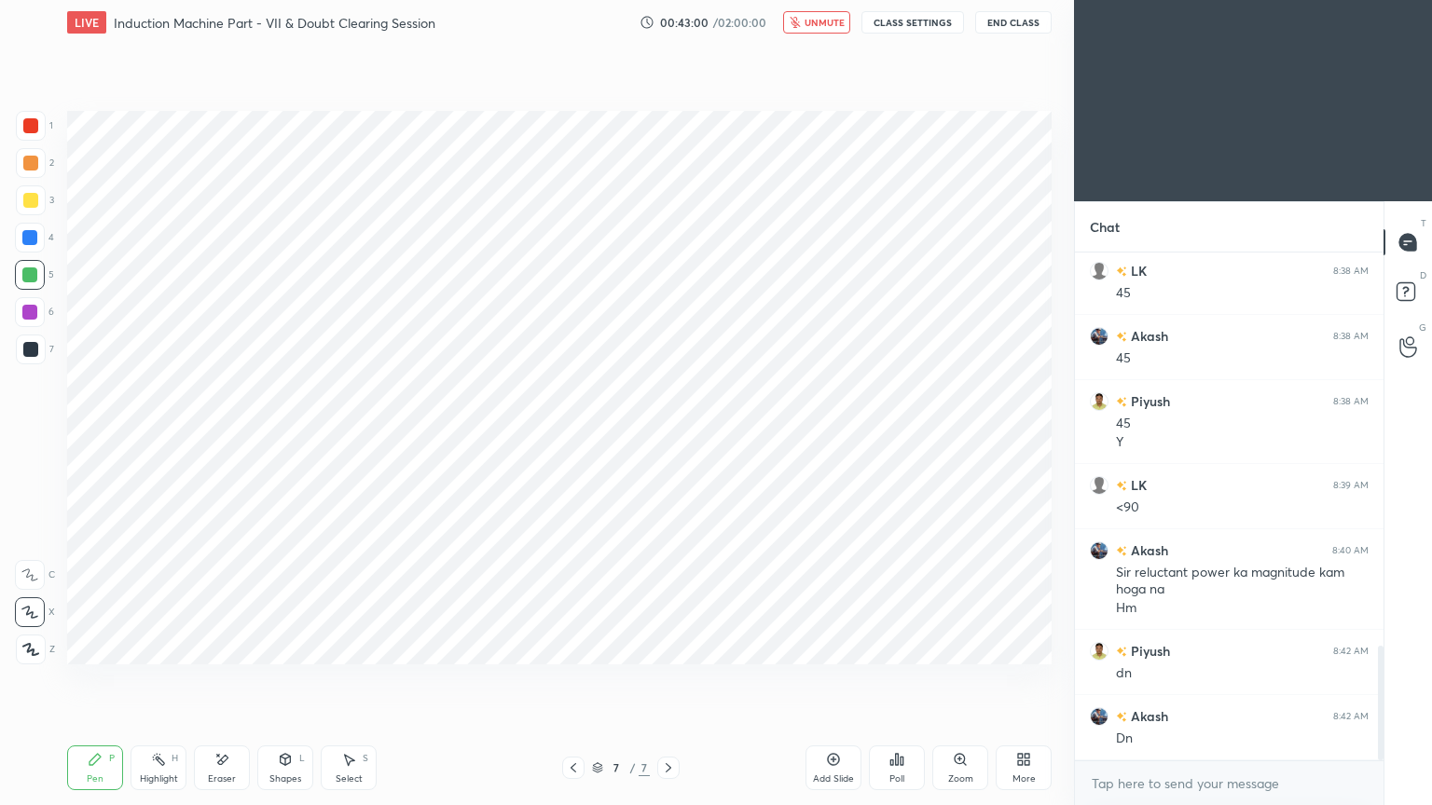
click at [820, 680] on div "Add Slide" at bounding box center [833, 768] width 56 height 45
click at [31, 138] on div at bounding box center [31, 126] width 30 height 30
click at [37, 279] on div "5" at bounding box center [34, 275] width 39 height 30
click at [273, 680] on div "Shapes L" at bounding box center [285, 768] width 56 height 45
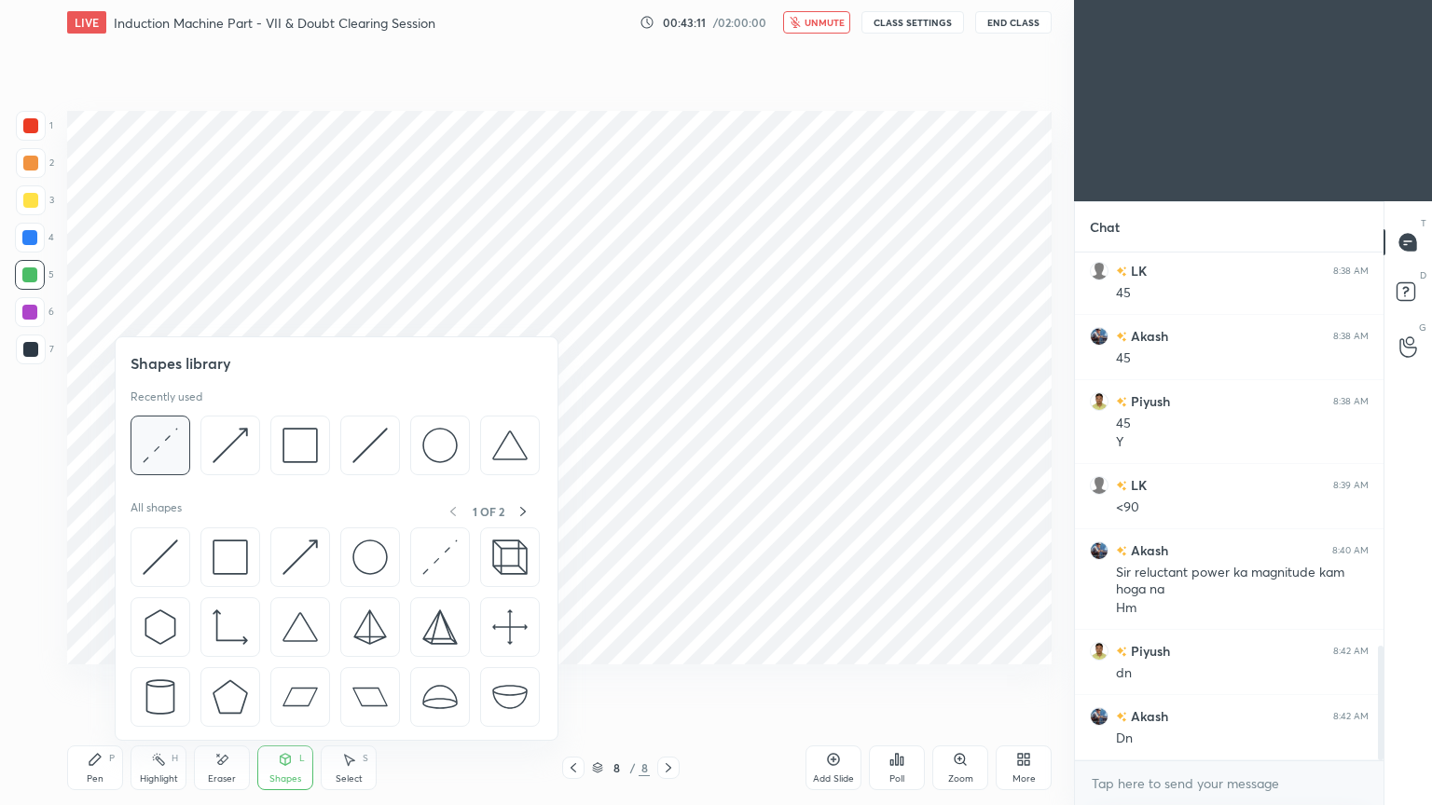
click at [158, 459] on img at bounding box center [160, 445] width 35 height 35
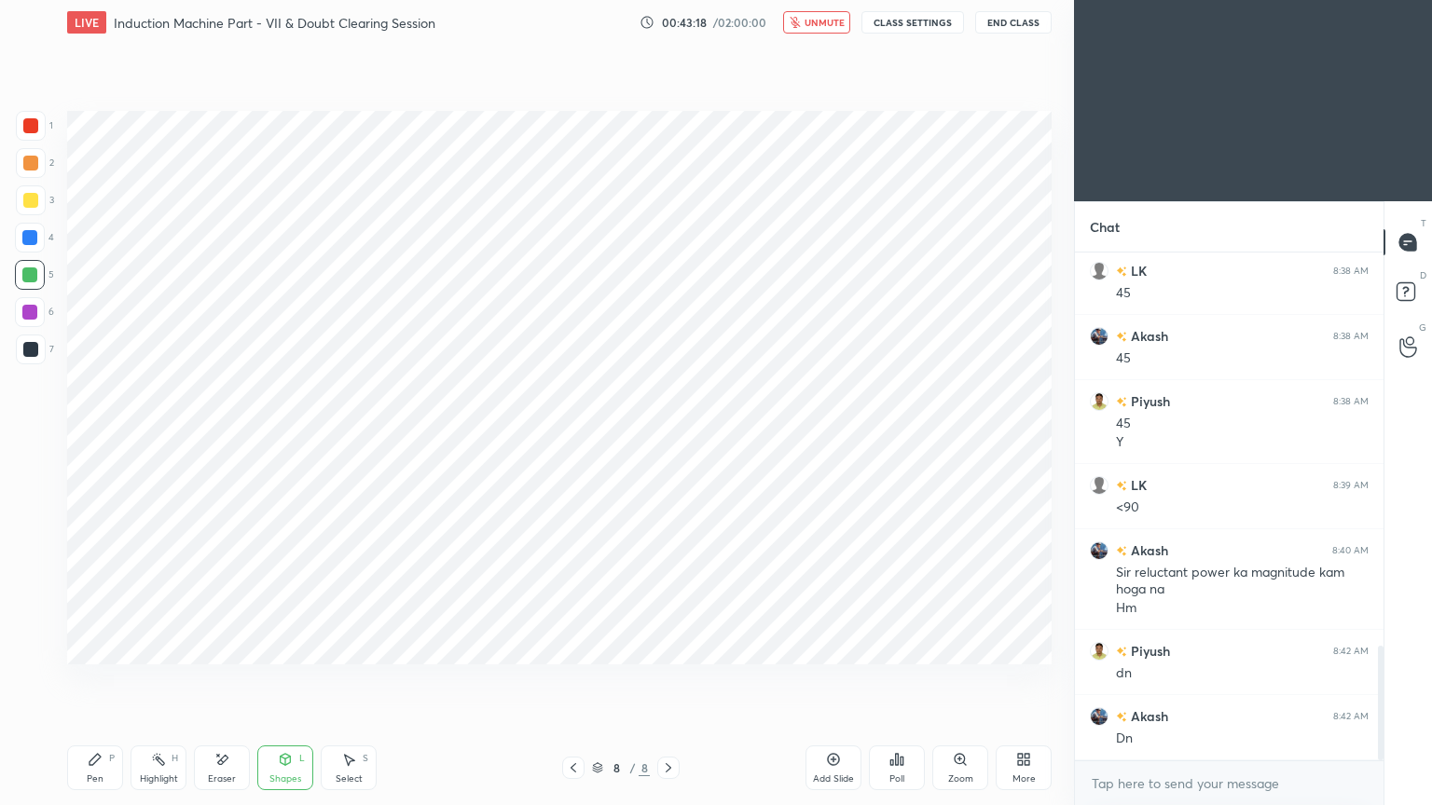
click at [31, 253] on div "4" at bounding box center [34, 241] width 39 height 37
click at [89, 680] on div "Pen P Highlight H Eraser Shapes L Select S 8 / 8 Add Slide Poll Zoom More" at bounding box center [559, 768] width 984 height 75
click at [83, 680] on div "Pen P" at bounding box center [95, 768] width 56 height 45
click at [831, 34] on div "On mute You are muted now. To unmute click the button above" at bounding box center [820, 86] width 261 height 105
click at [806, 20] on button "unmute" at bounding box center [816, 22] width 67 height 22
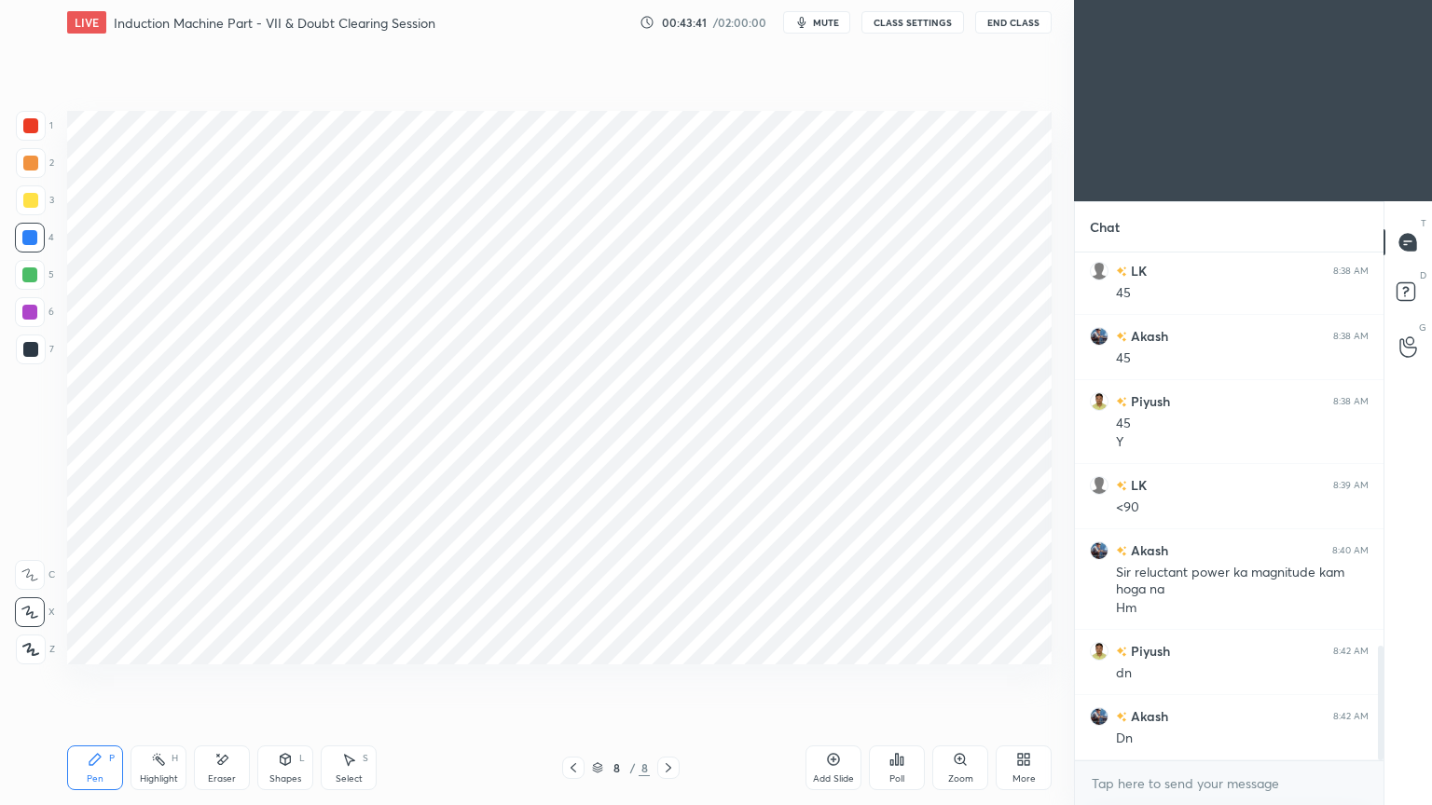
click at [20, 307] on div at bounding box center [30, 312] width 30 height 30
click at [26, 346] on div at bounding box center [30, 349] width 15 height 15
click at [16, 235] on div at bounding box center [30, 238] width 30 height 30
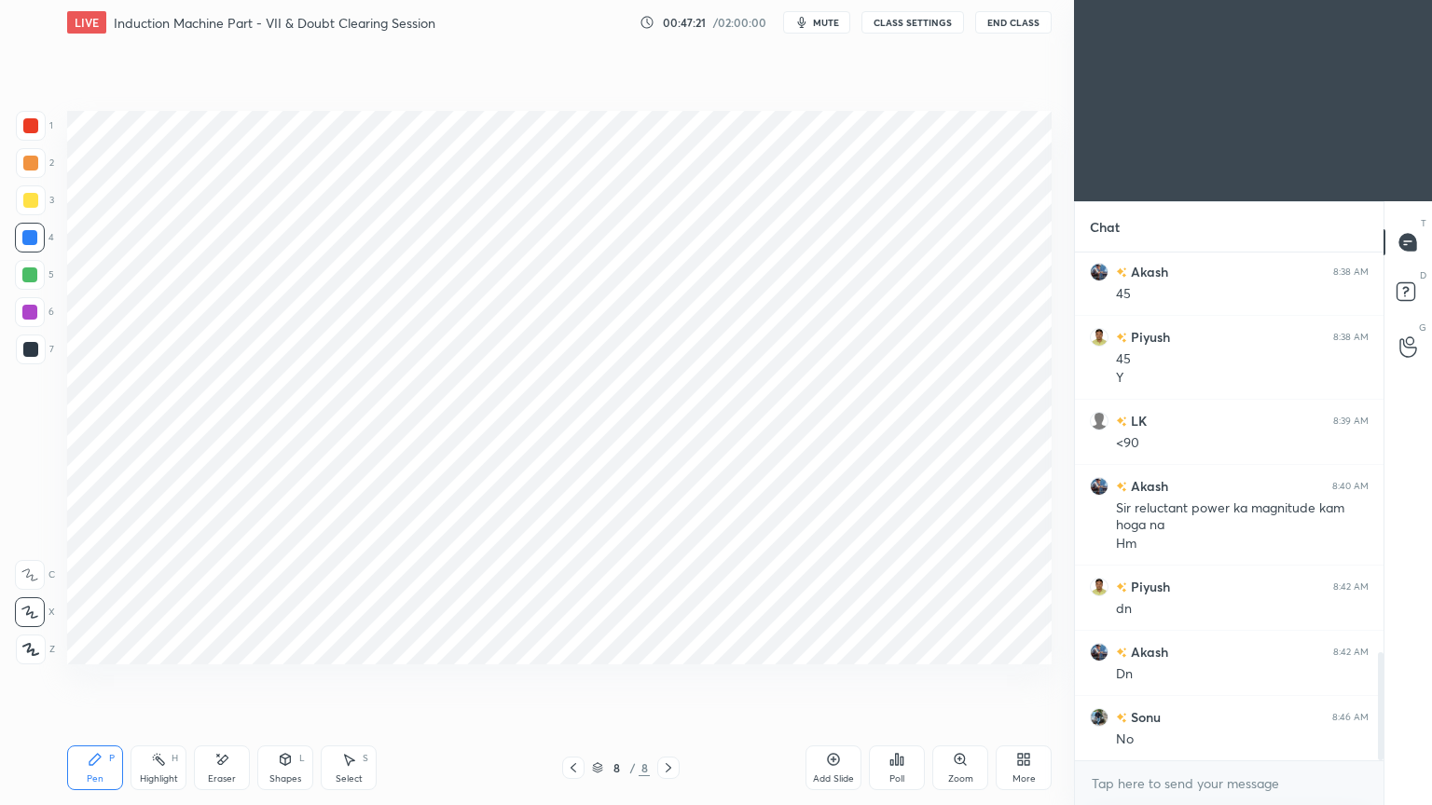
scroll to position [1875, 0]
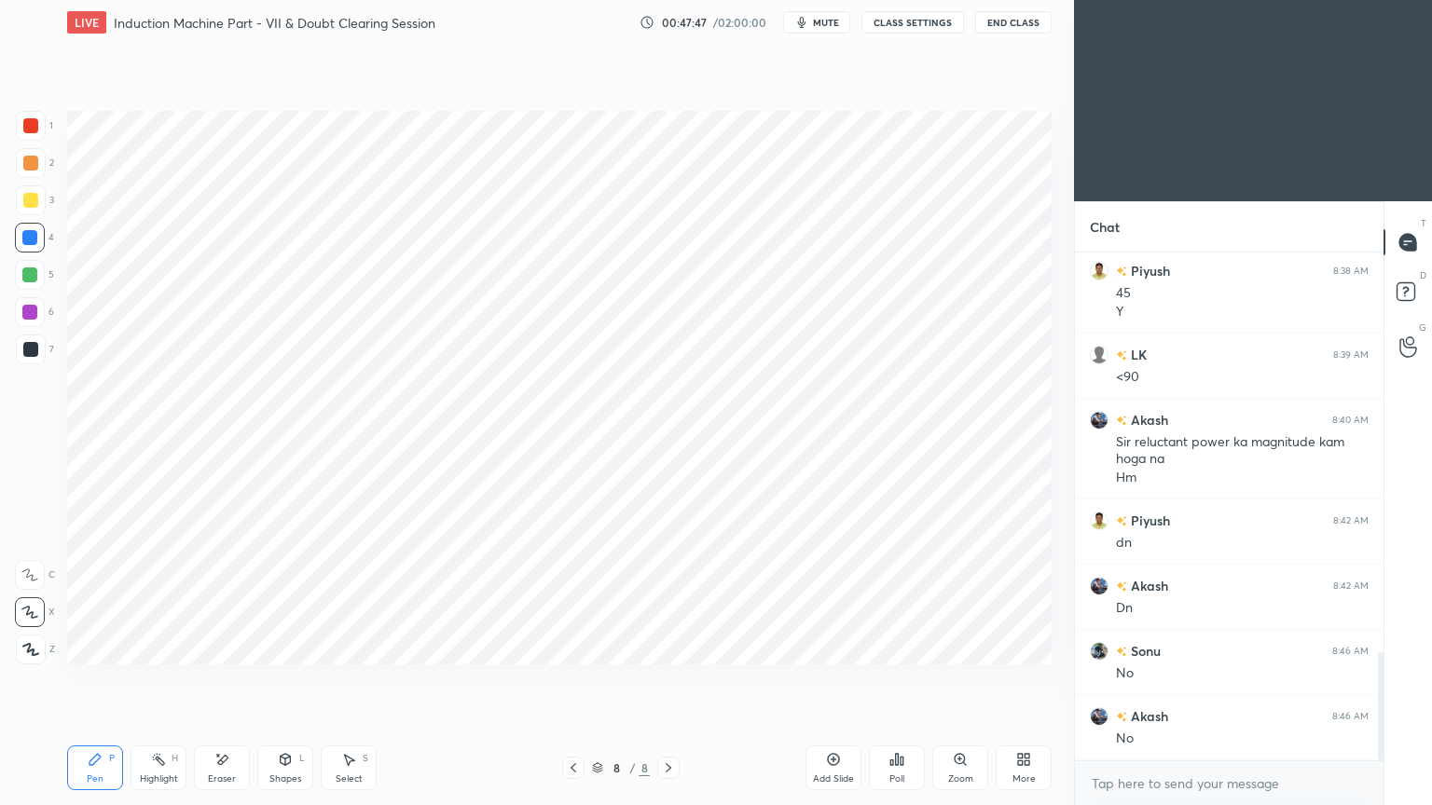
click at [27, 312] on div at bounding box center [29, 312] width 15 height 15
click at [86, 680] on div "Pen P" at bounding box center [95, 768] width 56 height 45
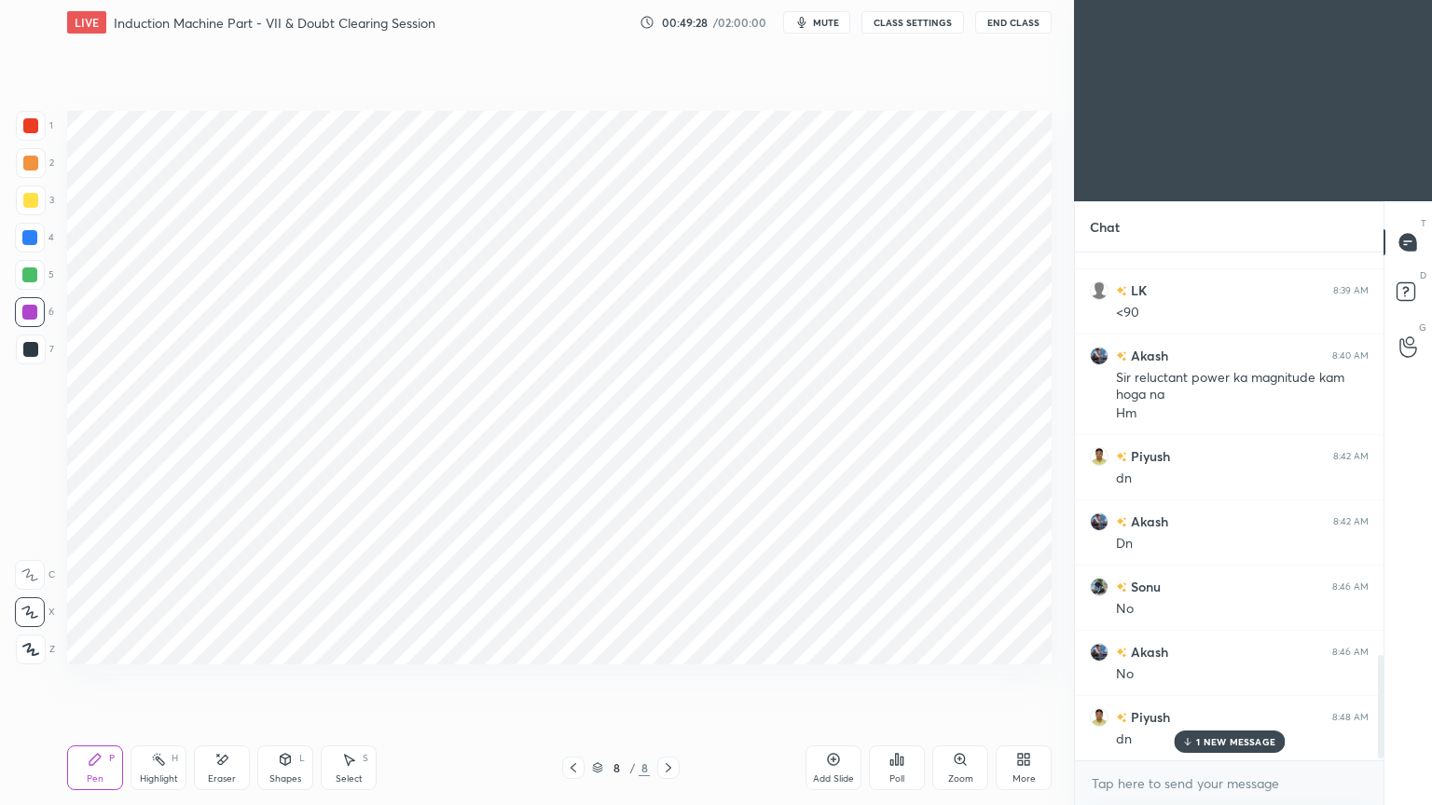
scroll to position [2005, 0]
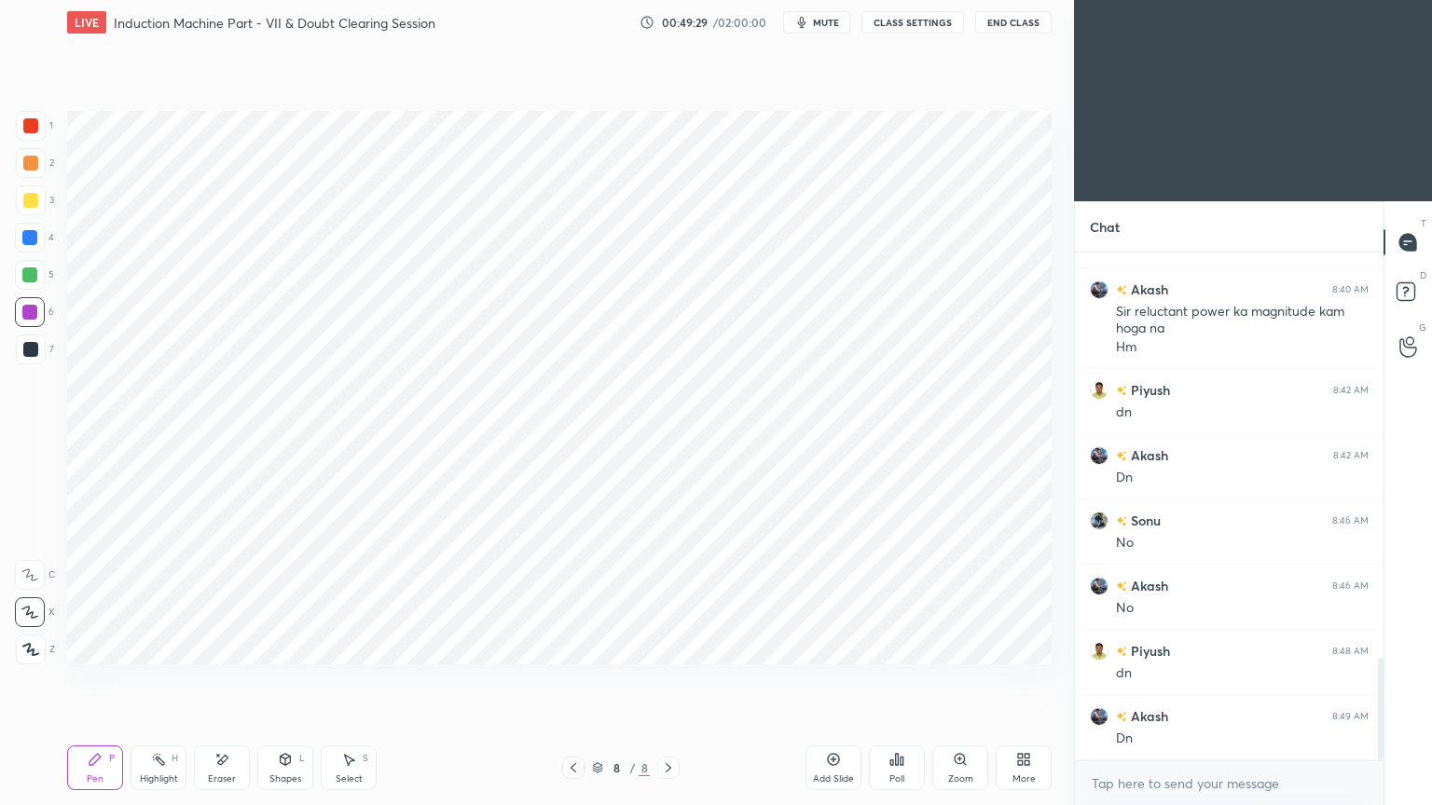
click at [832, 680] on div "Add Slide" at bounding box center [833, 779] width 41 height 9
click at [23, 117] on div at bounding box center [31, 126] width 30 height 30
click at [94, 680] on icon at bounding box center [94, 759] width 11 height 11
click at [23, 275] on div at bounding box center [29, 275] width 15 height 15
click at [278, 680] on icon at bounding box center [285, 759] width 15 height 15
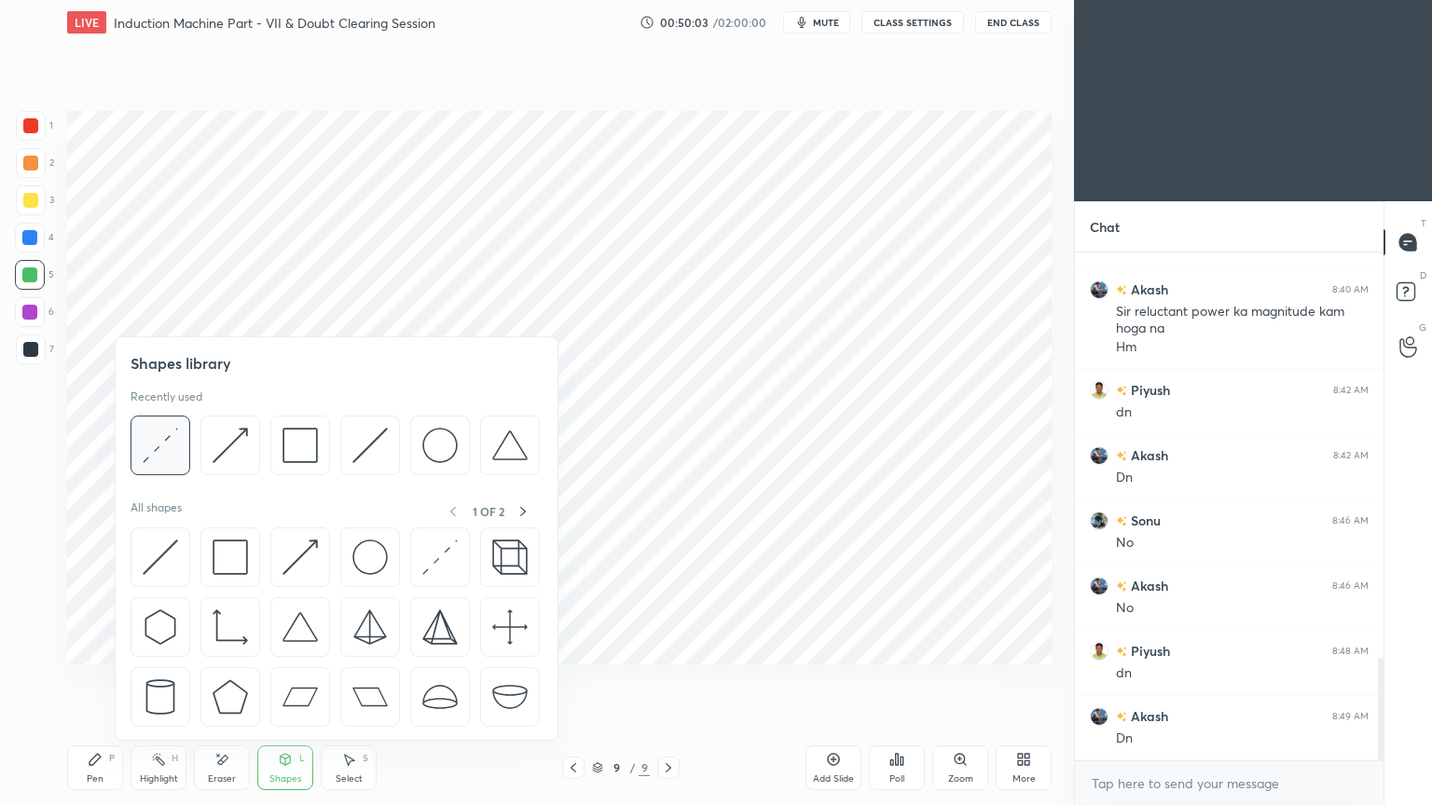
click at [166, 443] on img at bounding box center [160, 445] width 35 height 35
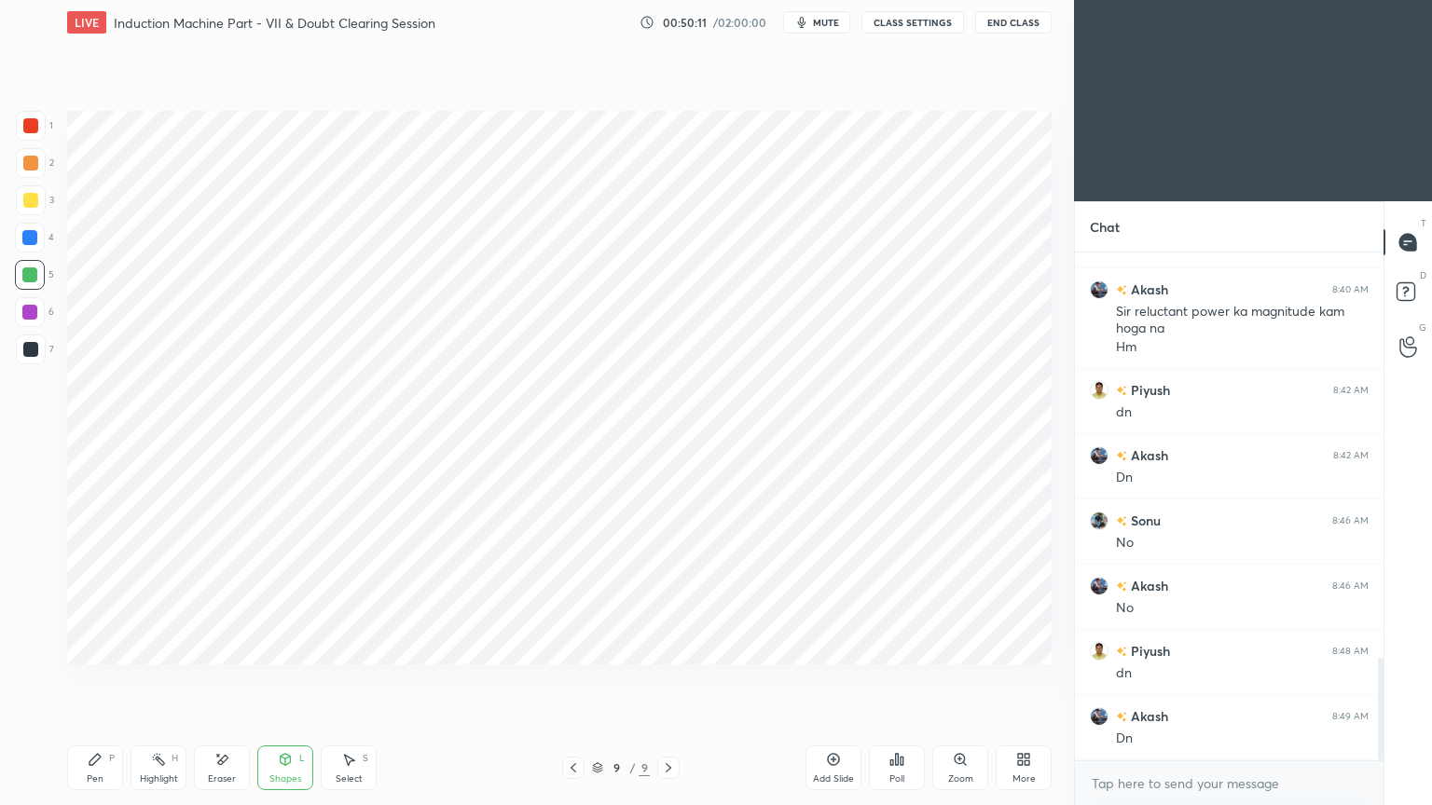
click at [23, 320] on div at bounding box center [30, 312] width 30 height 30
click at [99, 680] on icon at bounding box center [95, 759] width 15 height 15
click at [18, 344] on div at bounding box center [31, 350] width 30 height 30
click at [45, 307] on div "6" at bounding box center [34, 312] width 39 height 30
click at [38, 305] on div at bounding box center [30, 312] width 30 height 30
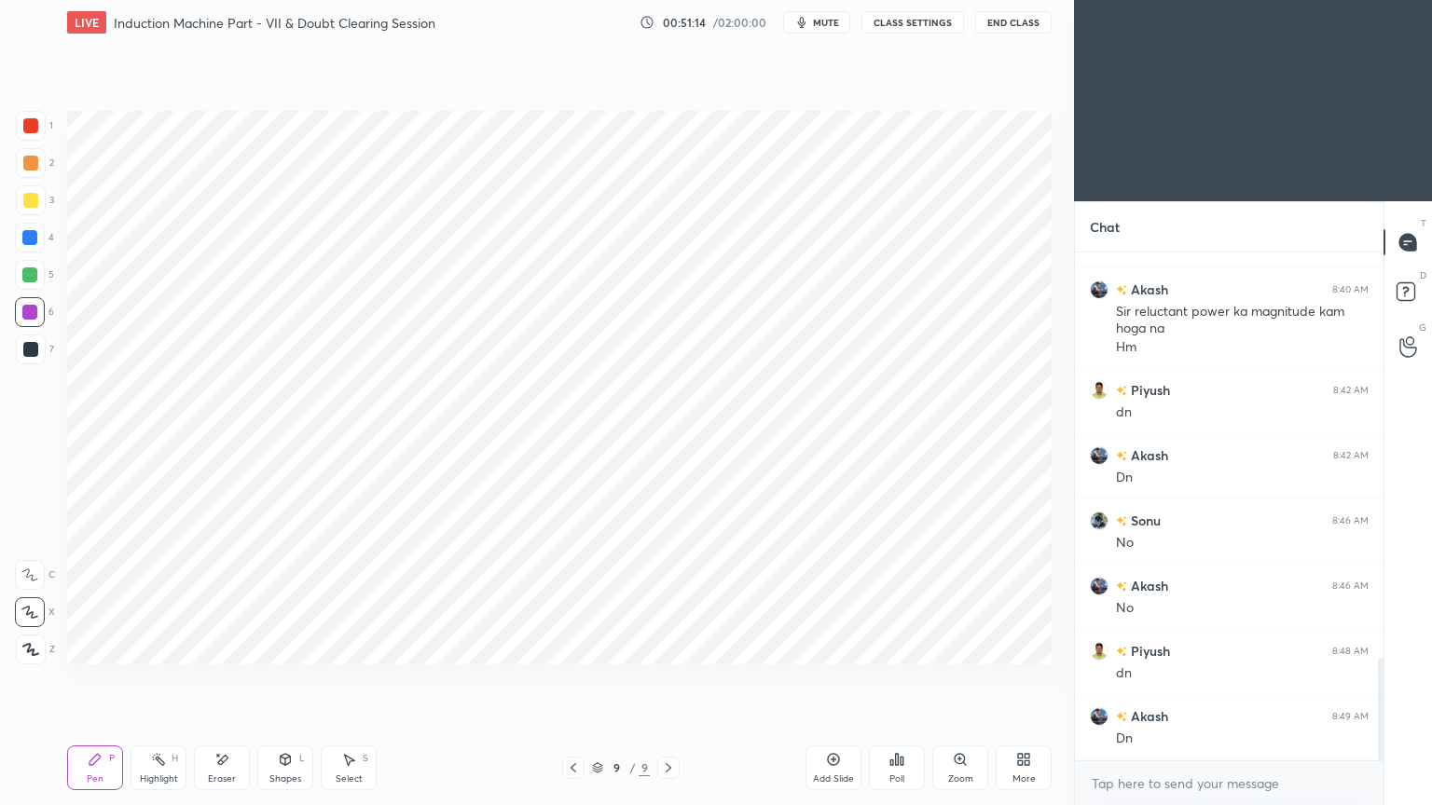
click at [34, 279] on div at bounding box center [29, 275] width 15 height 15
click at [292, 680] on div "Shapes L" at bounding box center [285, 768] width 56 height 45
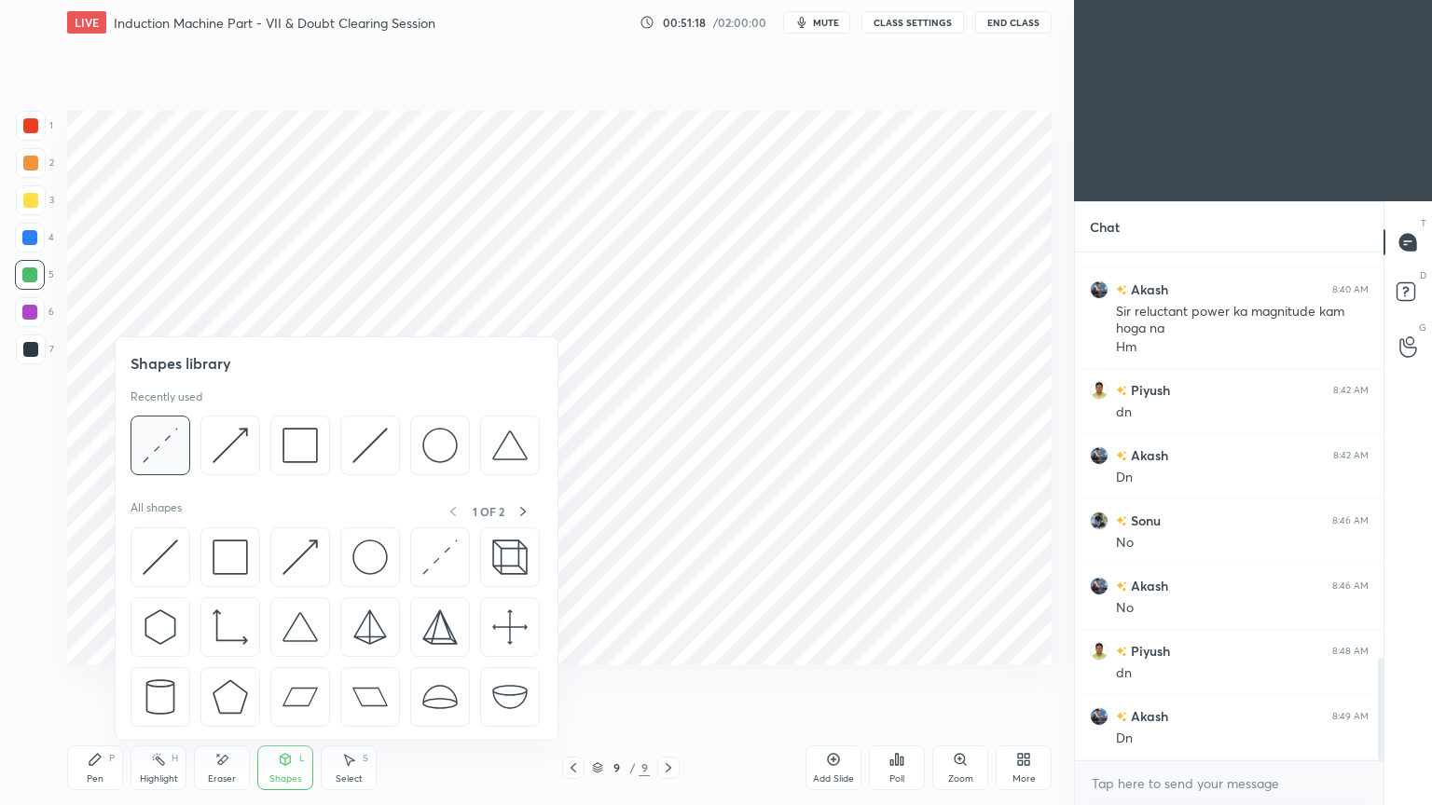
click at [163, 439] on img at bounding box center [160, 445] width 35 height 35
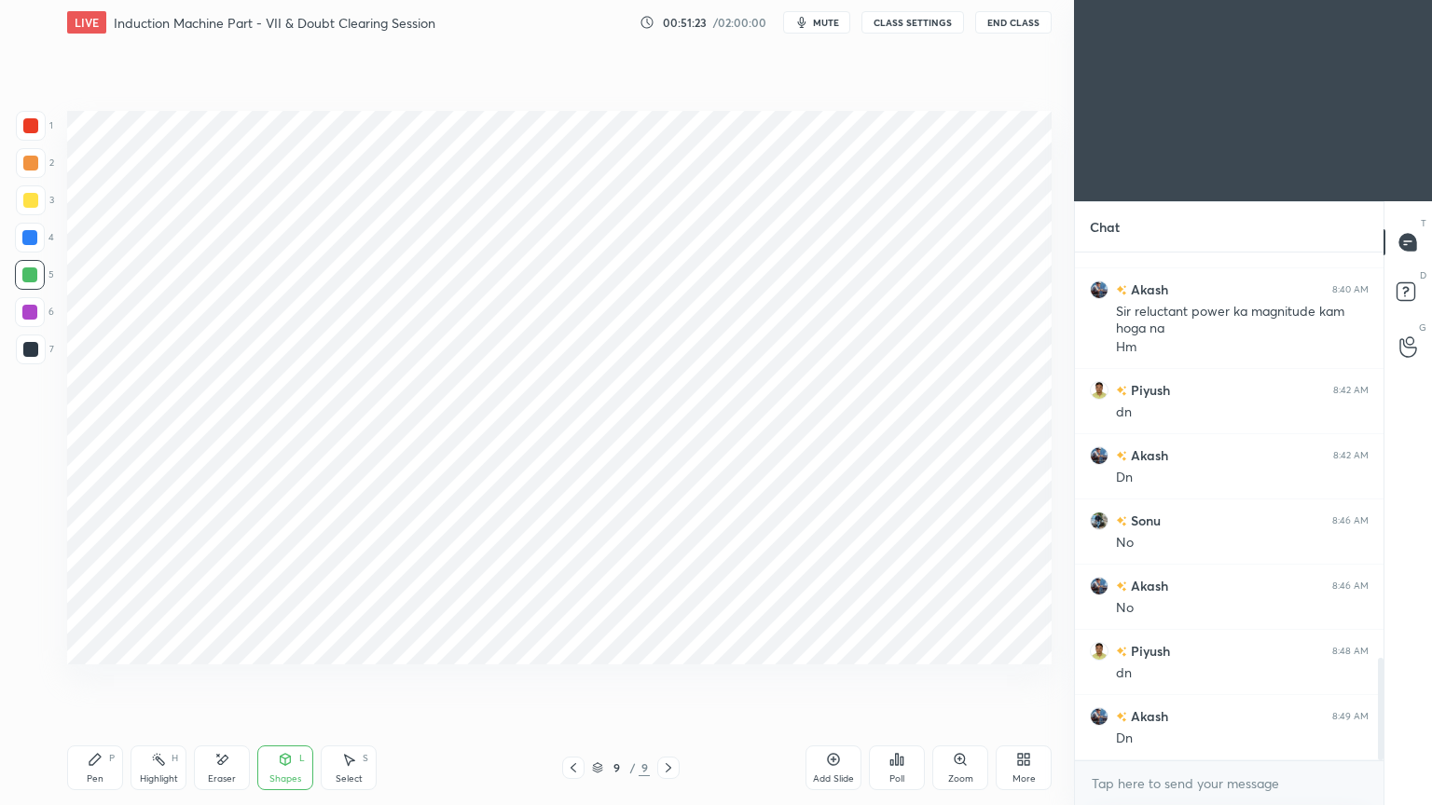
click at [34, 227] on div at bounding box center [30, 238] width 30 height 30
click at [95, 680] on div "Pen" at bounding box center [95, 779] width 17 height 9
click at [26, 320] on div at bounding box center [30, 312] width 30 height 30
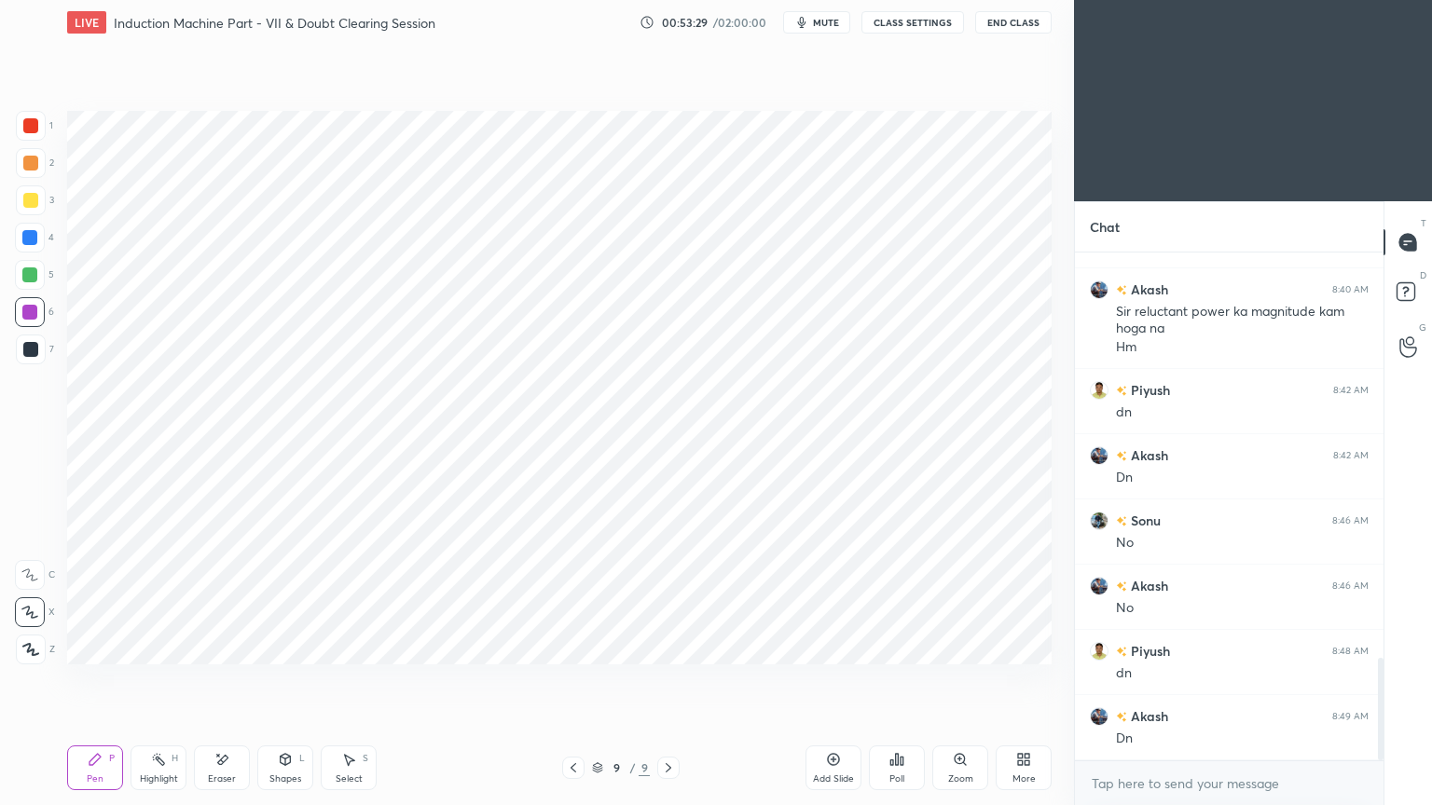
click at [27, 241] on div at bounding box center [29, 237] width 15 height 15
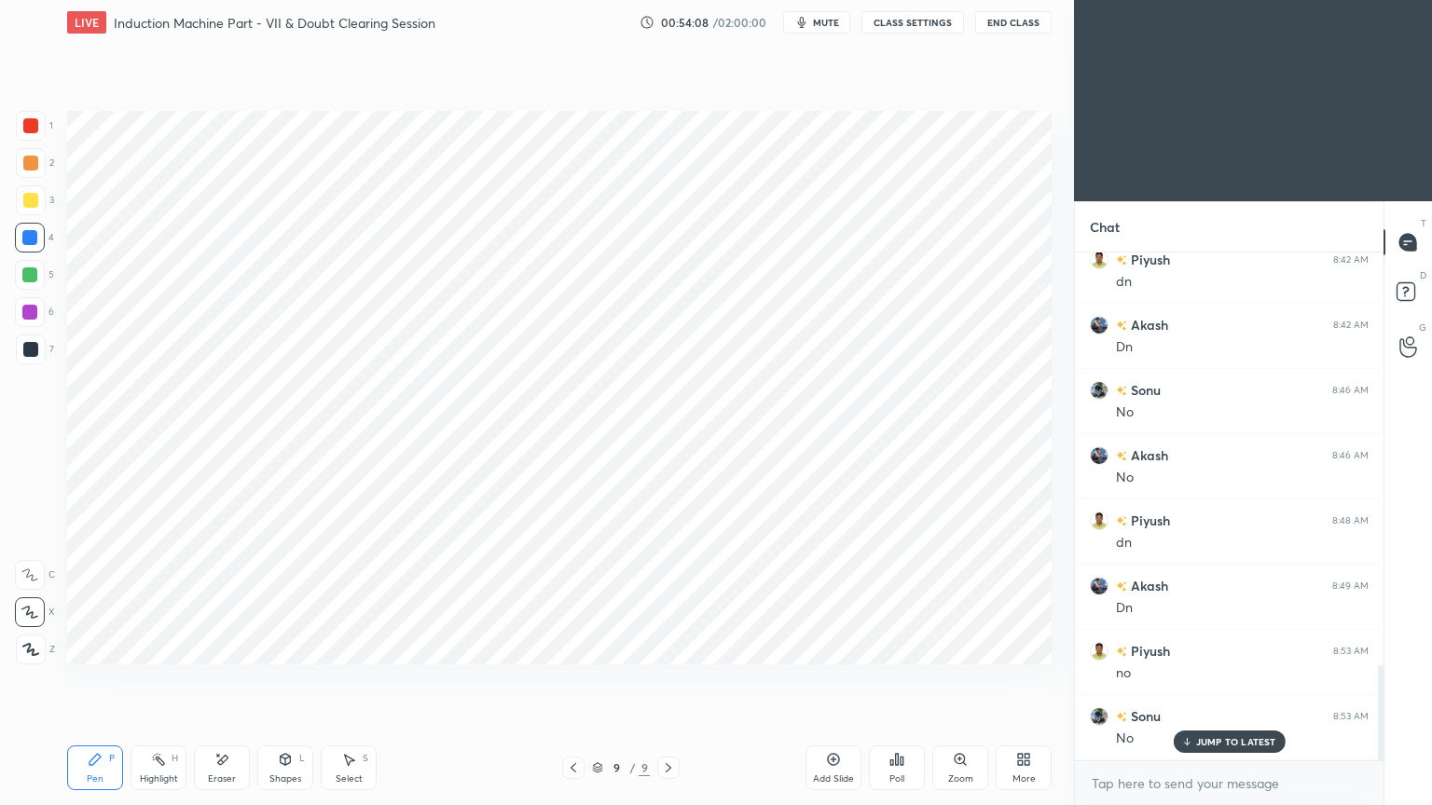
scroll to position [2200, 0]
click at [34, 323] on div at bounding box center [30, 312] width 30 height 30
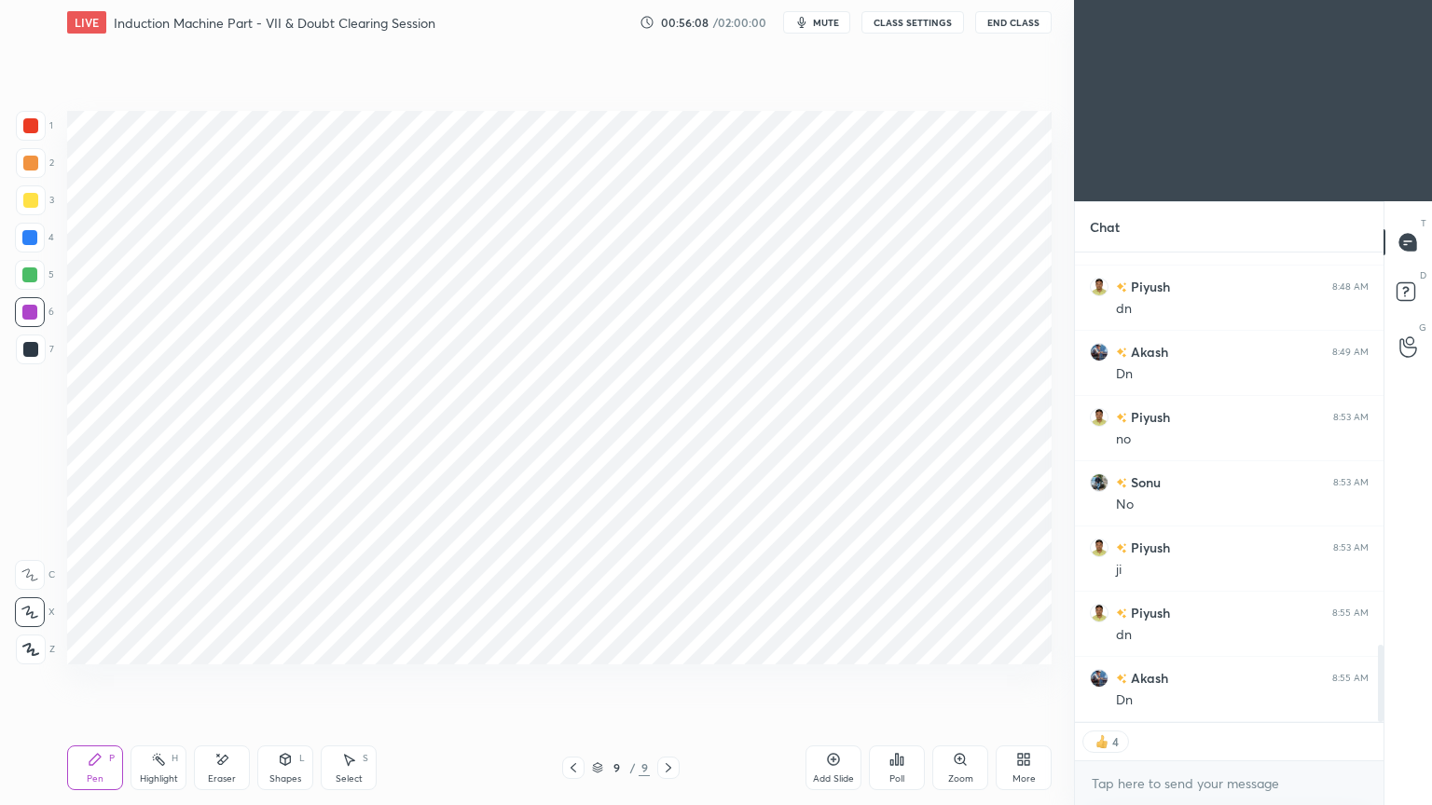
click at [833, 680] on div "Add Slide" at bounding box center [833, 768] width 56 height 45
type textarea "x"
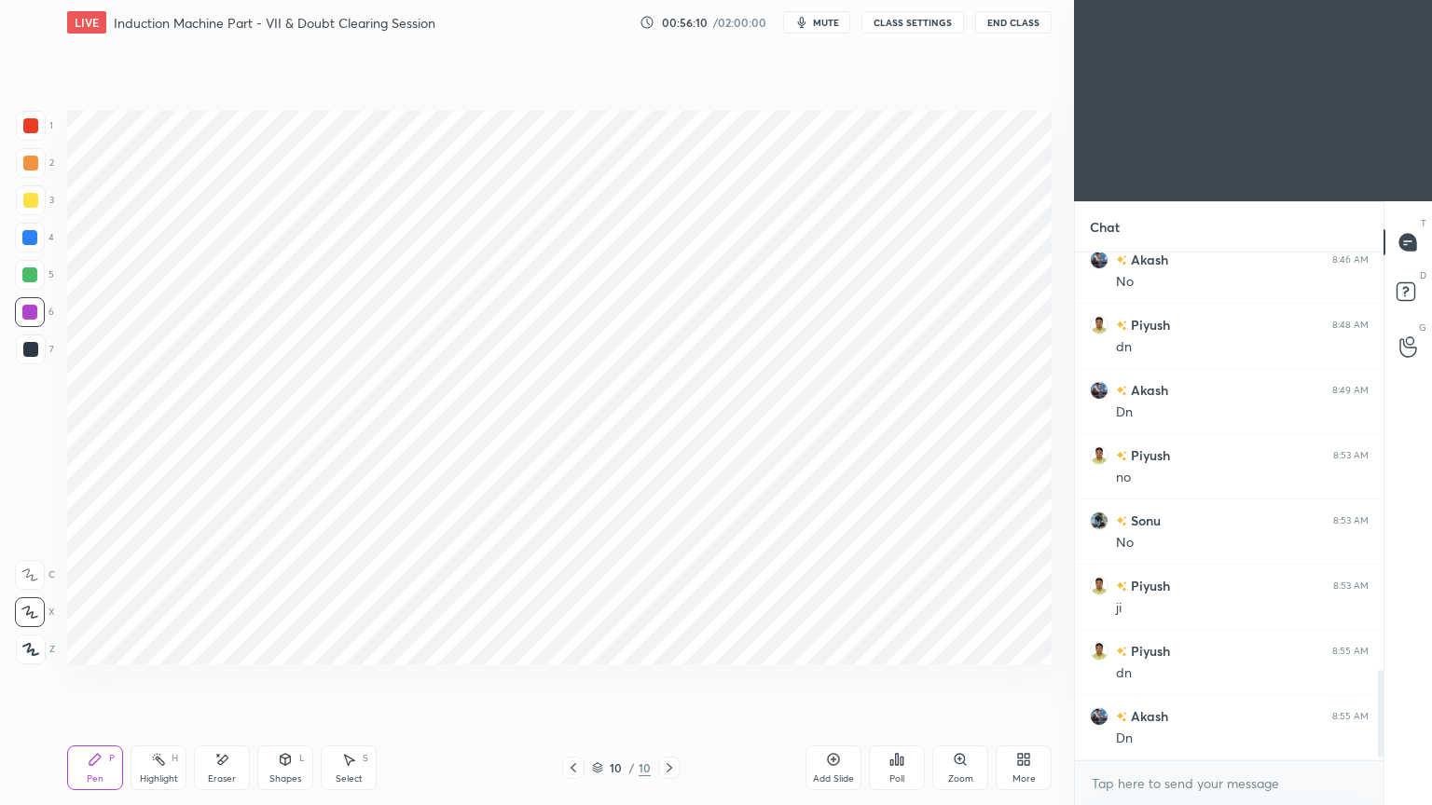
click at [37, 240] on div at bounding box center [29, 237] width 15 height 15
click at [95, 680] on div "Pen P" at bounding box center [95, 768] width 56 height 45
click at [32, 318] on div at bounding box center [29, 312] width 15 height 15
click at [26, 126] on div at bounding box center [30, 125] width 15 height 15
click at [93, 680] on icon at bounding box center [94, 759] width 11 height 11
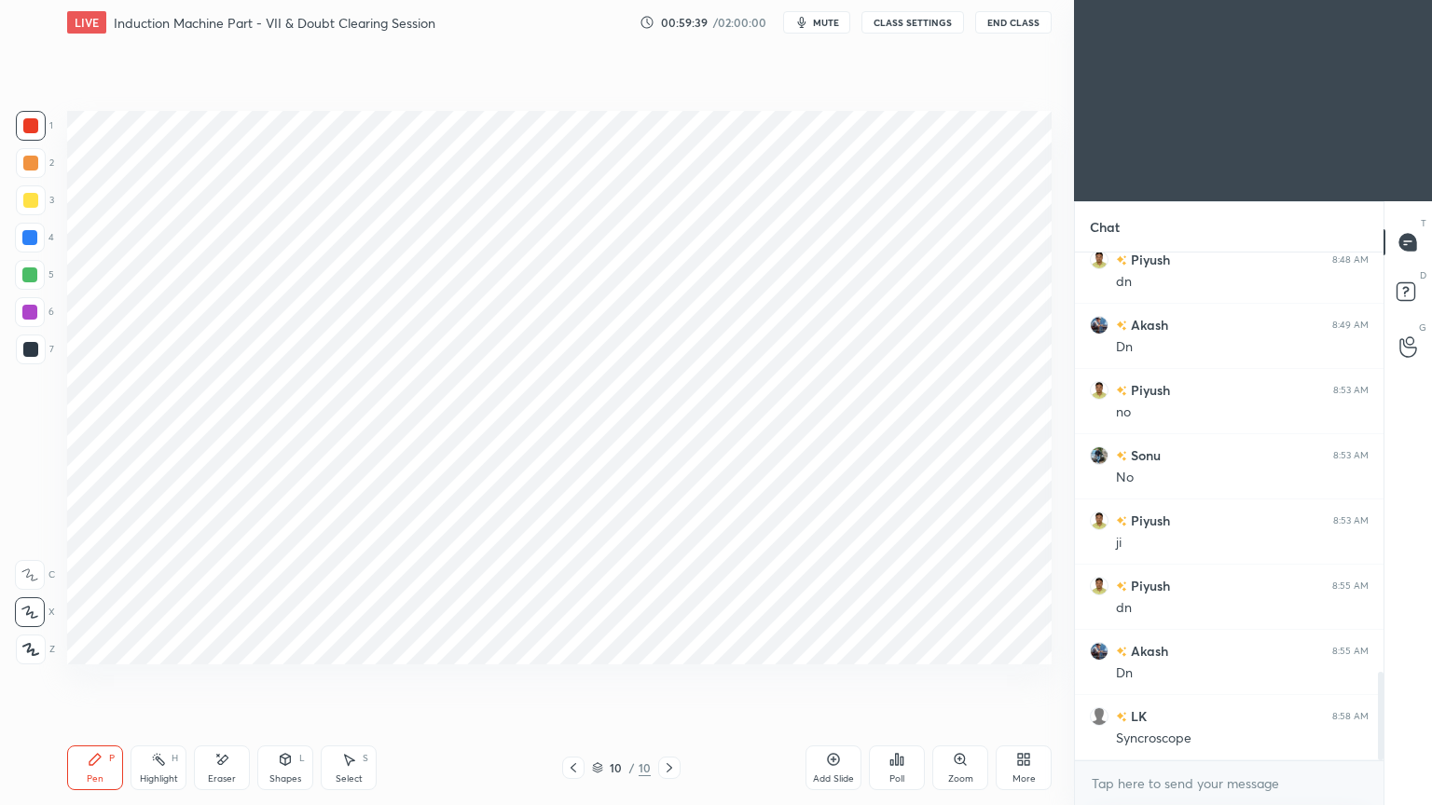
scroll to position [2461, 0]
click at [39, 350] on div at bounding box center [31, 350] width 30 height 30
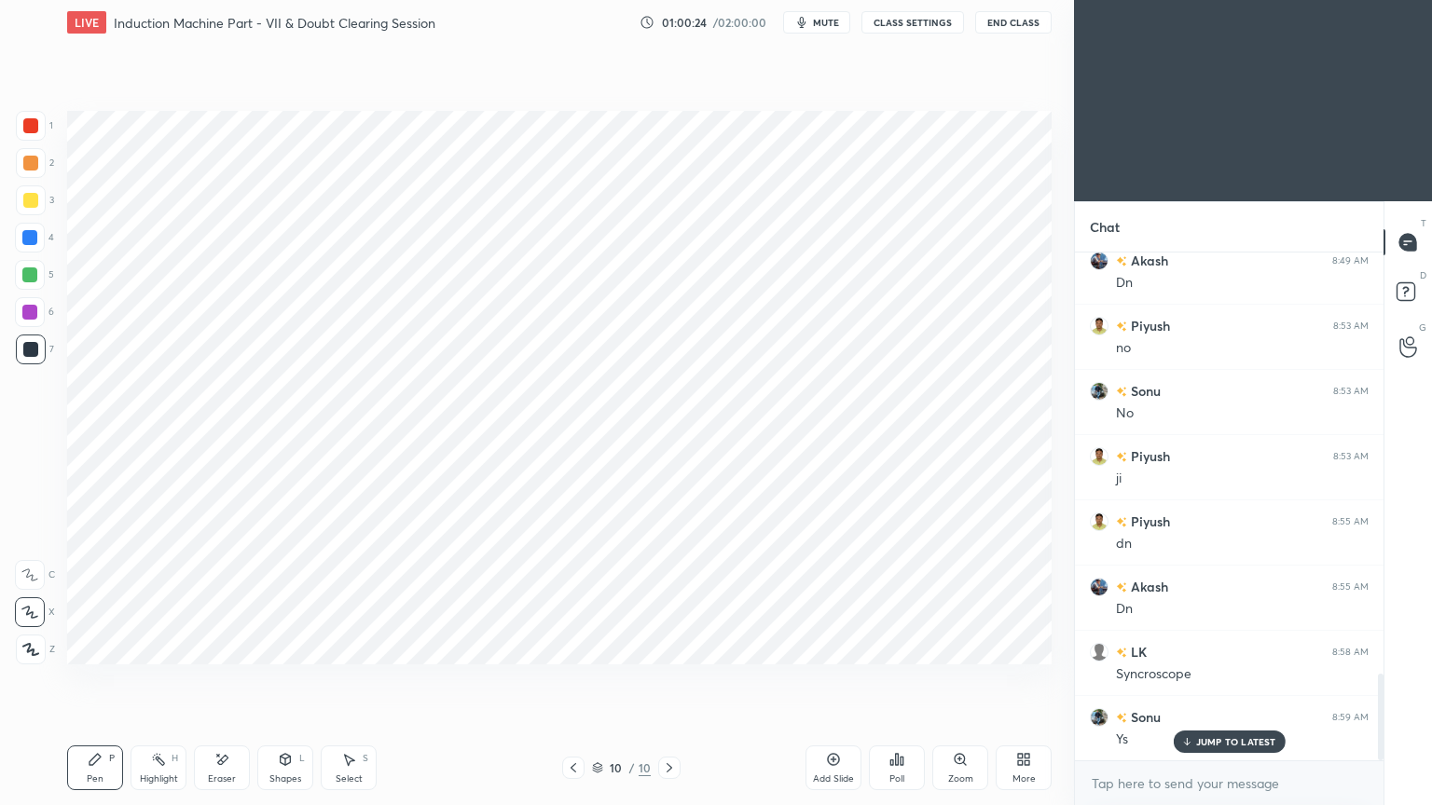
click at [285, 680] on div "Shapes" at bounding box center [285, 779] width 32 height 9
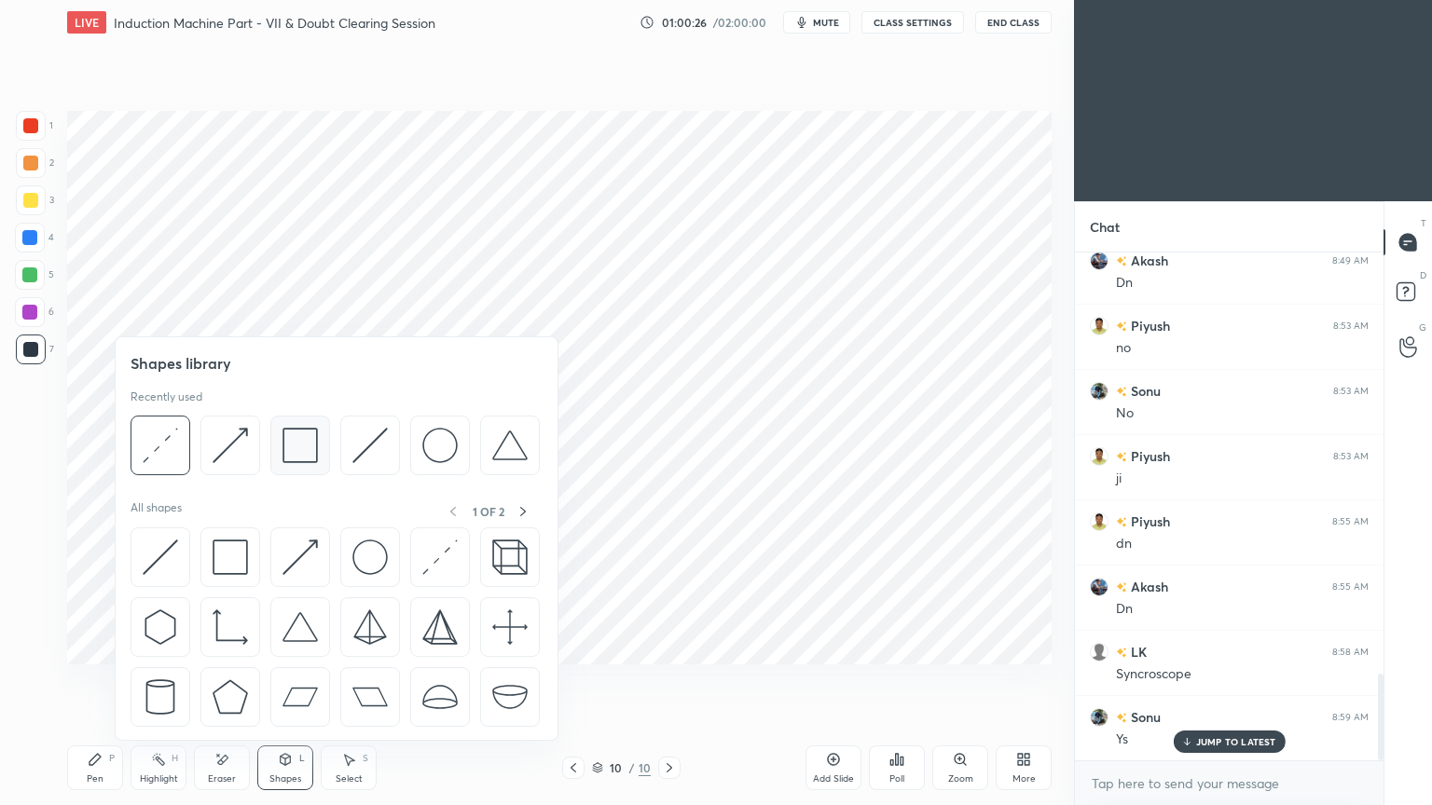
click at [303, 456] on img at bounding box center [299, 445] width 35 height 35
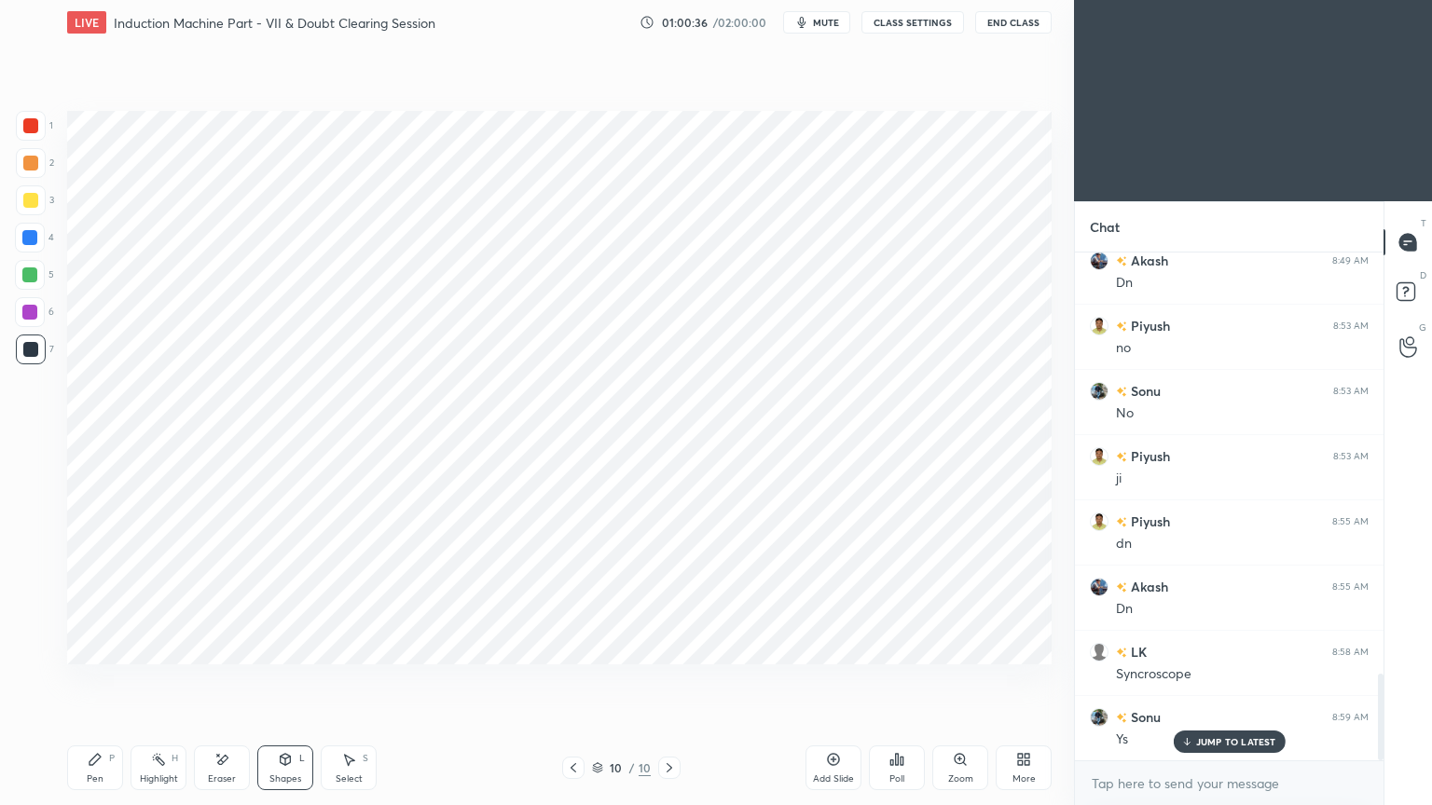
click at [31, 142] on div "1" at bounding box center [34, 129] width 37 height 37
click at [26, 363] on div at bounding box center [31, 350] width 30 height 30
click at [97, 680] on div "Pen" at bounding box center [95, 779] width 17 height 9
click at [355, 680] on icon at bounding box center [348, 759] width 15 height 15
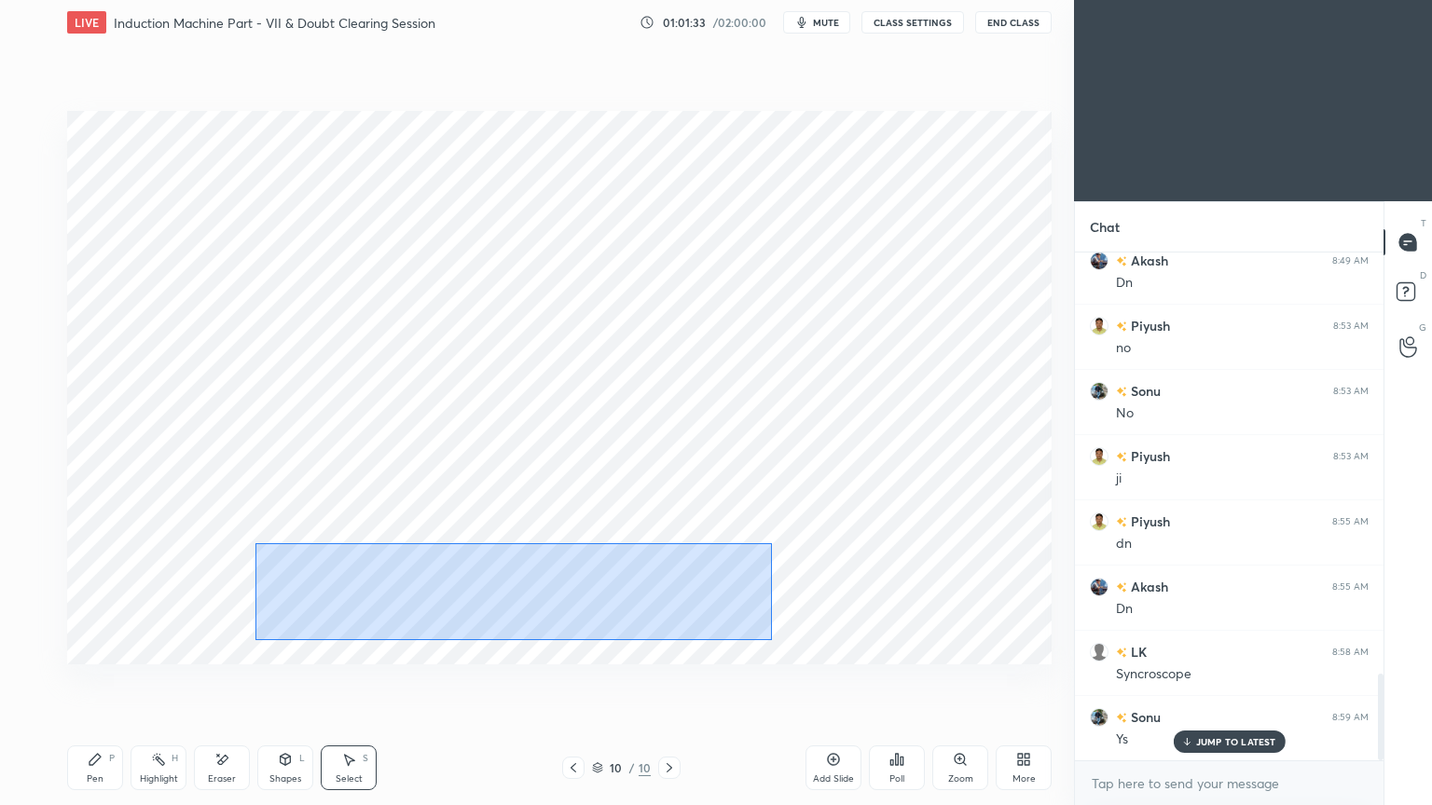
drag, startPoint x: 255, startPoint y: 543, endPoint x: 772, endPoint y: 640, distance: 525.5
click at [772, 640] on div "0 ° Undo Copy Paste here Duplicate Duplicate to new slide Delete" at bounding box center [559, 388] width 984 height 554
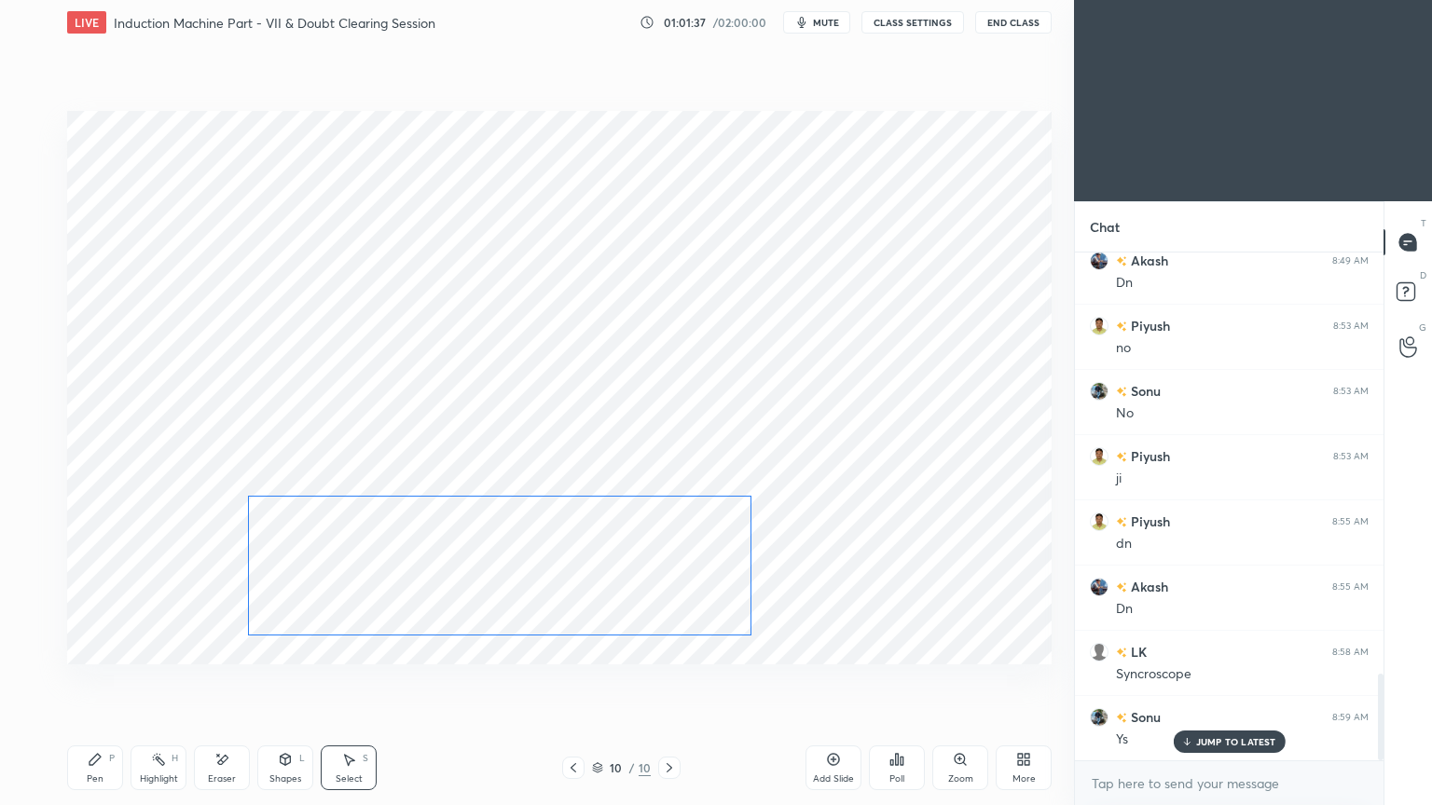
click at [604, 611] on div "0 ° Undo Copy Paste here Duplicate Duplicate to new slide Delete" at bounding box center [559, 388] width 984 height 554
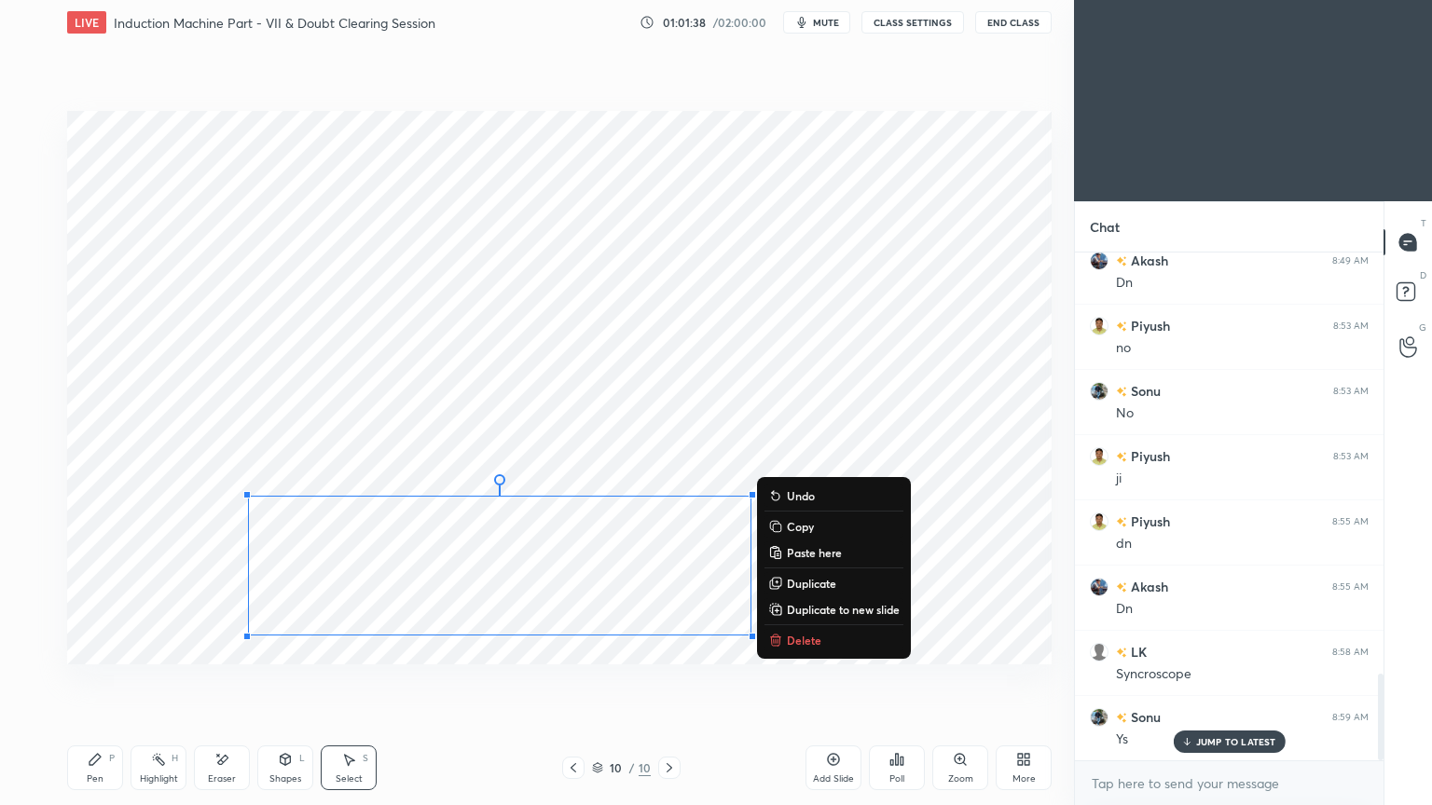
click at [587, 663] on div "0 ° Undo Copy Paste here Duplicate Duplicate to new slide Delete" at bounding box center [559, 388] width 984 height 554
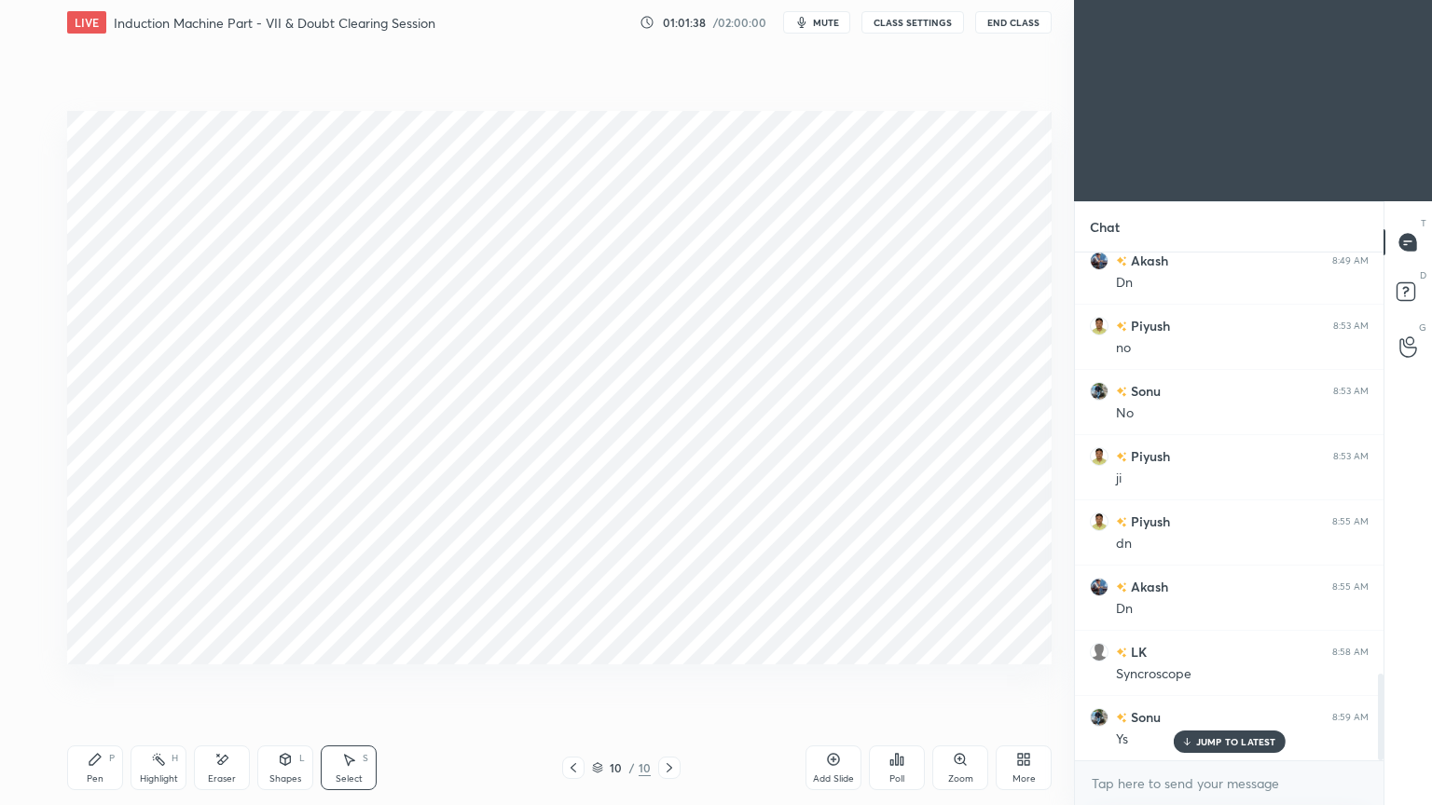
drag, startPoint x: 274, startPoint y: 566, endPoint x: 263, endPoint y: 557, distance: 14.6
click at [270, 564] on div "0 ° Undo Copy Paste here Duplicate Duplicate to new slide Delete" at bounding box center [559, 388] width 984 height 554
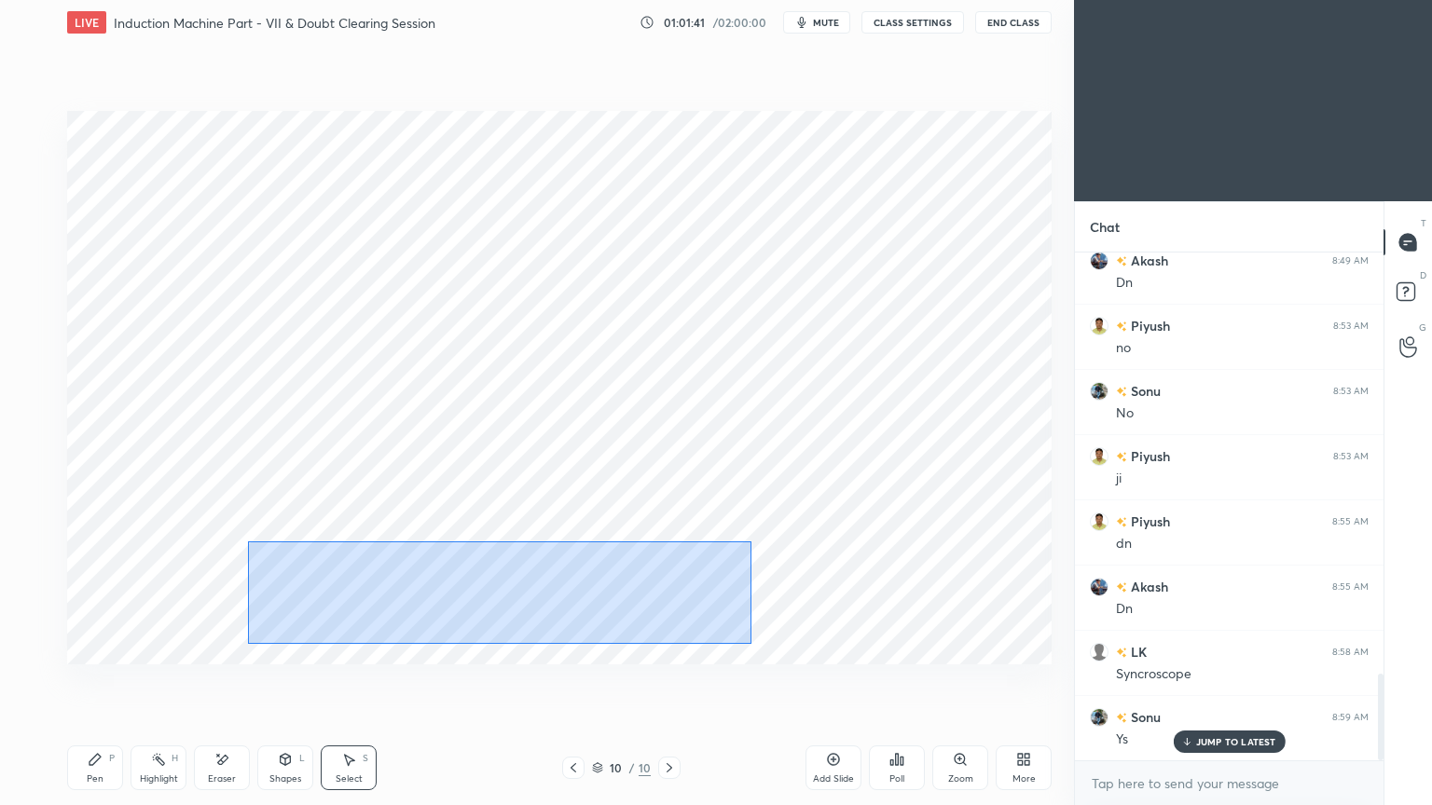
drag, startPoint x: 248, startPoint y: 541, endPoint x: 714, endPoint y: 629, distance: 474.5
click at [751, 644] on div "0 ° Undo Copy Paste here Duplicate Duplicate to new slide Delete" at bounding box center [559, 388] width 984 height 554
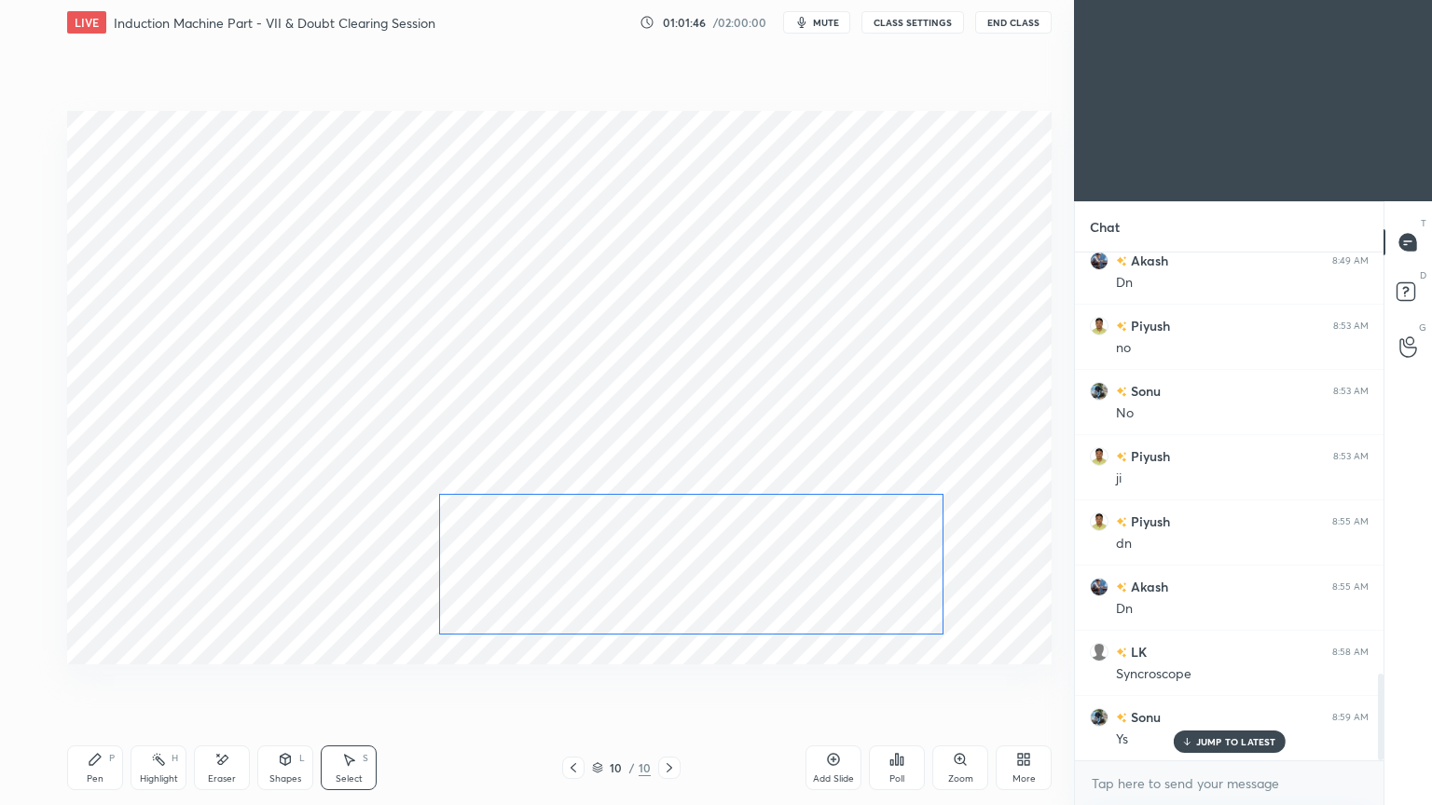
drag, startPoint x: 604, startPoint y: 604, endPoint x: 795, endPoint y: 603, distance: 191.1
click at [795, 603] on div "0 ° Undo Copy Paste here Duplicate Duplicate to new slide Delete" at bounding box center [559, 388] width 984 height 554
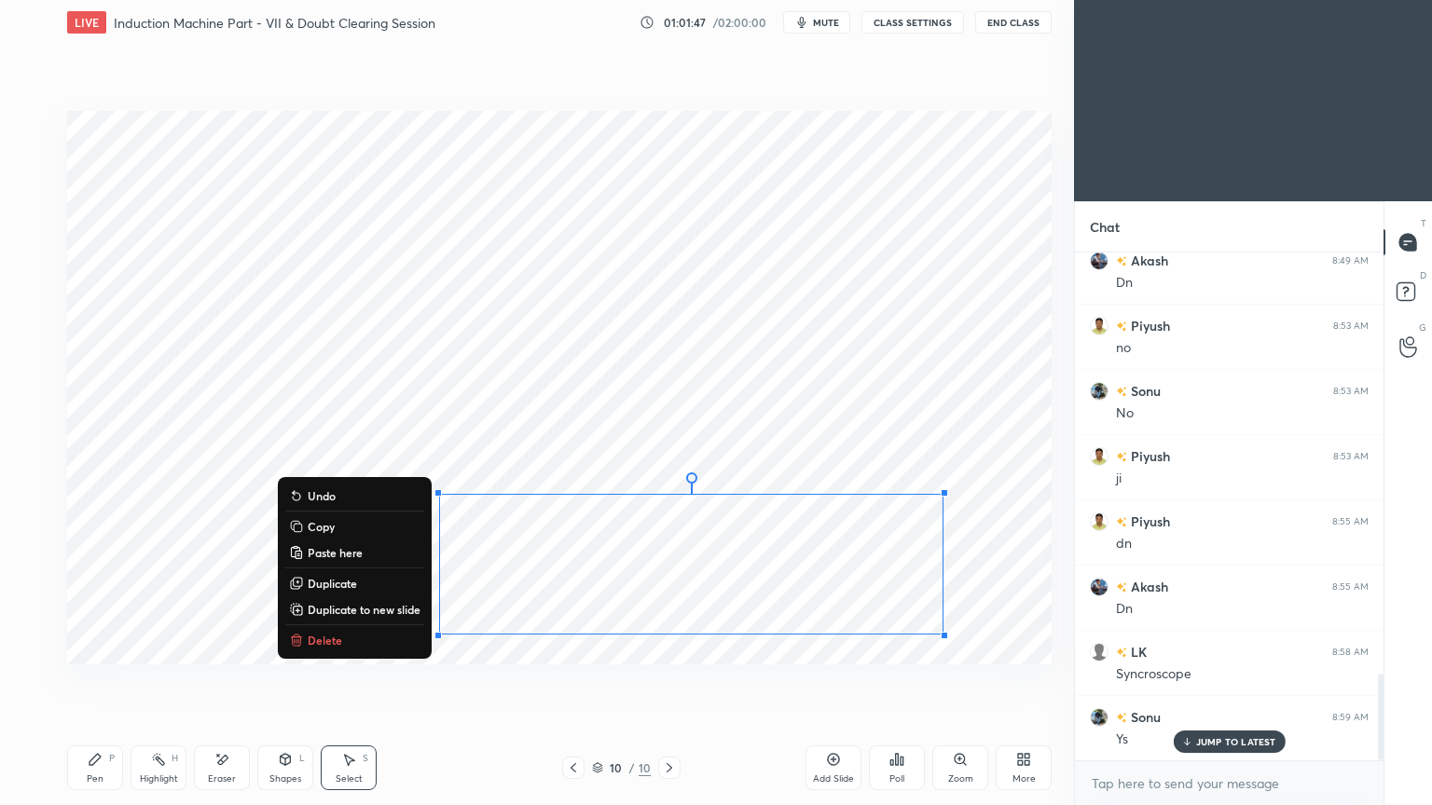
click at [221, 680] on div "Eraser" at bounding box center [222, 779] width 28 height 9
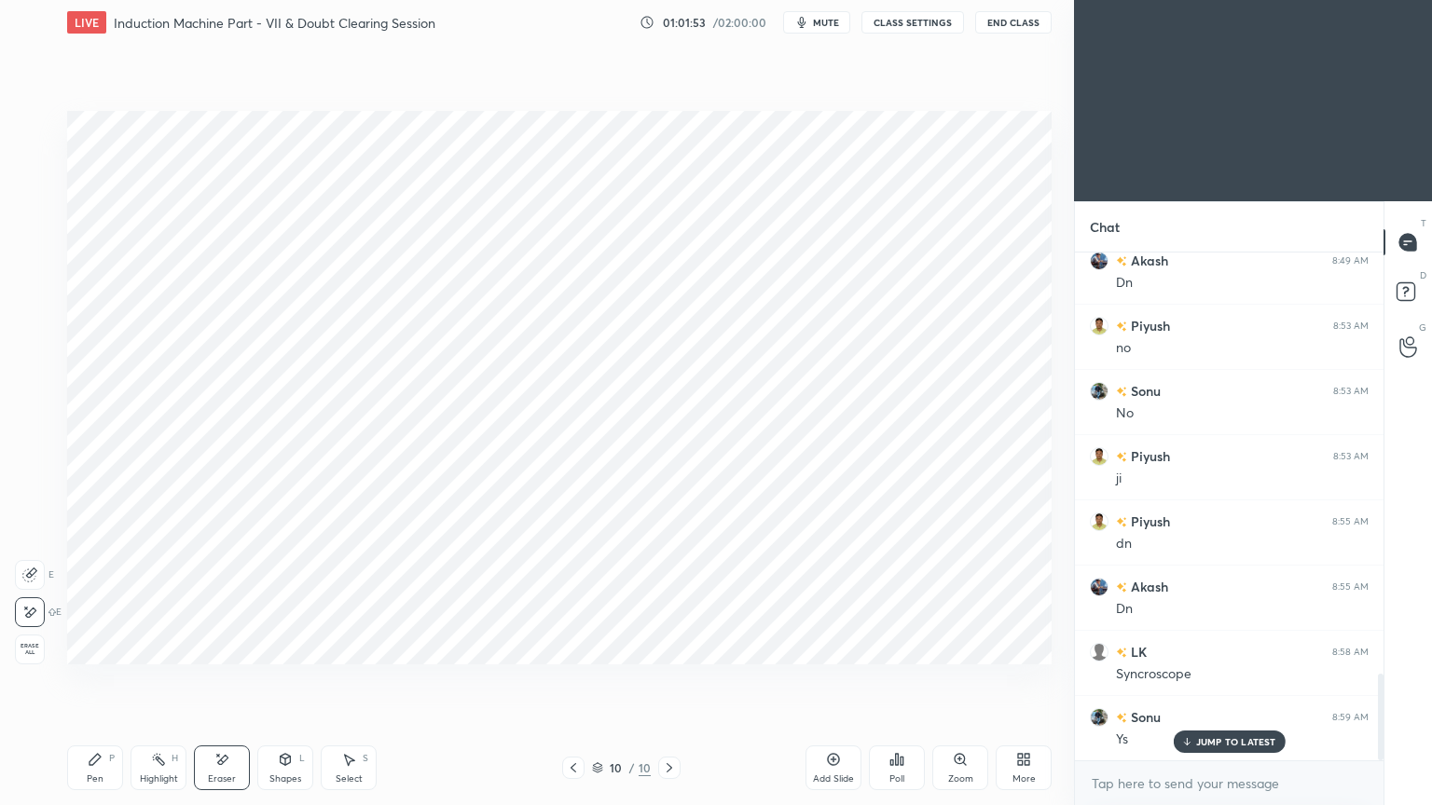
click at [108, 680] on div "Pen P" at bounding box center [95, 768] width 56 height 45
click at [34, 108] on div "1 2 3 4 5 6 7 C X Z E E Erase all H H LIVE Induction Machine Part - VII & Doubt…" at bounding box center [529, 402] width 1059 height 805
click at [35, 131] on div at bounding box center [30, 125] width 15 height 15
click at [35, 353] on div at bounding box center [30, 349] width 15 height 15
click at [1217, 680] on p "JUMP TO LATEST" at bounding box center [1236, 741] width 80 height 11
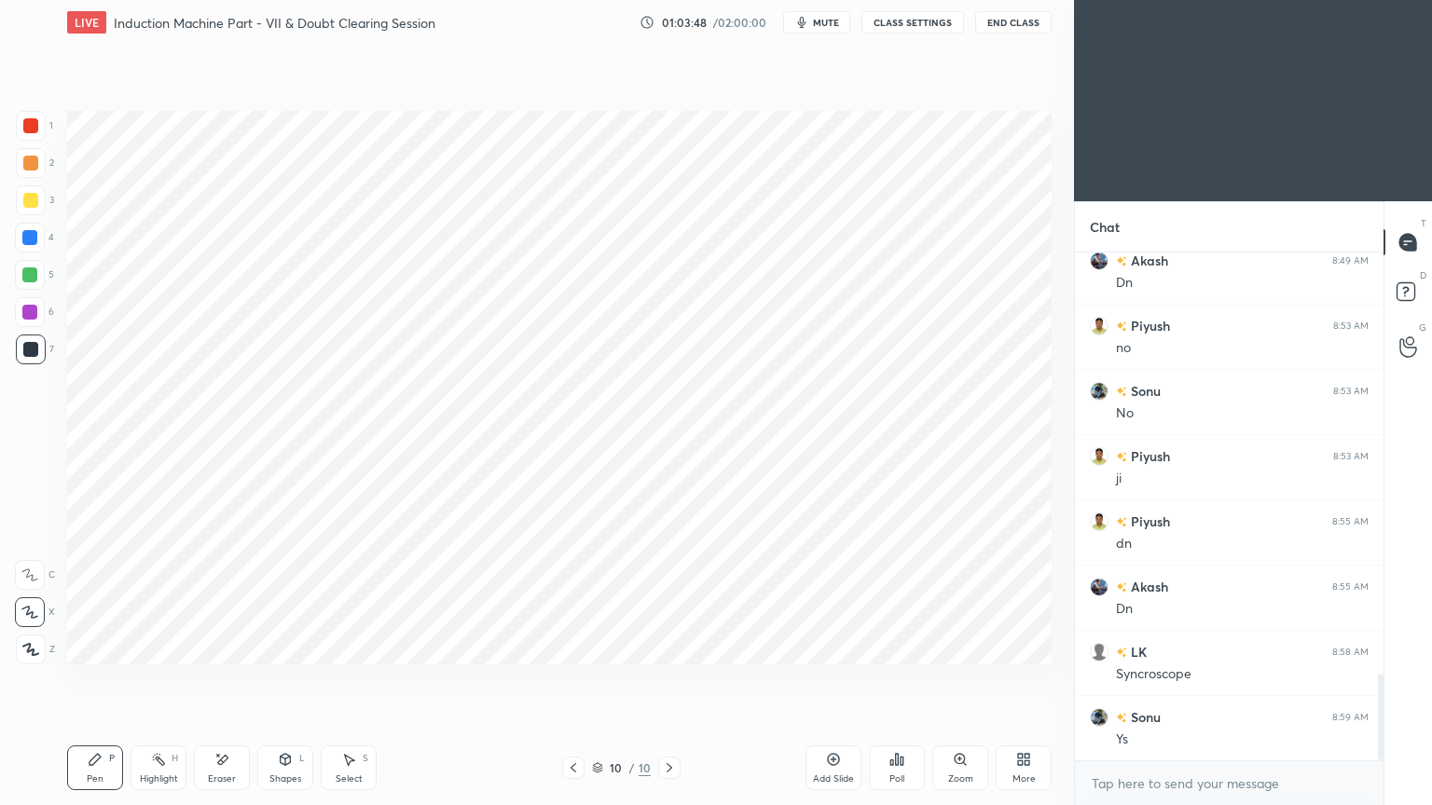
click at [837, 680] on div "Add Slide" at bounding box center [833, 779] width 41 height 9
click at [26, 127] on div at bounding box center [30, 125] width 15 height 15
click at [37, 275] on div at bounding box center [29, 275] width 15 height 15
click at [291, 680] on div "Shapes" at bounding box center [285, 779] width 32 height 9
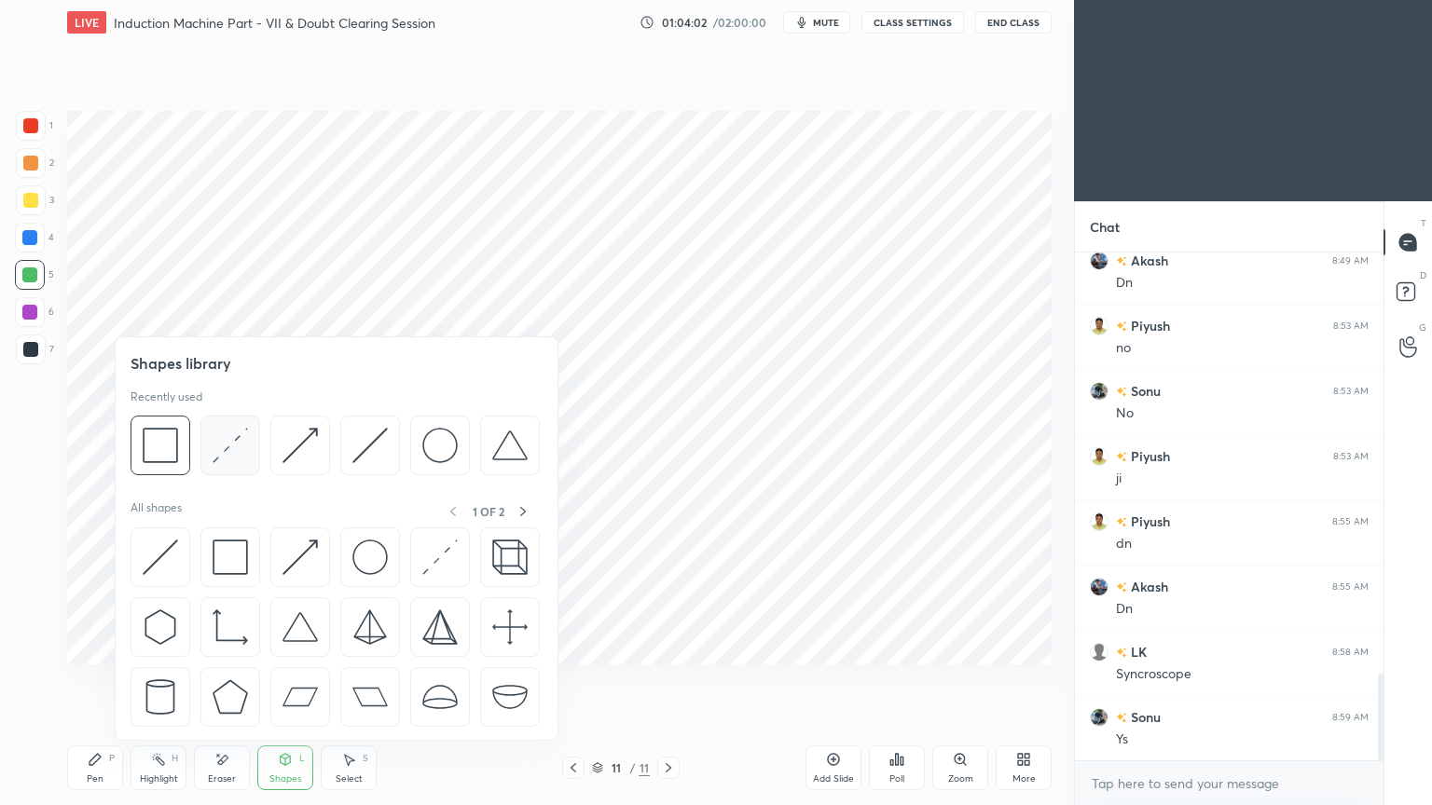
click at [227, 463] on div at bounding box center [230, 446] width 60 height 60
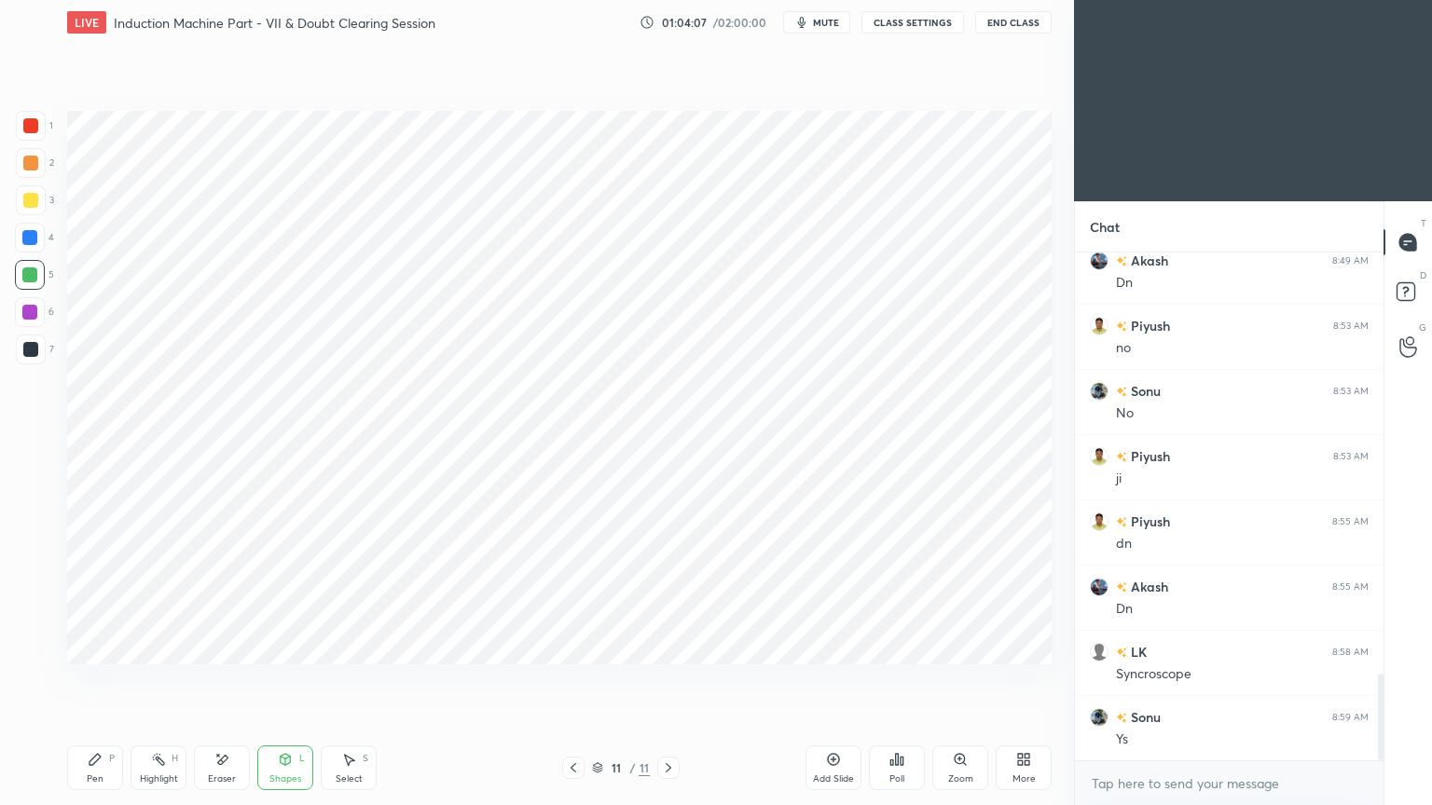
click at [36, 306] on div at bounding box center [29, 312] width 15 height 15
click at [296, 680] on div "Shapes" at bounding box center [285, 779] width 32 height 9
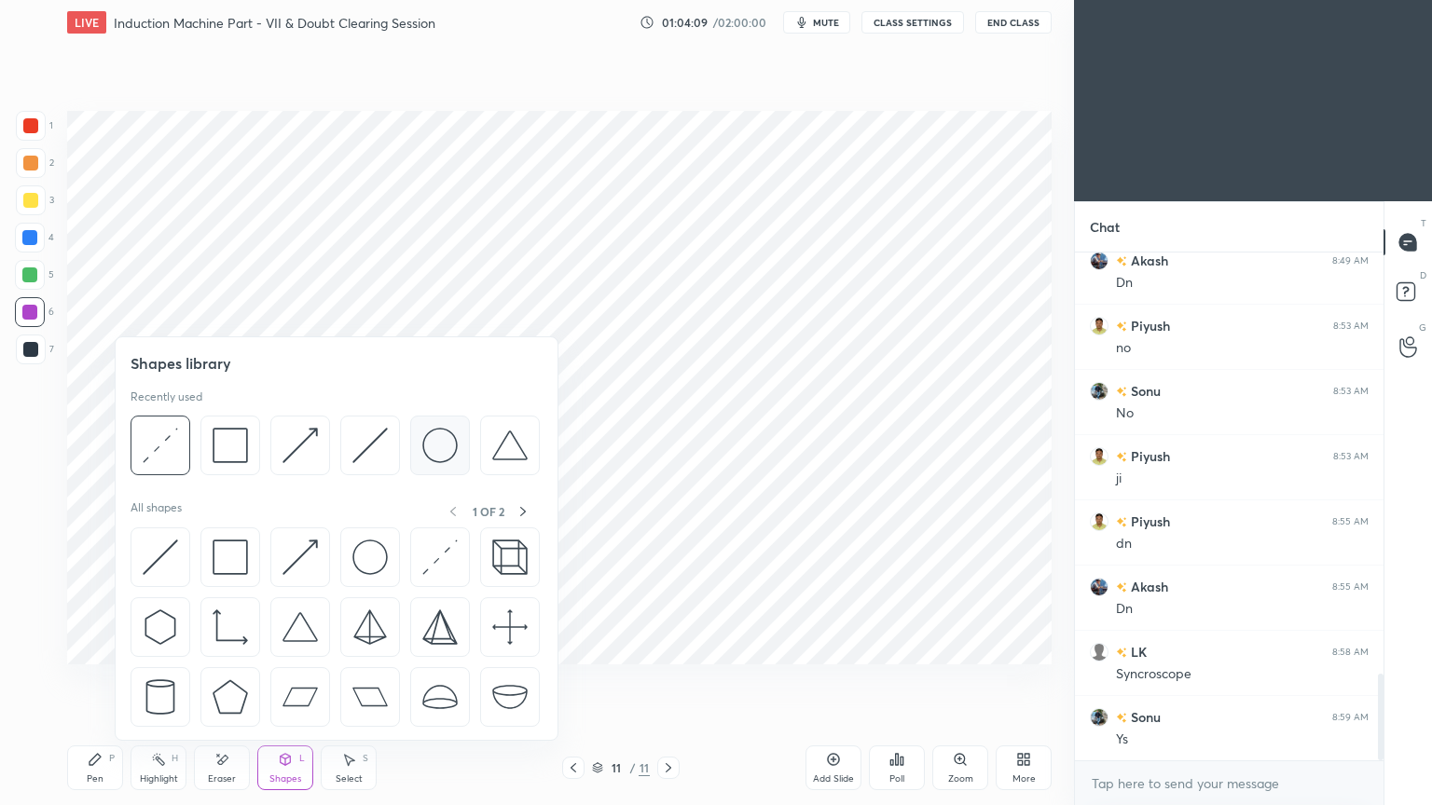
click at [433, 447] on img at bounding box center [439, 445] width 35 height 35
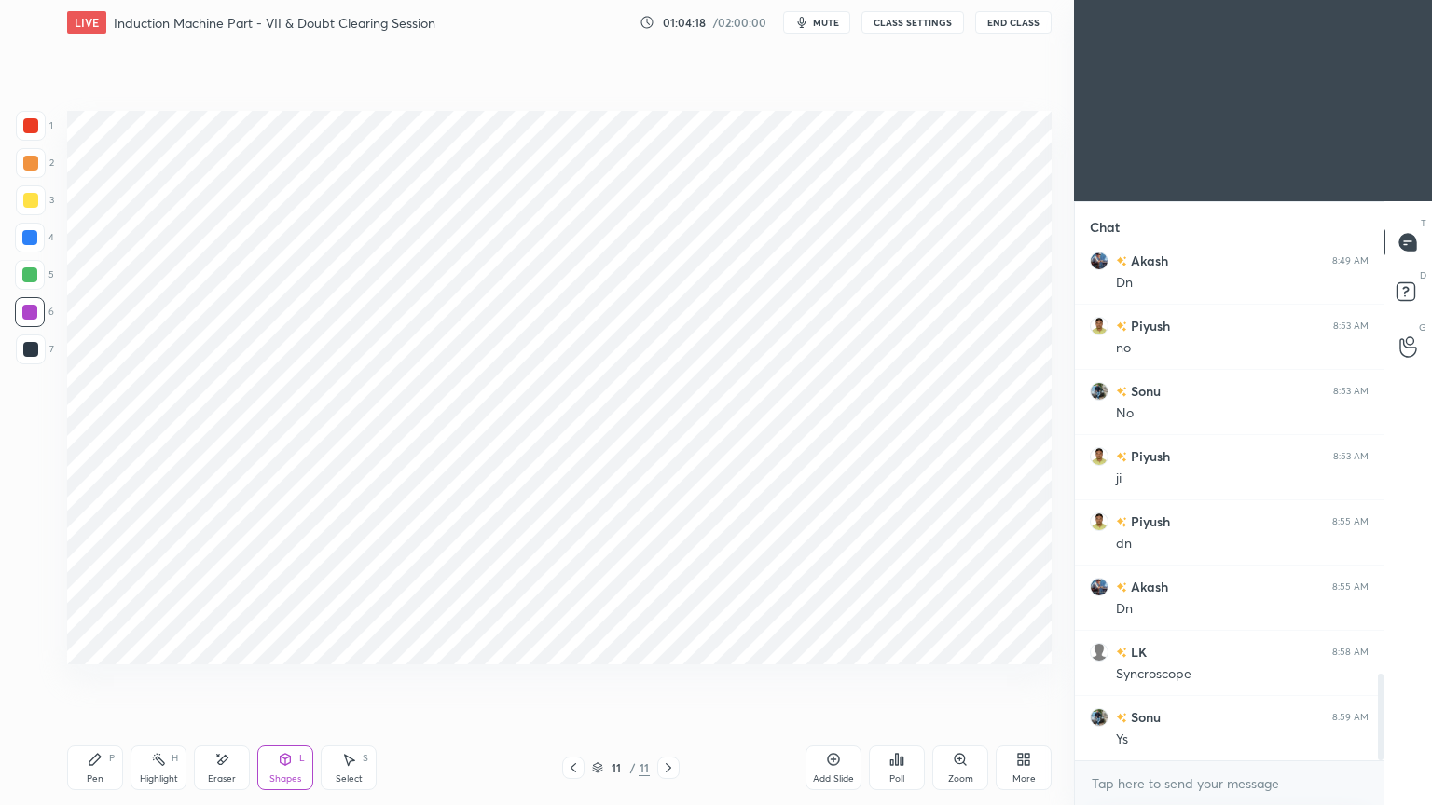
click at [303, 680] on div "L" at bounding box center [302, 758] width 6 height 9
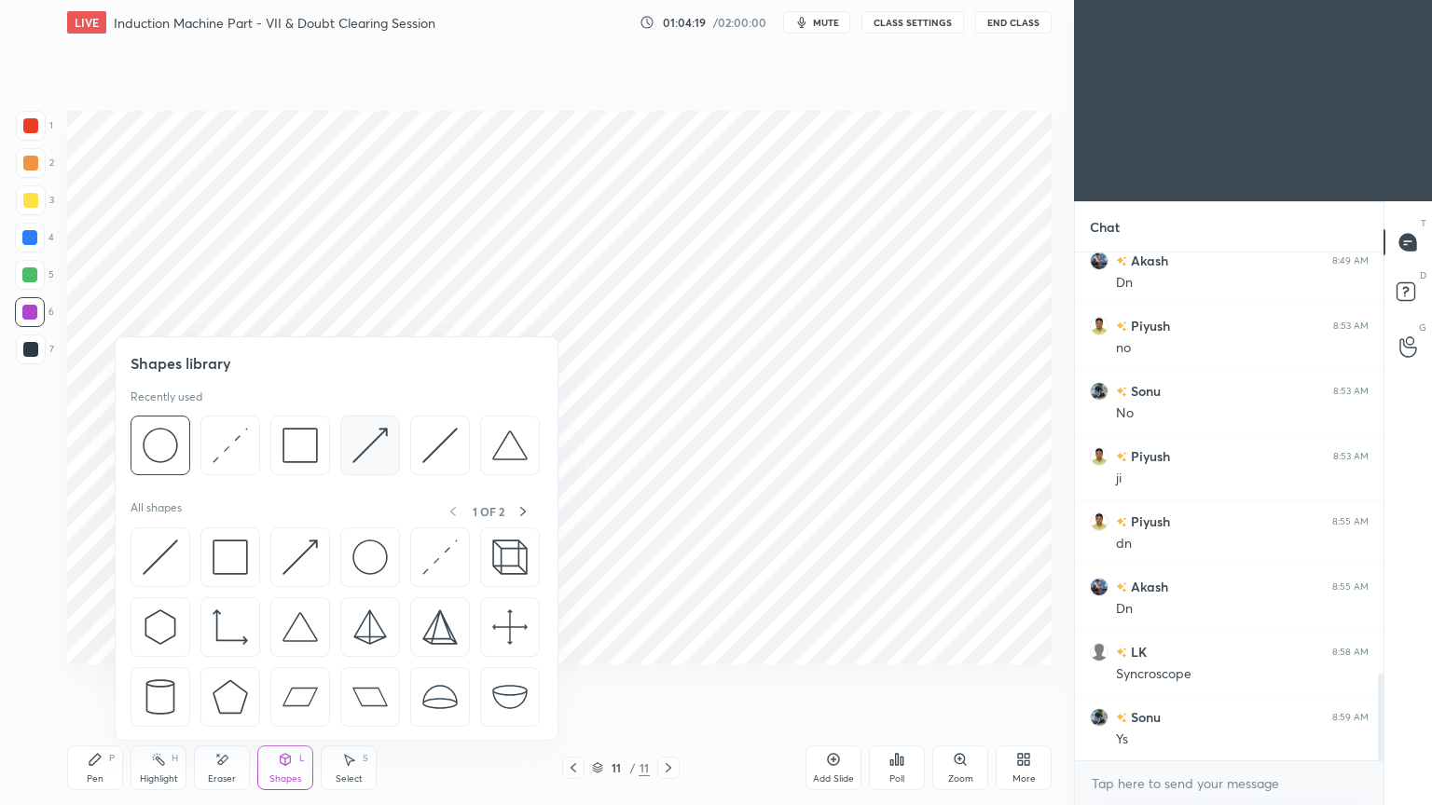
click at [380, 447] on img at bounding box center [369, 445] width 35 height 35
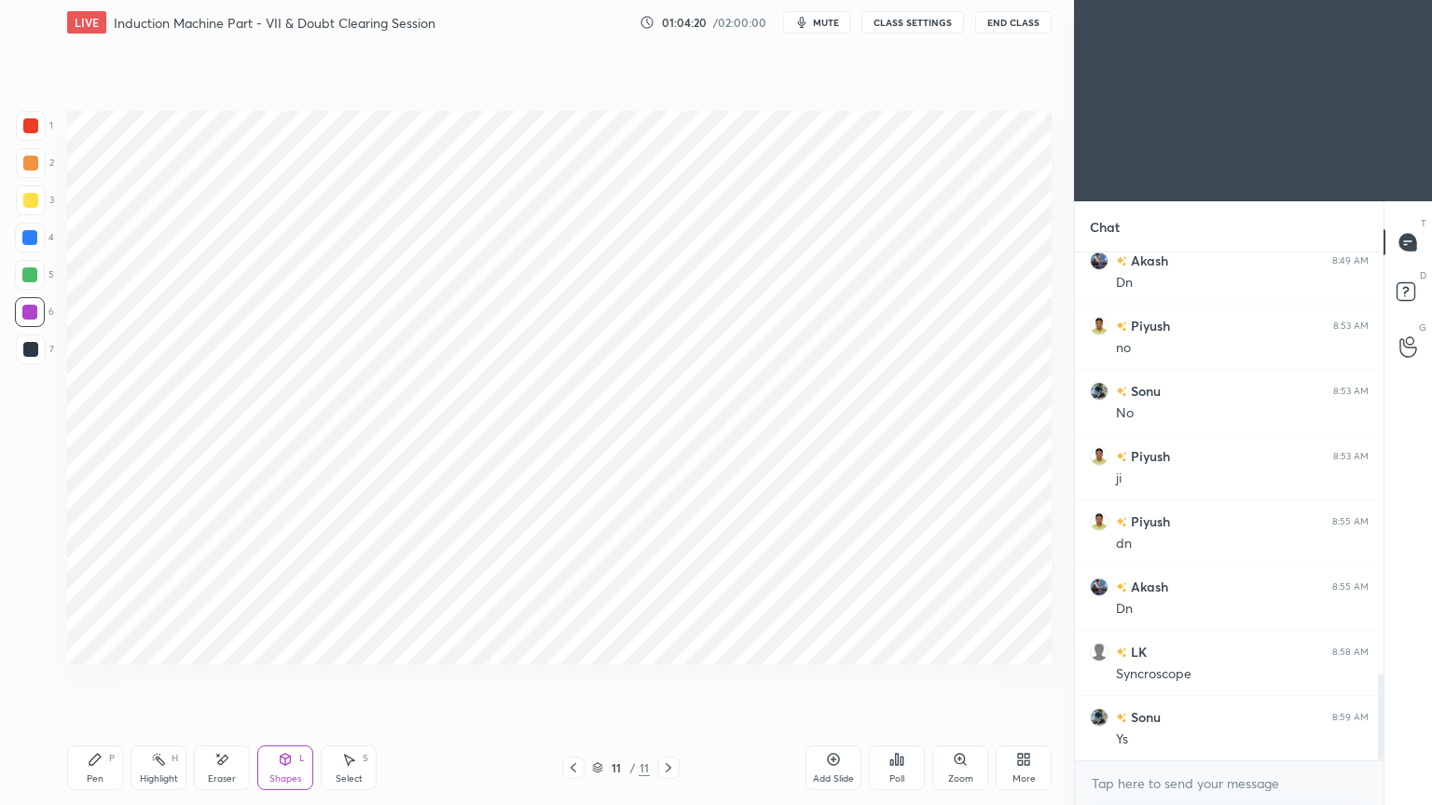
click at [27, 353] on div at bounding box center [30, 349] width 15 height 15
click at [97, 680] on icon at bounding box center [94, 759] width 11 height 11
click at [37, 128] on div at bounding box center [30, 125] width 15 height 15
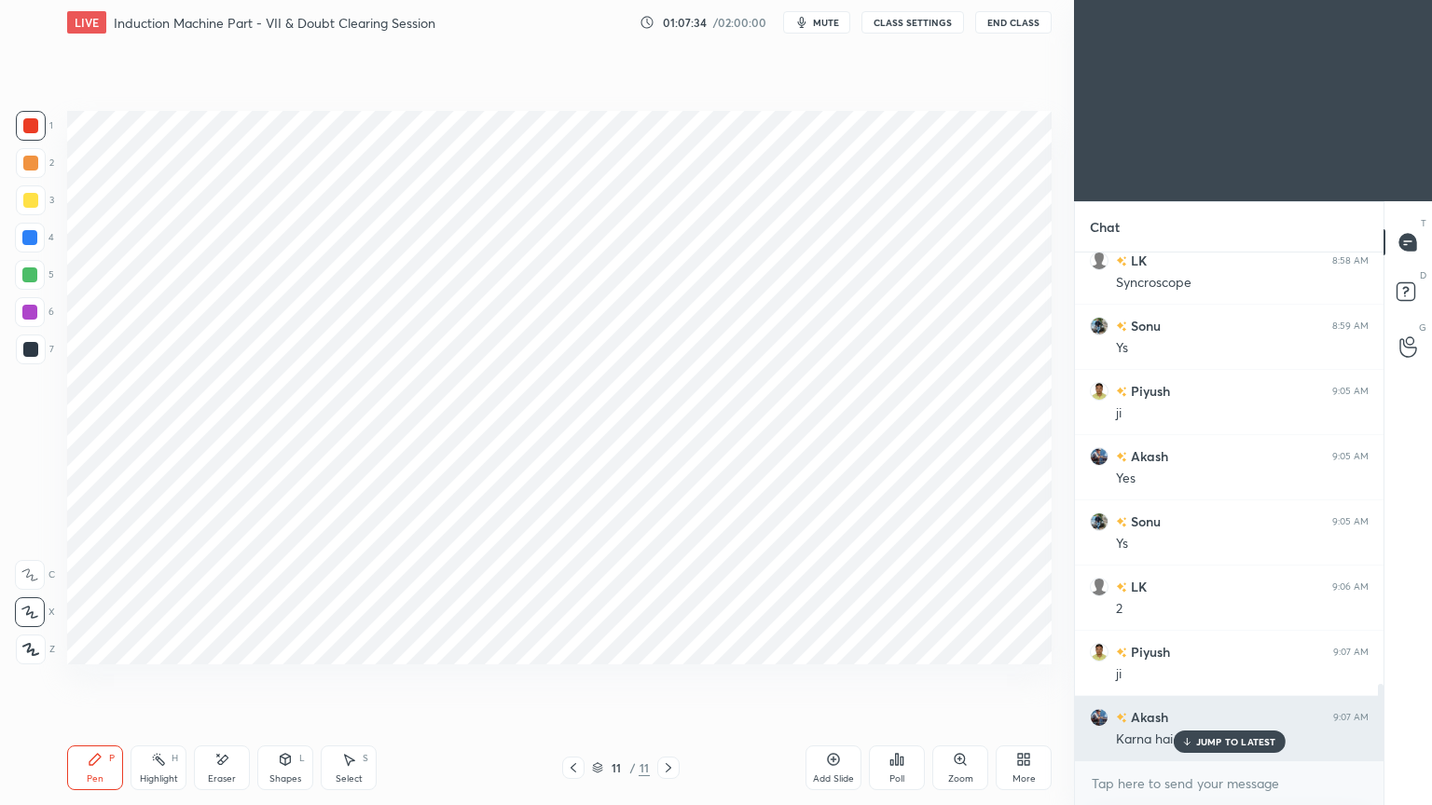
click at [1224, 680] on p "JUMP TO LATEST" at bounding box center [1236, 741] width 80 height 11
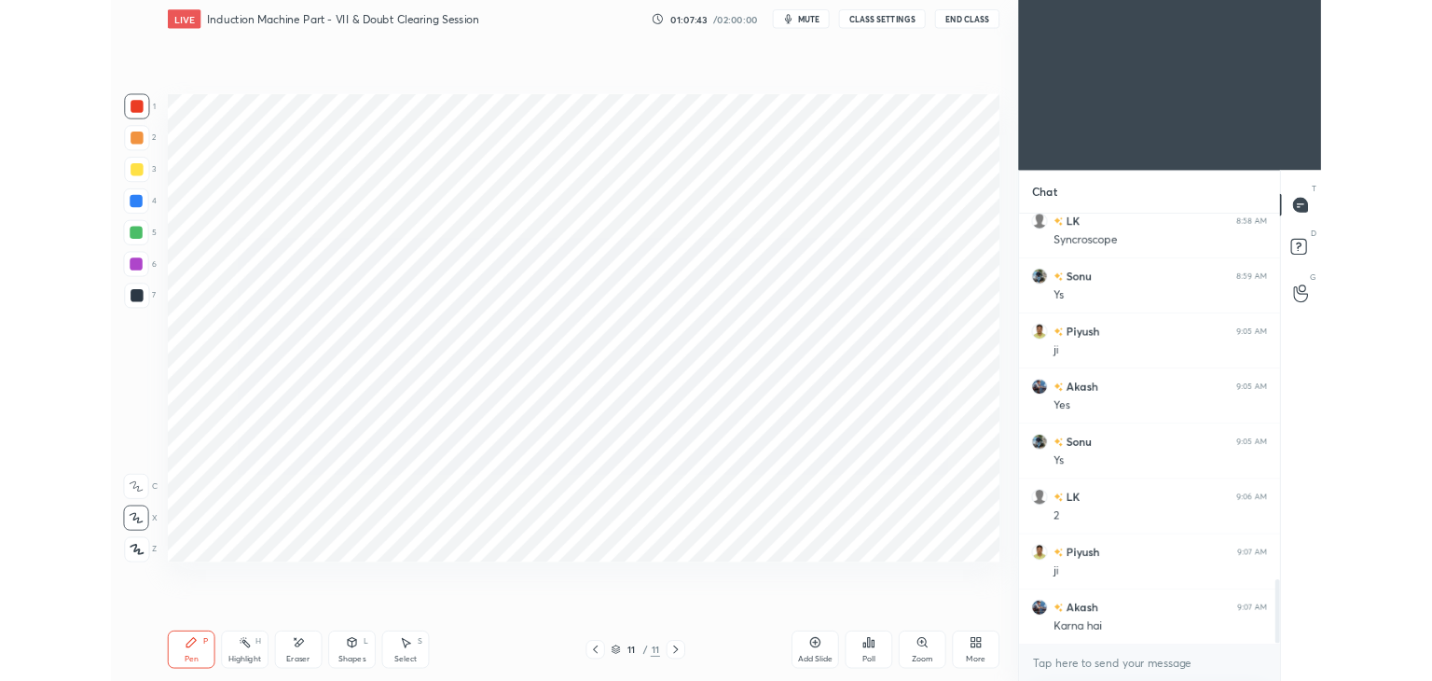
scroll to position [2919, 0]
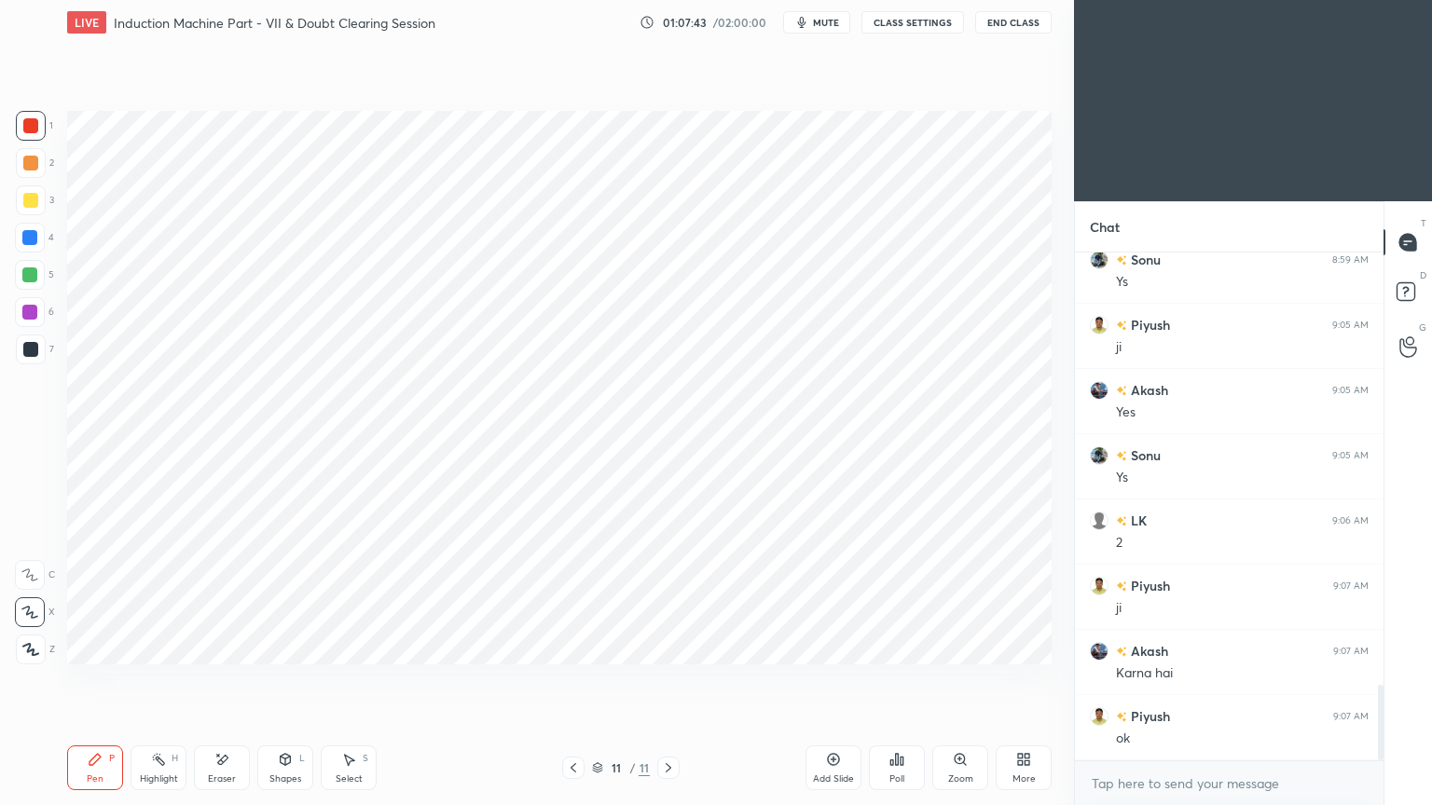
click at [840, 680] on icon at bounding box center [833, 759] width 15 height 15
click at [23, 355] on div at bounding box center [30, 349] width 15 height 15
click at [105, 680] on div "Pen P" at bounding box center [95, 768] width 56 height 45
click at [34, 277] on div at bounding box center [29, 275] width 15 height 15
click at [287, 680] on div "Shapes L" at bounding box center [285, 768] width 56 height 45
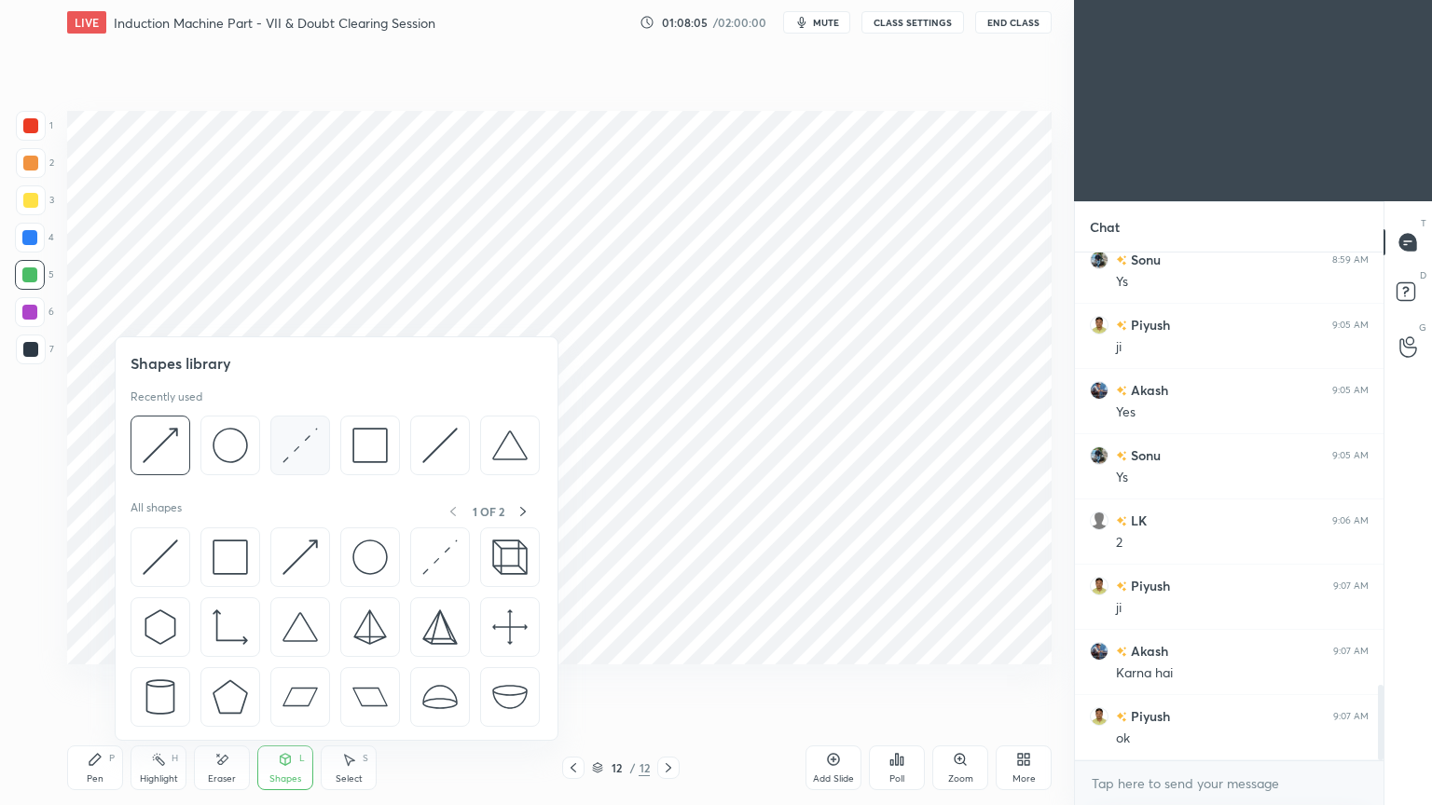
click at [299, 443] on img at bounding box center [299, 445] width 35 height 35
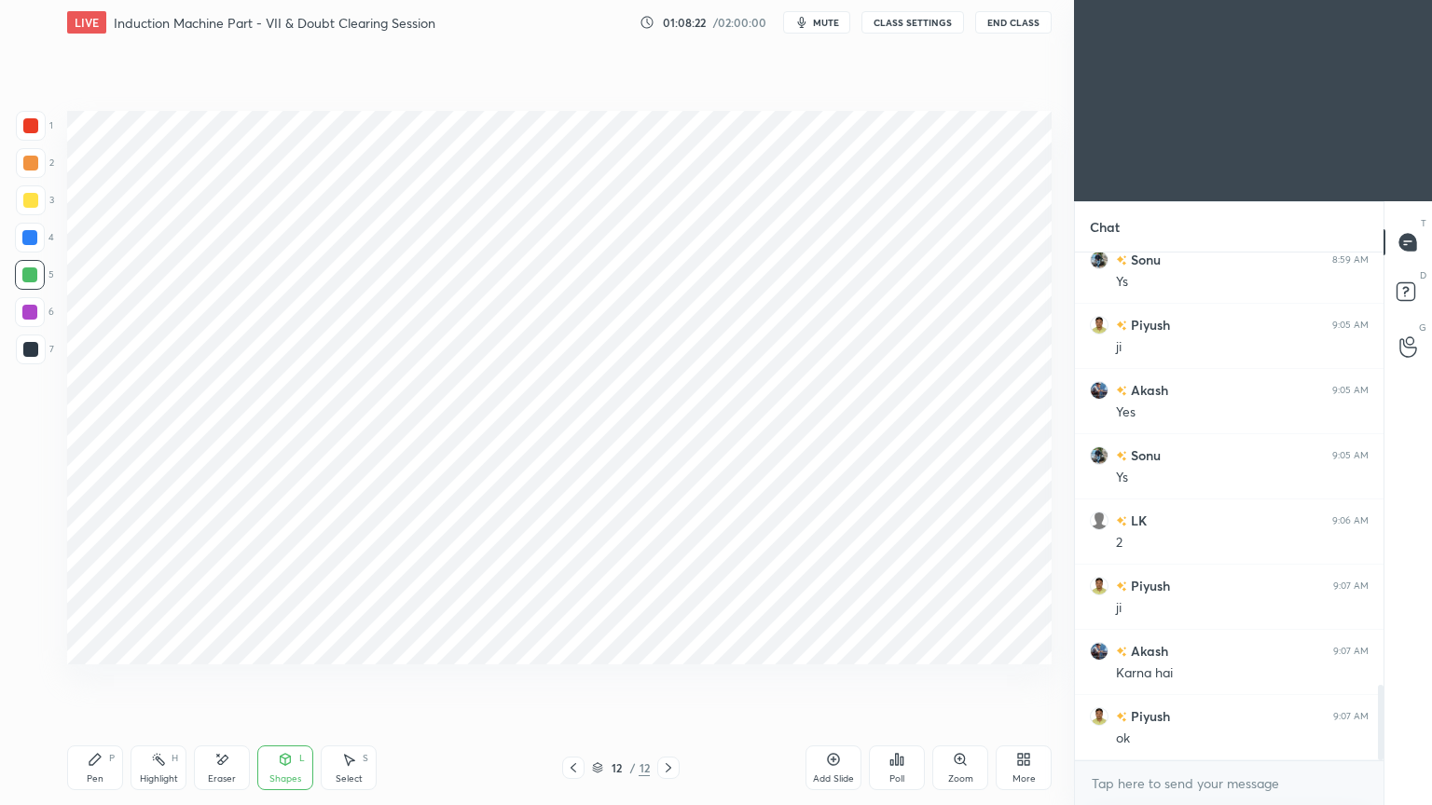
click at [824, 21] on span "mute" at bounding box center [826, 22] width 26 height 13
click at [920, 21] on button "CLASS SETTINGS" at bounding box center [912, 22] width 103 height 22
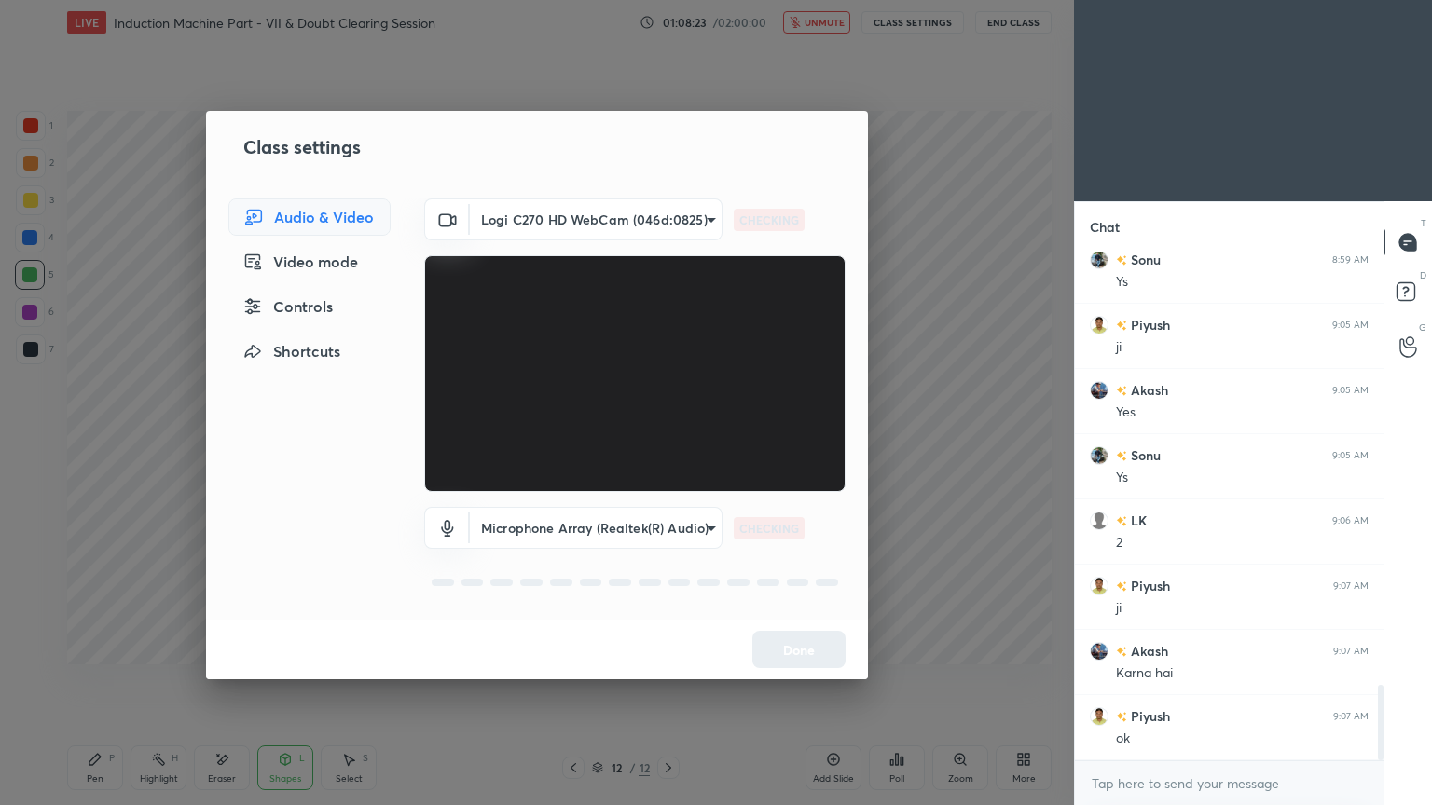
click at [551, 223] on body "1 2 3 4 5 6 7 C X Z E E Erase all H H LIVE Induction Machine Part - VII & Doubt…" at bounding box center [716, 402] width 1432 height 805
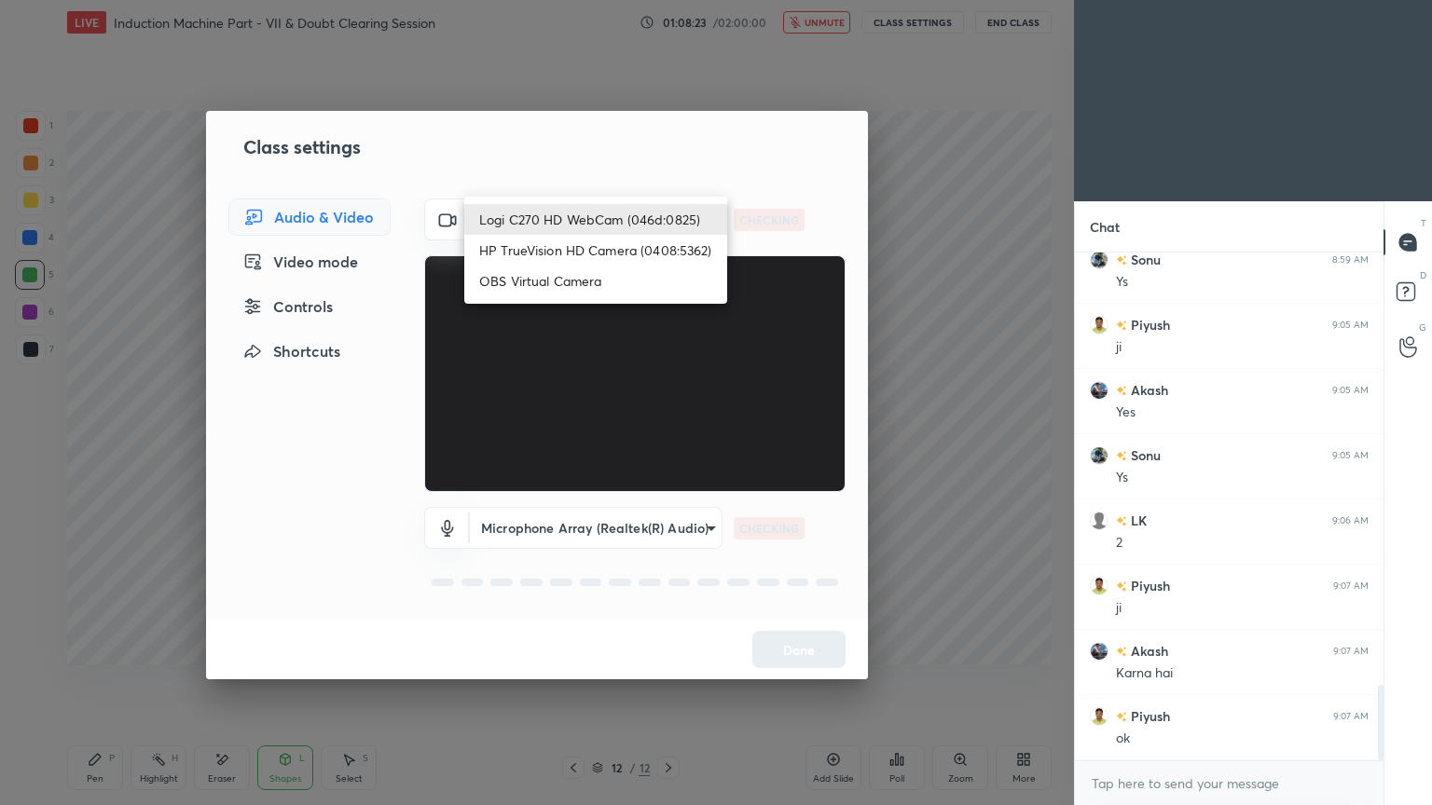
click at [540, 245] on li "HP TrueVision HD Camera (0408:5362)" at bounding box center [595, 250] width 263 height 31
type input "6e129c3dbbea9c9f038ced86e3329b4af5251c06b4e783936748cd200869bc07"
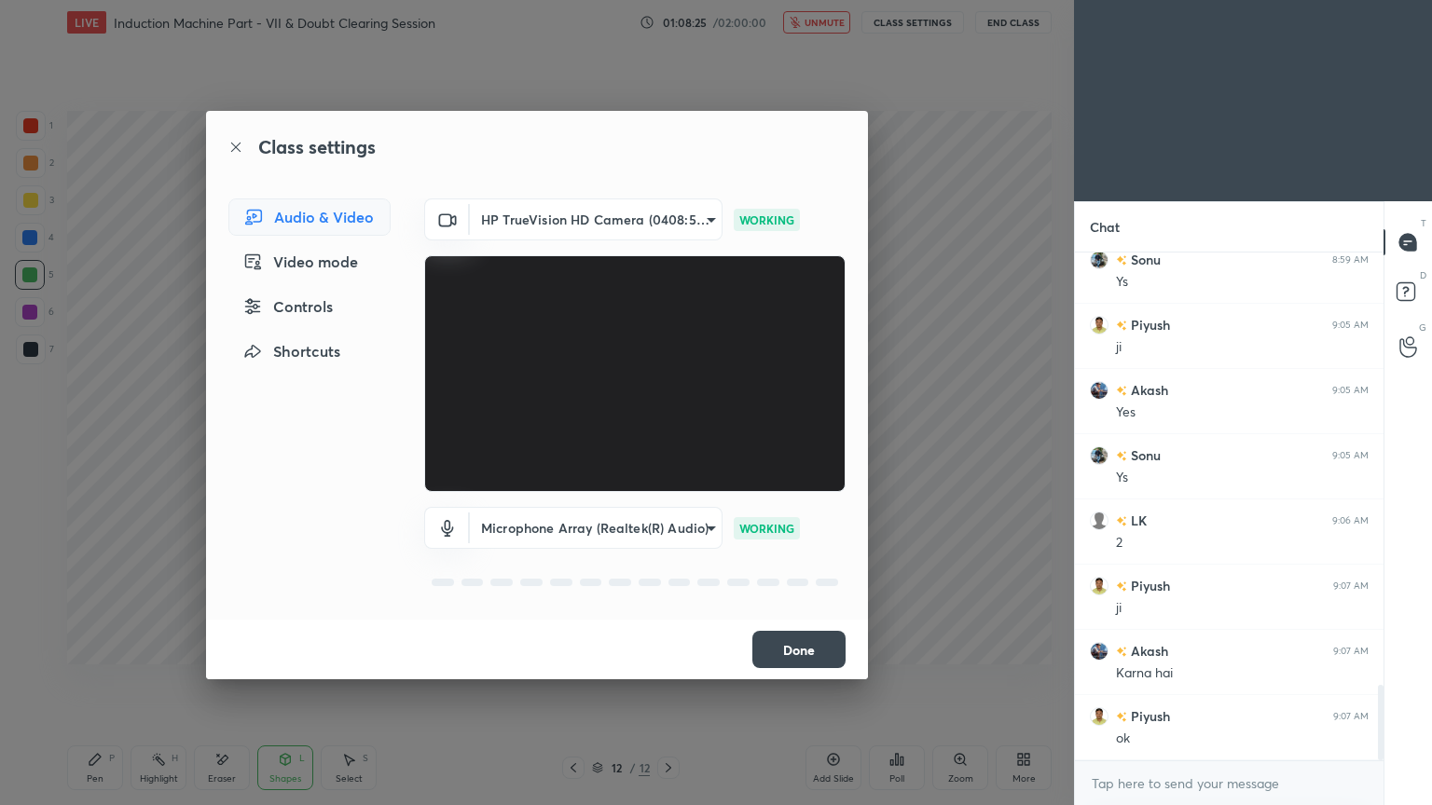
click at [797, 652] on button "Done" at bounding box center [798, 649] width 93 height 37
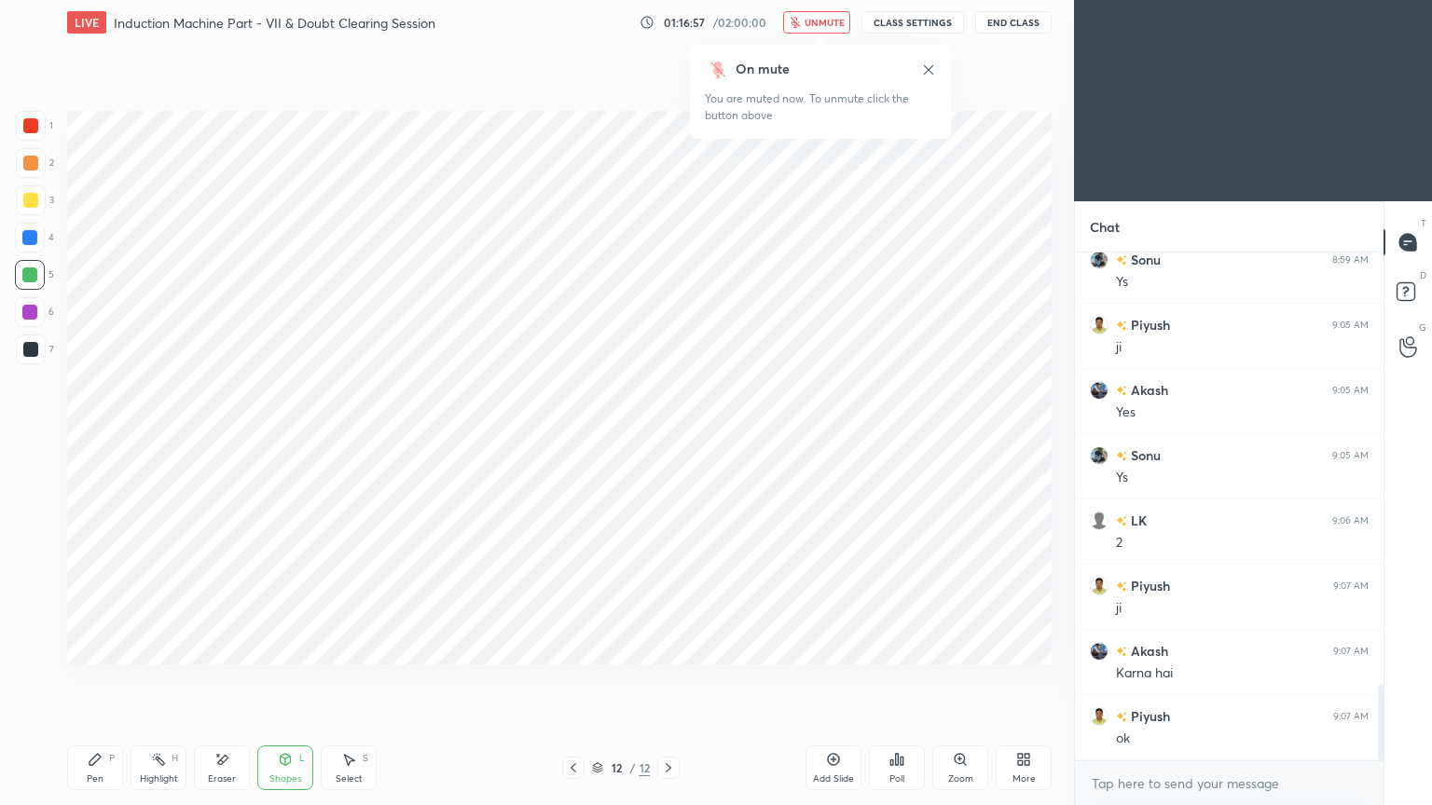
click at [845, 25] on span "unmute" at bounding box center [825, 22] width 40 height 13
click at [914, 22] on button "CLASS SETTINGS" at bounding box center [912, 22] width 103 height 22
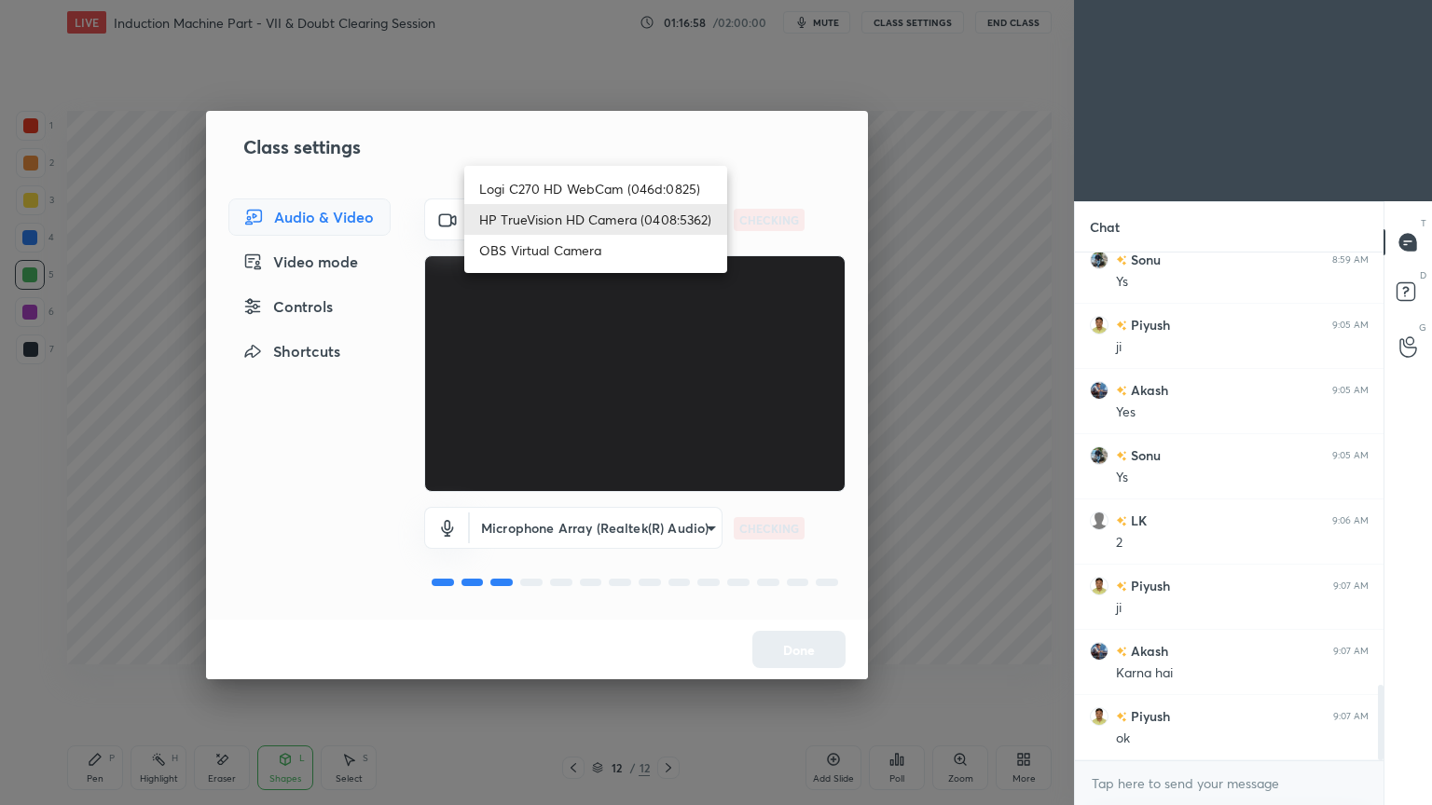
click at [588, 224] on body "1 2 3 4 5 6 7 C X Z E E Erase all H H LIVE Induction Machine Part - VII & Doubt…" at bounding box center [716, 402] width 1432 height 805
click at [589, 190] on li "Logi C270 HD WebCam (046d:0825)" at bounding box center [595, 188] width 263 height 31
type input "f7d1afb7c9de9e4a754af8163ae90a07716e8f4ac3369fe1a9090404ef363049"
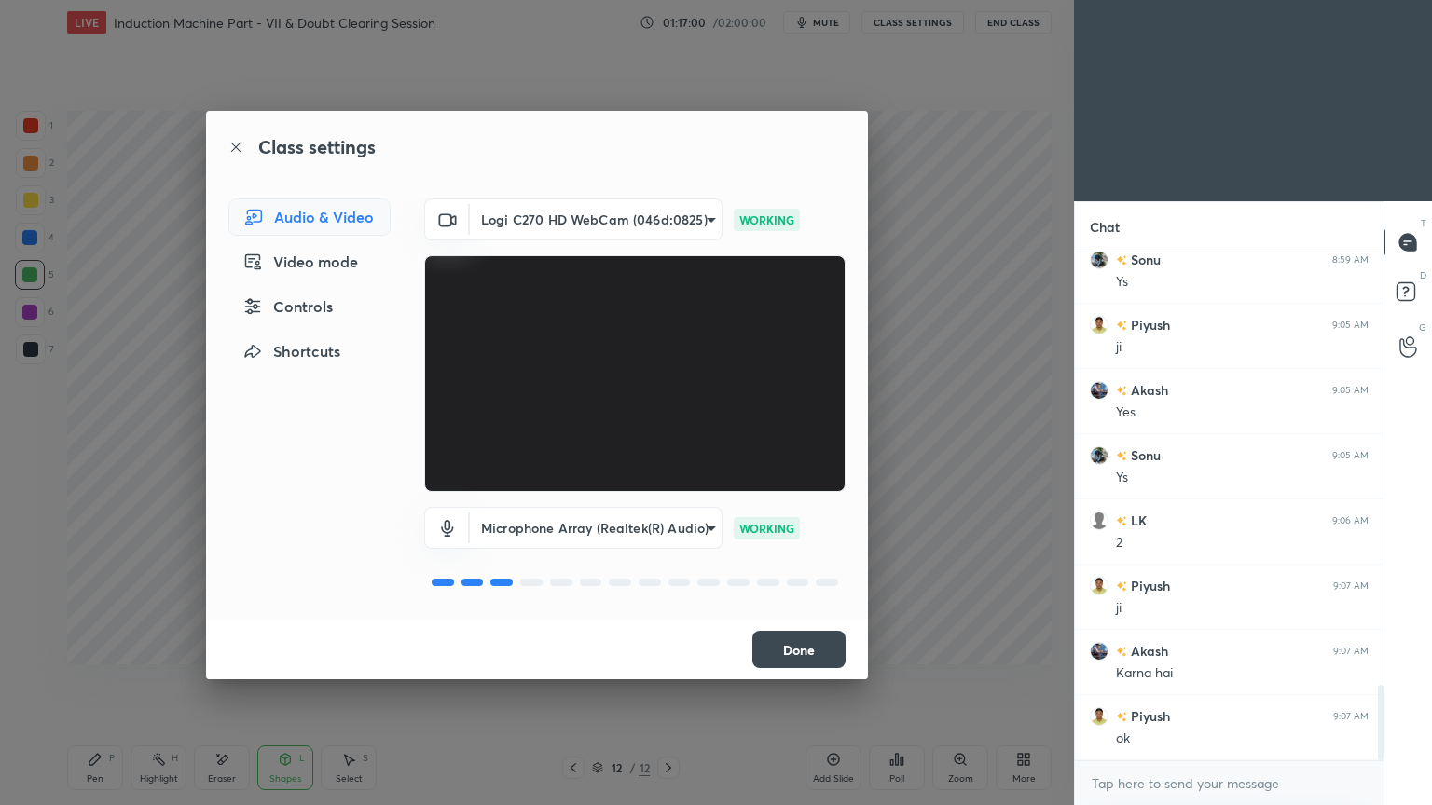
click at [814, 653] on button "Done" at bounding box center [798, 649] width 93 height 37
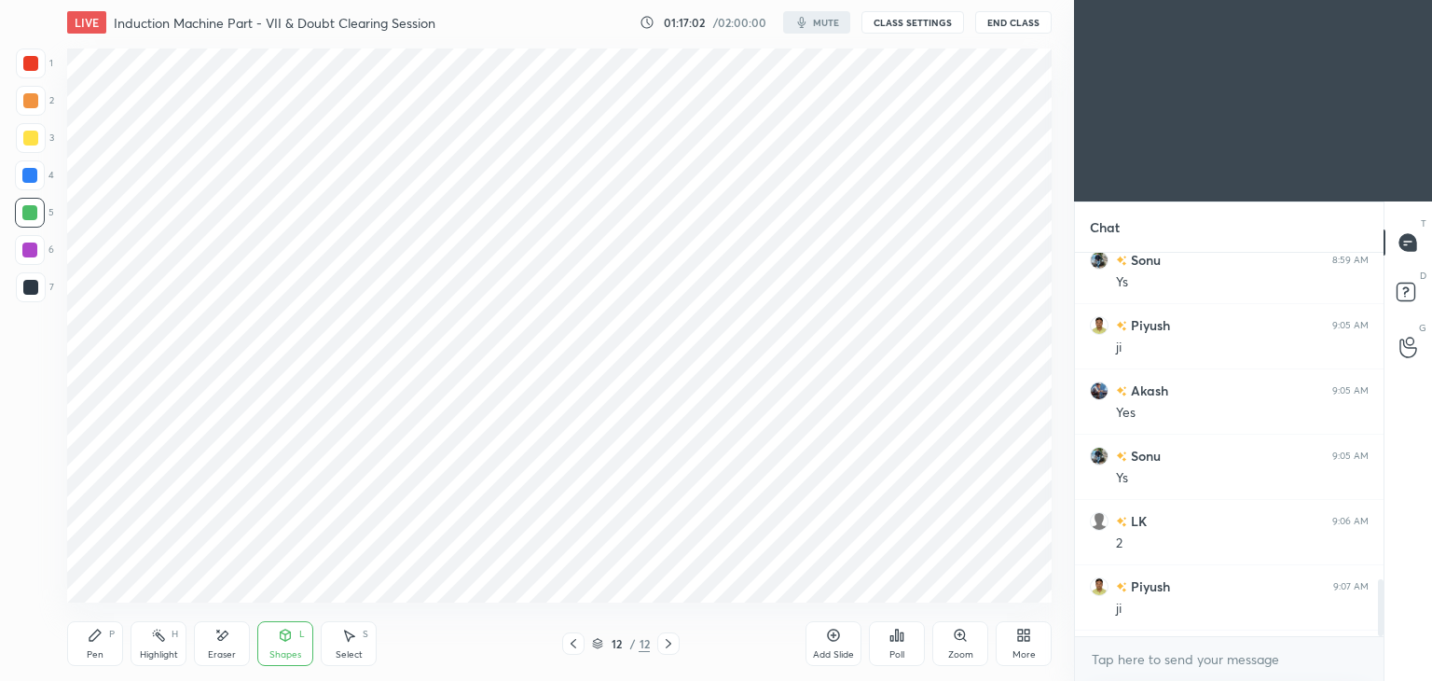
scroll to position [92660, 92223]
type textarea "x"
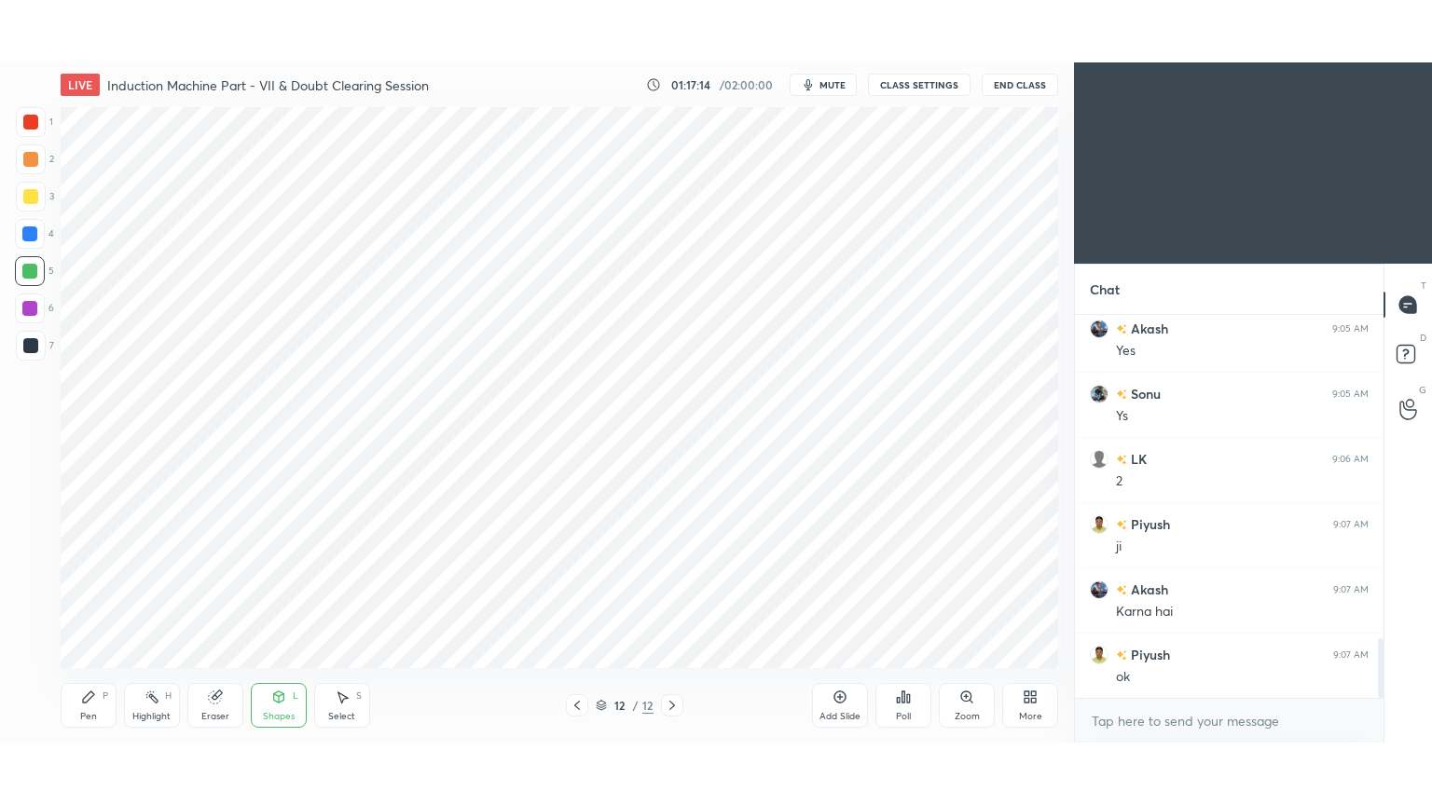
scroll to position [92660, 92223]
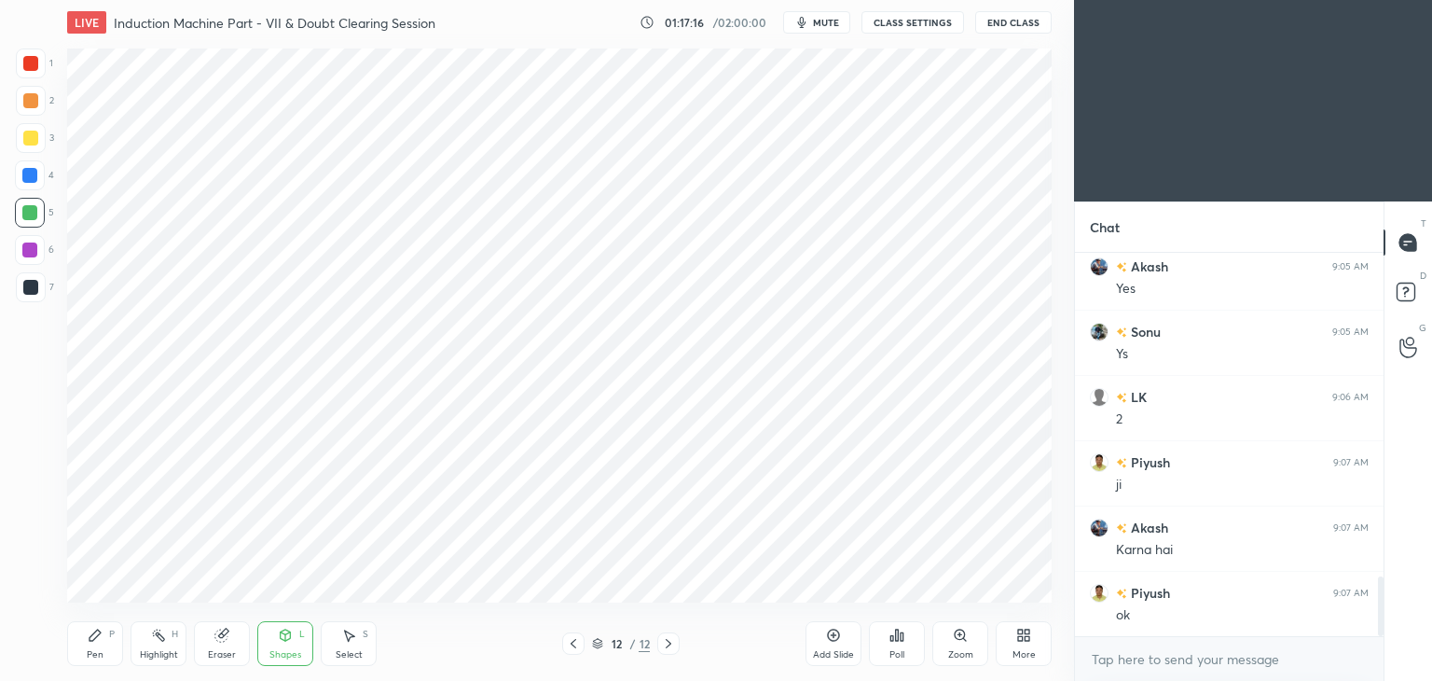
click at [1026, 638] on icon at bounding box center [1027, 638] width 5 height 5
click at [1011, 500] on div "Full screen F" at bounding box center [1000, 500] width 75 height 45
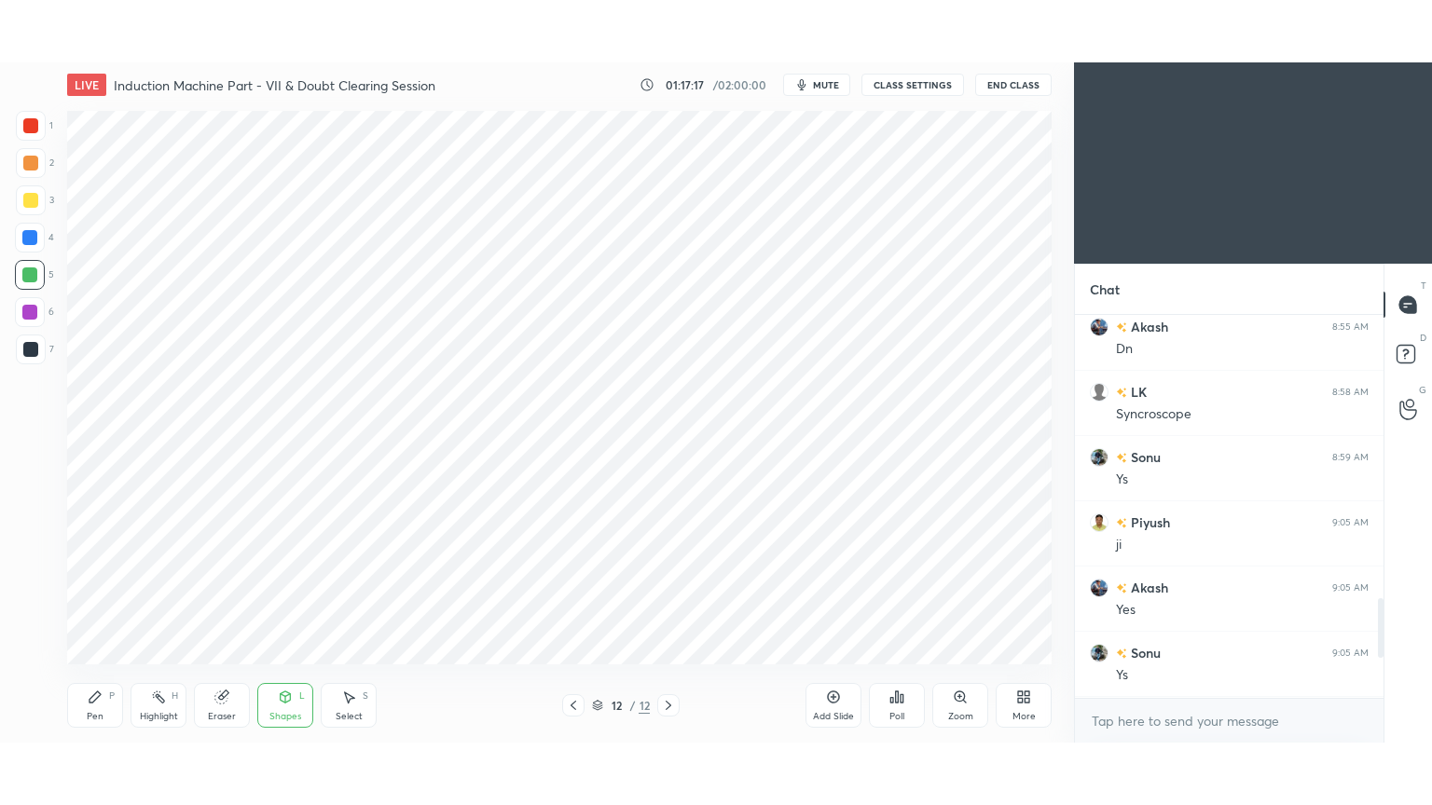
scroll to position [1970, 0]
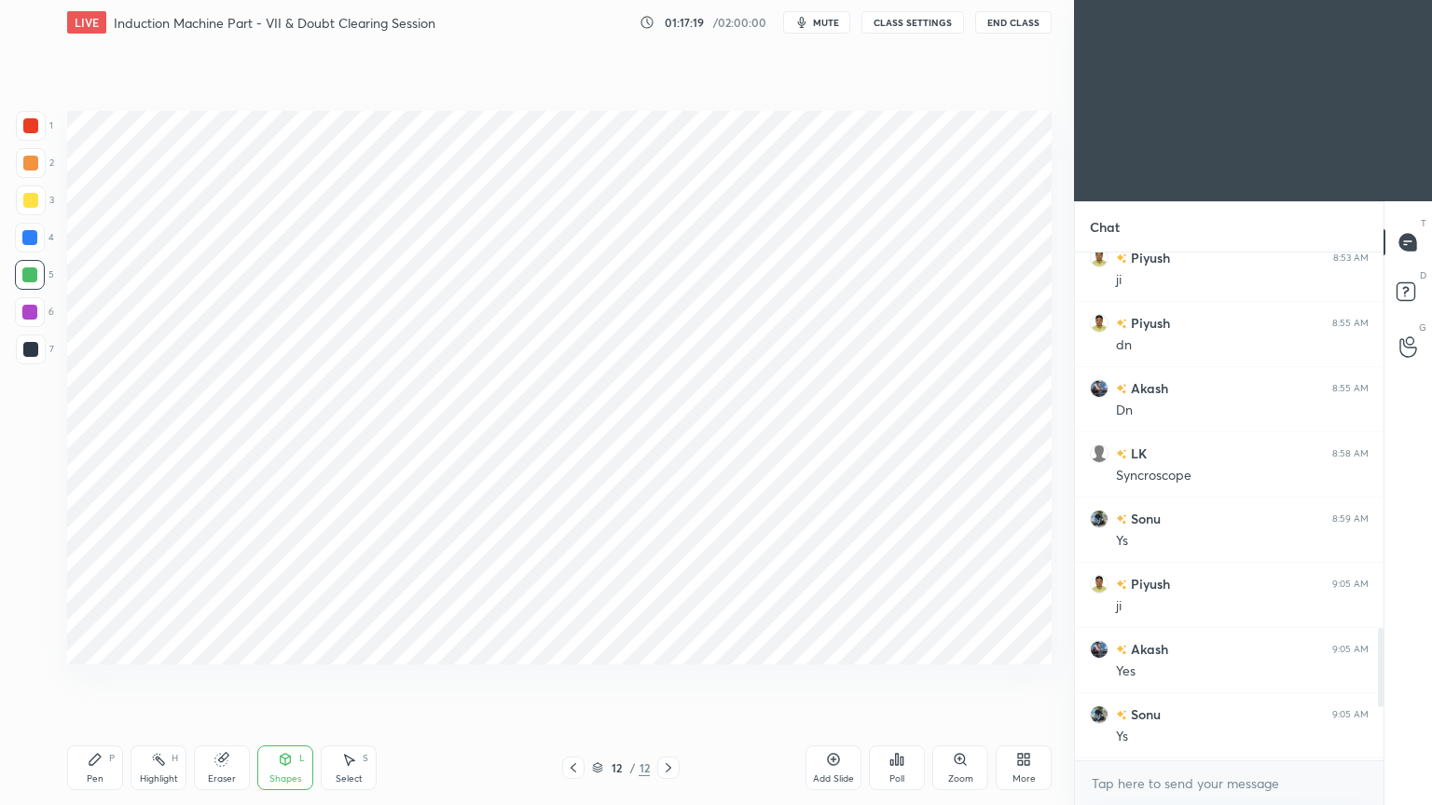
click at [34, 236] on div at bounding box center [29, 237] width 15 height 15
click at [105, 680] on div "Pen P" at bounding box center [95, 768] width 56 height 45
click at [29, 317] on div at bounding box center [29, 312] width 15 height 15
click at [34, 340] on div at bounding box center [31, 350] width 30 height 30
click at [836, 680] on div "Add Slide" at bounding box center [833, 768] width 56 height 45
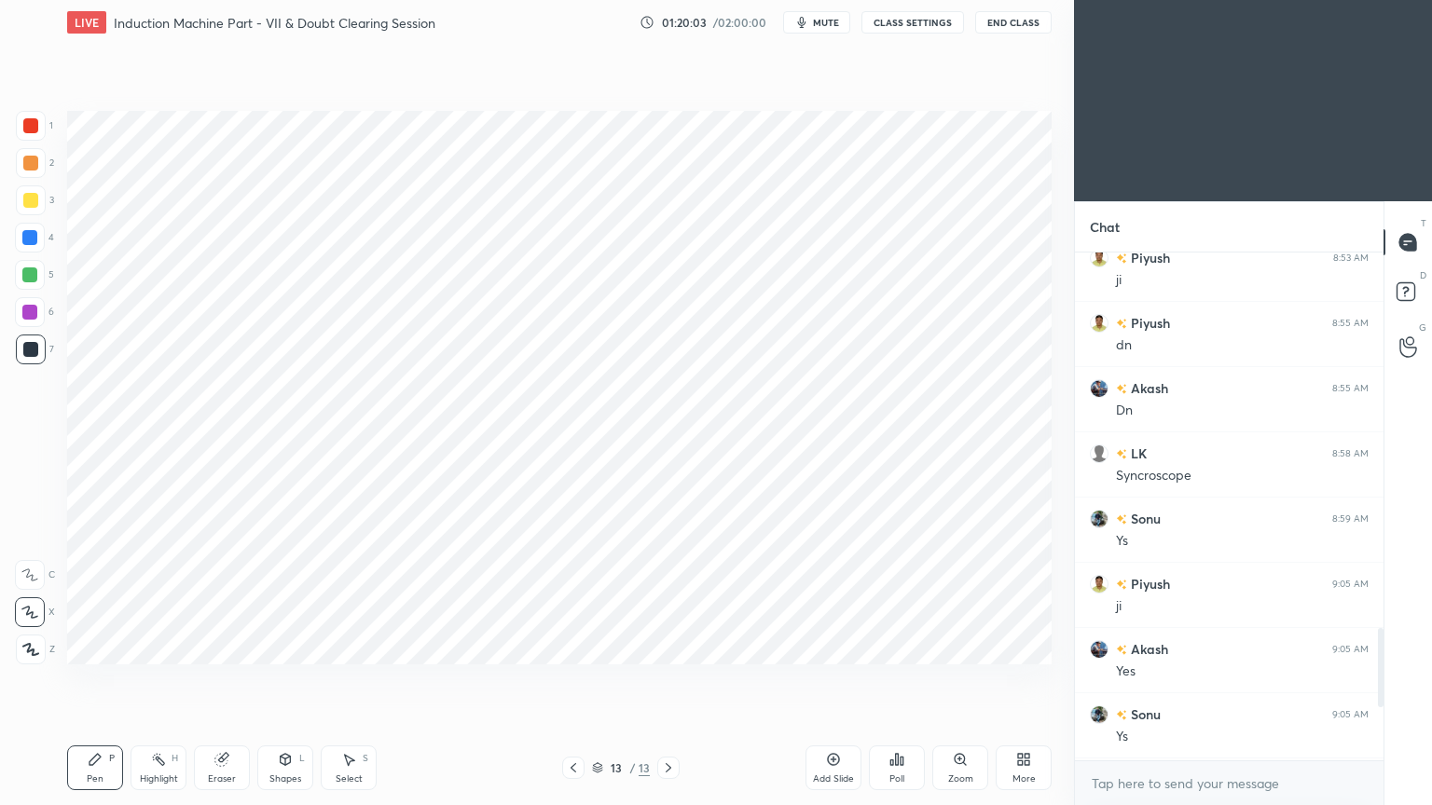
click at [36, 128] on div at bounding box center [30, 125] width 15 height 15
click at [38, 281] on div at bounding box center [30, 275] width 30 height 30
click at [286, 680] on div "Shapes L" at bounding box center [285, 768] width 56 height 45
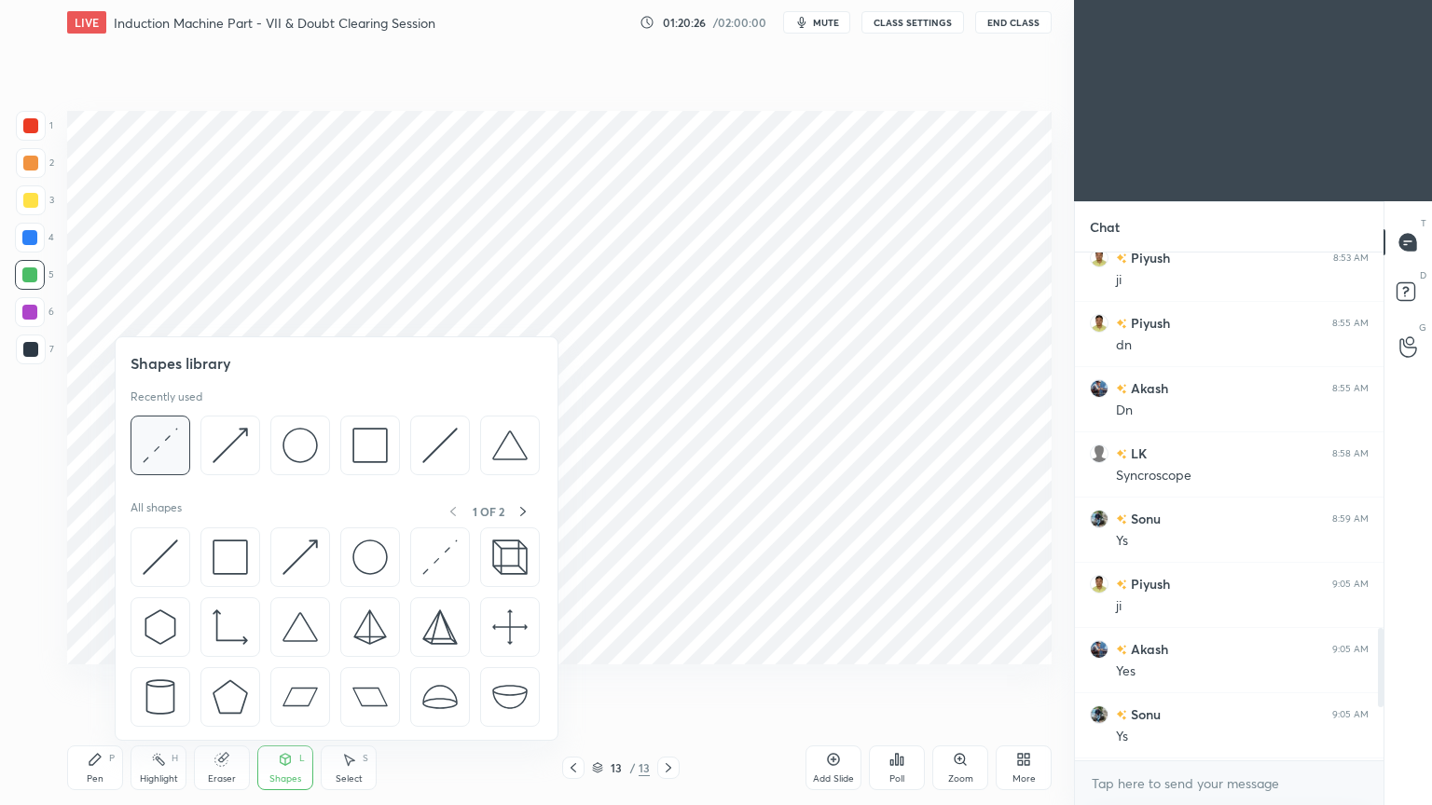
click at [159, 465] on div at bounding box center [161, 446] width 60 height 60
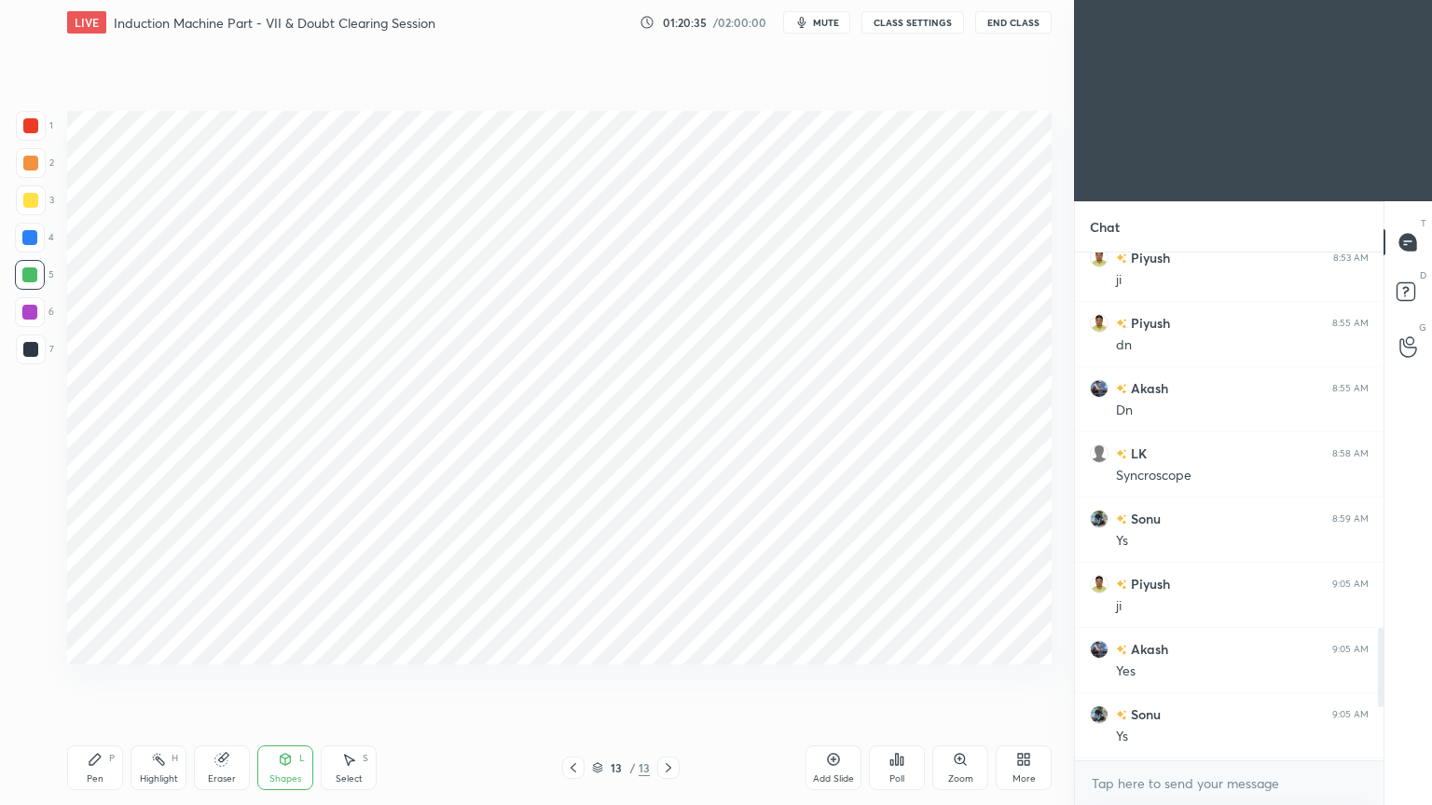
click at [44, 241] on div "4" at bounding box center [34, 238] width 39 height 30
click at [87, 680] on div "Pen" at bounding box center [95, 779] width 17 height 9
click at [298, 680] on div "Shapes L" at bounding box center [285, 768] width 56 height 45
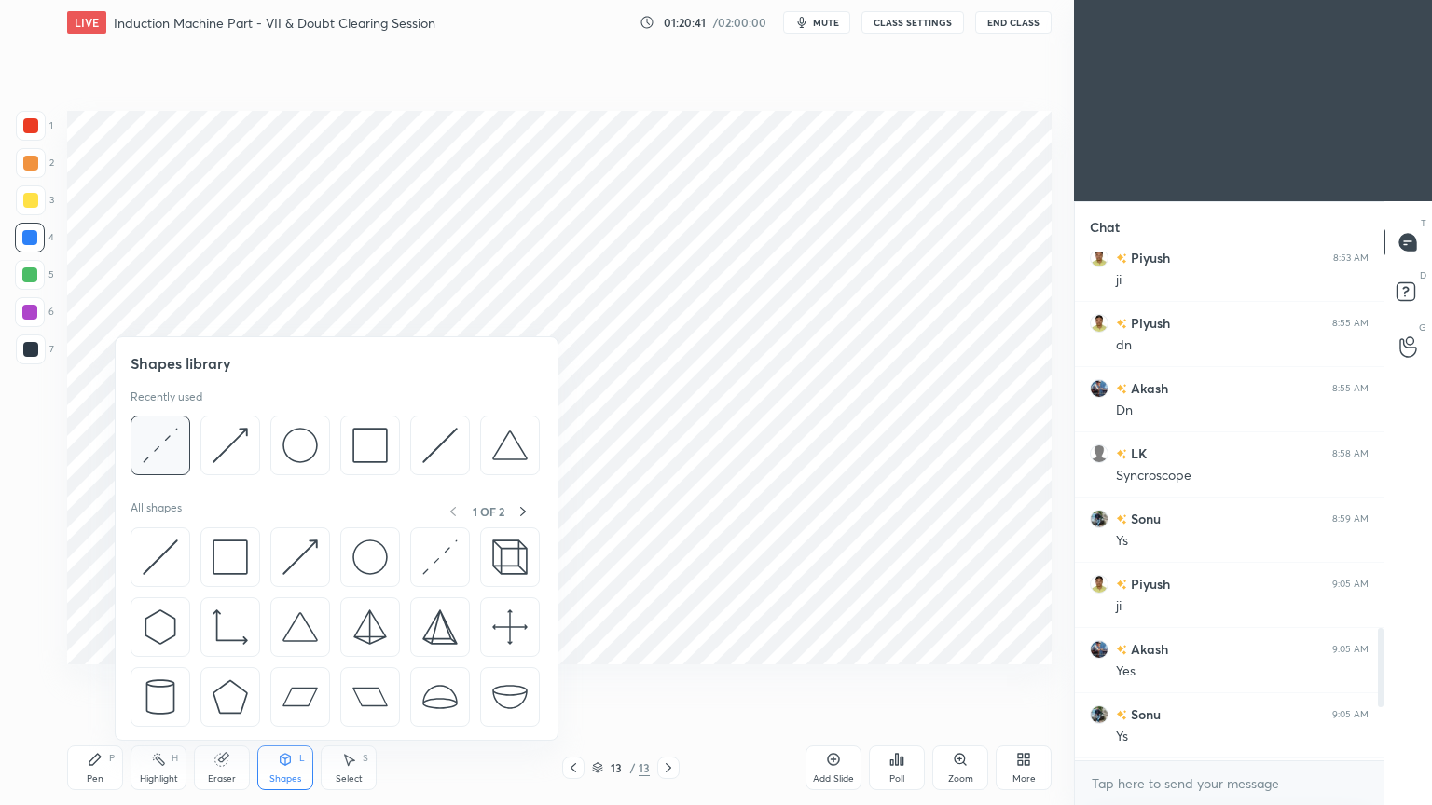
click at [165, 443] on img at bounding box center [160, 445] width 35 height 35
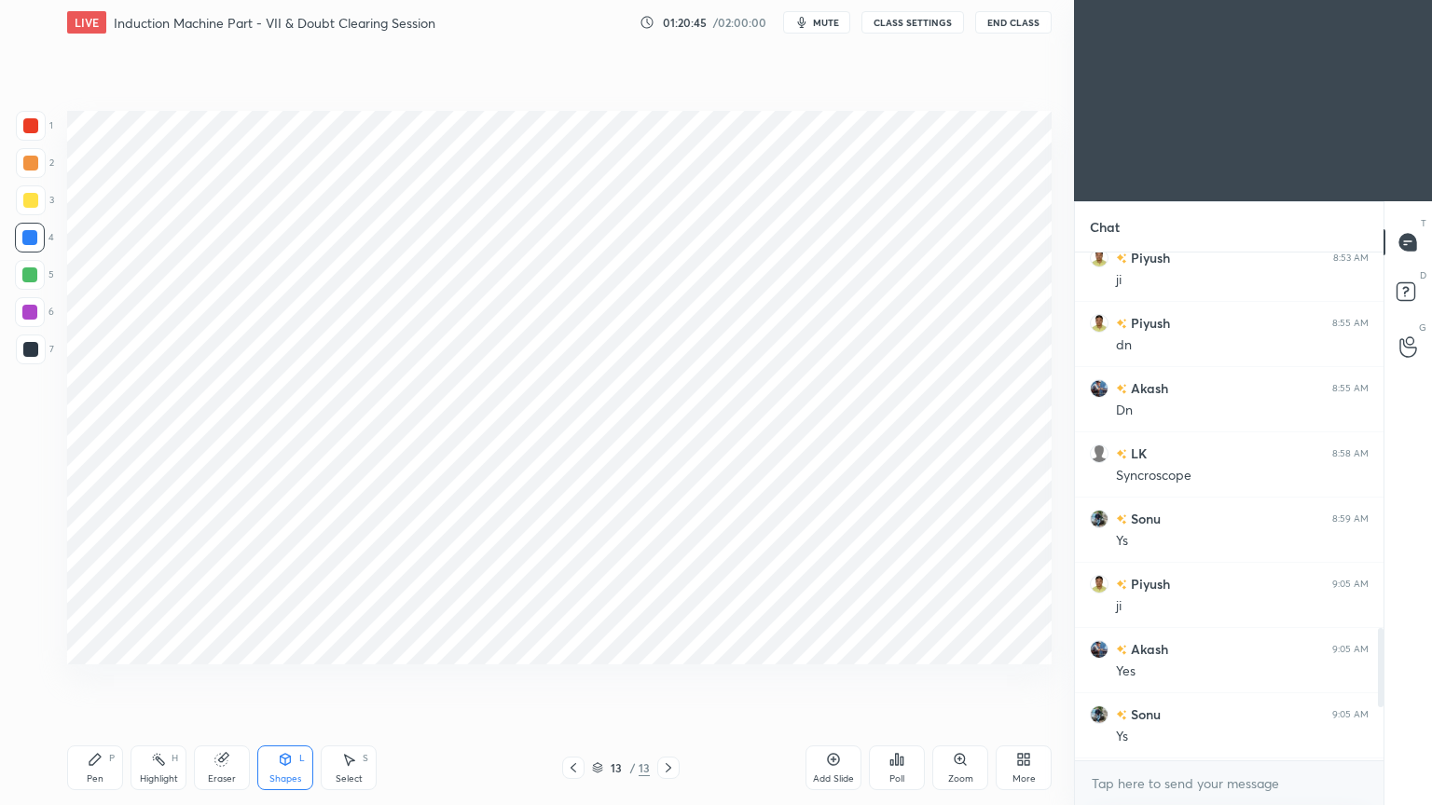
click at [85, 680] on div "Pen P" at bounding box center [95, 768] width 56 height 45
click at [403, 680] on div "LIVE Induction Machine Part - VII & Doubt Clearing Session 01:21:53 / 02:00:00 …" at bounding box center [559, 402] width 999 height 805
click at [832, 680] on div "Add Slide" at bounding box center [833, 779] width 41 height 9
click at [34, 131] on div at bounding box center [30, 125] width 15 height 15
click at [30, 273] on div at bounding box center [29, 275] width 15 height 15
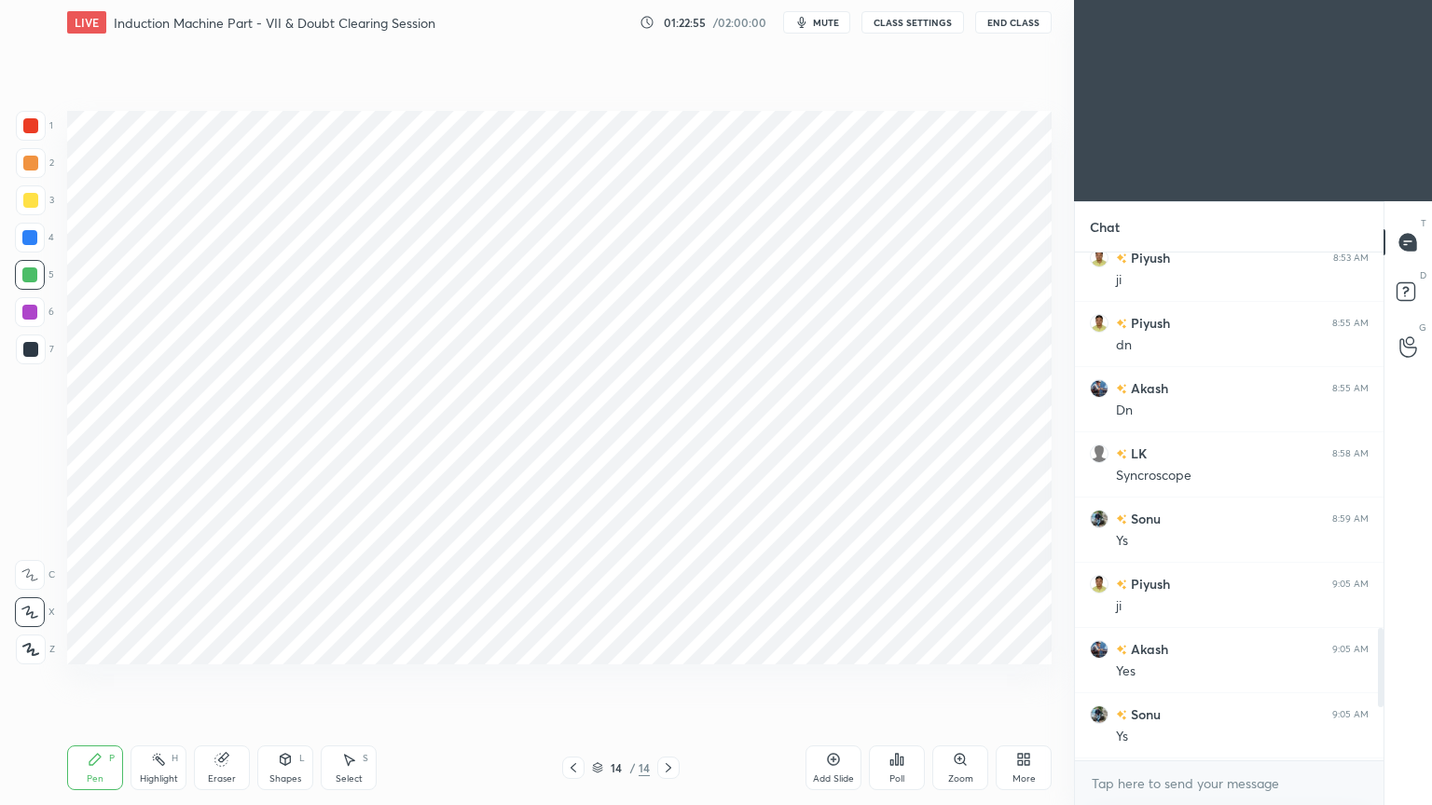
click at [276, 680] on div "Shapes L" at bounding box center [285, 768] width 56 height 45
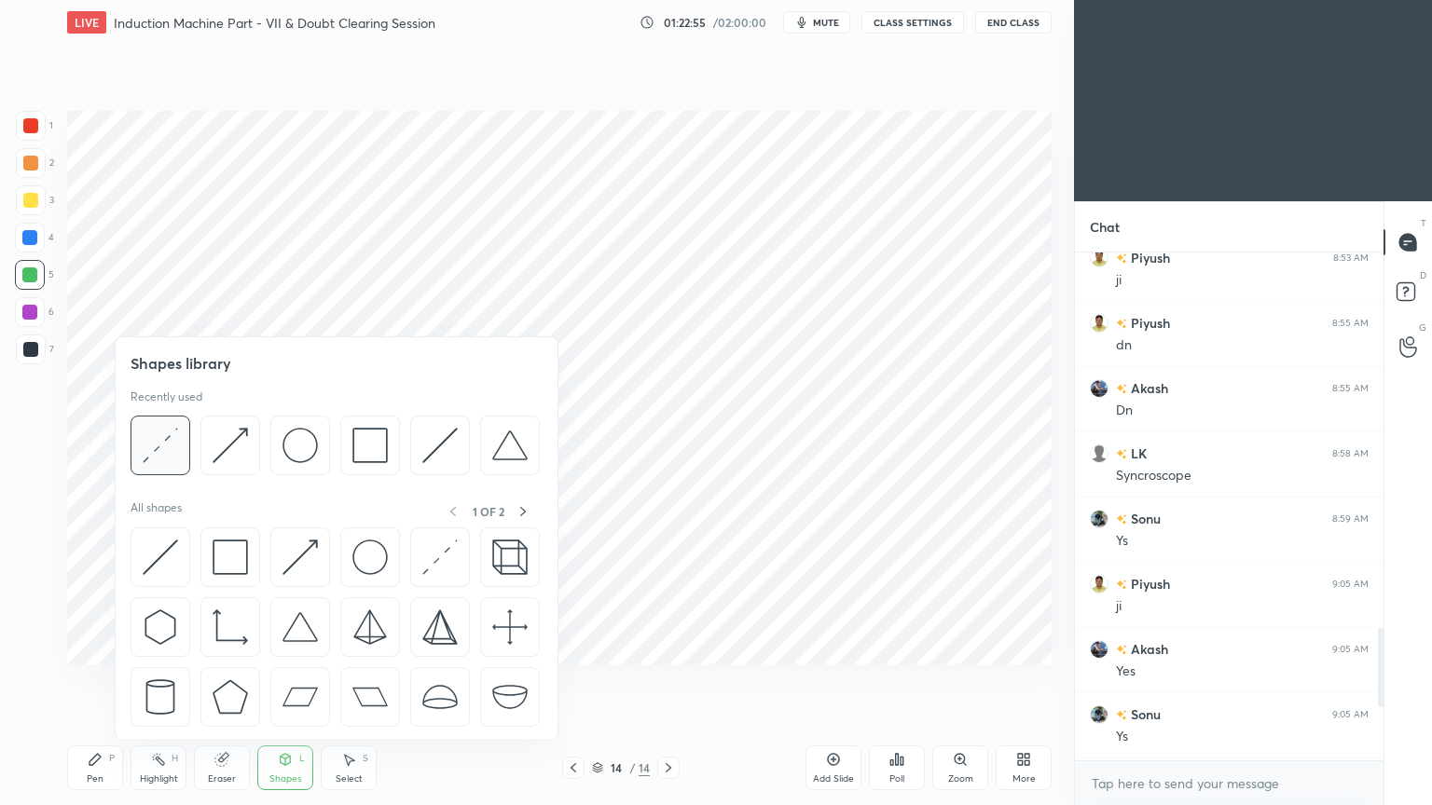
click at [131, 450] on div at bounding box center [161, 446] width 60 height 60
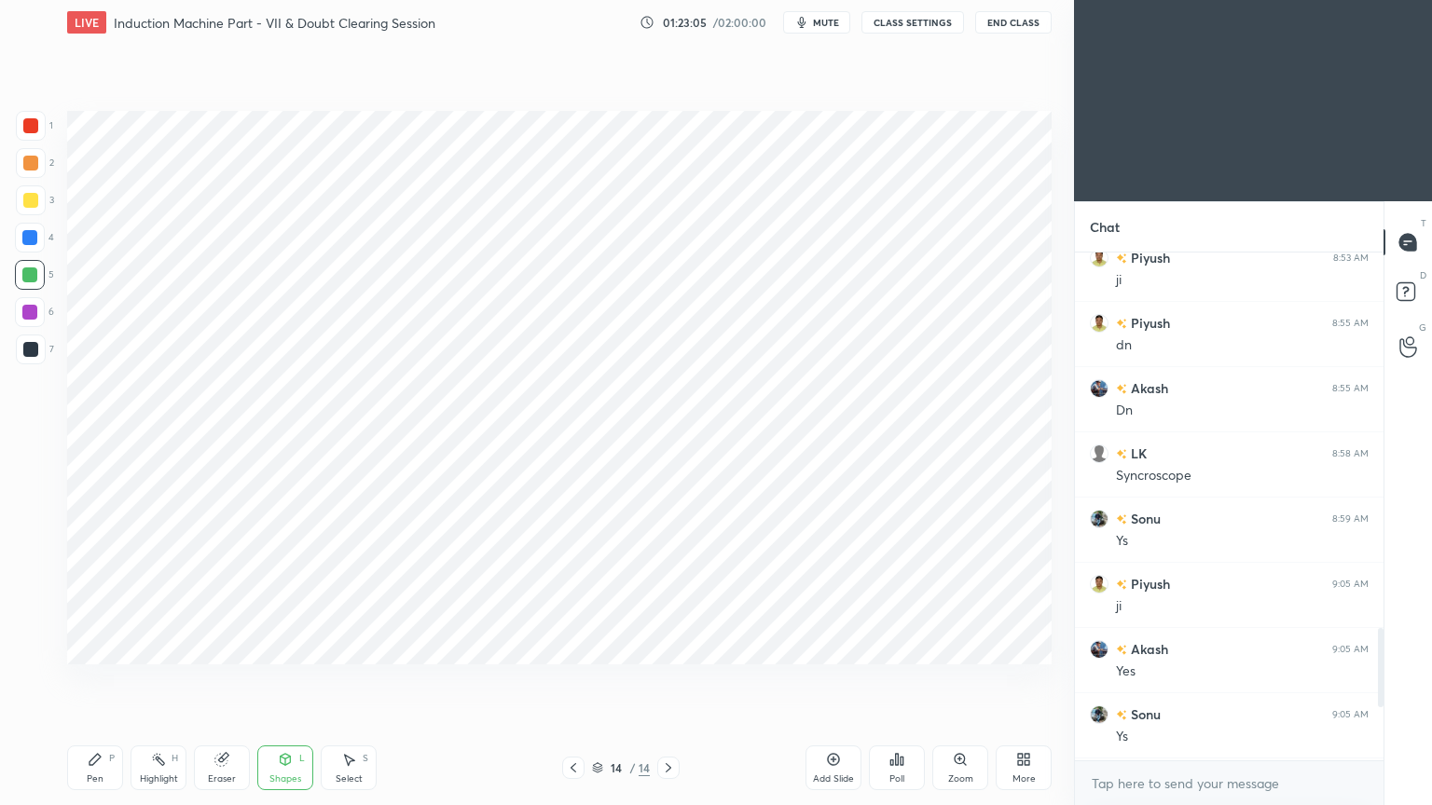
click at [24, 312] on div at bounding box center [29, 312] width 15 height 15
click at [300, 680] on div "Shapes" at bounding box center [285, 779] width 32 height 9
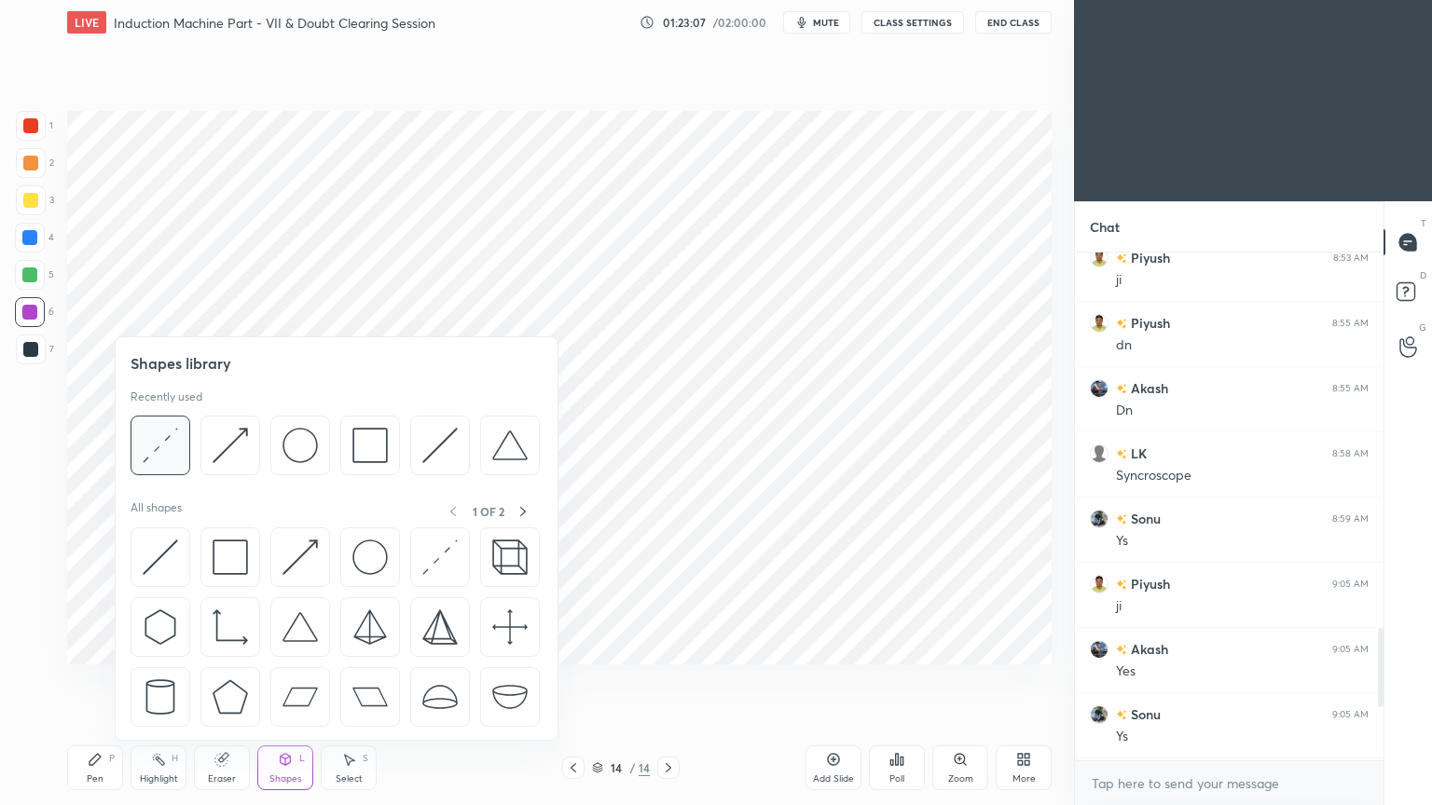
click at [177, 460] on img at bounding box center [160, 445] width 35 height 35
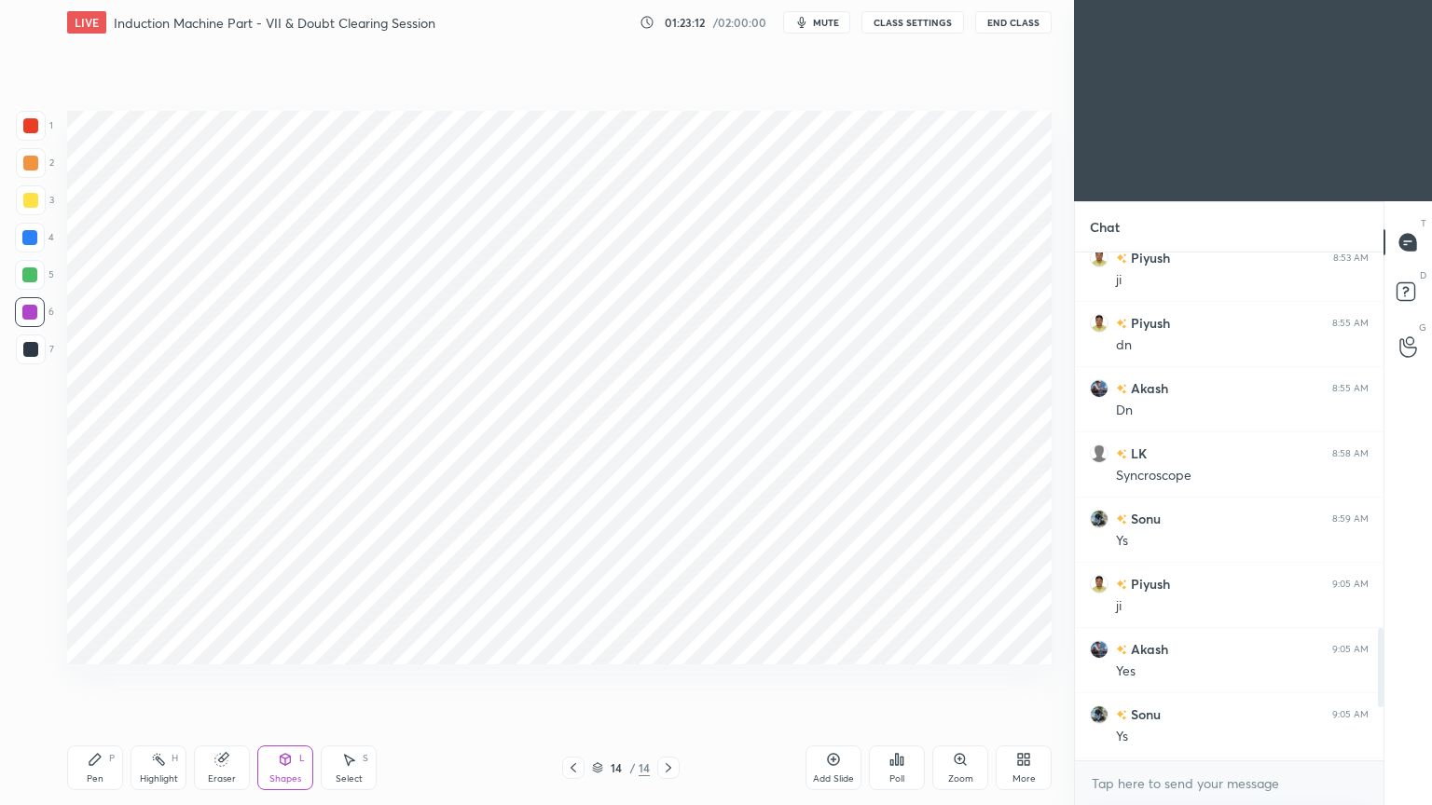
click at [95, 680] on div "Pen" at bounding box center [95, 779] width 17 height 9
click at [31, 366] on div "7" at bounding box center [35, 353] width 38 height 37
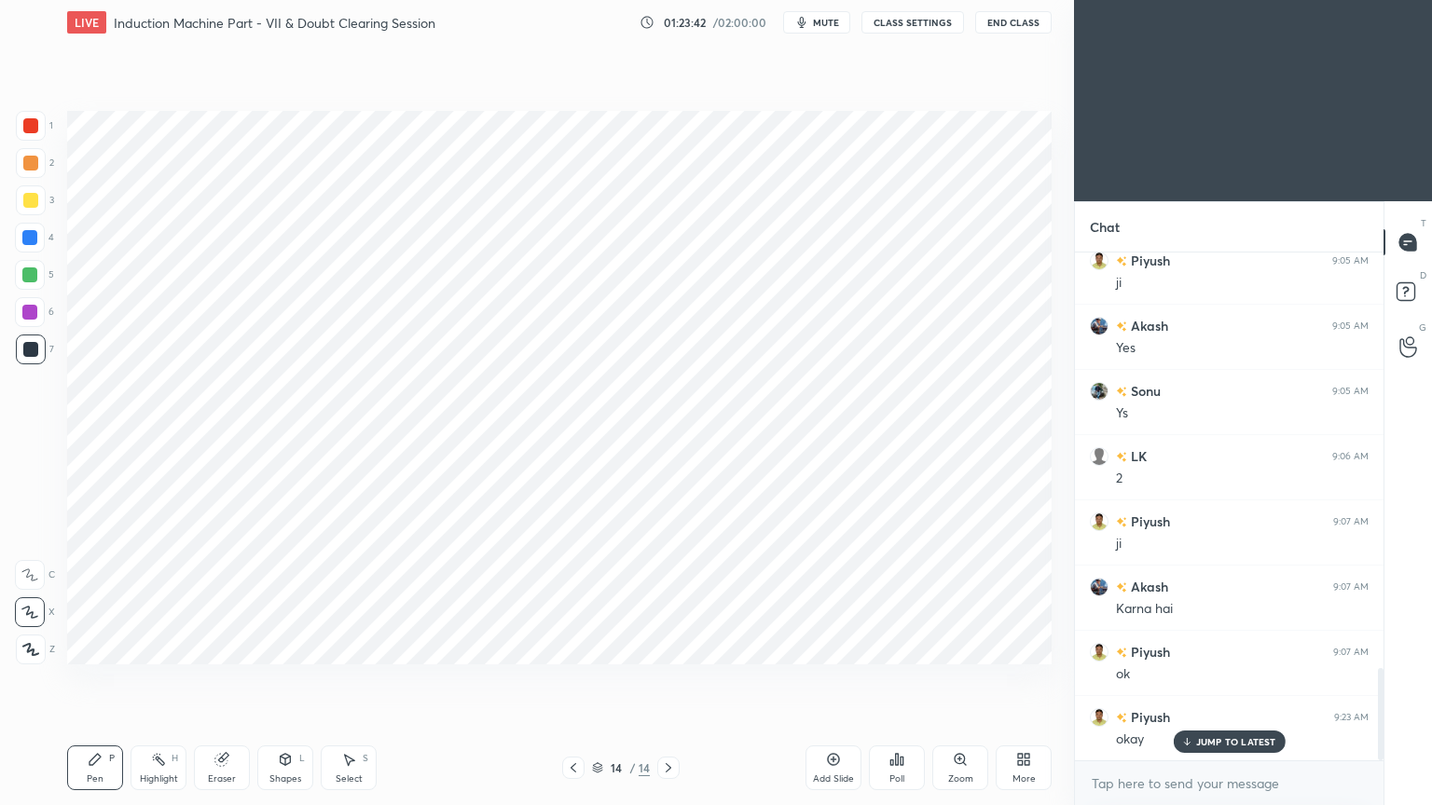
click at [28, 242] on div at bounding box center [29, 237] width 15 height 15
click at [84, 680] on div "Pen P" at bounding box center [95, 768] width 56 height 45
click at [37, 118] on div at bounding box center [31, 126] width 30 height 30
click at [1221, 680] on p "JUMP TO LATEST" at bounding box center [1236, 741] width 80 height 11
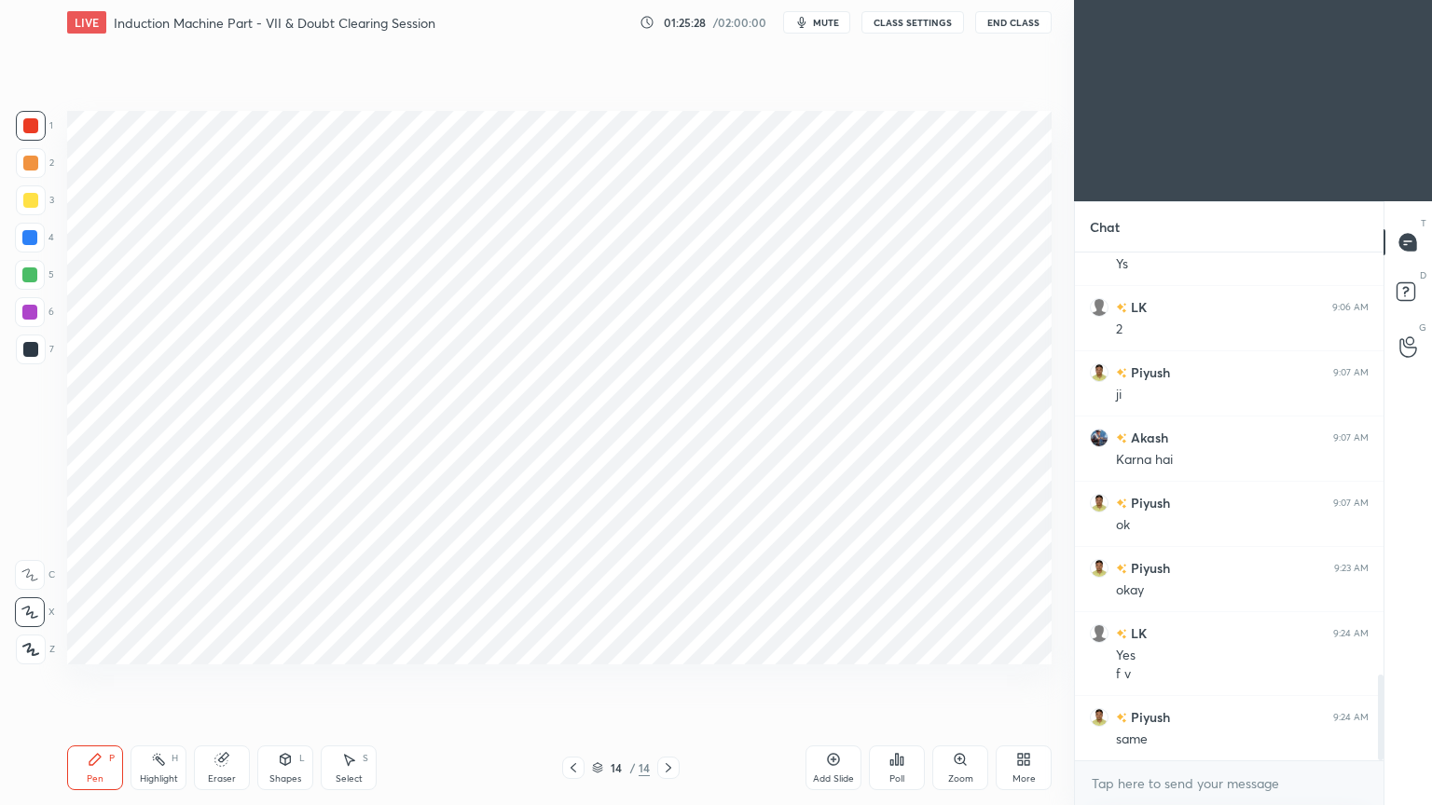
scroll to position [2509, 0]
click at [818, 680] on div "Add Slide" at bounding box center [833, 779] width 41 height 9
click at [22, 130] on div at bounding box center [31, 126] width 30 height 30
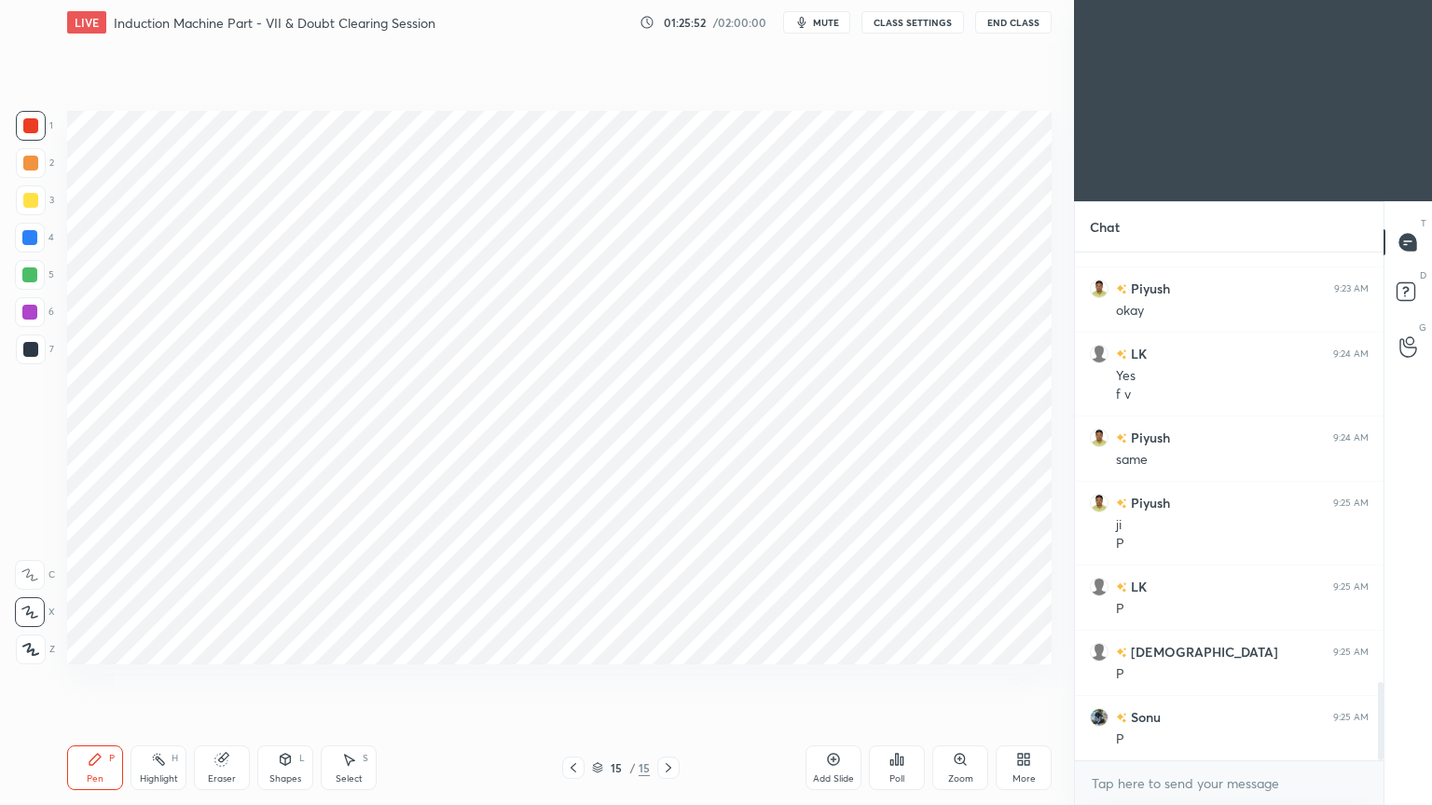
scroll to position [2788, 0]
click at [52, 284] on div "5" at bounding box center [34, 275] width 39 height 30
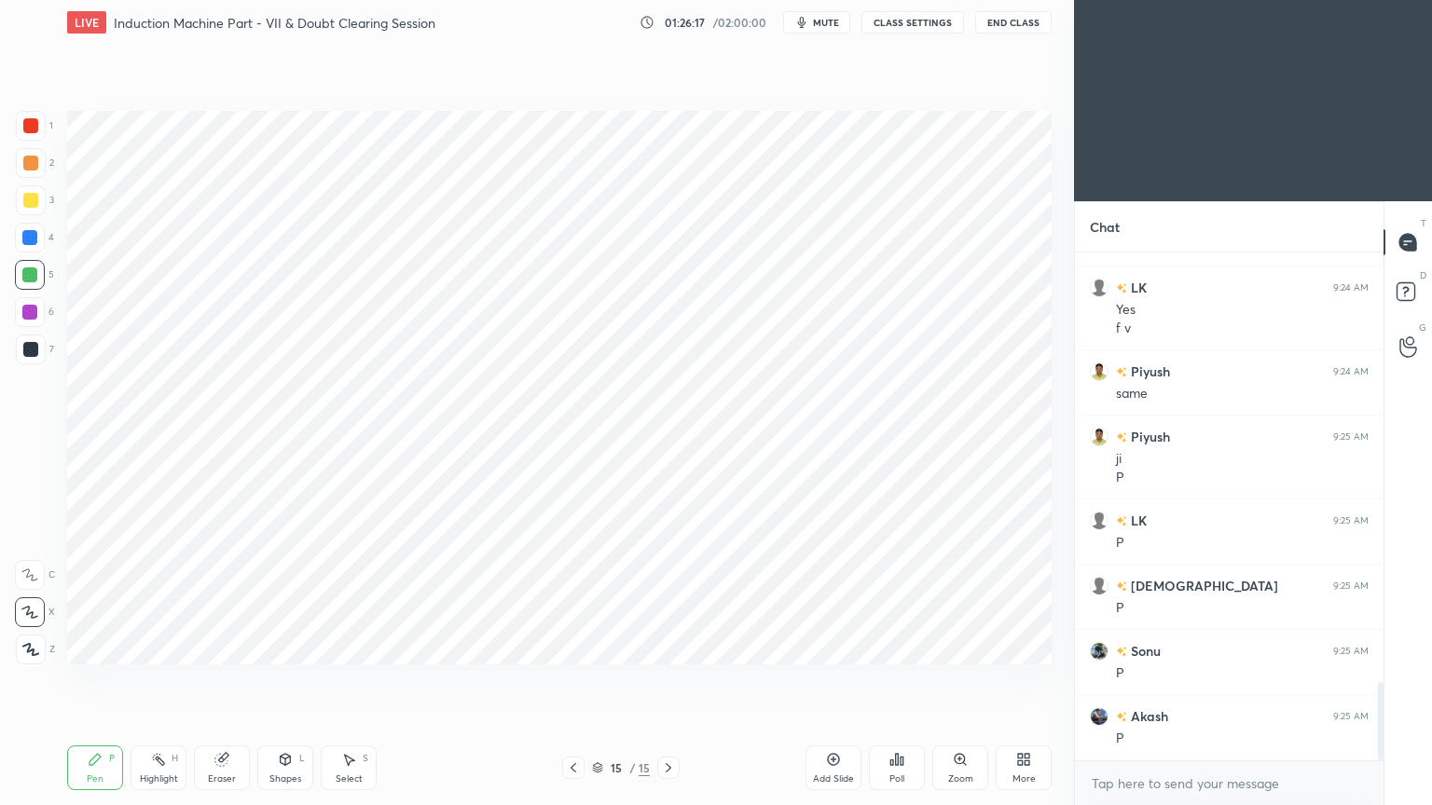
click at [293, 680] on div "Shapes L" at bounding box center [285, 768] width 56 height 45
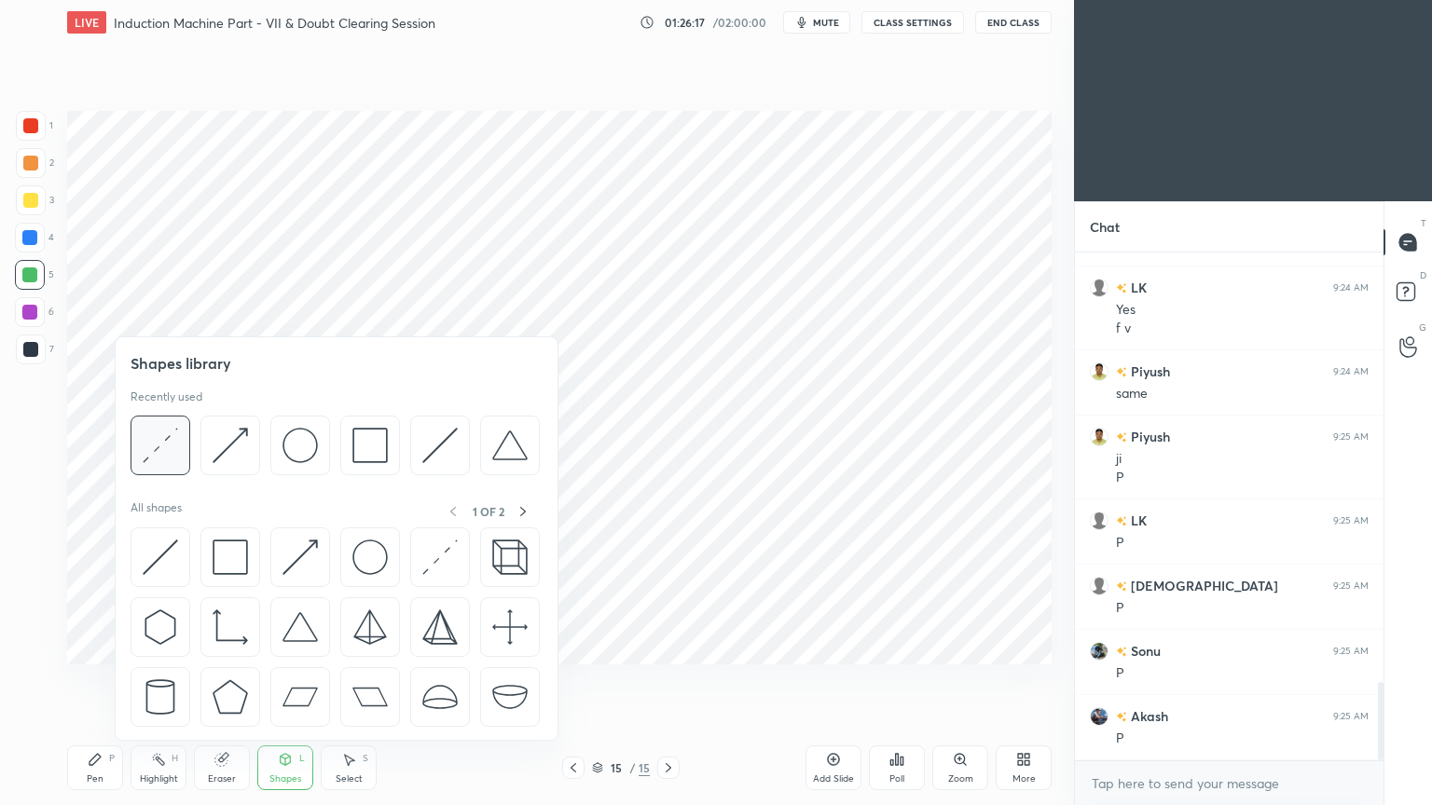
click at [170, 452] on img at bounding box center [160, 445] width 35 height 35
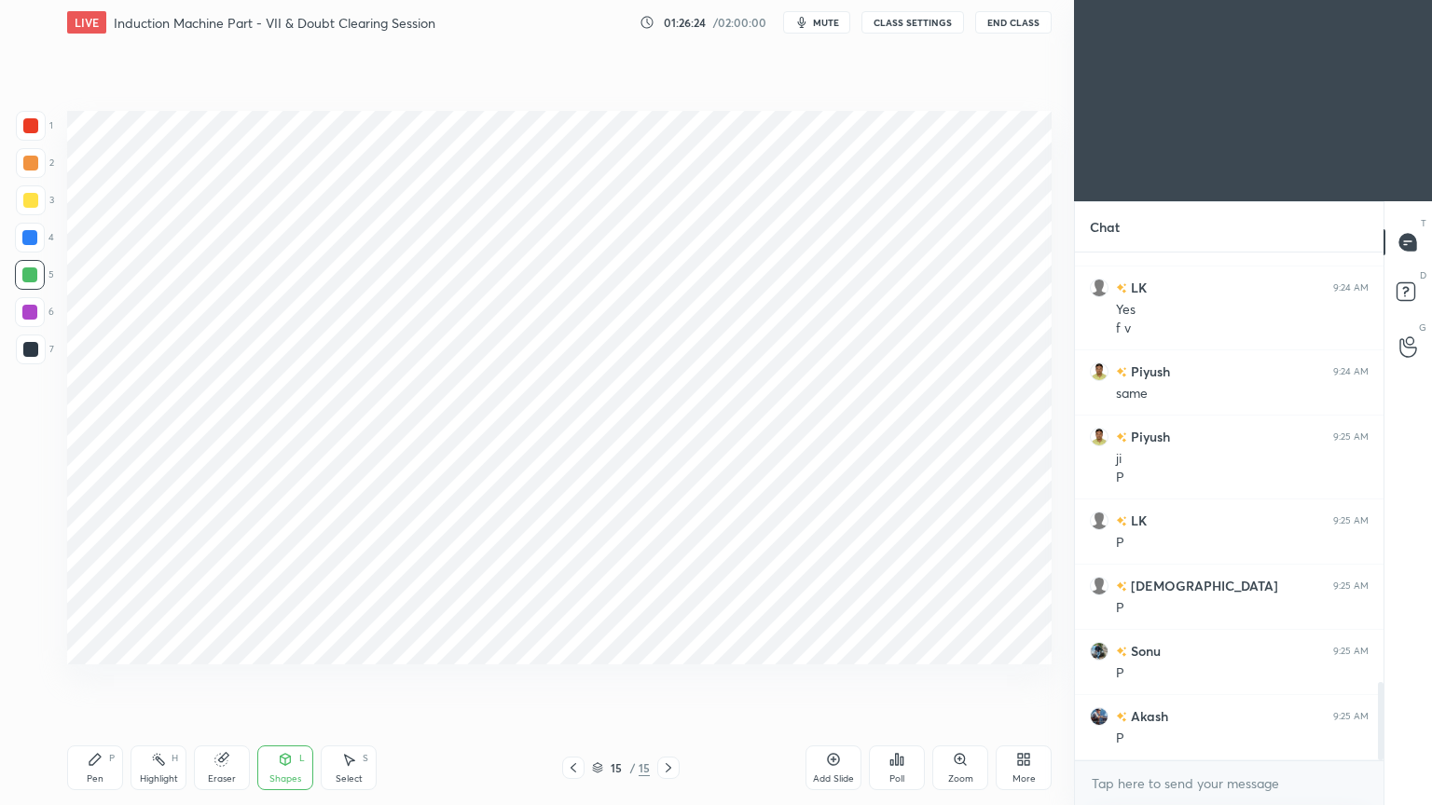
click at [820, 34] on div "LIVE Induction Machine Part - VII & Doubt Clearing Session 01:26:24 / 02:00:00 …" at bounding box center [559, 22] width 984 height 45
click at [820, 19] on span "mute" at bounding box center [826, 22] width 26 height 13
click at [822, 27] on span "unmute" at bounding box center [825, 22] width 40 height 13
click at [13, 322] on div "1 2 3 4 5 6 7 C X Z C X Z E E Erase all H H" at bounding box center [30, 388] width 60 height 554
click at [27, 320] on div at bounding box center [30, 312] width 30 height 30
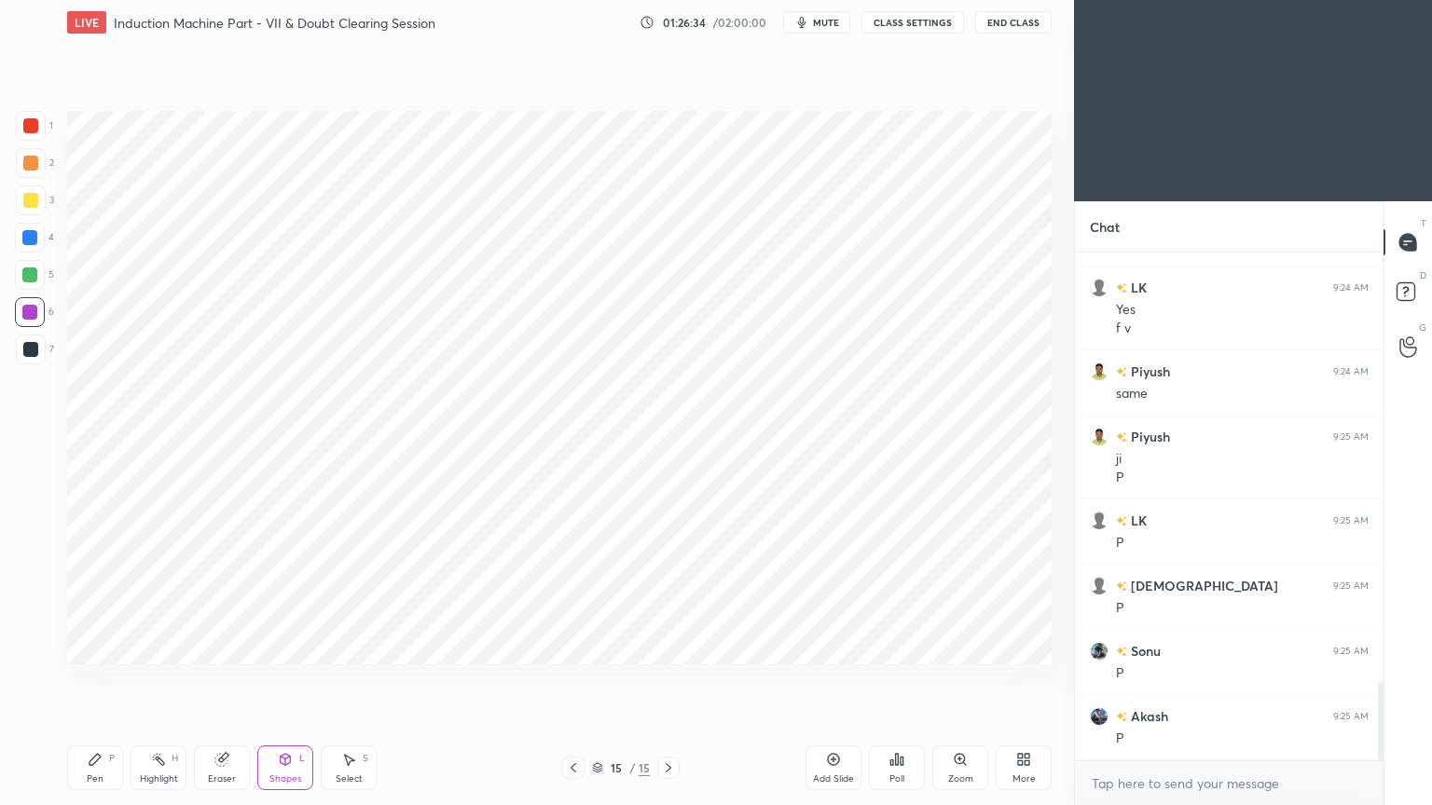
click at [89, 680] on div "Pen P" at bounding box center [95, 768] width 56 height 45
click at [34, 340] on div at bounding box center [31, 350] width 30 height 30
click at [17, 228] on div at bounding box center [30, 238] width 30 height 30
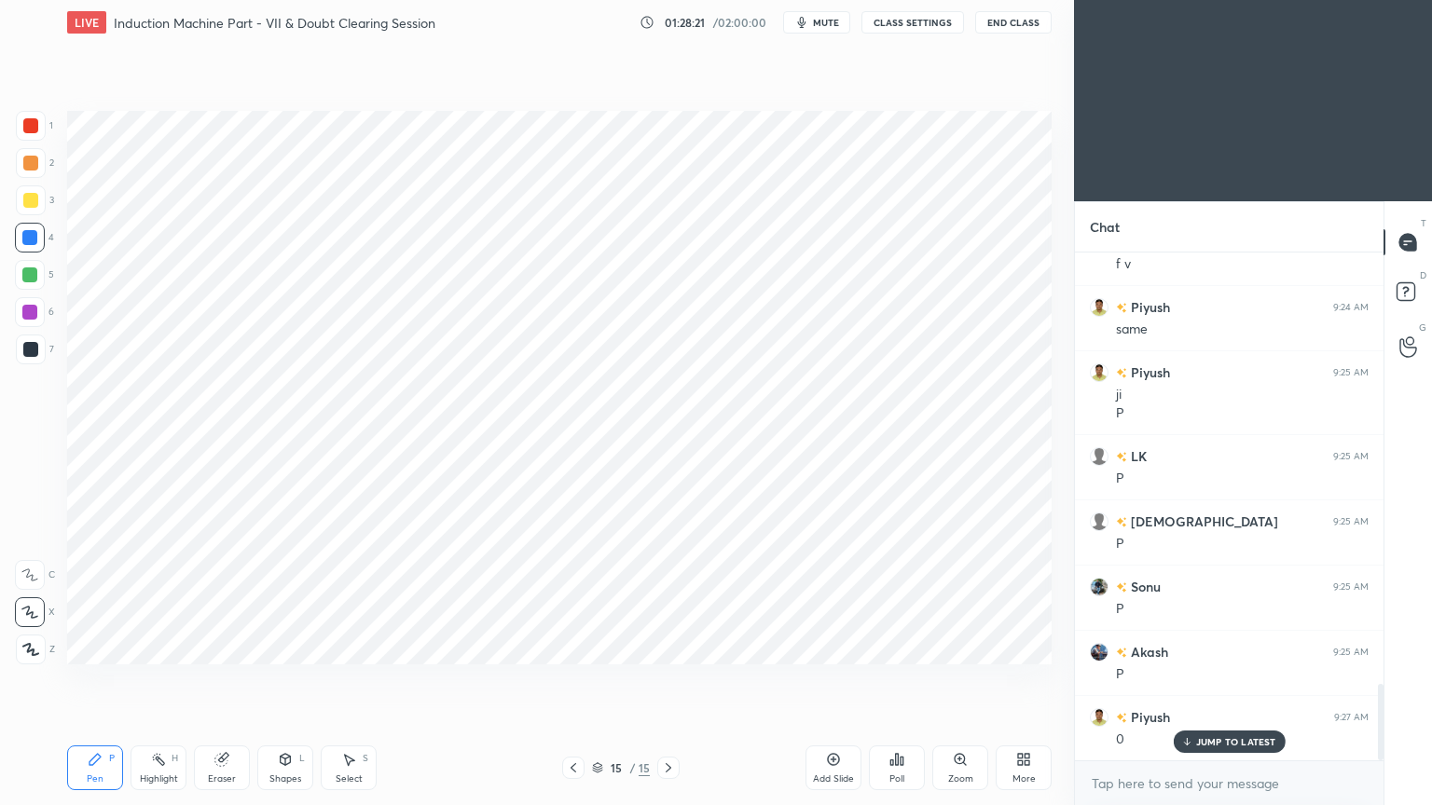
scroll to position [2919, 0]
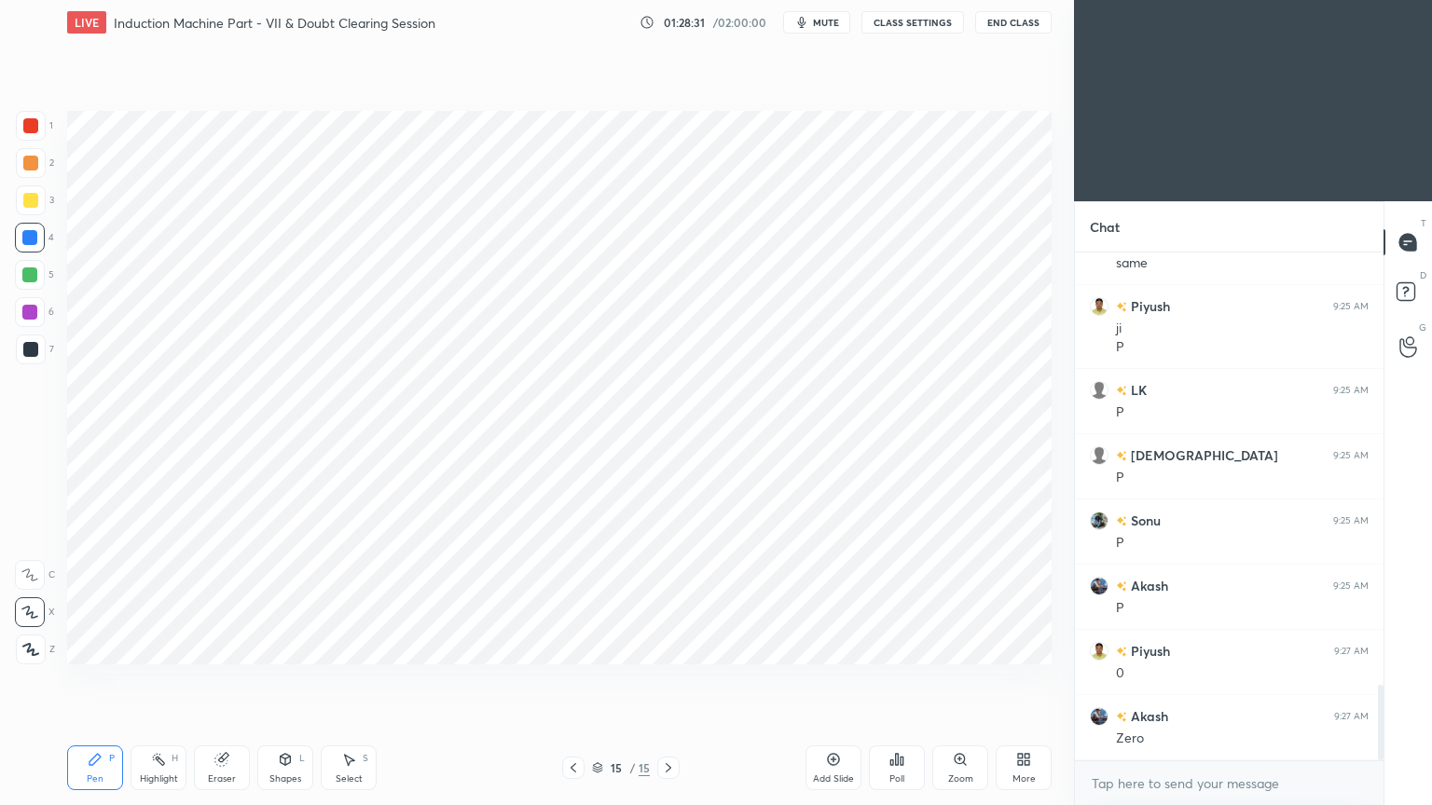
click at [26, 228] on div at bounding box center [30, 238] width 30 height 30
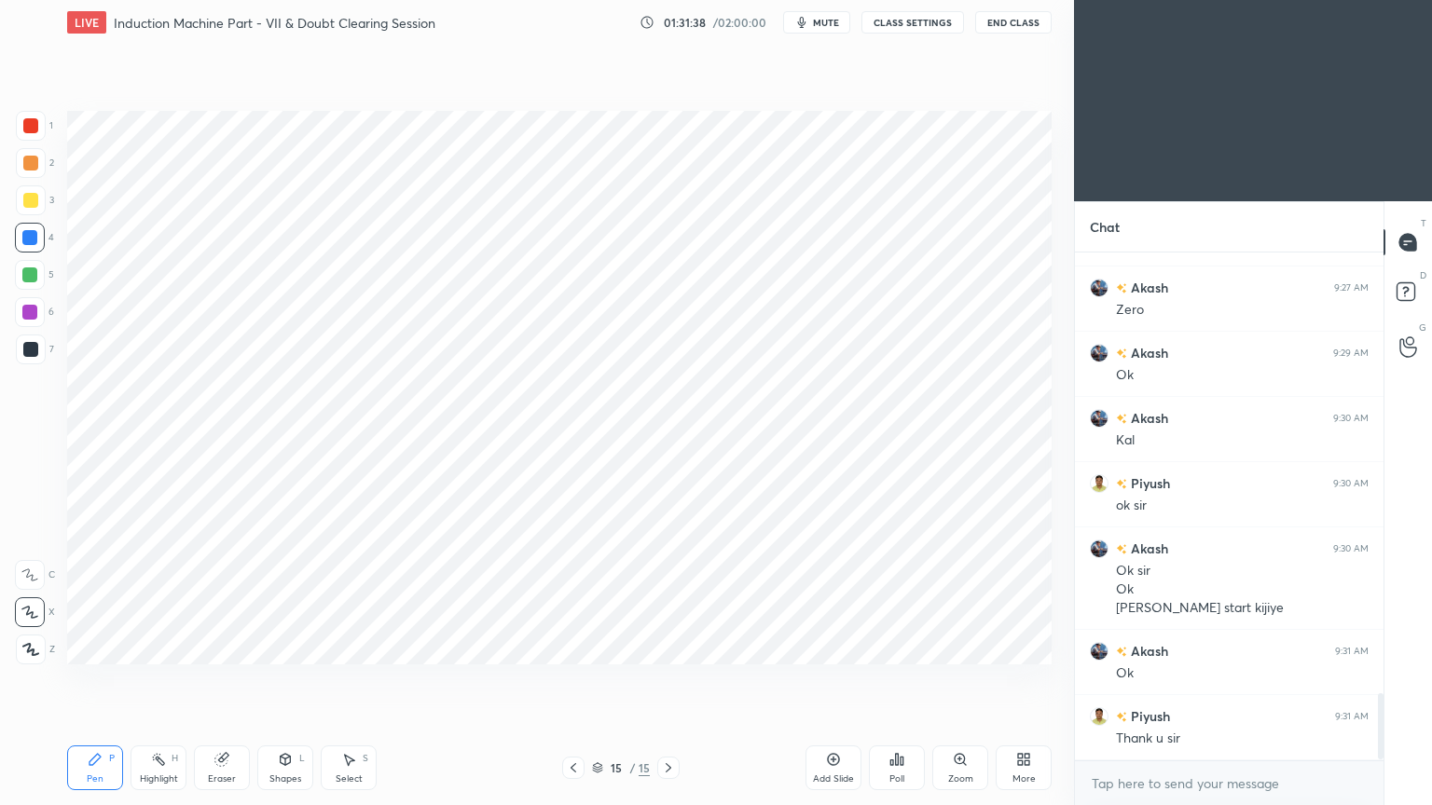
scroll to position [3412, 0]
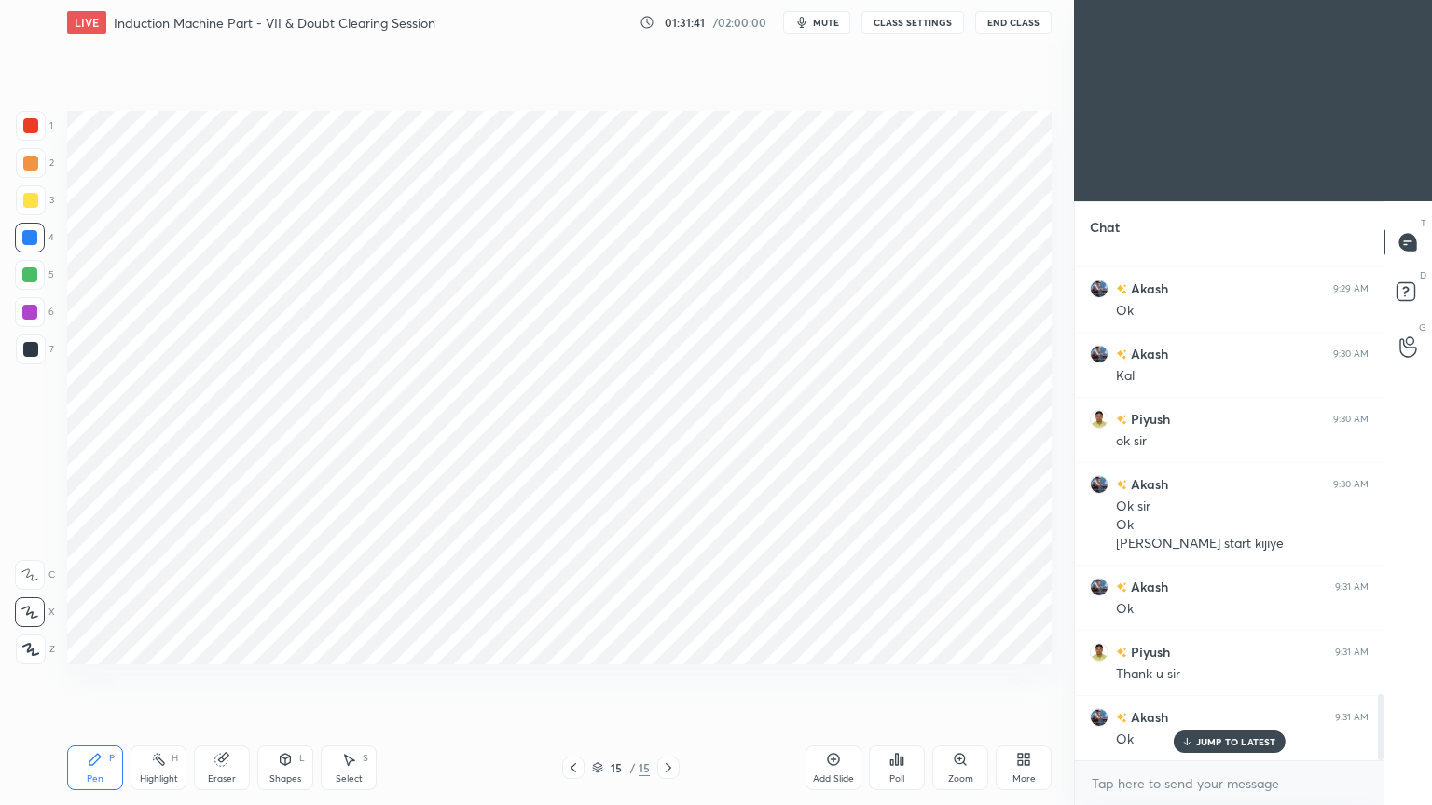
click at [1009, 19] on button "End Class" at bounding box center [1013, 22] width 76 height 22
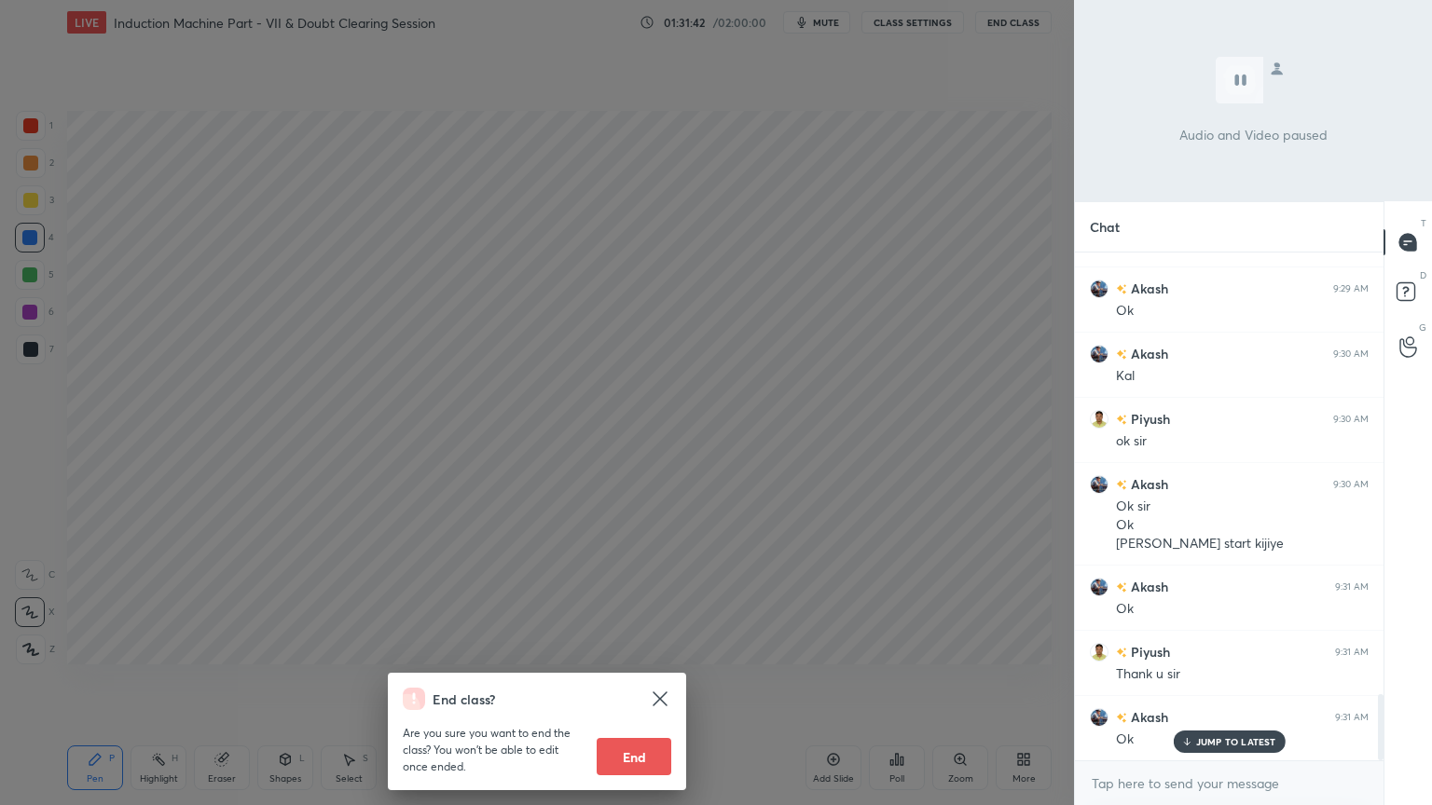
click at [640, 680] on button "End" at bounding box center [634, 756] width 75 height 37
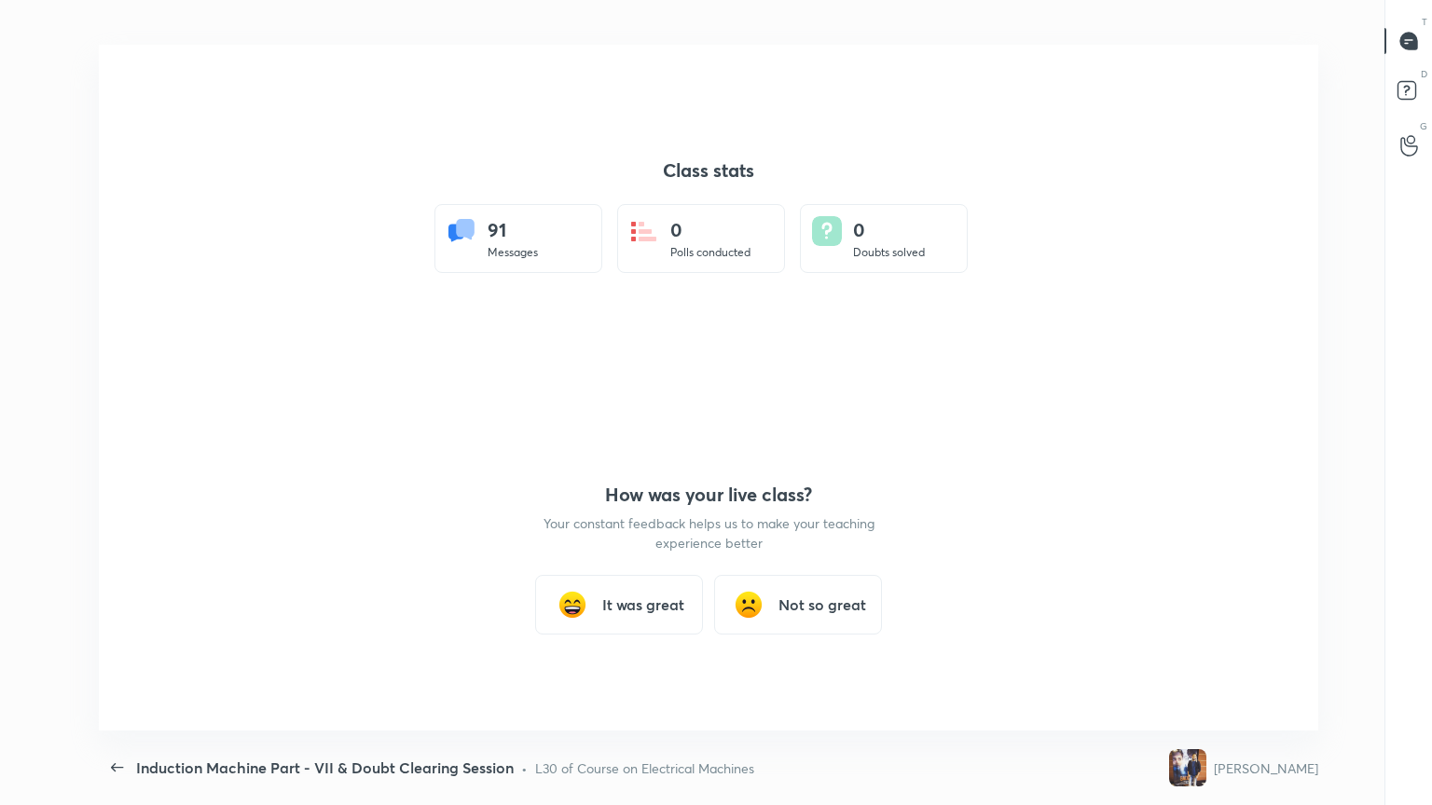
scroll to position [0, 0]
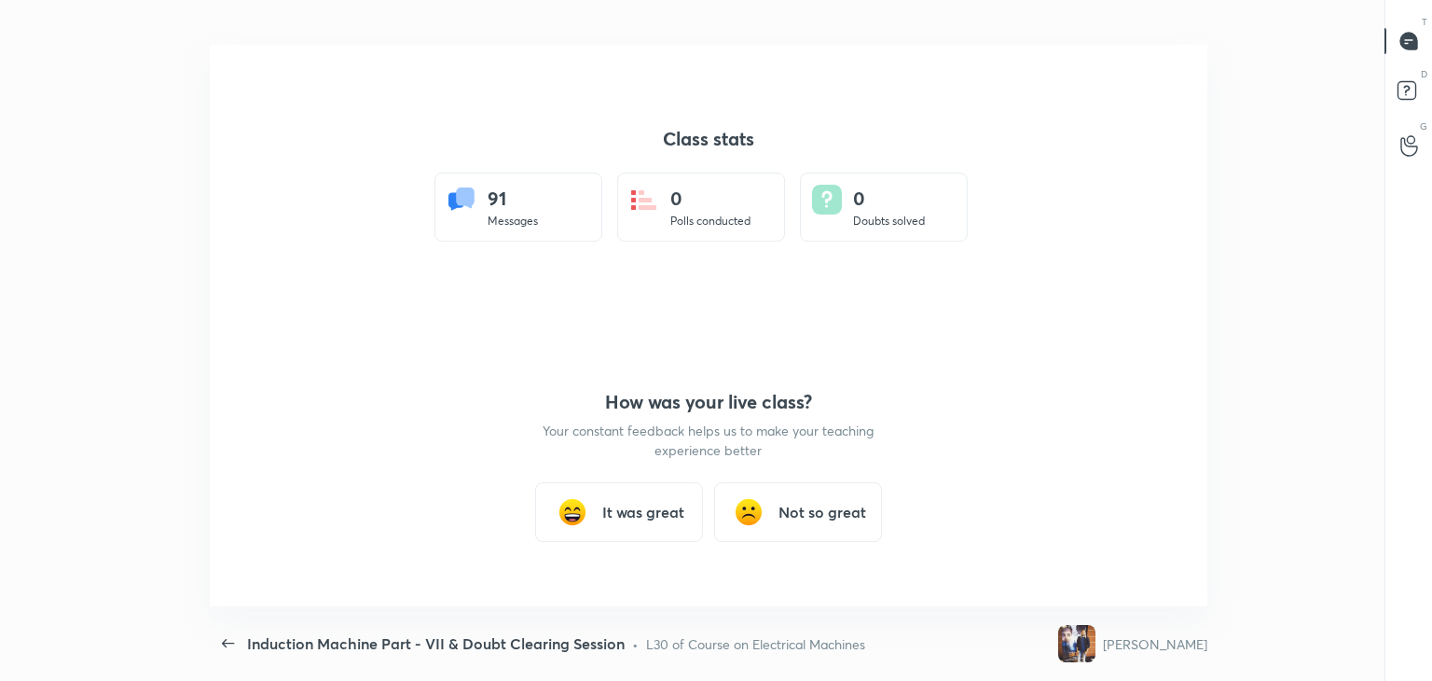
type textarea "x"
click at [623, 516] on h3 "It was great" at bounding box center [643, 512] width 82 height 22
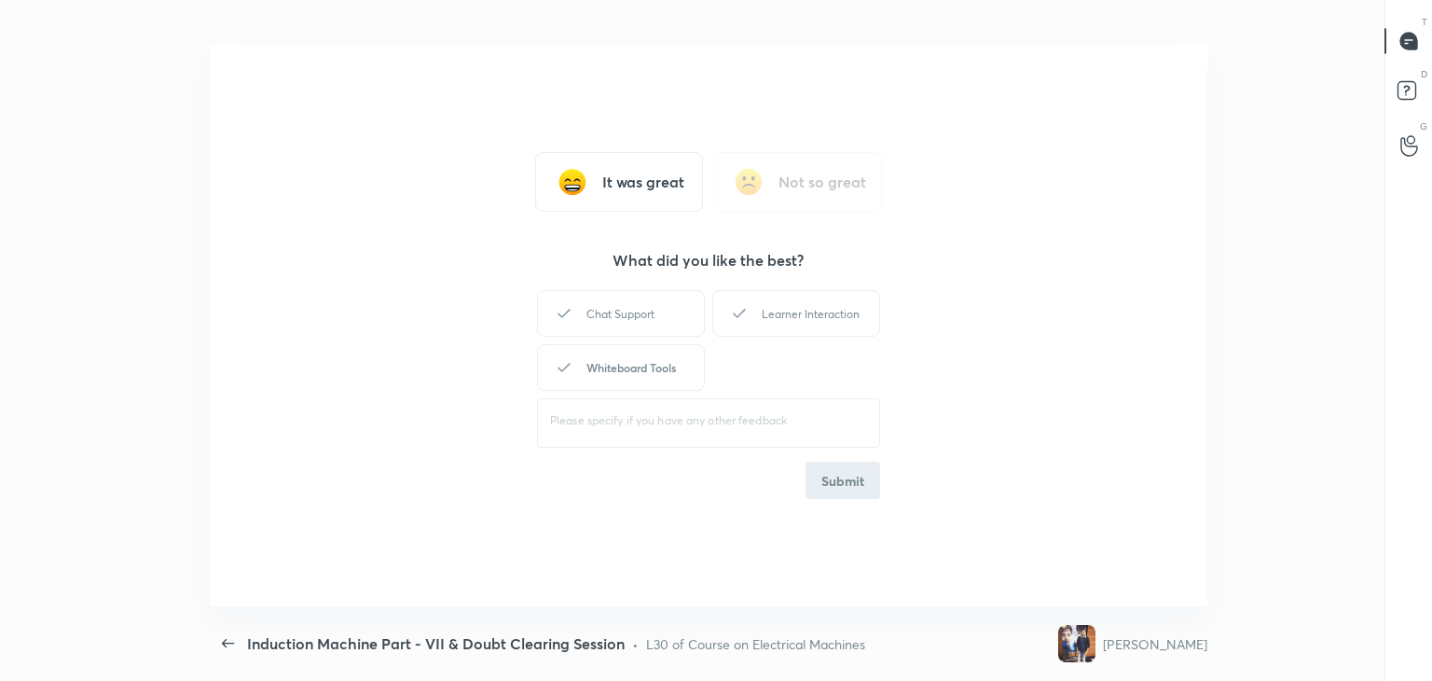
click at [608, 378] on div "Whiteboard Tools" at bounding box center [621, 367] width 168 height 47
drag, startPoint x: 768, startPoint y: 323, endPoint x: 798, endPoint y: 352, distance: 41.5
click at [779, 320] on div "Learner Interaction" at bounding box center [796, 313] width 168 height 47
drag, startPoint x: 832, startPoint y: 494, endPoint x: 846, endPoint y: 495, distance: 14.0
click at [836, 501] on div "It was great Not so great What did you like the best? Chat Support Learner Inte…" at bounding box center [709, 325] width 998 height 561
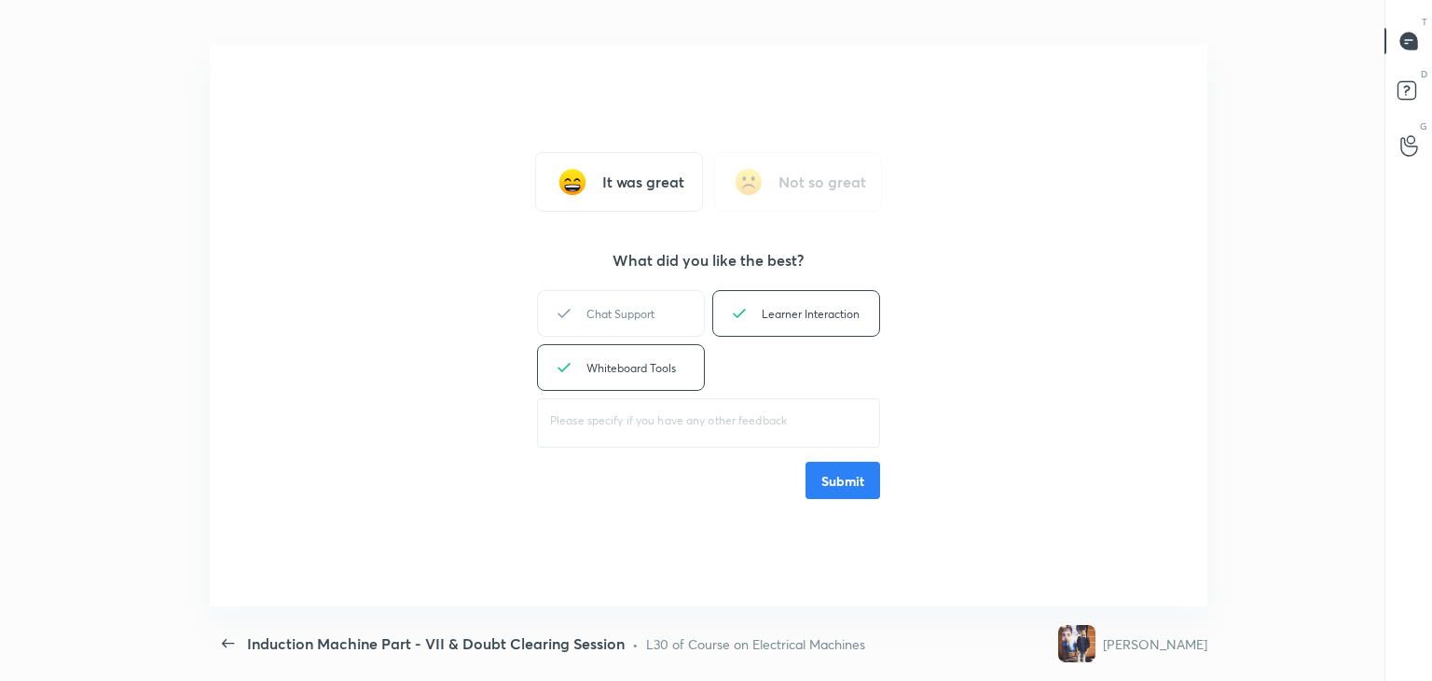
click at [851, 484] on button "Submit" at bounding box center [842, 479] width 75 height 37
